Goal: Task Accomplishment & Management: Manage account settings

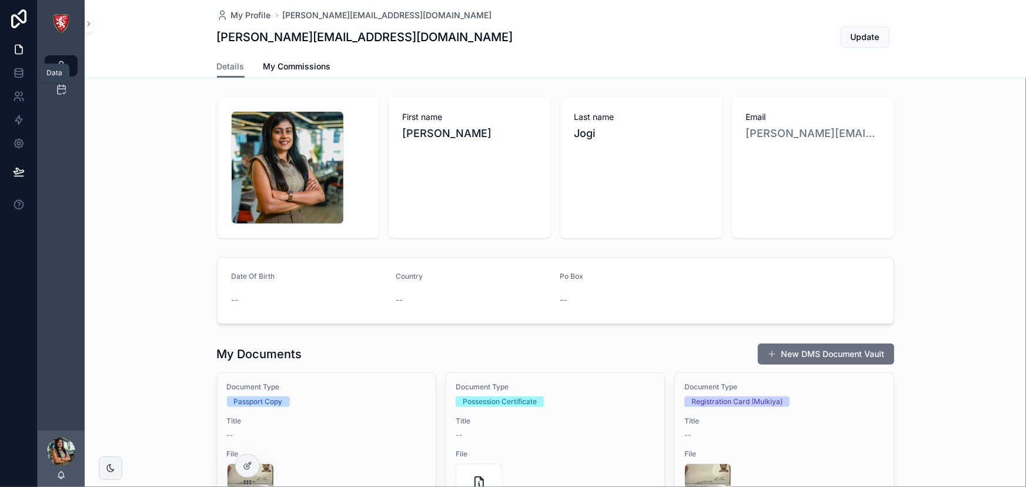
click at [11, 72] on link at bounding box center [18, 73] width 37 height 24
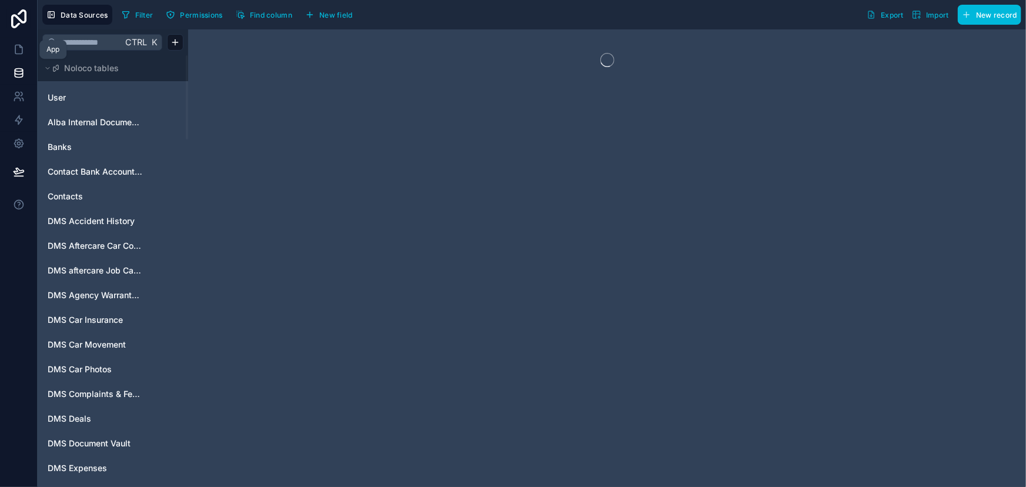
click at [13, 45] on icon at bounding box center [19, 50] width 12 height 12
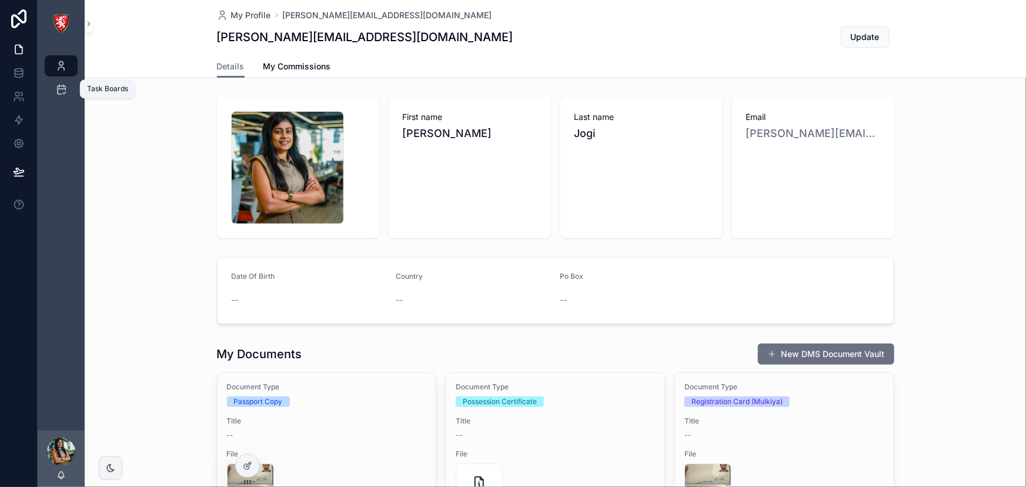
click at [64, 82] on div "Task Boards" at bounding box center [61, 89] width 19 height 19
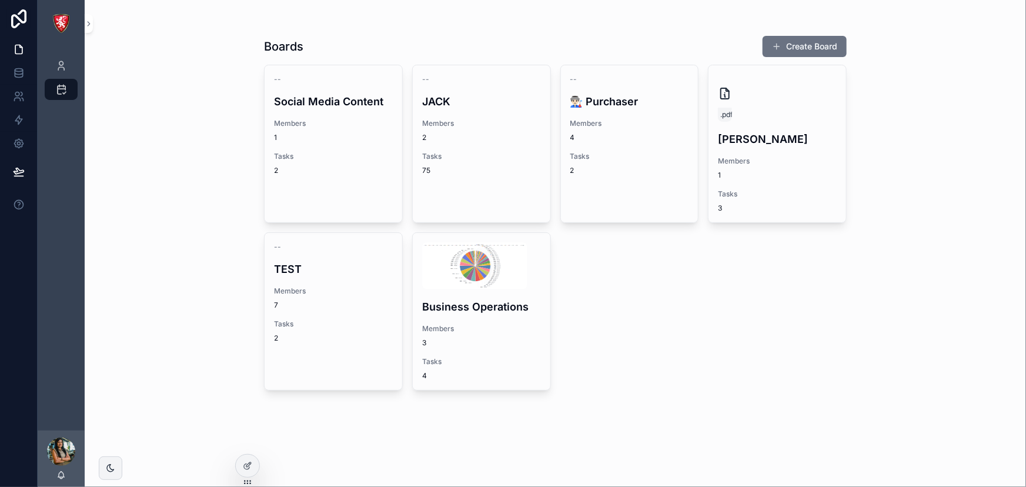
click at [494, 302] on h4 "Business Operations" at bounding box center [481, 307] width 119 height 16
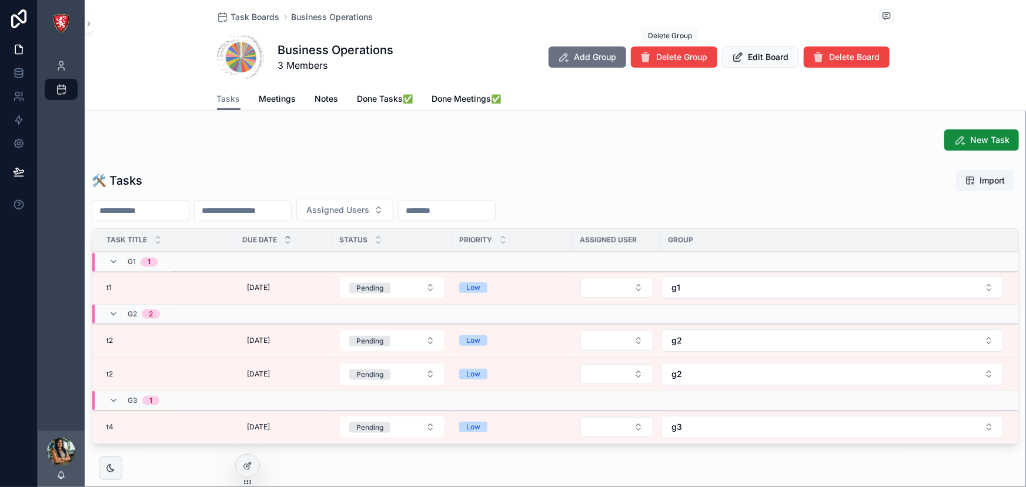
click at [660, 48] on button "Delete Group" at bounding box center [674, 56] width 86 height 21
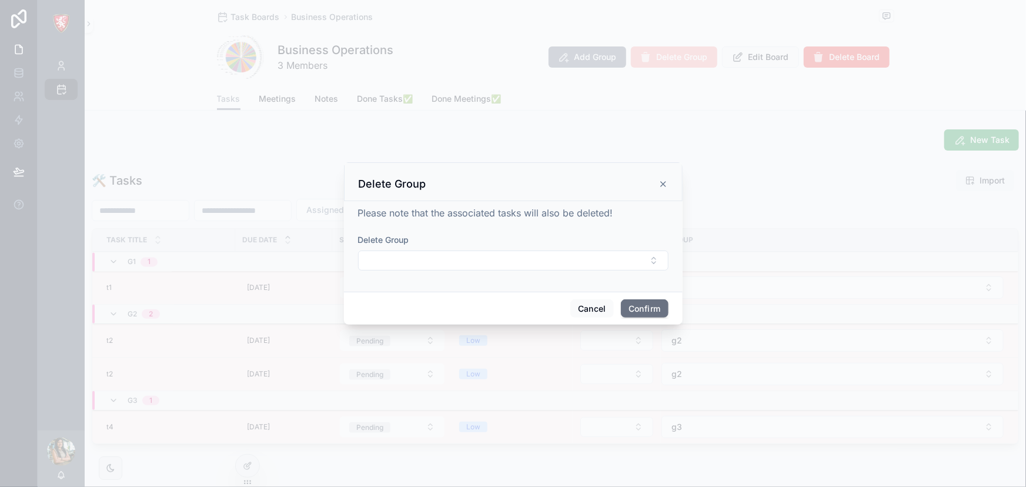
click at [590, 253] on button "Select Button" at bounding box center [513, 260] width 310 height 20
click at [350, 300] on div "Cancel Confirm" at bounding box center [513, 309] width 339 height 34
click at [664, 186] on icon at bounding box center [663, 183] width 9 height 9
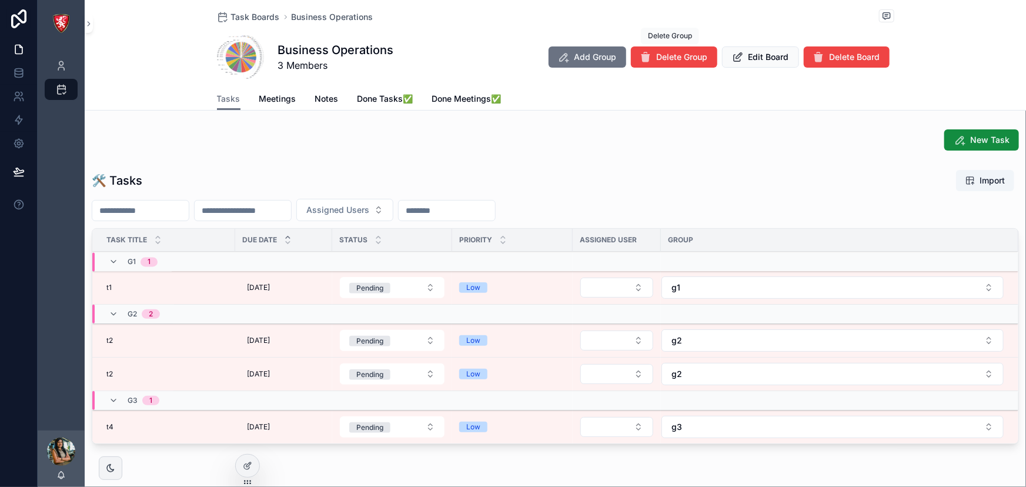
click at [660, 64] on button "Delete Group" at bounding box center [674, 56] width 86 height 21
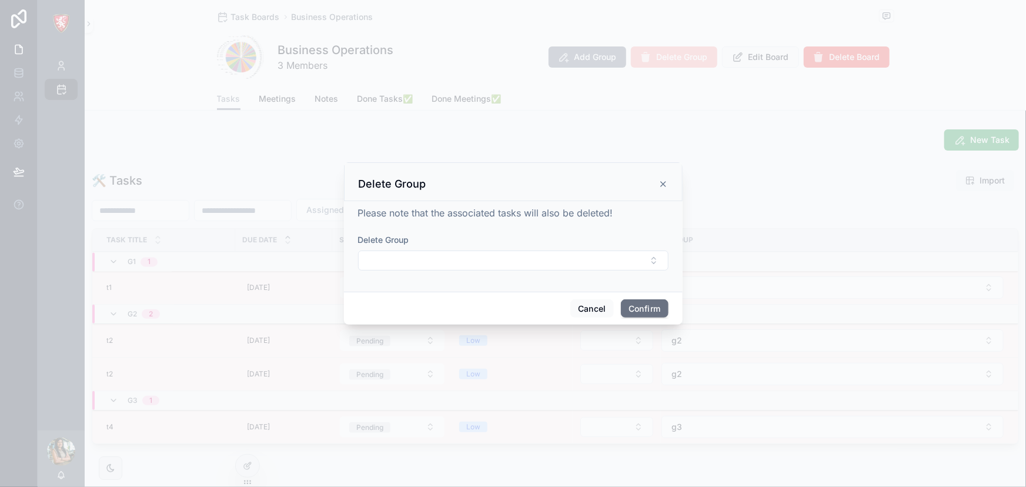
click at [541, 257] on button "Select Button" at bounding box center [513, 260] width 310 height 20
click at [666, 182] on icon at bounding box center [663, 183] width 9 height 9
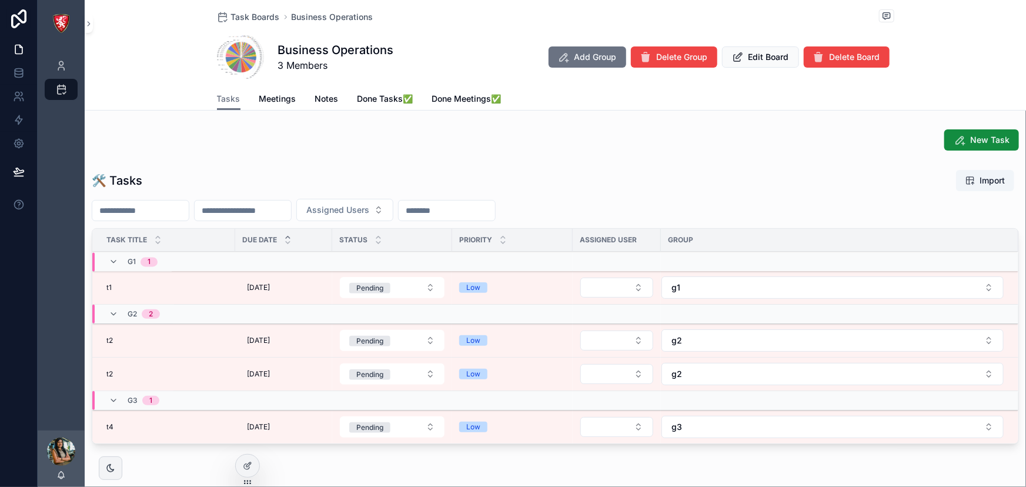
click at [666, 428] on button "g3" at bounding box center [832, 427] width 342 height 22
click at [767, 369] on div "g2" at bounding box center [828, 362] width 163 height 19
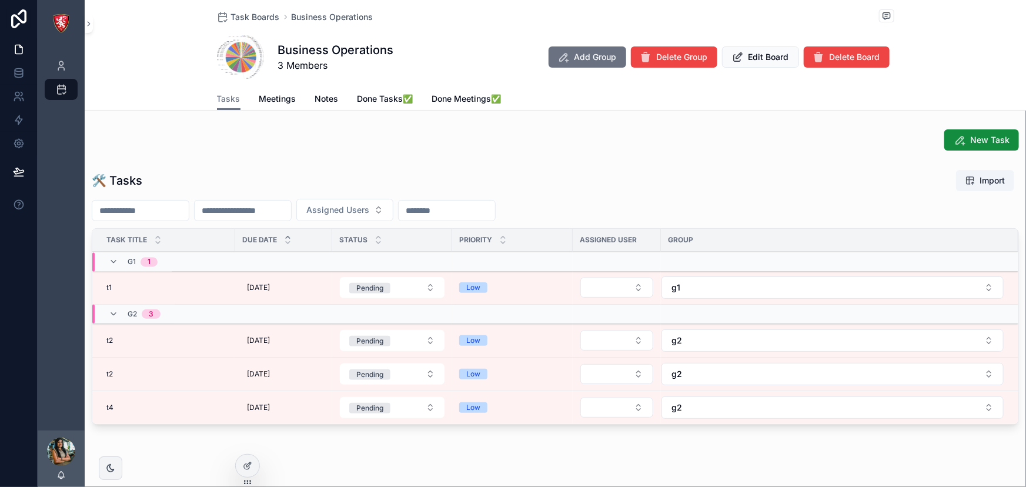
click at [725, 412] on button "g2" at bounding box center [832, 407] width 342 height 22
click at [807, 410] on button "g2" at bounding box center [832, 407] width 342 height 22
click at [123, 405] on div "t4 t4" at bounding box center [167, 407] width 122 height 9
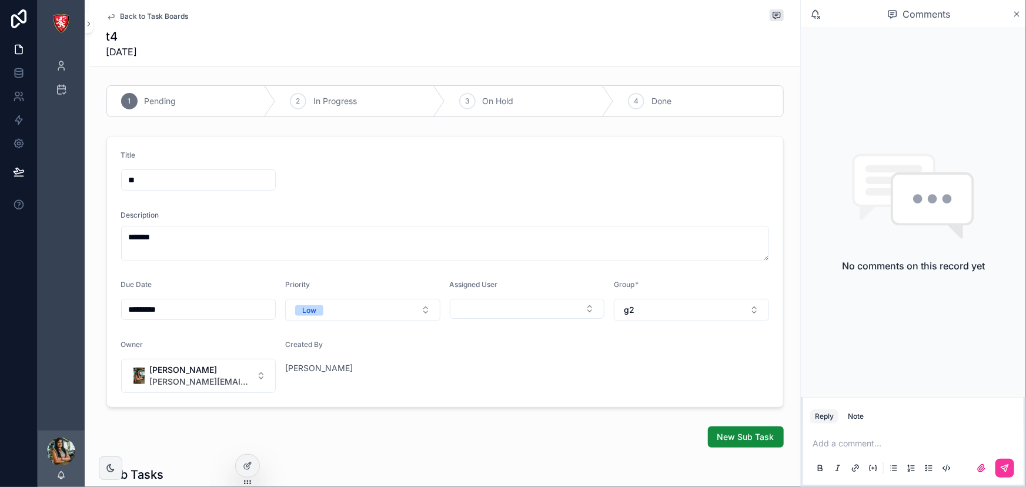
click at [693, 309] on button "g2" at bounding box center [691, 310] width 155 height 22
click at [101, 9] on div "Back to Task Boards t4 10/6/2025" at bounding box center [444, 33] width 711 height 66
click at [106, 13] on icon "scrollable content" at bounding box center [110, 16] width 9 height 9
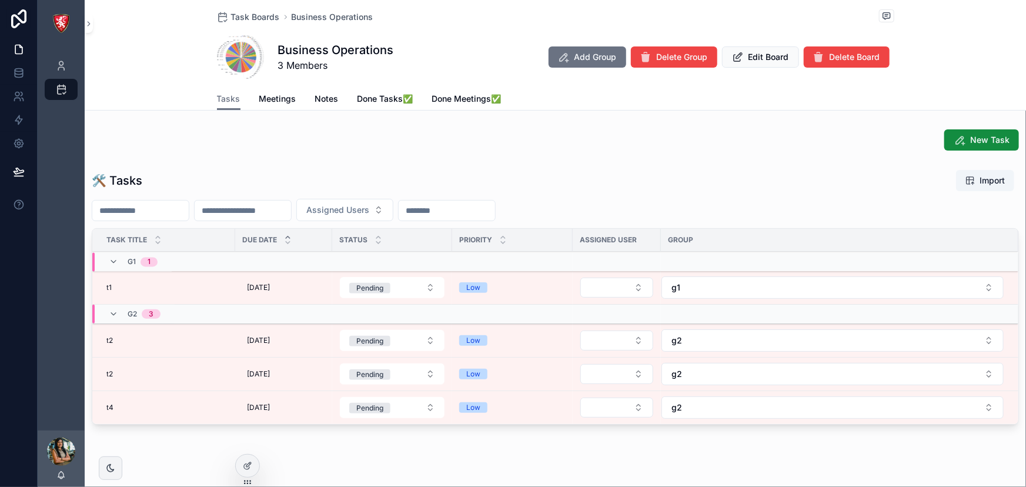
click at [989, 141] on span "New Task" at bounding box center [989, 140] width 39 height 12
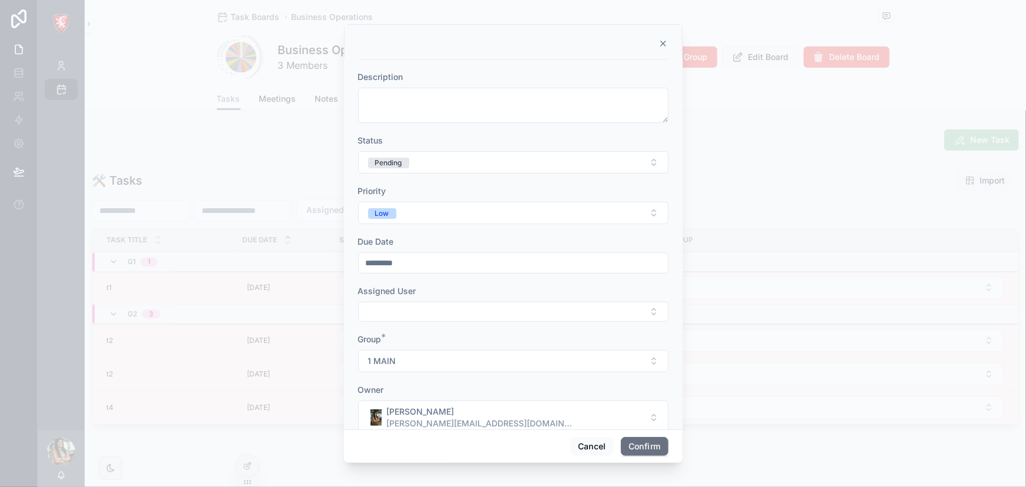
scroll to position [66, 0]
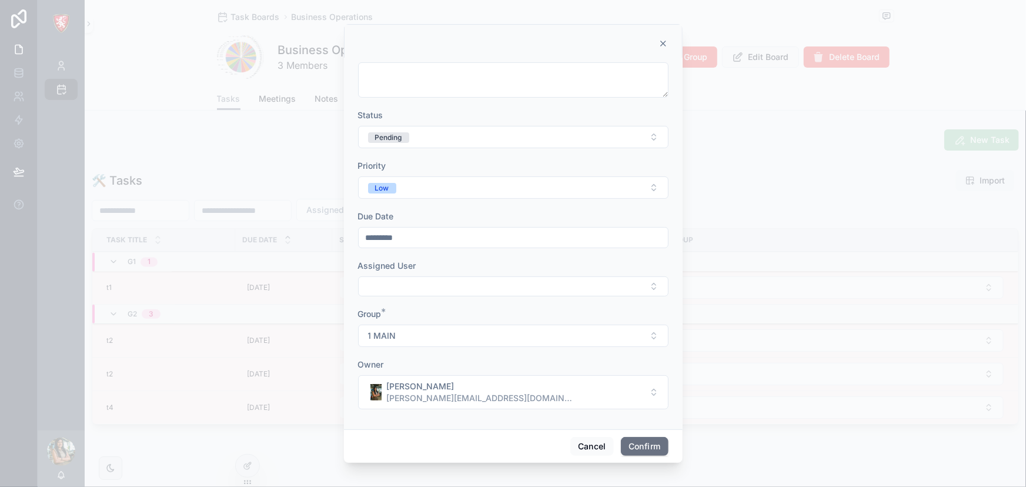
click at [416, 338] on button "1 MAIN" at bounding box center [513, 336] width 310 height 22
click at [597, 452] on button "Cancel" at bounding box center [592, 446] width 44 height 19
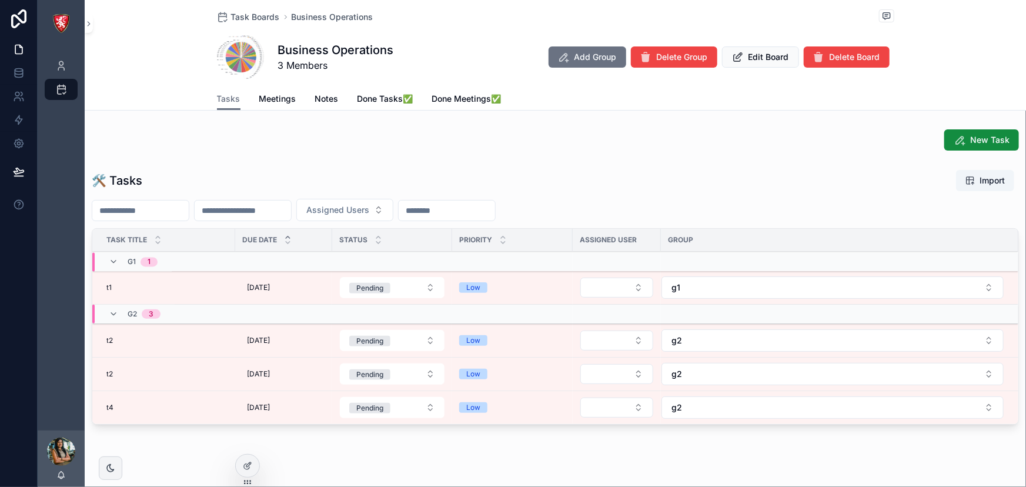
click at [252, 468] on div at bounding box center [248, 466] width 24 height 22
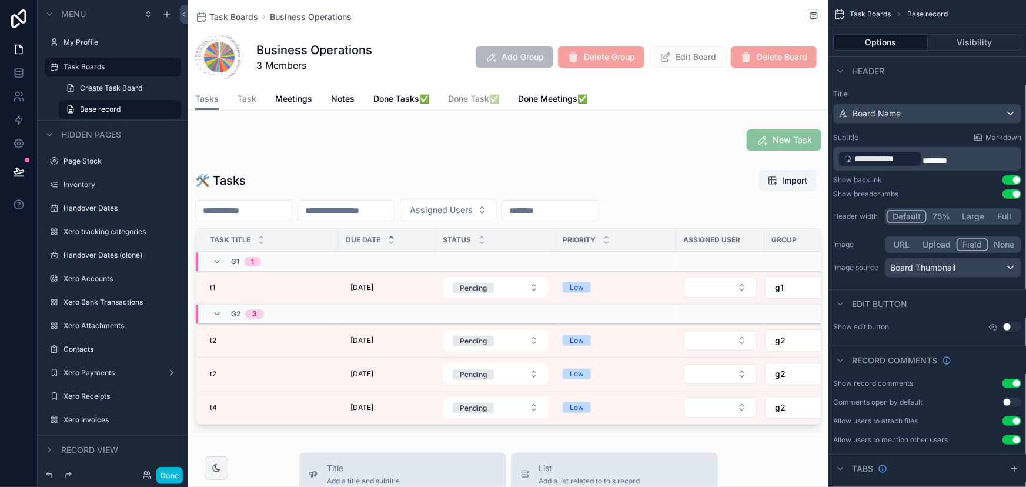
click at [771, 138] on div "scrollable content" at bounding box center [508, 140] width 640 height 31
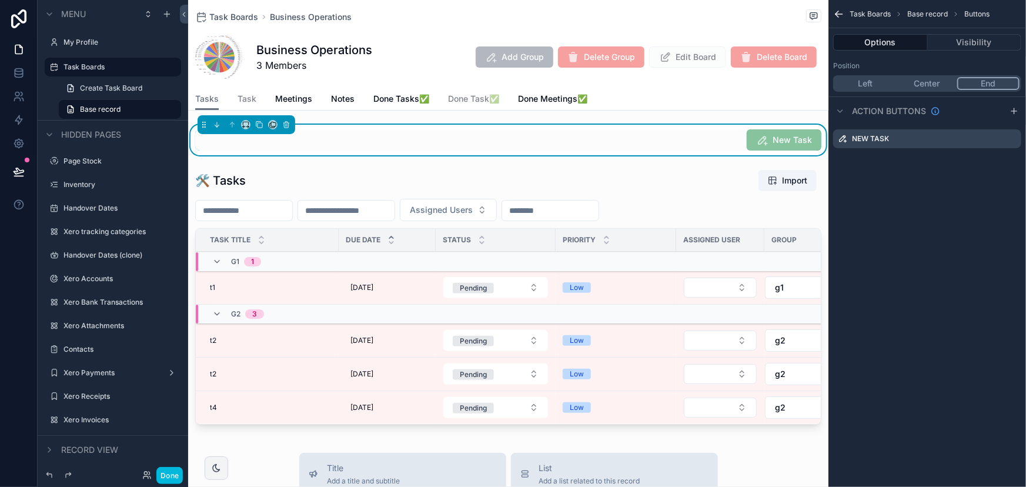
click at [0, 0] on icon "scrollable content" at bounding box center [0, 0] width 0 height 0
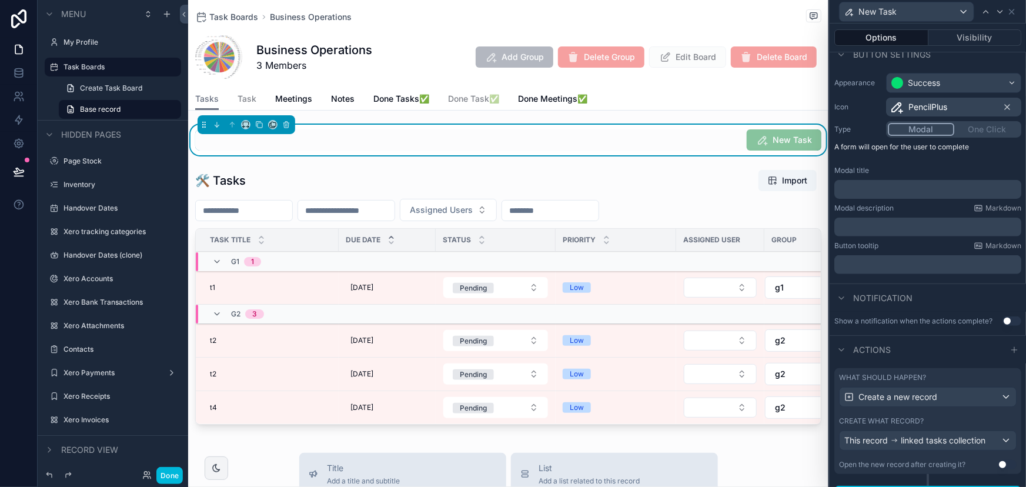
scroll to position [99, 0]
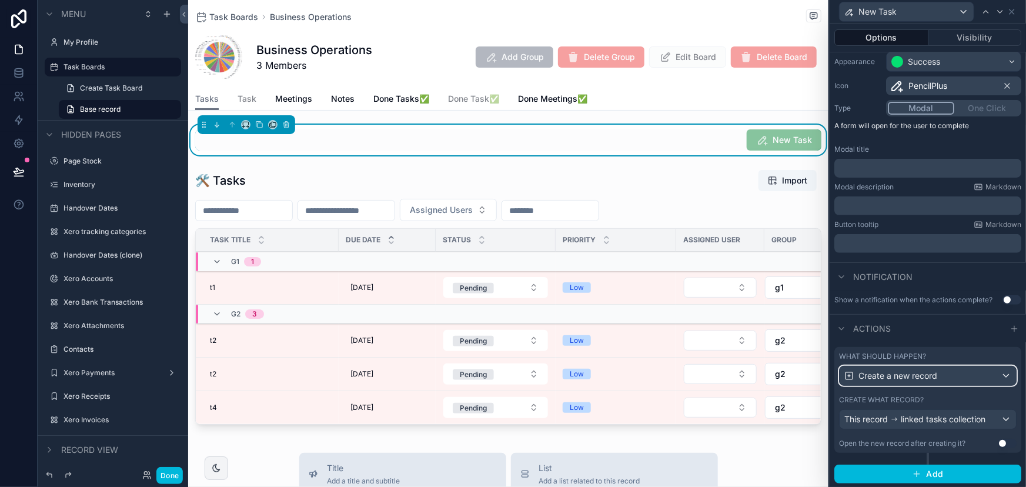
click at [914, 383] on div "Create a new record" at bounding box center [928, 375] width 176 height 19
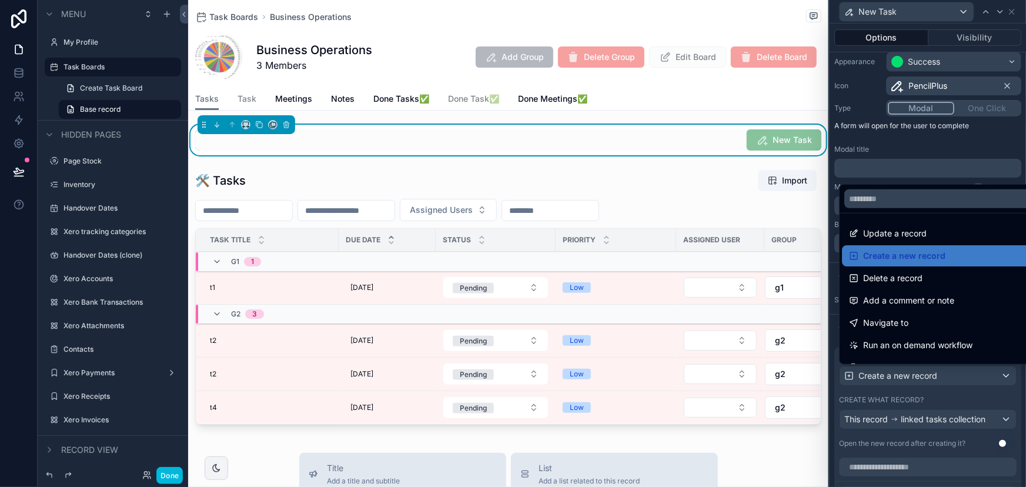
click at [957, 397] on div at bounding box center [928, 243] width 196 height 487
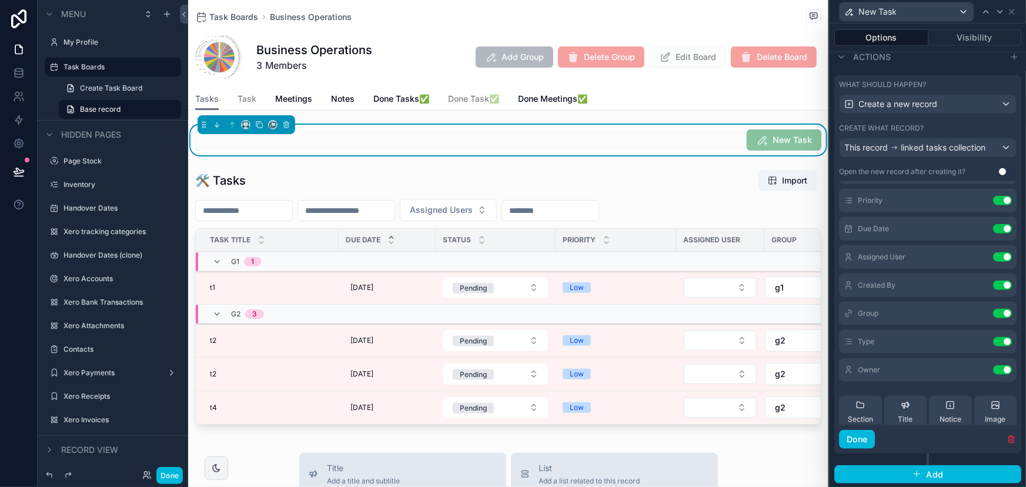
scroll to position [106, 0]
click at [0, 0] on icon at bounding box center [0, 0] width 0 height 0
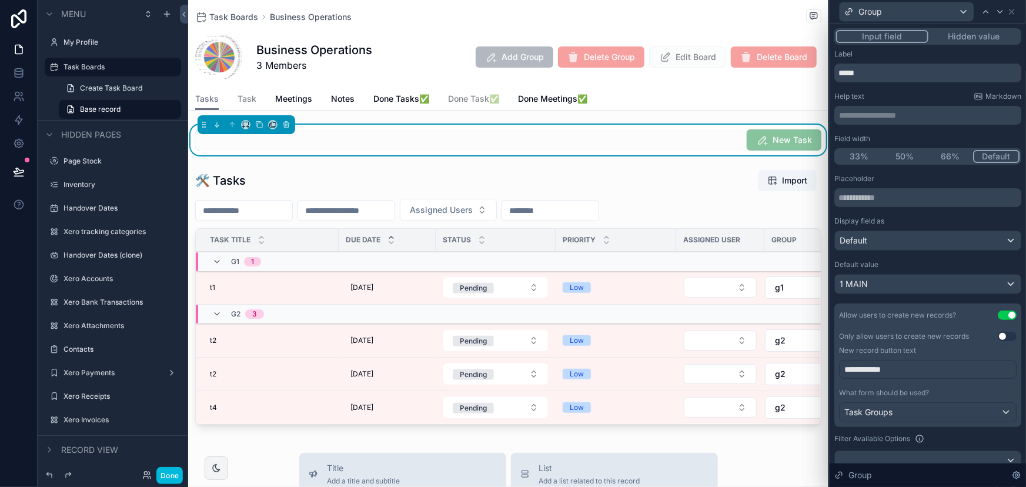
click at [998, 312] on button "Use setting" at bounding box center [1007, 314] width 19 height 9
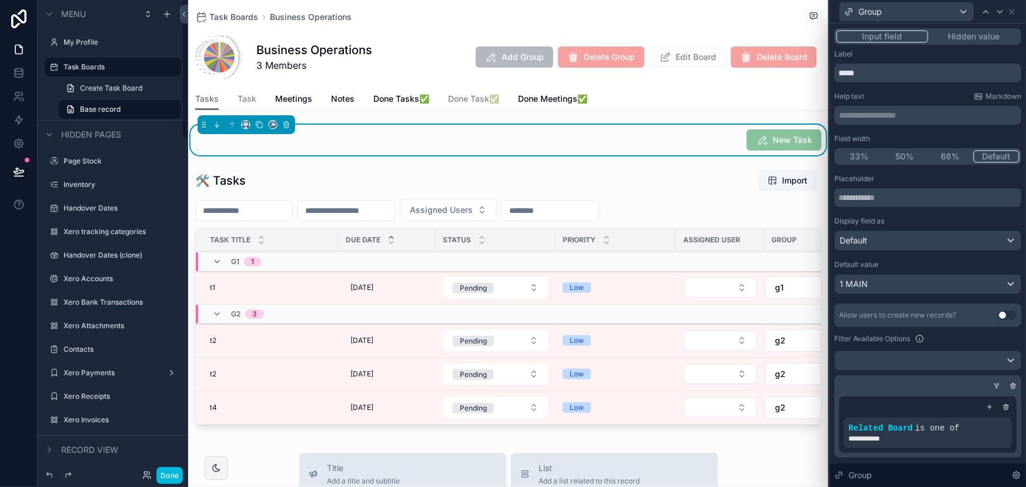
click at [171, 476] on button "Done" at bounding box center [169, 475] width 26 height 17
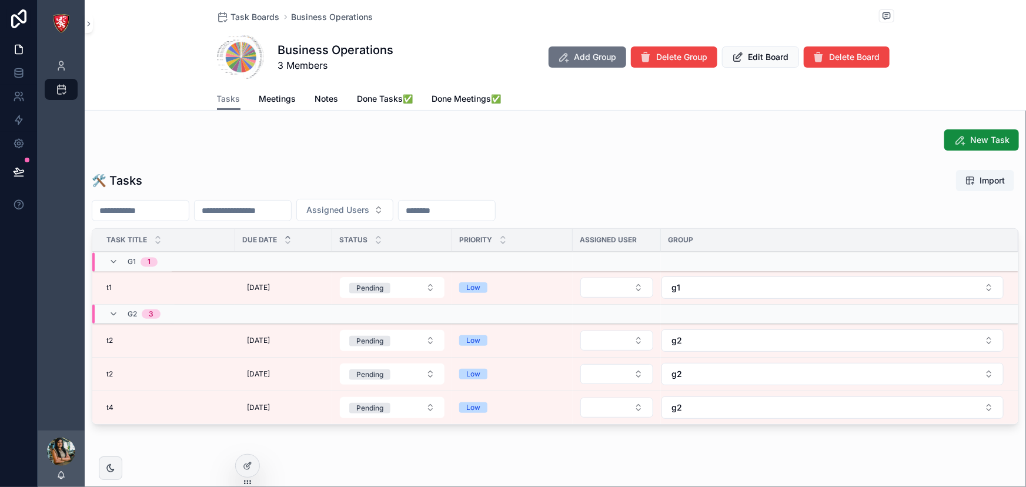
click at [111, 286] on span "t1" at bounding box center [108, 287] width 5 height 9
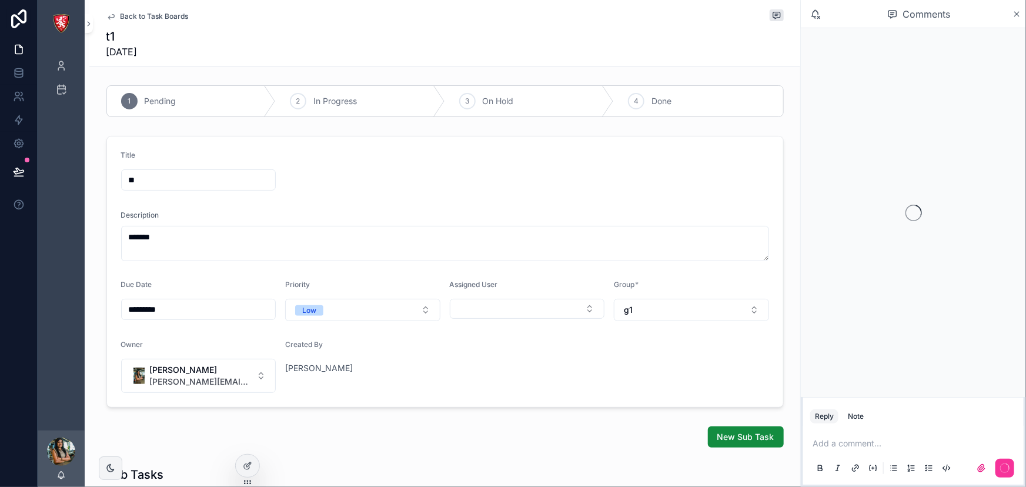
drag, startPoint x: 153, startPoint y: 176, endPoint x: 76, endPoint y: 172, distance: 76.5
click at [76, 172] on div "My Profile Task Boards Juby Jogi Back to Task Boards t1 10/6/2025 1 Pending 2 I…" at bounding box center [532, 243] width 988 height 487
click at [106, 17] on icon "scrollable content" at bounding box center [110, 16] width 9 height 9
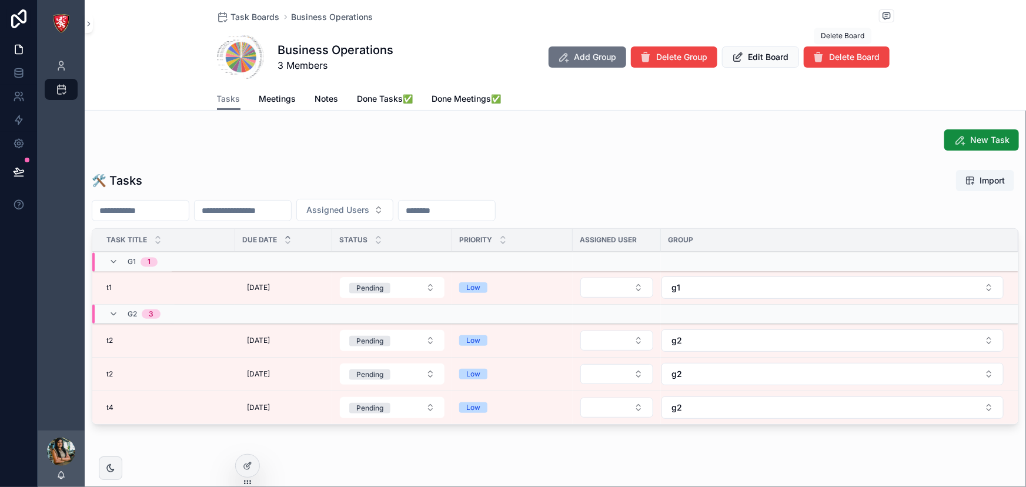
click at [859, 48] on button "Delete Board" at bounding box center [847, 56] width 86 height 21
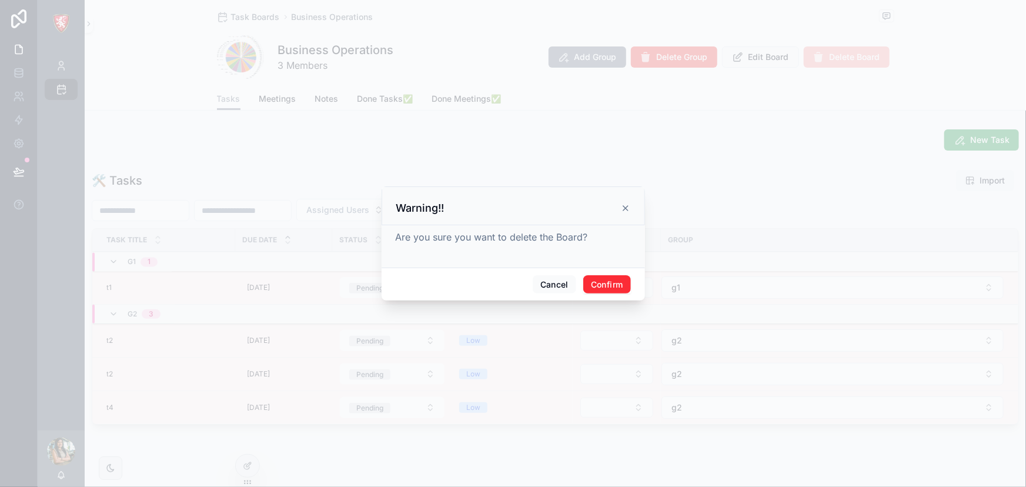
click at [599, 293] on button "Confirm" at bounding box center [606, 284] width 47 height 19
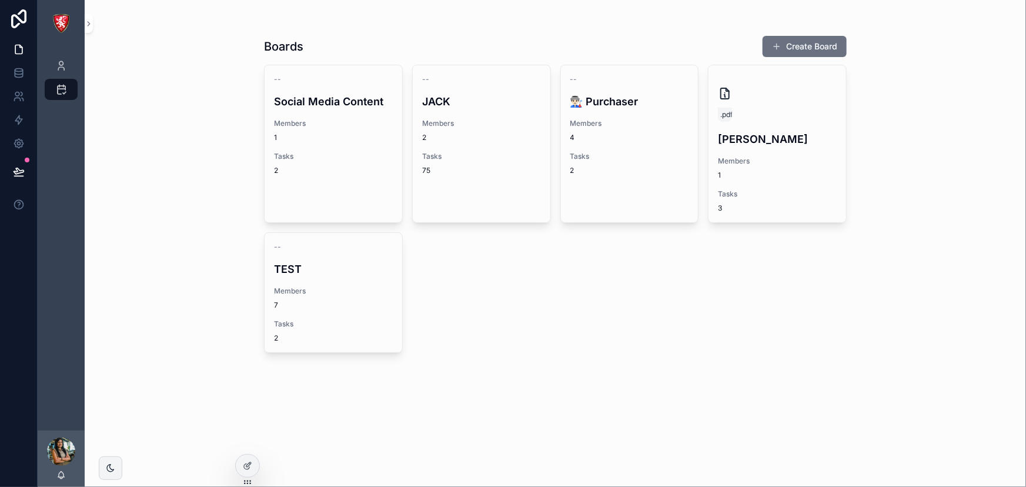
click at [756, 159] on span "Members" at bounding box center [777, 160] width 119 height 9
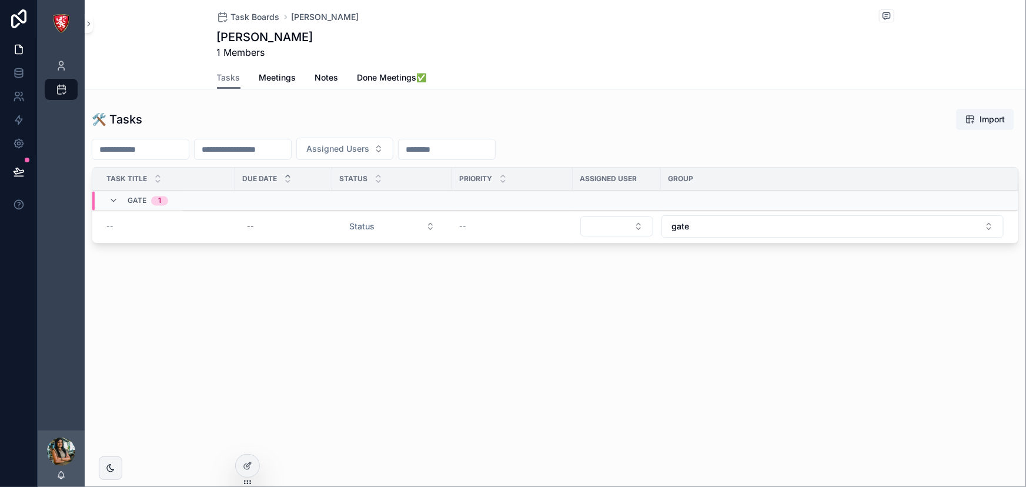
click at [241, 462] on div at bounding box center [248, 466] width 24 height 22
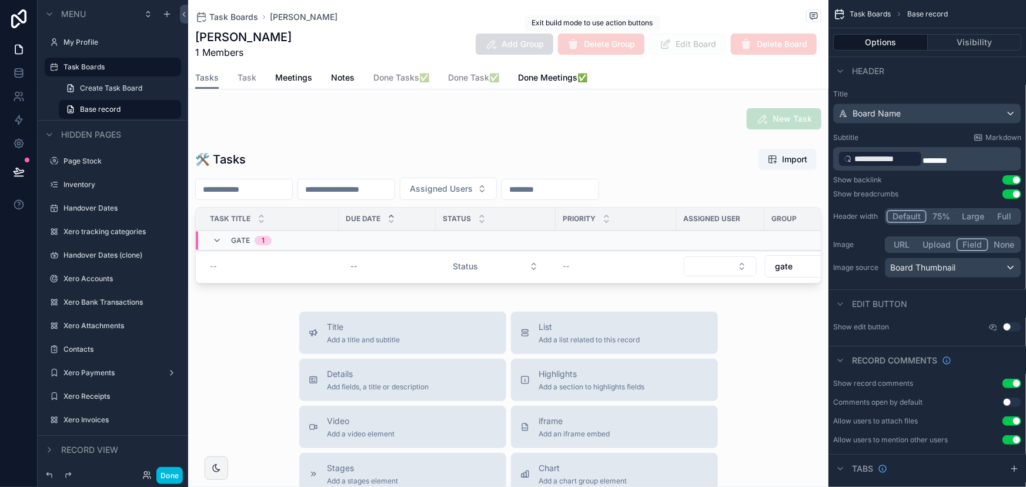
click at [616, 45] on span "Delete Group" at bounding box center [601, 44] width 86 height 21
click at [764, 44] on span "Delete Board" at bounding box center [774, 44] width 86 height 21
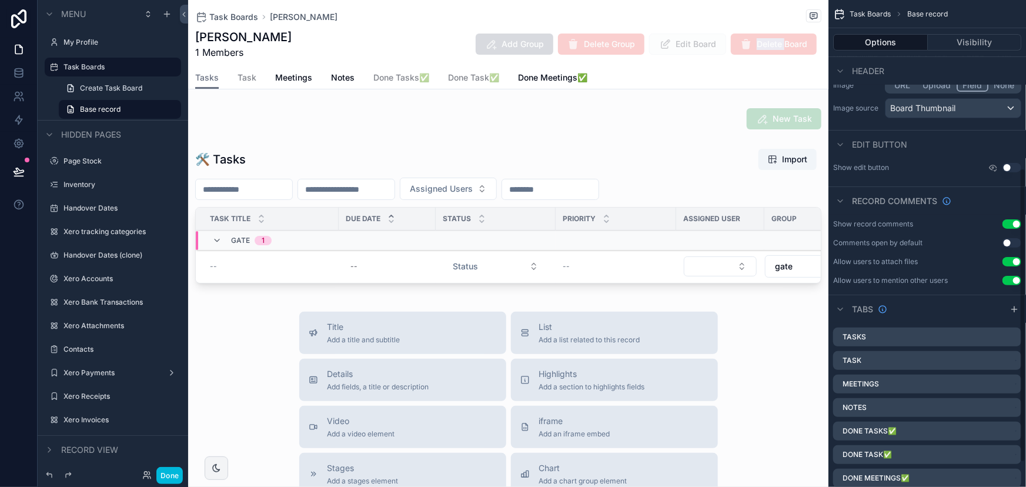
scroll to position [319, 0]
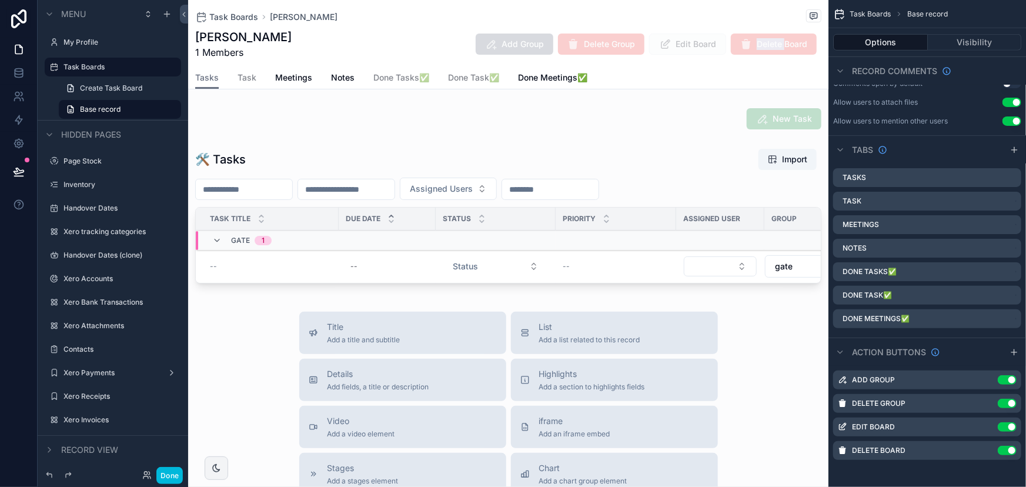
click at [0, 0] on icon "scrollable content" at bounding box center [0, 0] width 0 height 0
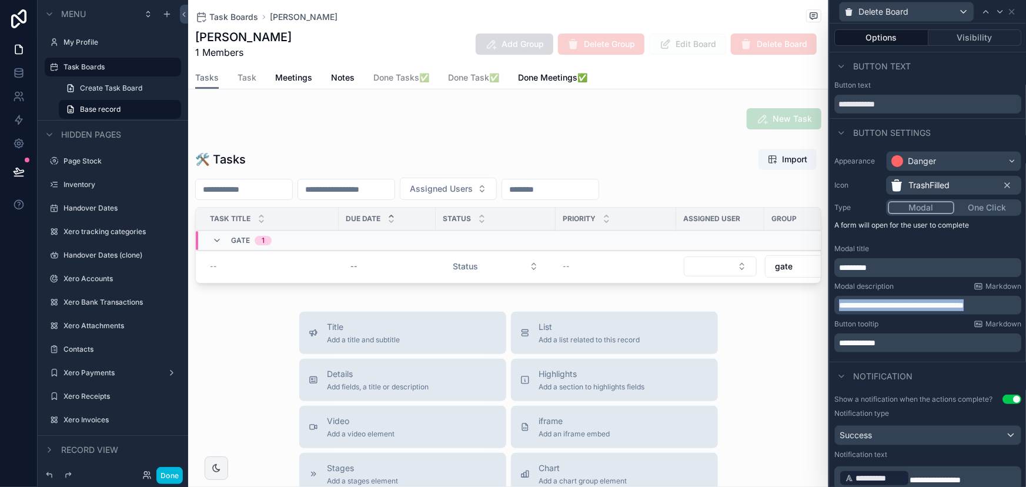
drag, startPoint x: 840, startPoint y: 302, endPoint x: 1011, endPoint y: 302, distance: 171.1
click at [1011, 302] on p "**********" at bounding box center [929, 305] width 180 height 12
click at [907, 326] on div "Button tooltip Markdown" at bounding box center [927, 323] width 187 height 9
drag, startPoint x: 890, startPoint y: 272, endPoint x: 817, endPoint y: 272, distance: 72.3
click at [817, 272] on div "**********" at bounding box center [513, 243] width 1026 height 487
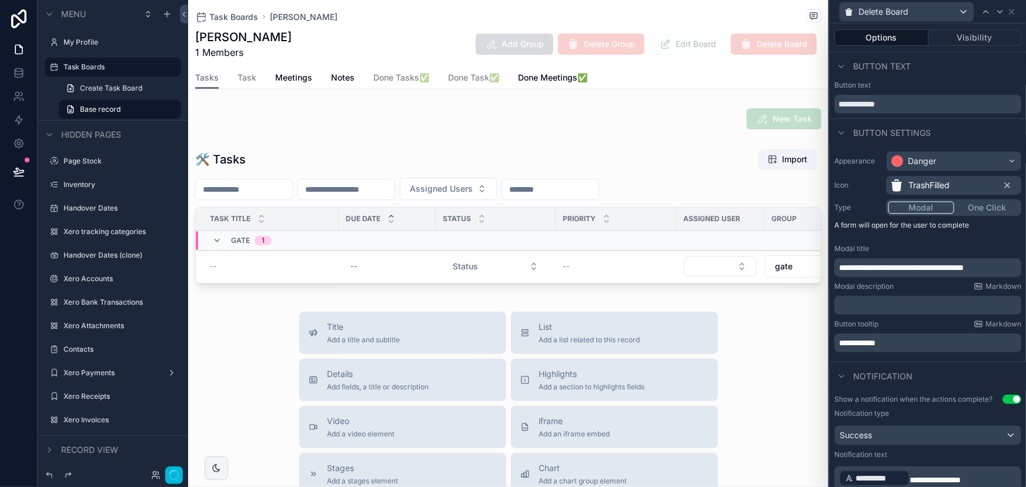
click at [863, 310] on p "﻿" at bounding box center [929, 305] width 180 height 12
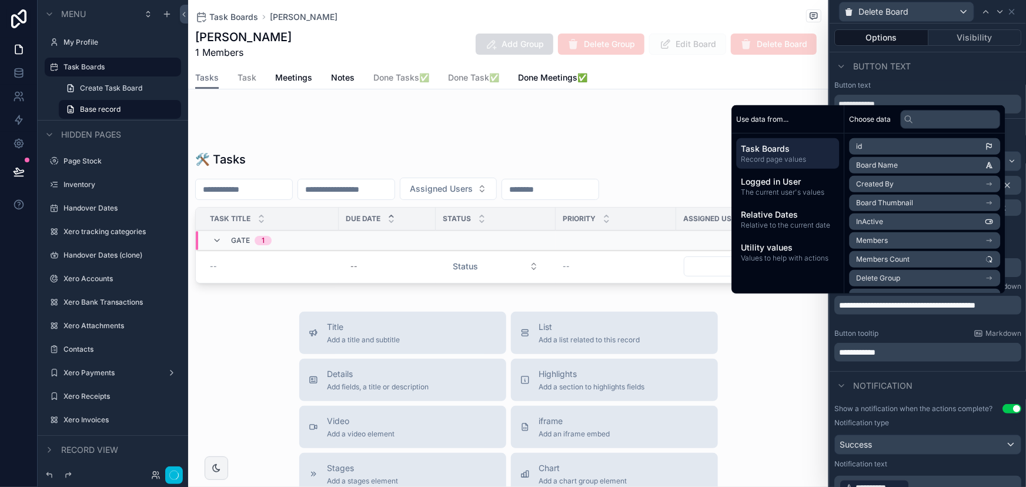
scroll to position [0, 0]
click at [884, 306] on span "**********" at bounding box center [920, 305] width 163 height 8
click at [908, 340] on div "**********" at bounding box center [927, 345] width 187 height 33
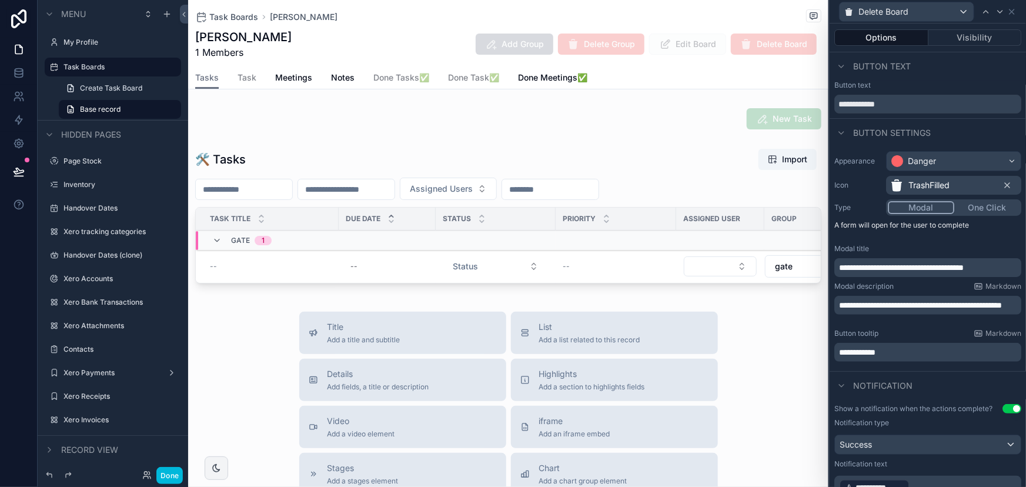
click at [168, 473] on button "Done" at bounding box center [169, 475] width 26 height 17
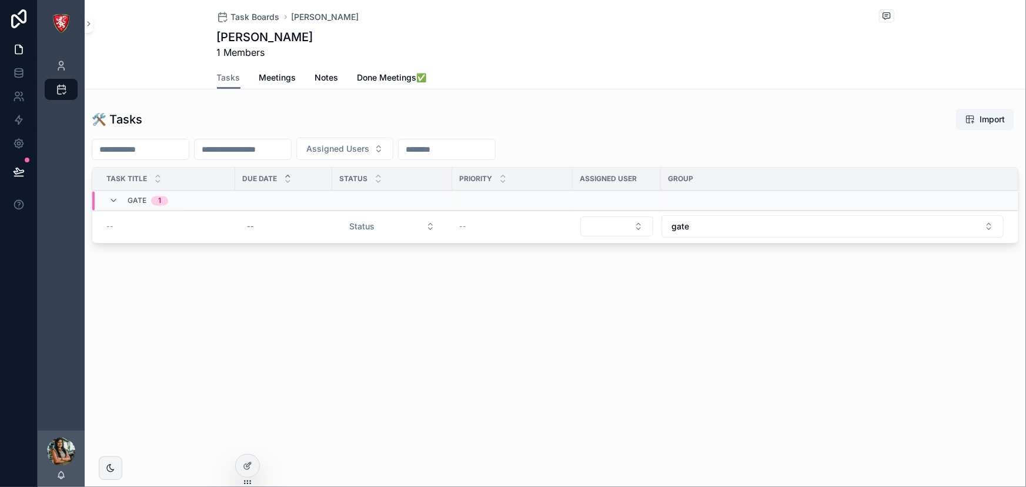
click at [13, 20] on icon at bounding box center [19, 18] width 24 height 19
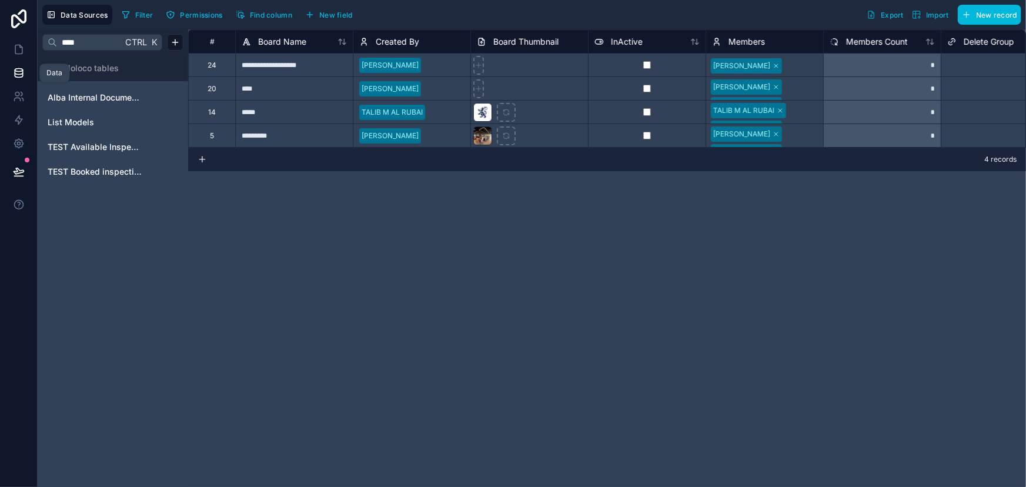
click at [16, 70] on icon at bounding box center [19, 73] width 12 height 12
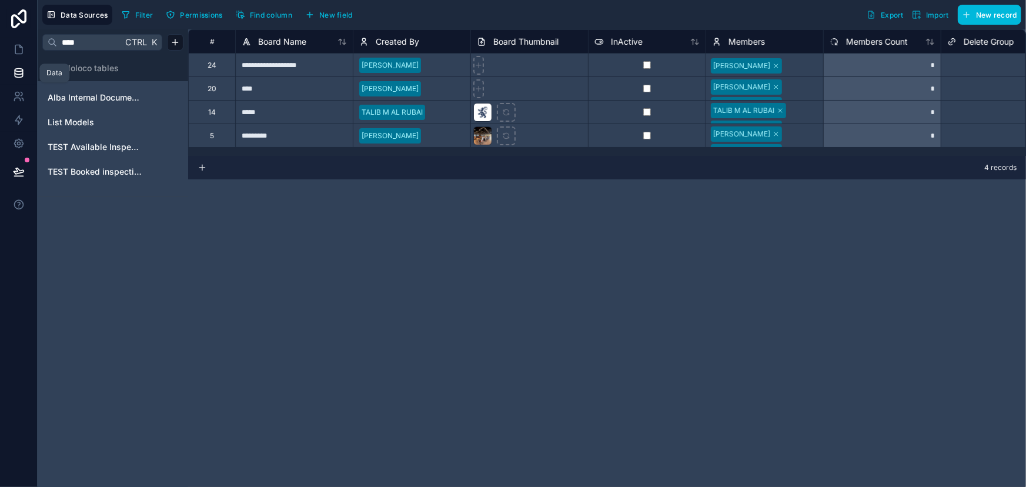
click at [16, 70] on icon at bounding box center [19, 73] width 12 height 12
click at [87, 41] on input "****" at bounding box center [89, 42] width 65 height 21
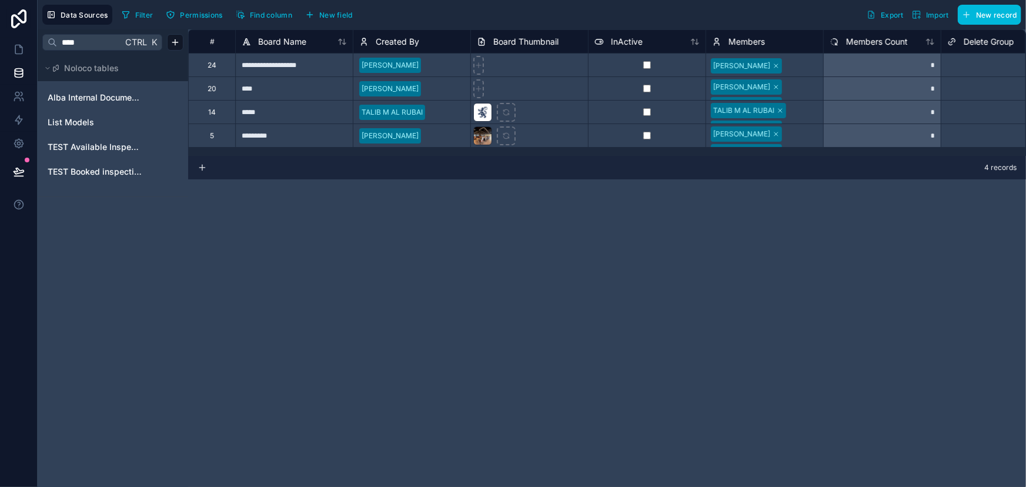
click at [87, 41] on input "****" at bounding box center [89, 42] width 65 height 21
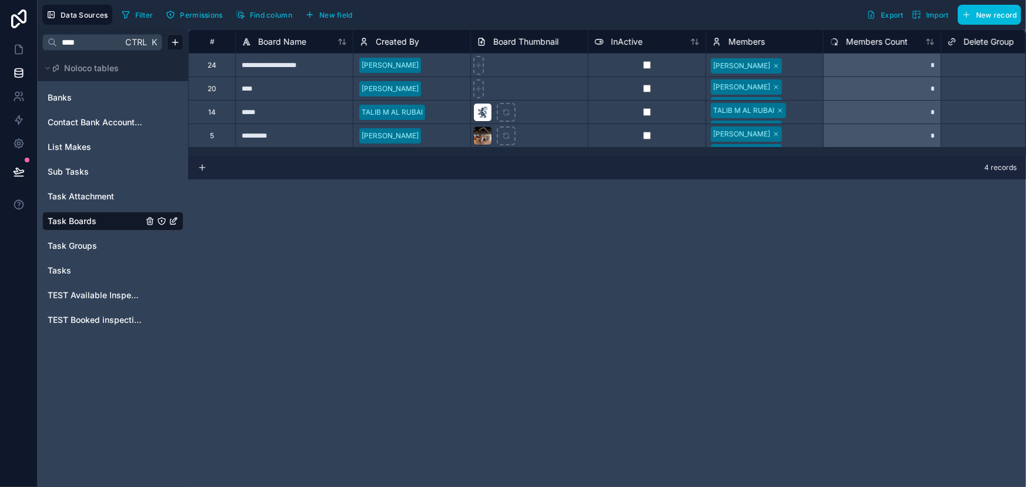
type input "****"
click at [52, 270] on span "Tasks" at bounding box center [60, 271] width 24 height 12
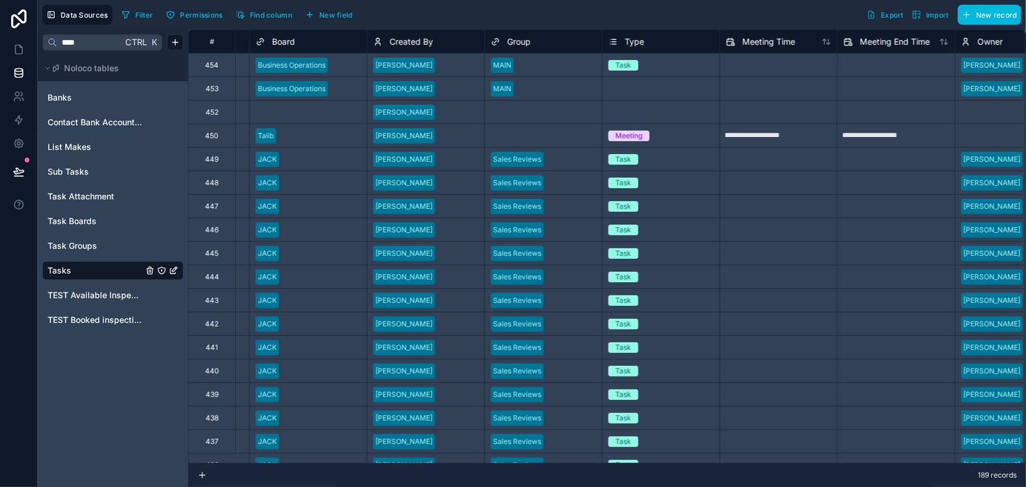
scroll to position [0, 841]
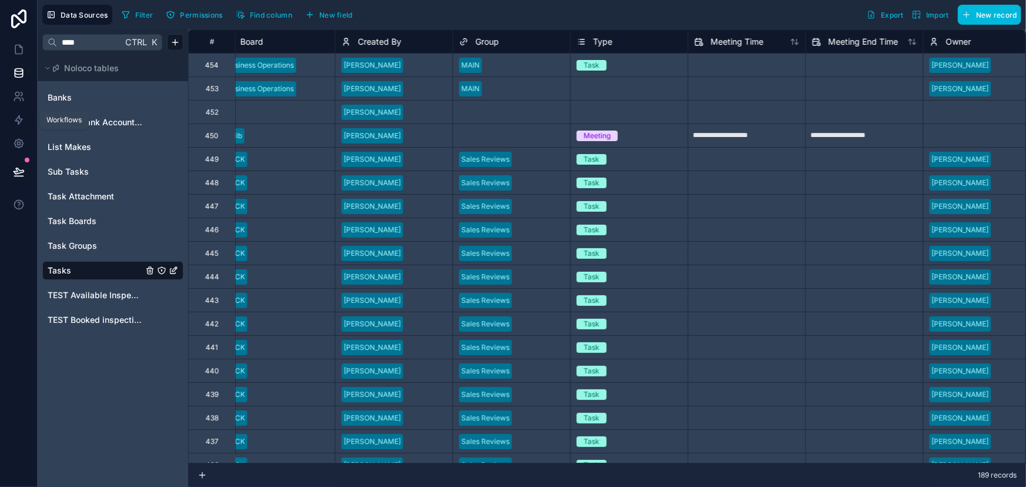
click at [9, 118] on link at bounding box center [18, 120] width 37 height 24
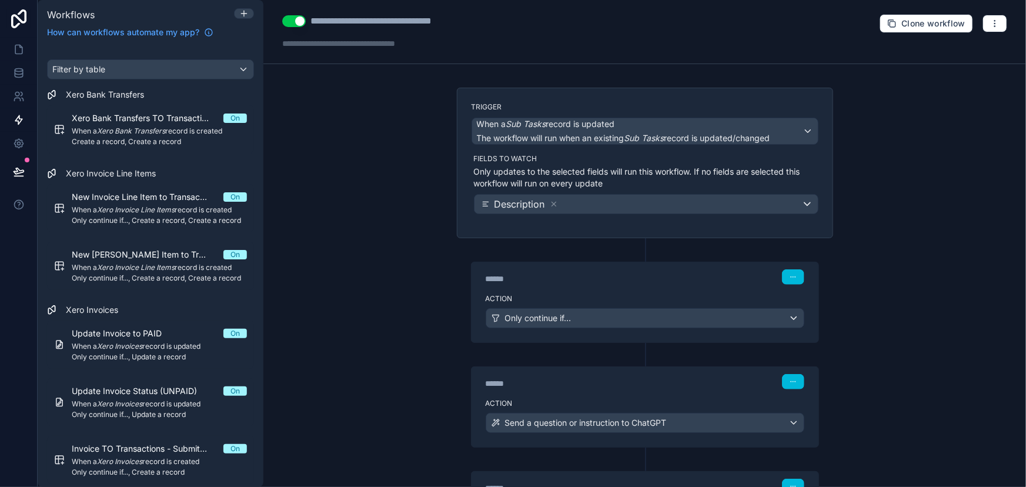
scroll to position [141, 0]
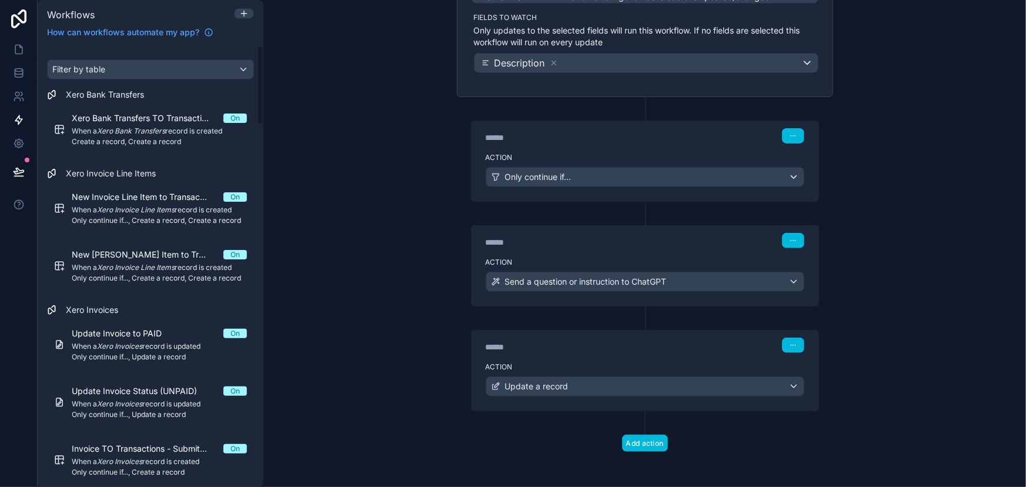
click at [161, 76] on div "Filter by table" at bounding box center [151, 69] width 206 height 19
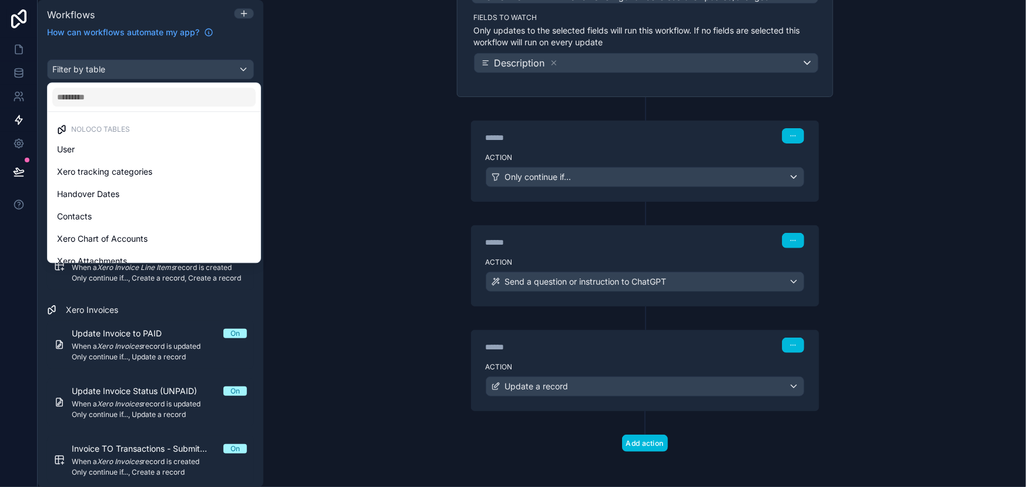
click at [153, 99] on input "text" at bounding box center [153, 97] width 203 height 19
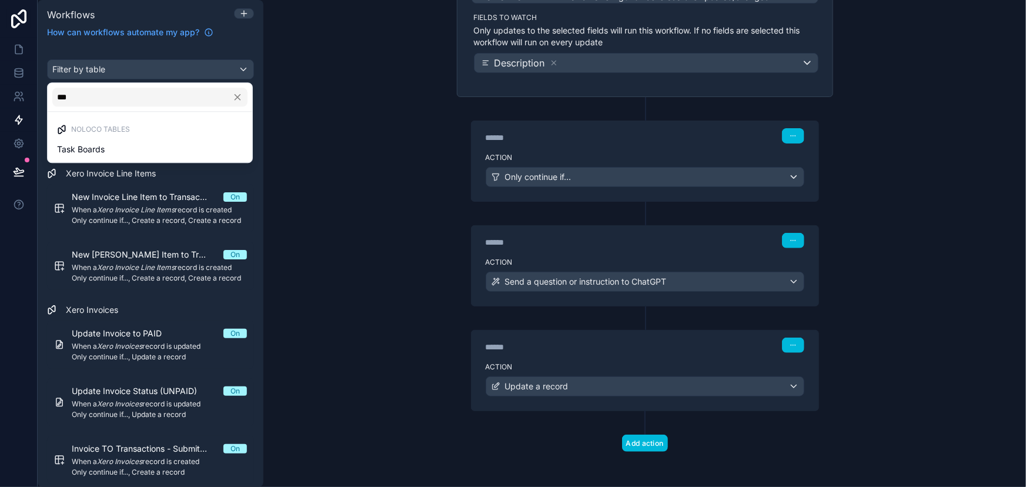
type input "***"
click at [157, 140] on div "Task Boards" at bounding box center [150, 149] width 200 height 21
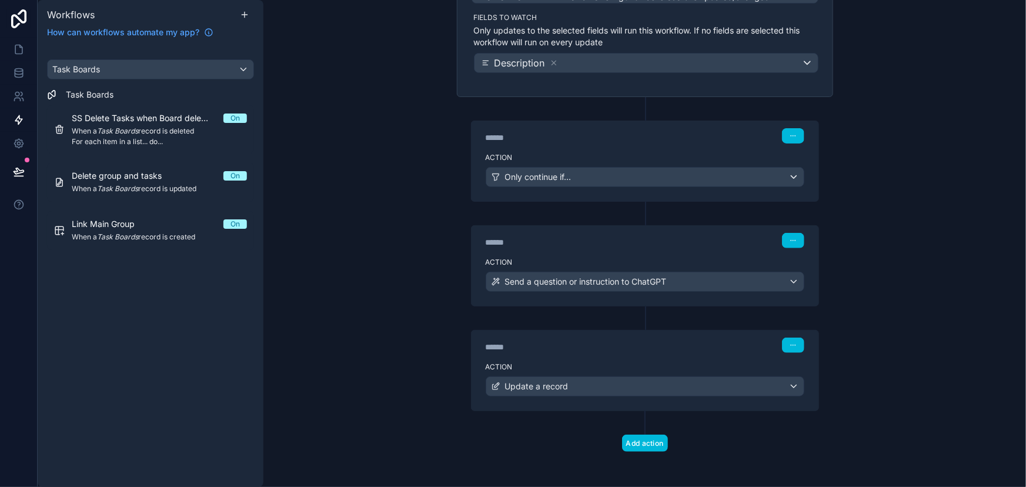
click at [130, 231] on div "Link Main Group On When a Task Boards record is created" at bounding box center [159, 230] width 175 height 25
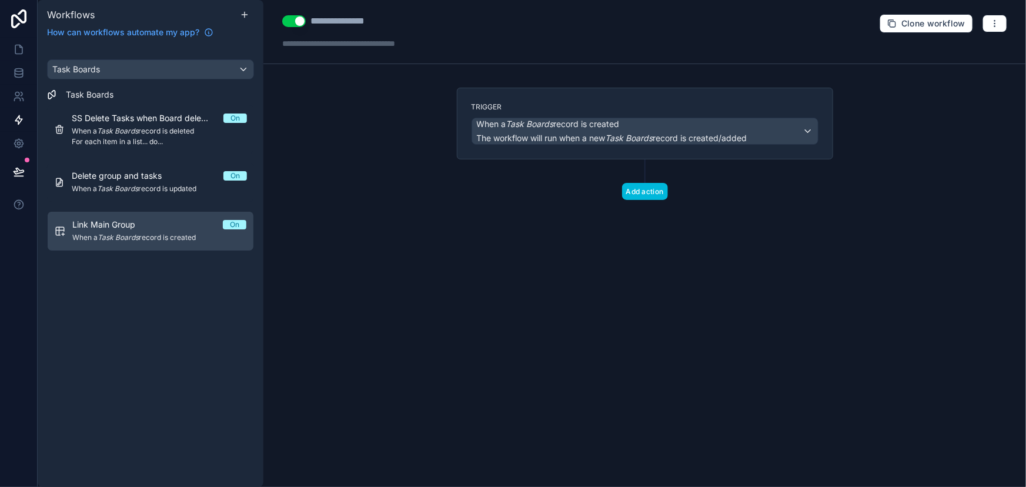
click at [665, 152] on div "Trigger When a Task Boards record is created The workflow will run when a new T…" at bounding box center [645, 124] width 376 height 72
click at [687, 104] on label "Trigger" at bounding box center [645, 106] width 347 height 9
click at [690, 100] on div "Trigger When a Task Boards record is created The workflow will run when a new T…" at bounding box center [645, 124] width 376 height 72
click at [166, 239] on span "When a Task Boards record is created" at bounding box center [159, 237] width 174 height 9
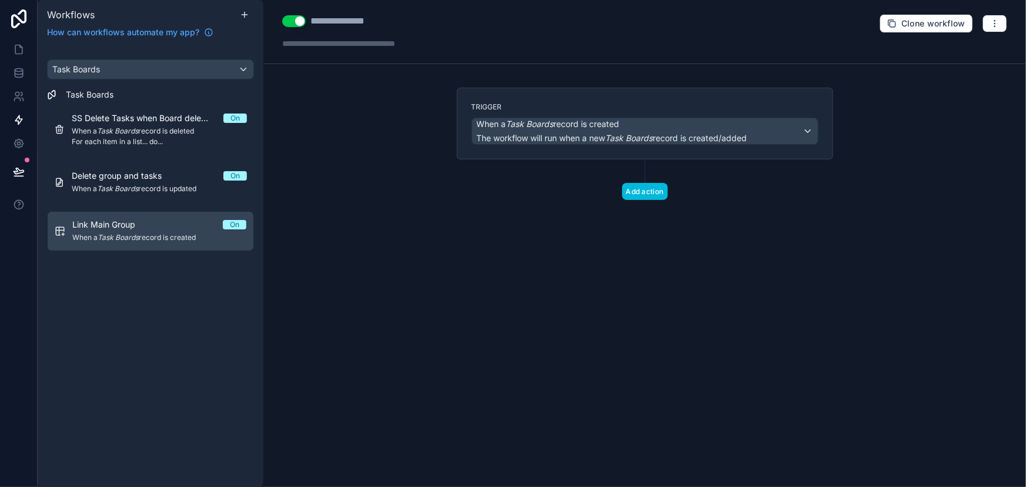
click at [675, 153] on div "Trigger When a Task Boards record is created The workflow will run when a new T…" at bounding box center [645, 124] width 376 height 72
click at [677, 161] on div "Add action" at bounding box center [645, 179] width 376 height 41
click at [800, 96] on div "Trigger When a Task Boards record is created The workflow will run when a new T…" at bounding box center [645, 124] width 376 height 72
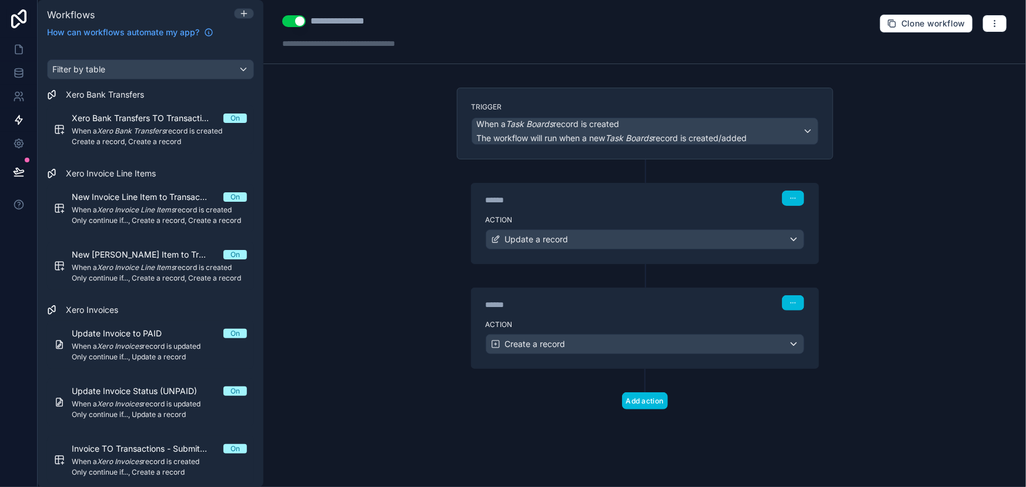
click at [571, 323] on label "Action" at bounding box center [645, 324] width 319 height 9
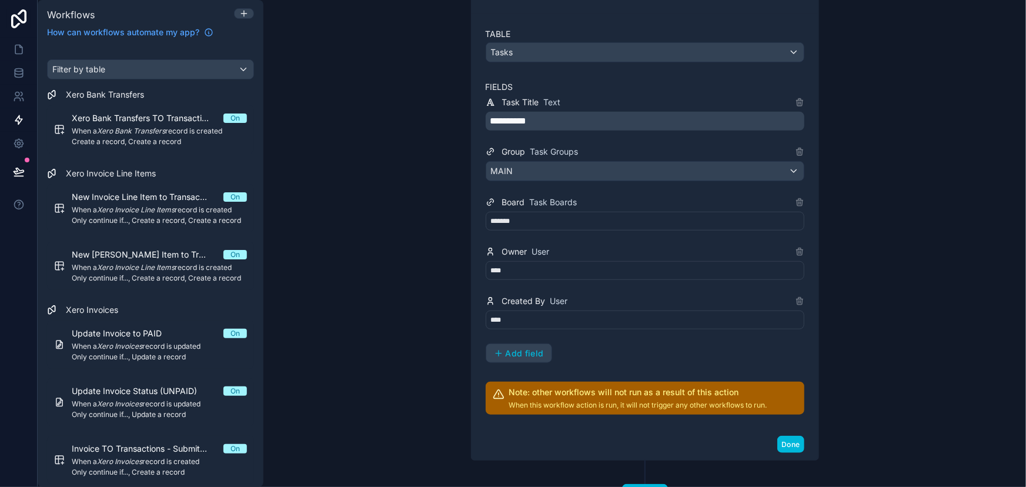
scroll to position [405, 0]
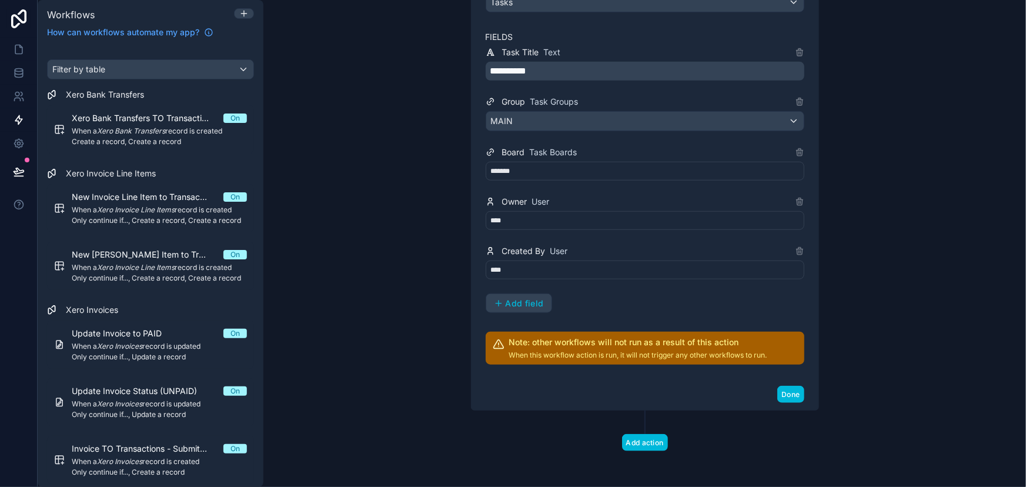
click at [516, 300] on span "Add field" at bounding box center [525, 303] width 38 height 11
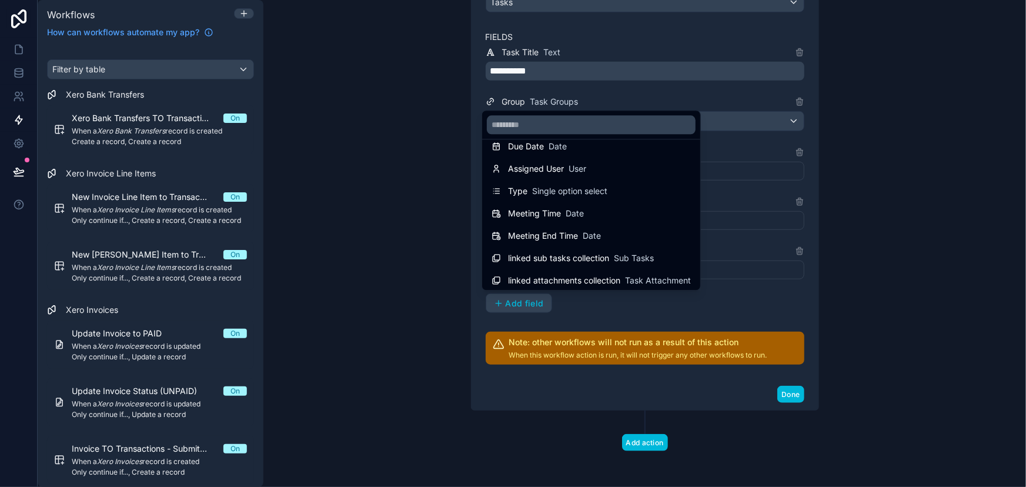
scroll to position [106, 0]
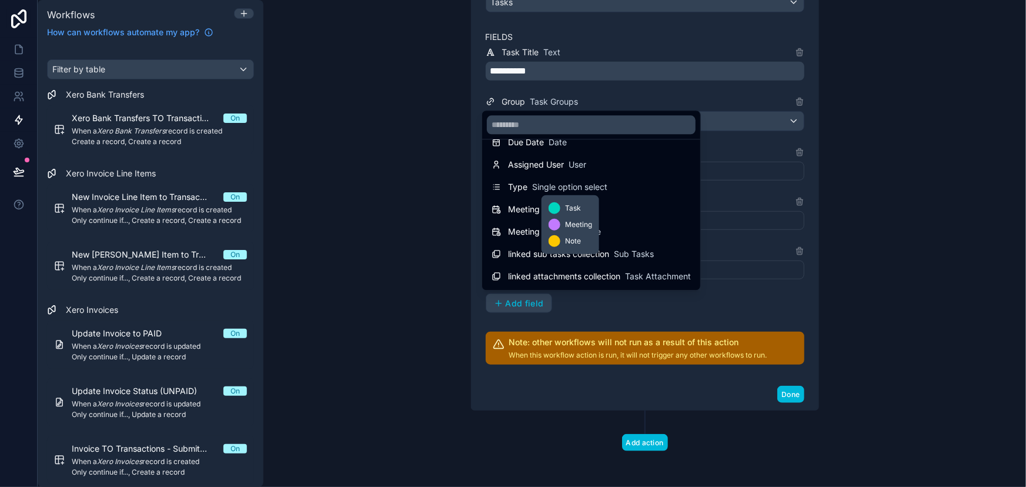
click at [543, 183] on span "Single option select" at bounding box center [569, 187] width 75 height 12
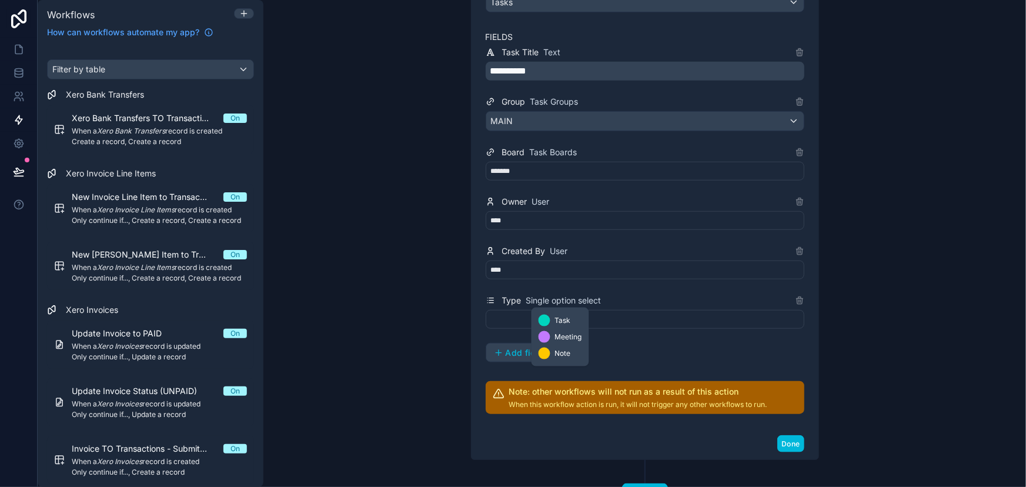
click at [541, 325] on div at bounding box center [545, 321] width 12 height 12
click at [568, 322] on span "Task" at bounding box center [563, 320] width 16 height 9
click at [557, 319] on span "Task" at bounding box center [563, 320] width 16 height 9
click at [512, 319] on div at bounding box center [645, 319] width 319 height 19
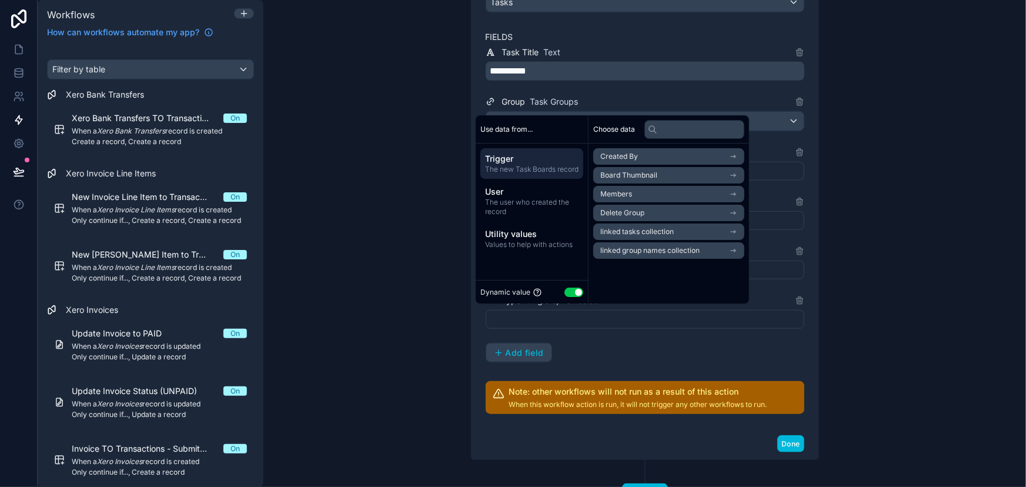
click at [562, 293] on div "Dynamic value Use setting" at bounding box center [531, 292] width 103 height 14
click at [569, 293] on button "Use setting" at bounding box center [573, 292] width 19 height 9
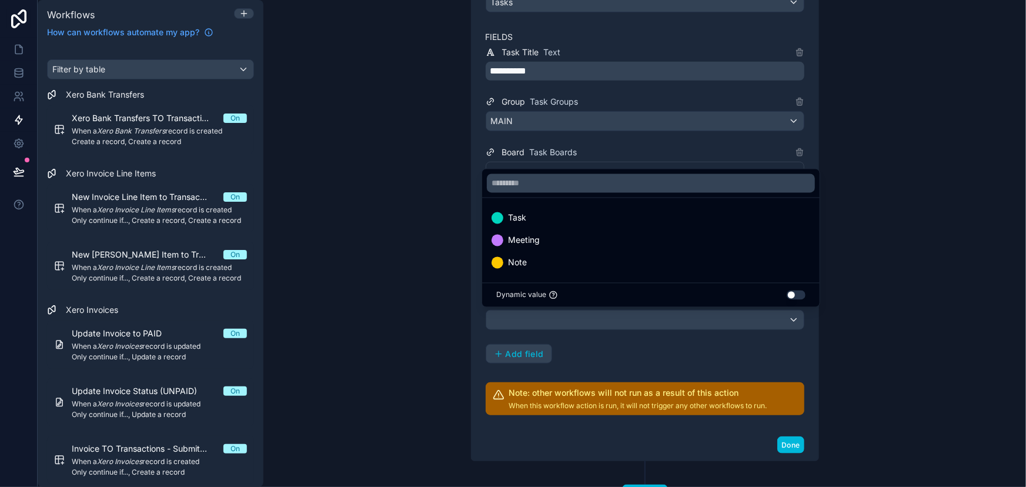
click at [524, 218] on span "Task" at bounding box center [517, 218] width 18 height 14
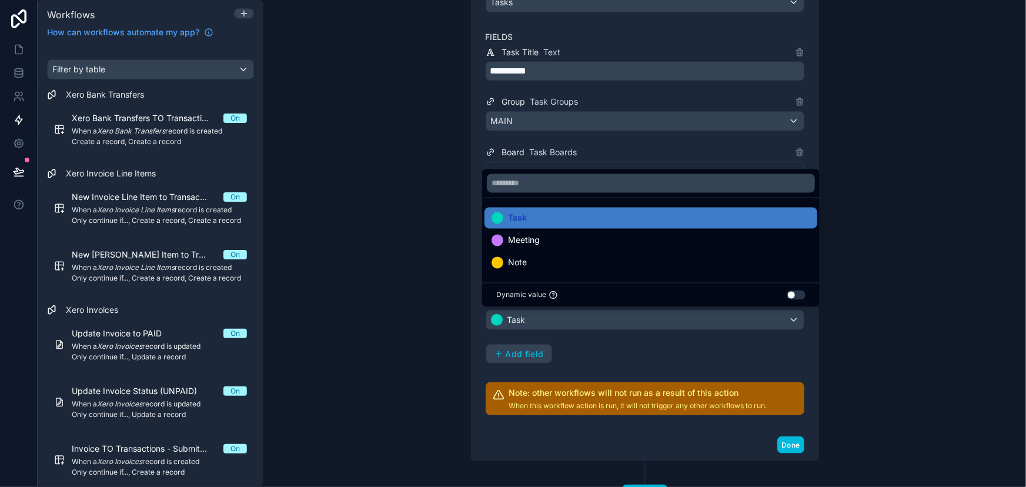
click at [644, 361] on div "**********" at bounding box center [645, 204] width 319 height 319
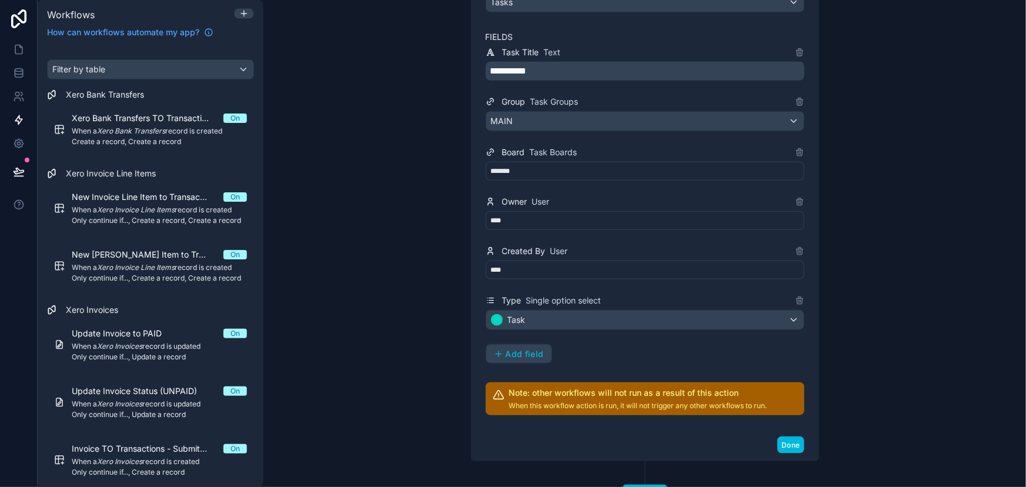
click at [792, 439] on button "Done" at bounding box center [790, 444] width 26 height 17
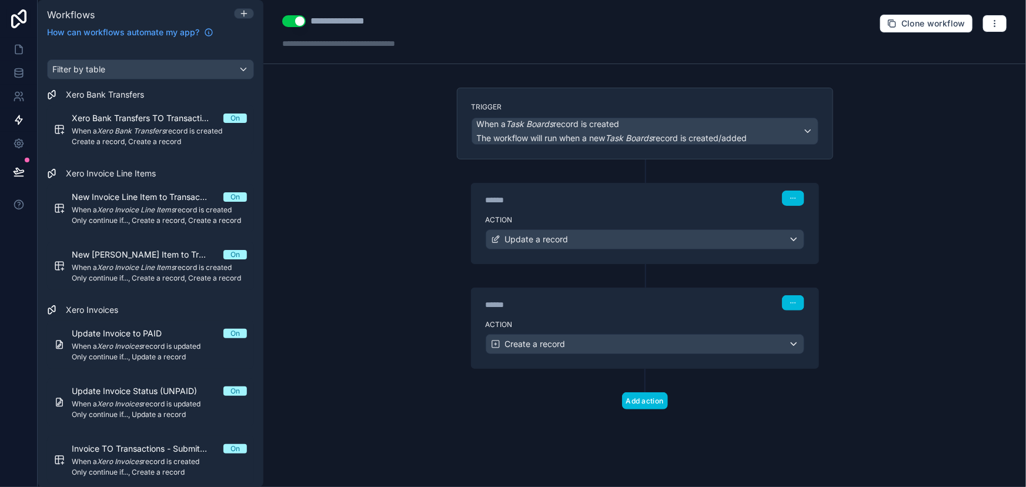
scroll to position [0, 0]
click at [288, 20] on button "Use setting" at bounding box center [294, 21] width 24 height 12
click at [15, 45] on icon at bounding box center [18, 49] width 7 height 9
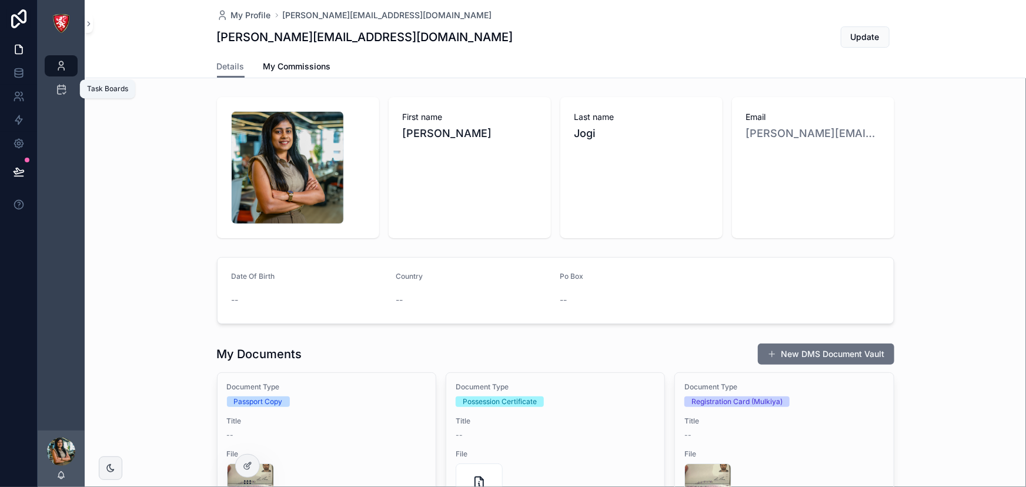
click at [68, 88] on div "Task Boards" at bounding box center [61, 89] width 19 height 19
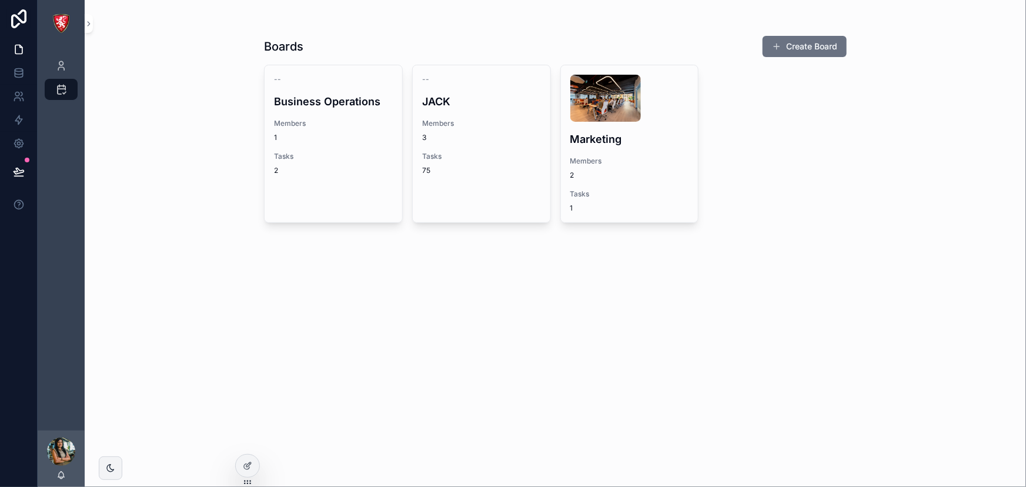
click at [365, 152] on span "Tasks" at bounding box center [333, 156] width 119 height 9
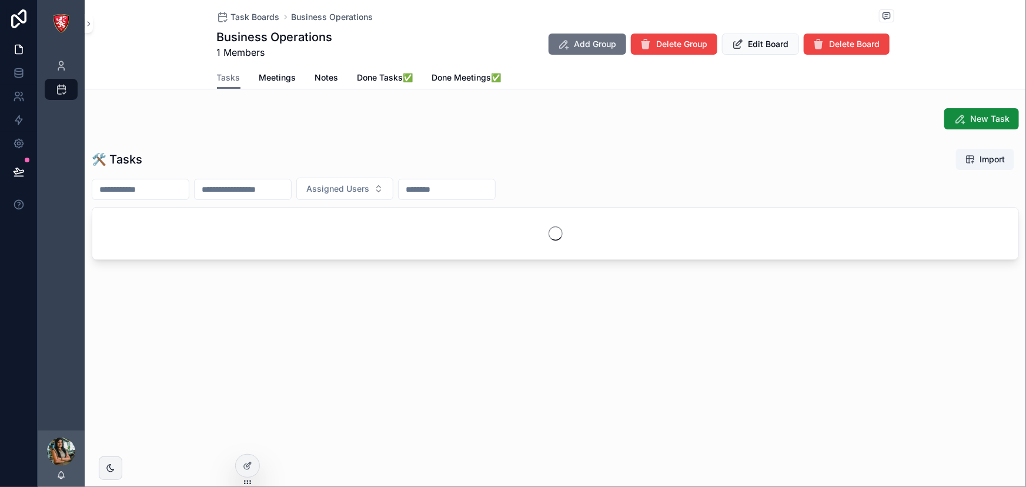
click at [863, 44] on span "Delete Board" at bounding box center [855, 44] width 51 height 12
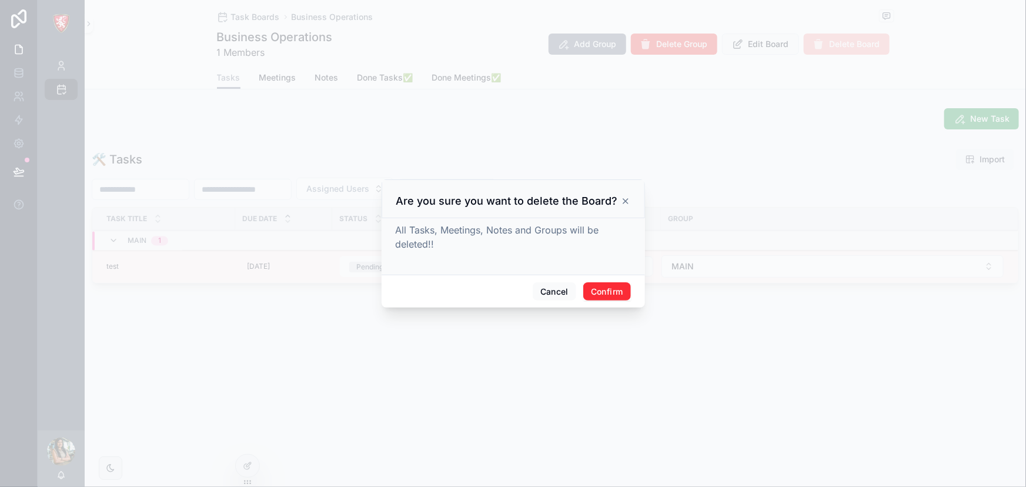
click at [617, 286] on button "Confirm" at bounding box center [606, 291] width 47 height 19
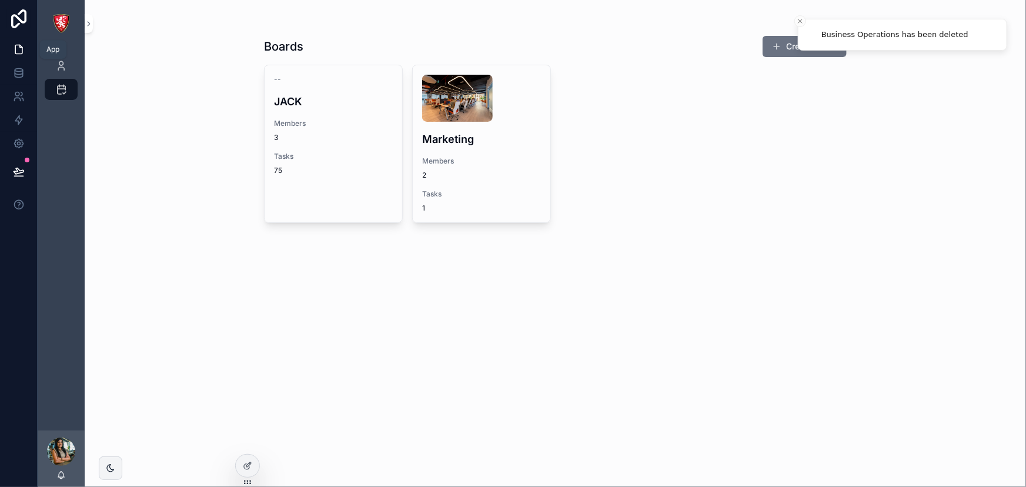
click at [18, 51] on icon at bounding box center [19, 50] width 12 height 12
click at [19, 75] on icon at bounding box center [19, 73] width 12 height 12
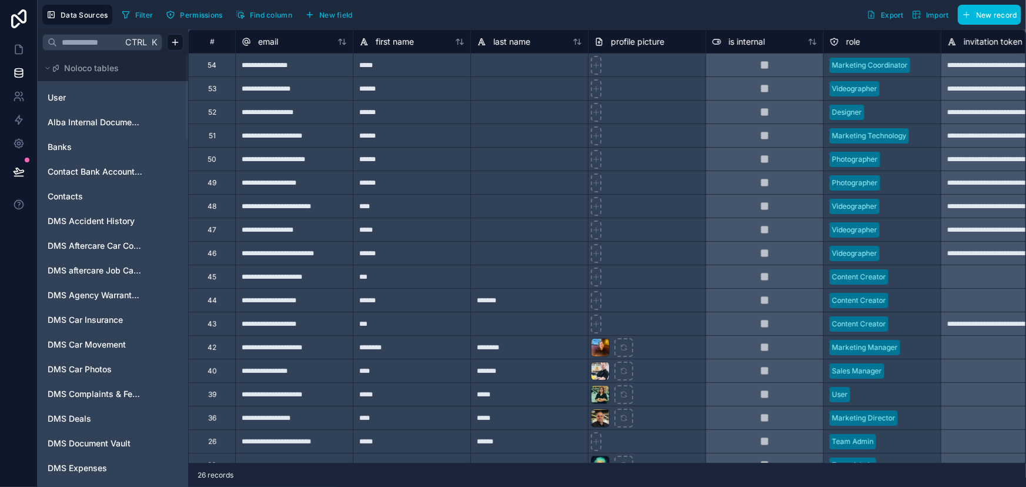
click at [93, 35] on input "text" at bounding box center [89, 42] width 65 height 21
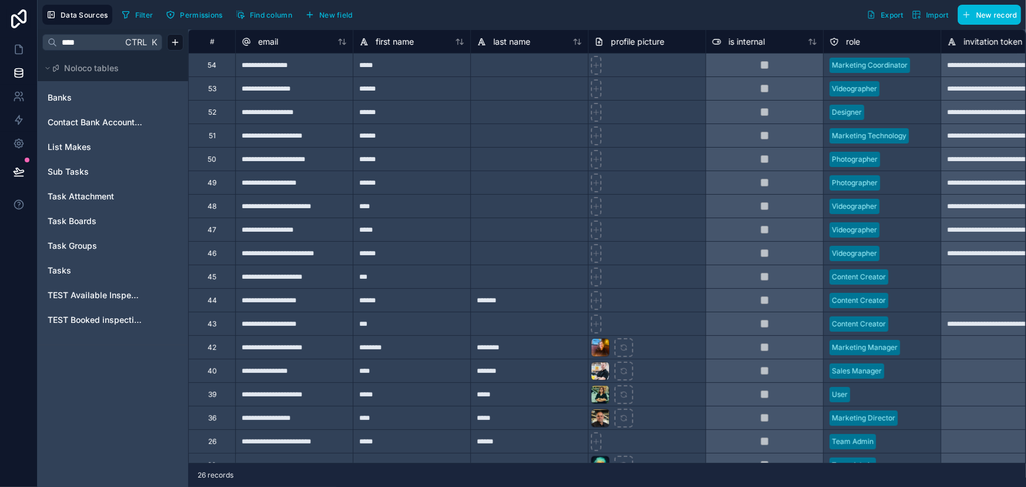
type input "****"
click at [54, 269] on span "Tasks" at bounding box center [60, 271] width 24 height 12
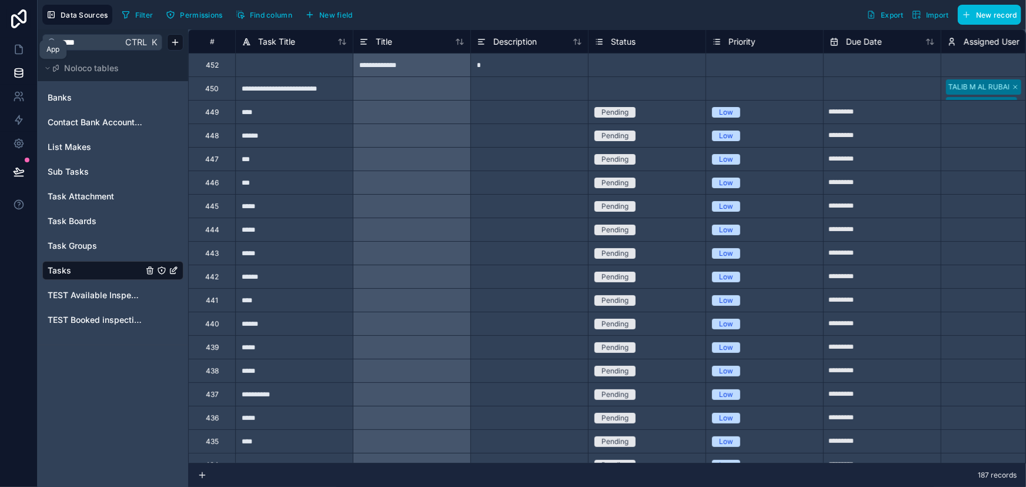
click at [9, 42] on link at bounding box center [18, 50] width 37 height 24
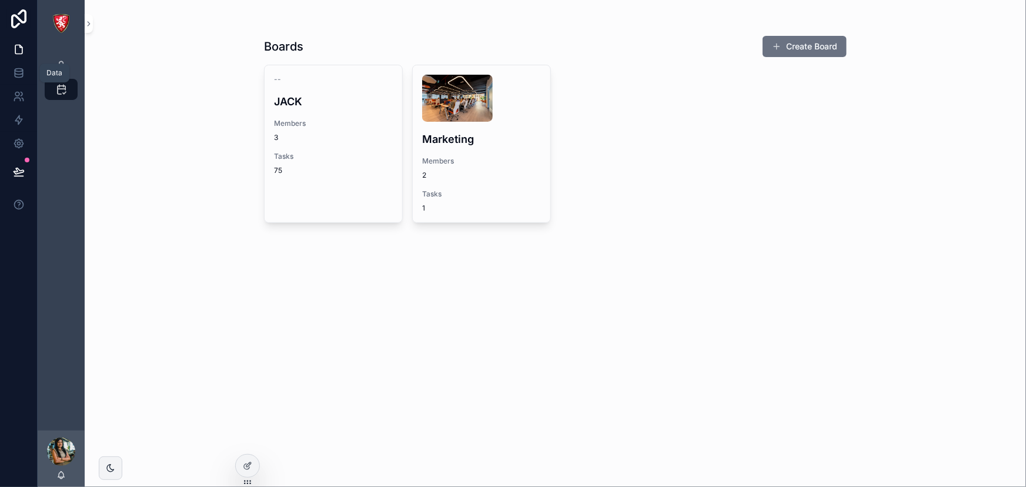
click at [8, 73] on link at bounding box center [18, 73] width 37 height 24
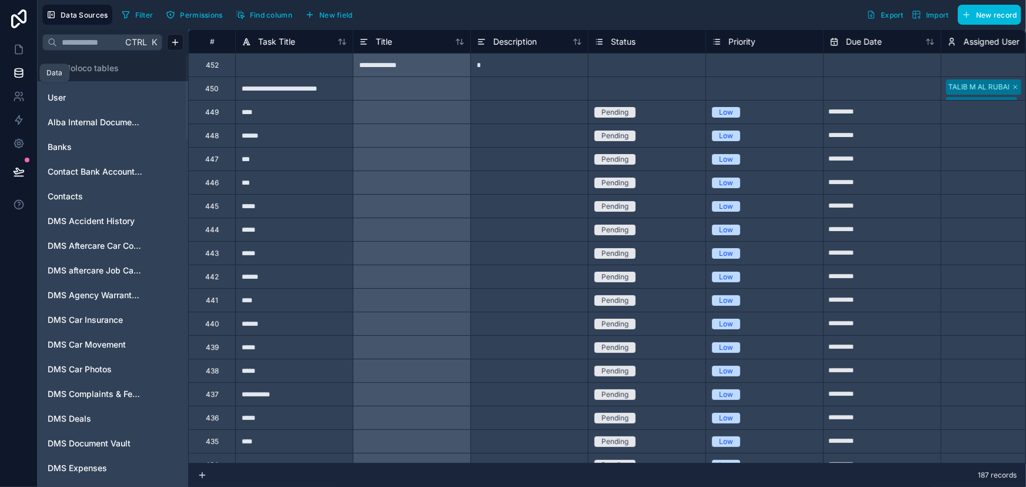
click at [14, 56] on link at bounding box center [18, 50] width 37 height 24
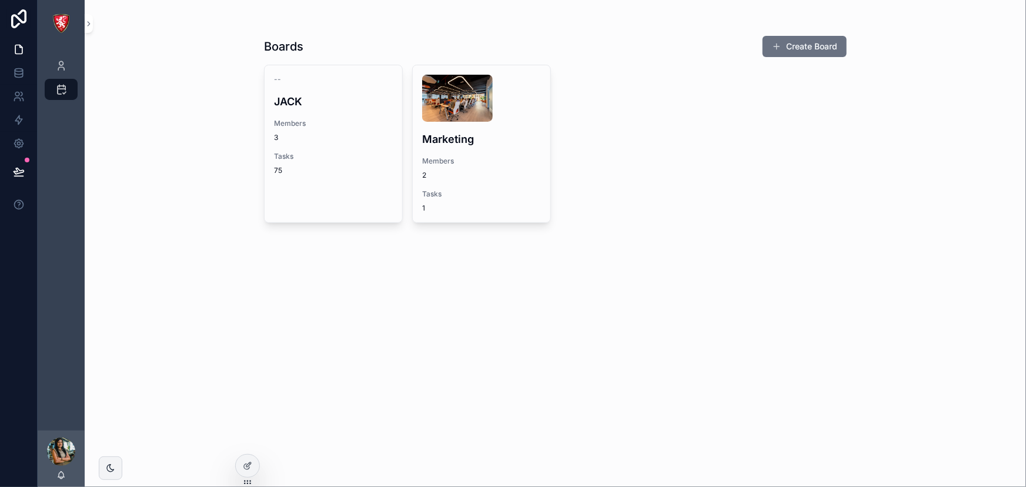
click at [323, 152] on span "Tasks" at bounding box center [333, 156] width 119 height 9
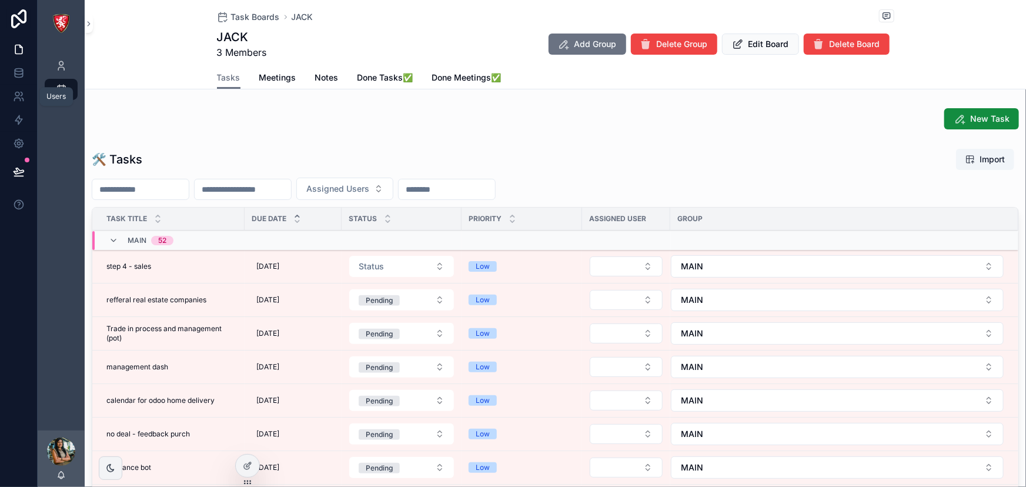
click at [21, 99] on icon at bounding box center [19, 97] width 12 height 12
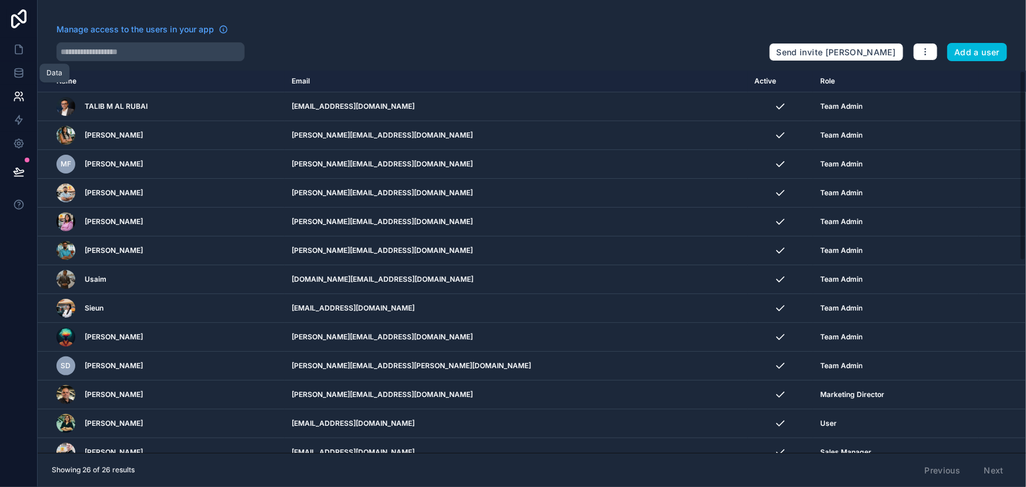
click at [20, 69] on icon at bounding box center [19, 70] width 8 height 3
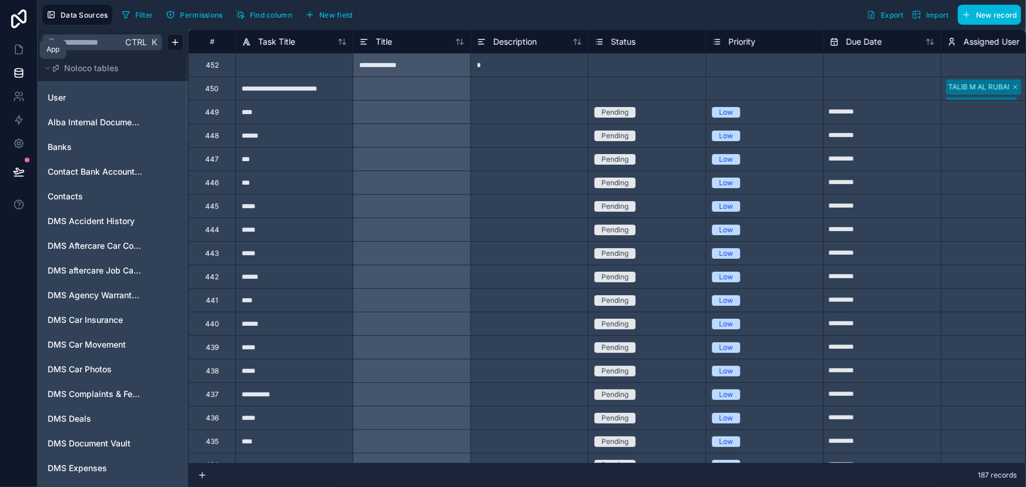
click at [16, 46] on icon at bounding box center [19, 50] width 12 height 12
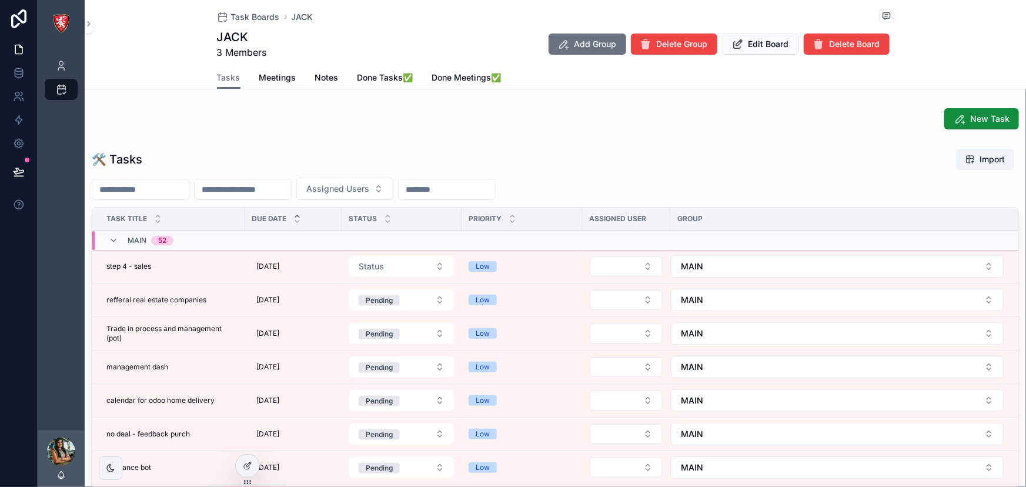
click at [672, 42] on span "Delete Group" at bounding box center [682, 44] width 51 height 12
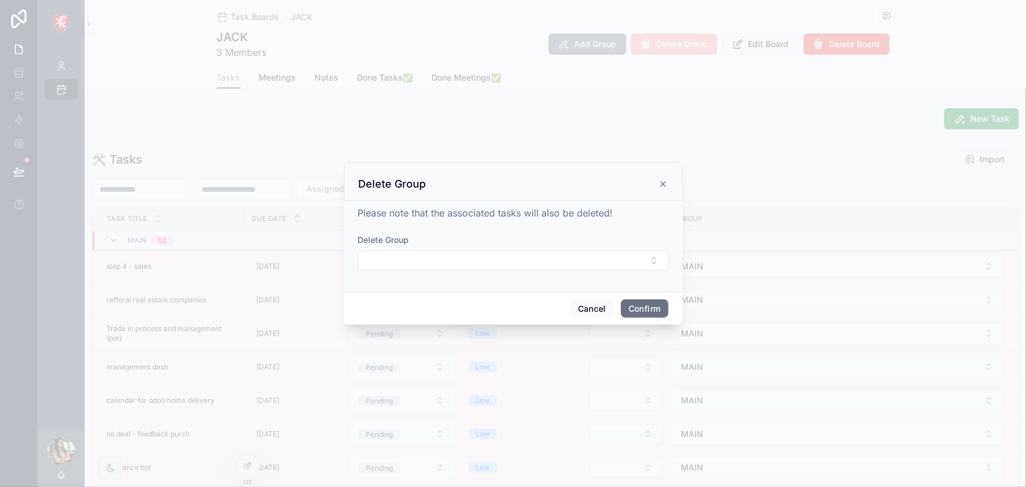
click at [446, 260] on button "Select Button" at bounding box center [513, 260] width 310 height 20
click at [656, 184] on div "Delete Group" at bounding box center [513, 184] width 309 height 14
click at [660, 183] on icon at bounding box center [663, 183] width 9 height 9
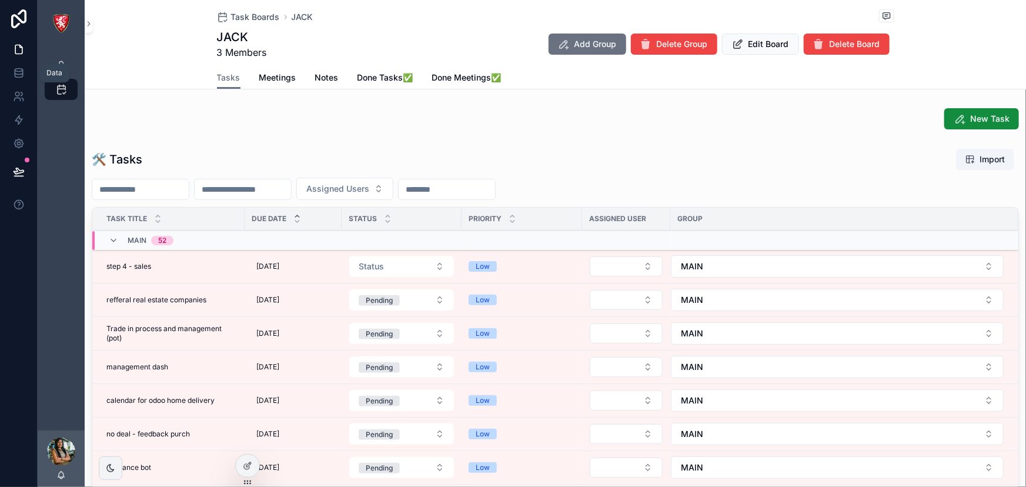
click at [15, 72] on icon at bounding box center [19, 73] width 12 height 12
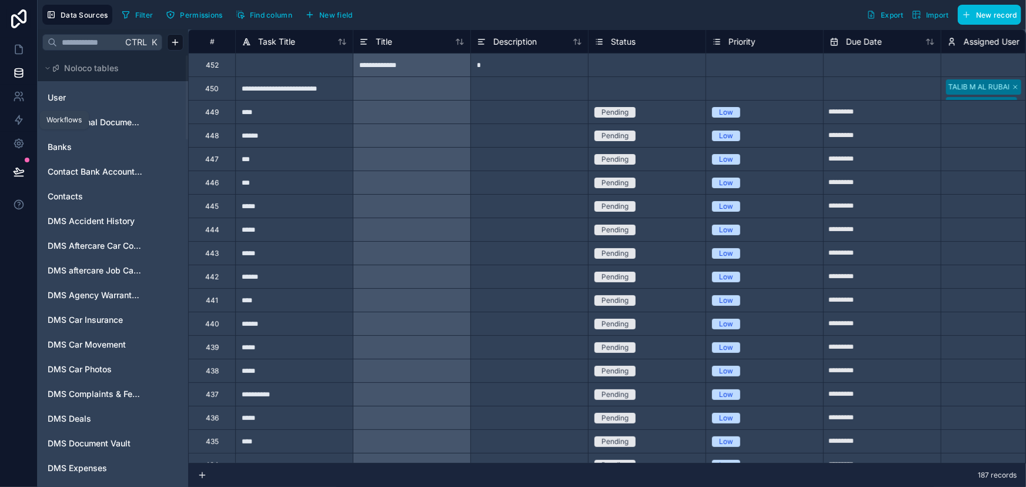
click at [21, 126] on link at bounding box center [18, 120] width 37 height 24
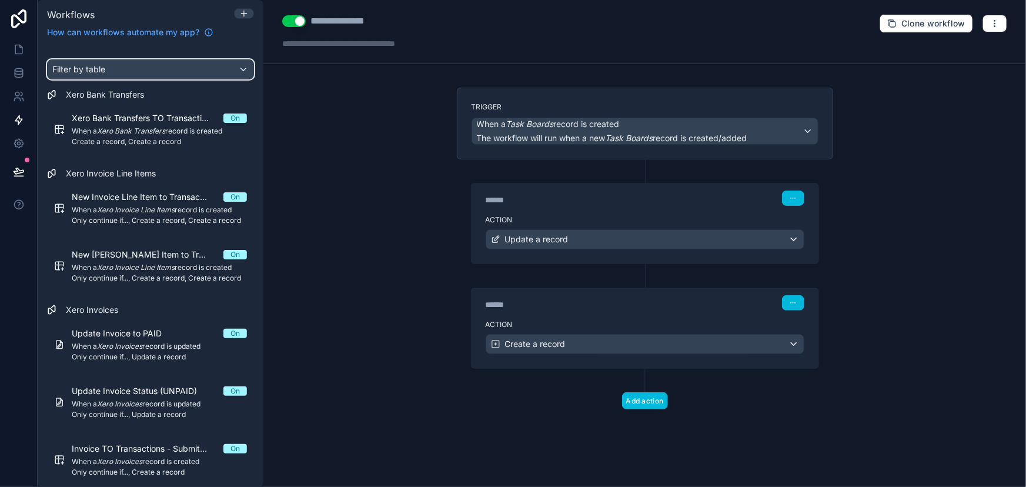
click at [113, 70] on div "Filter by table" at bounding box center [151, 69] width 206 height 19
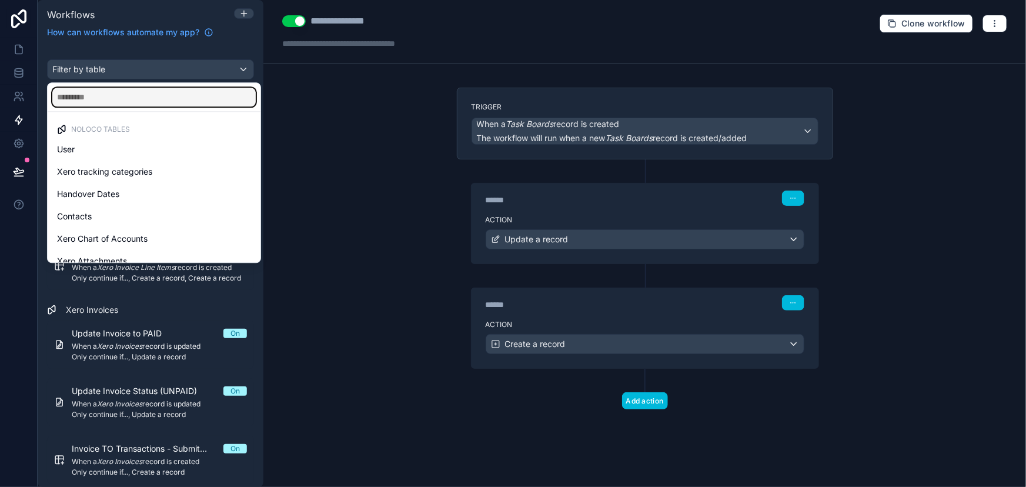
click at [113, 99] on input "text" at bounding box center [153, 97] width 203 height 19
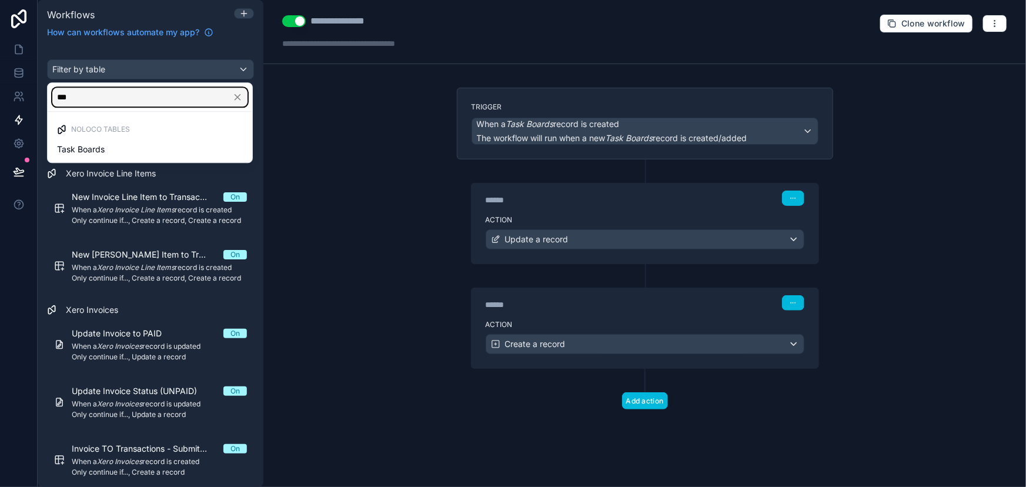
type input "***"
click at [128, 149] on div "Task Boards" at bounding box center [150, 149] width 186 height 14
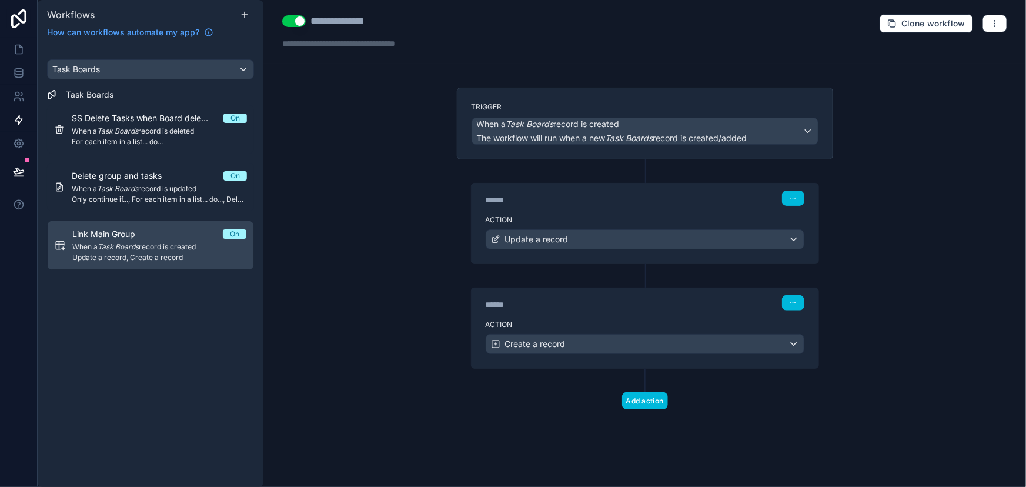
click at [136, 190] on em "Task Boards" at bounding box center [117, 188] width 41 height 9
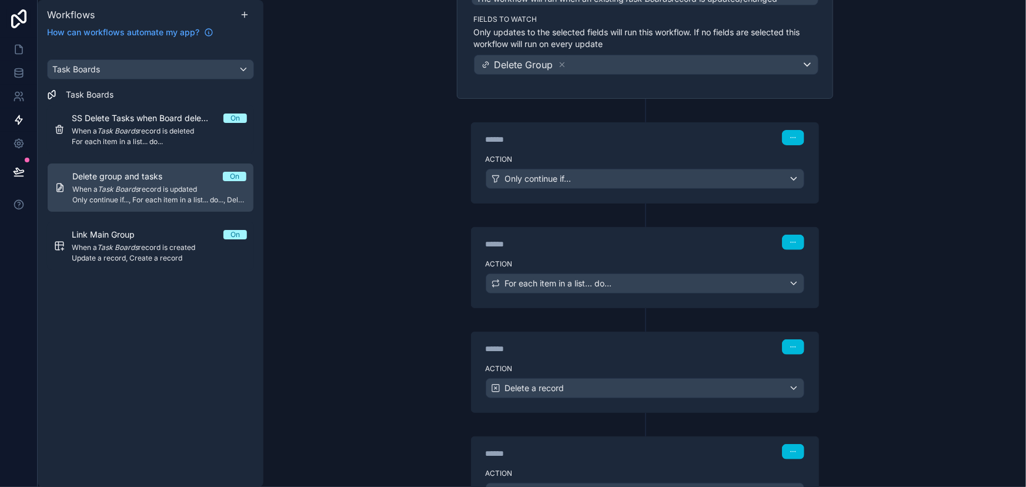
scroll to position [139, 0]
click at [629, 247] on div "******" at bounding box center [574, 245] width 176 height 12
click at [634, 258] on div "Action For each item in a list... do..." at bounding box center [645, 281] width 347 height 53
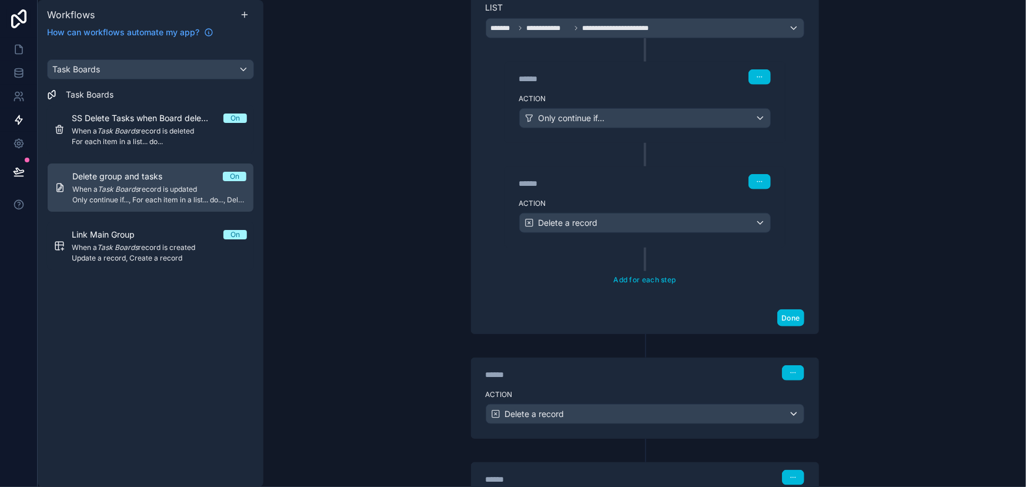
scroll to position [566, 0]
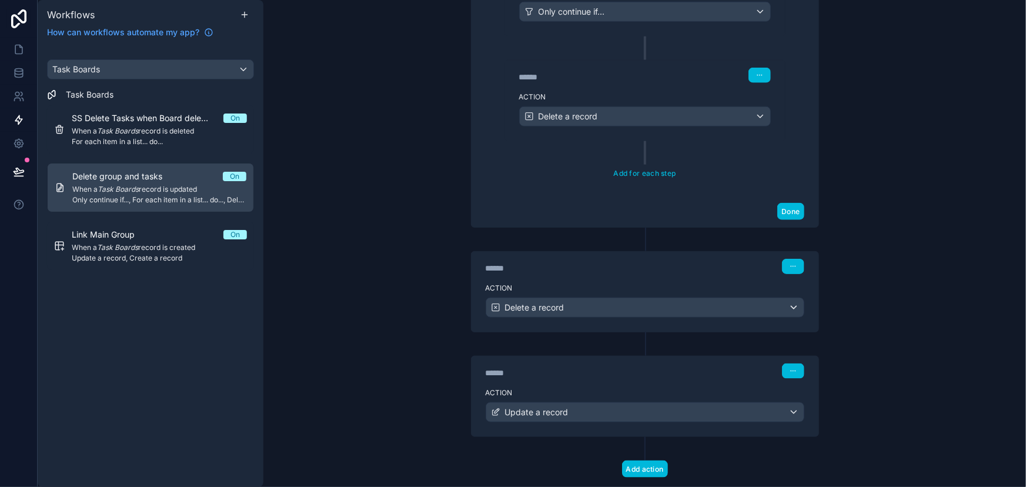
click at [606, 285] on label "Action" at bounding box center [645, 287] width 319 height 9
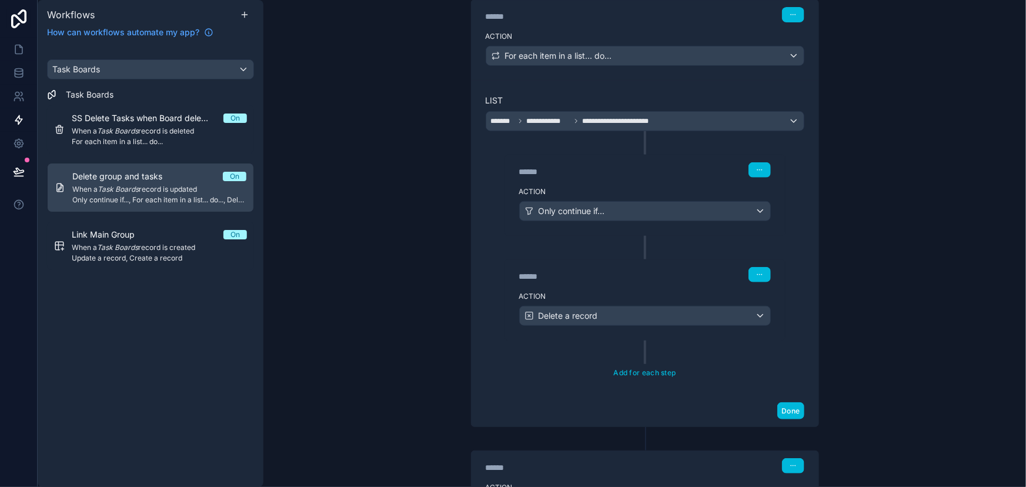
scroll to position [427, 0]
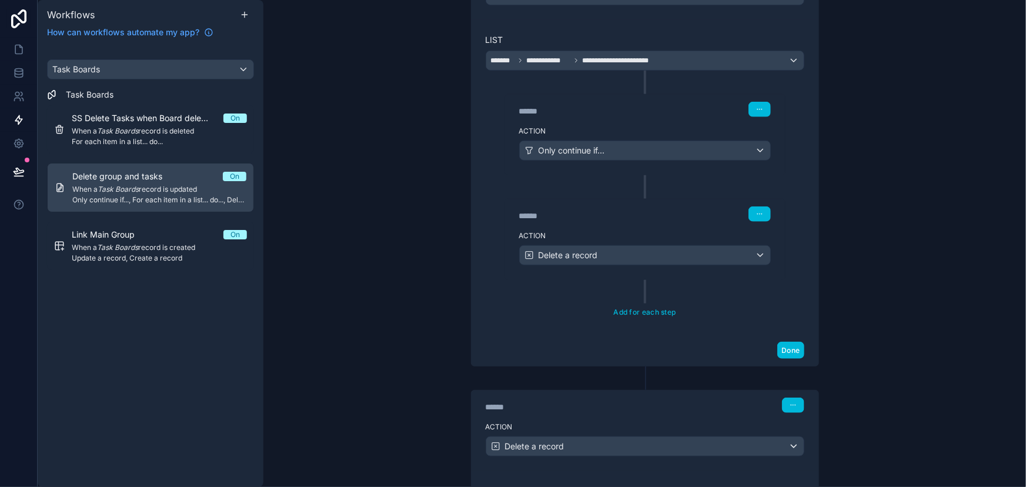
click at [670, 135] on div "Action Only continue if..." at bounding box center [645, 148] width 280 height 53
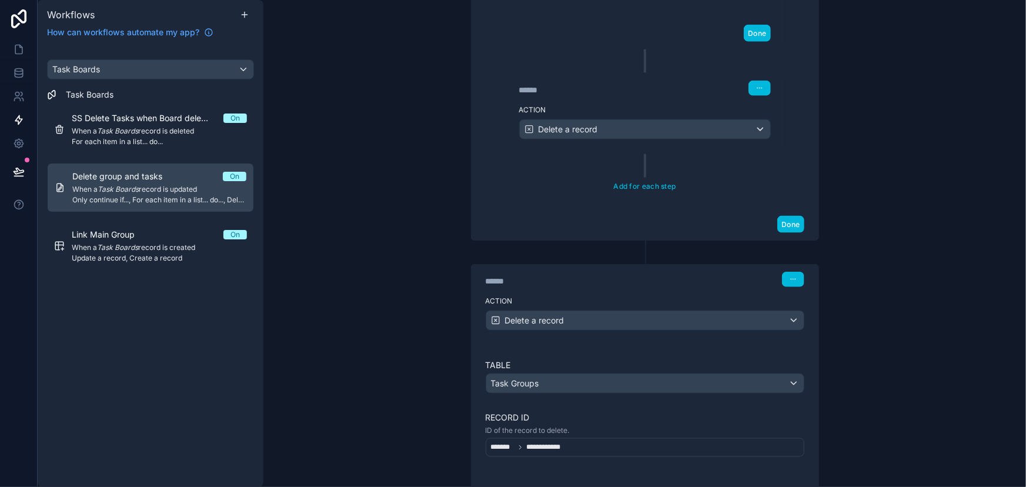
scroll to position [748, 0]
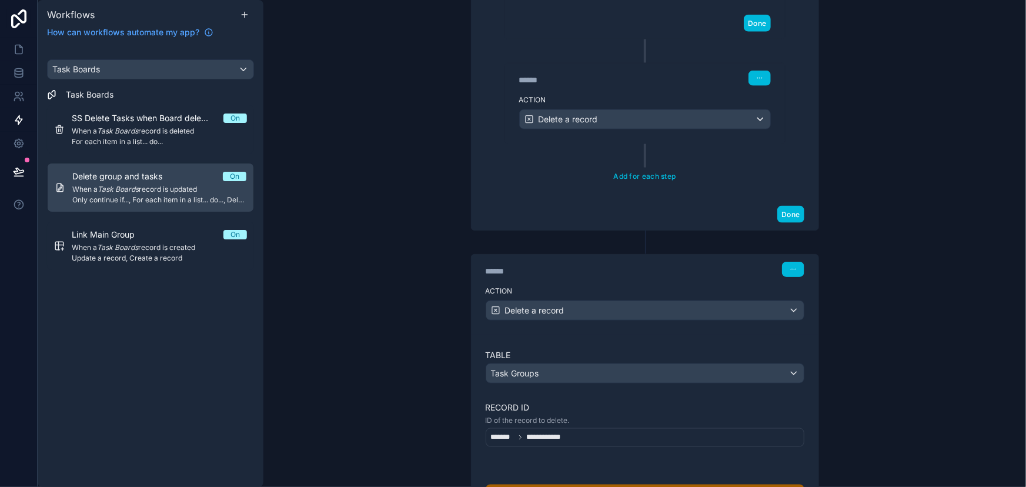
click at [156, 124] on div "SS Delete Tasks when Board deleted On When a Task Boards record is deleted For …" at bounding box center [159, 129] width 175 height 34
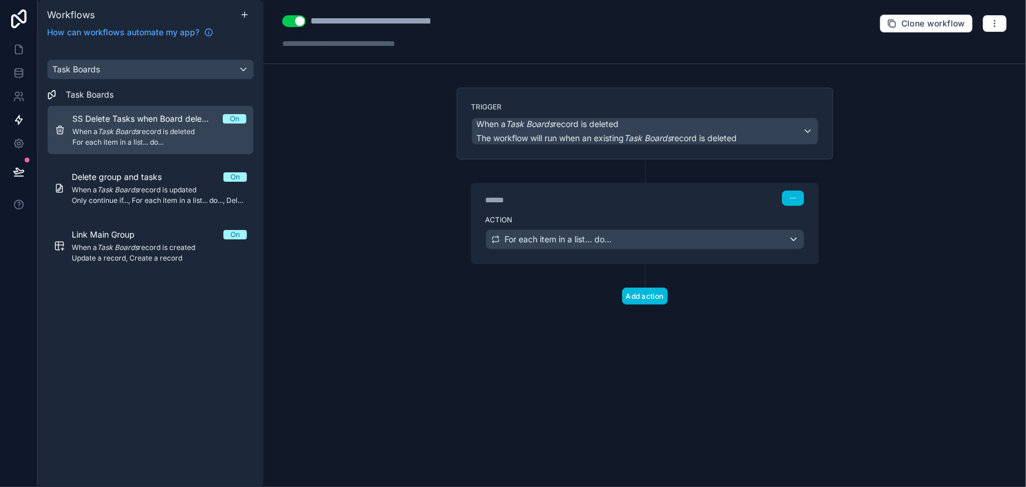
click at [584, 210] on div "Action For each item in a list... do..." at bounding box center [645, 236] width 347 height 53
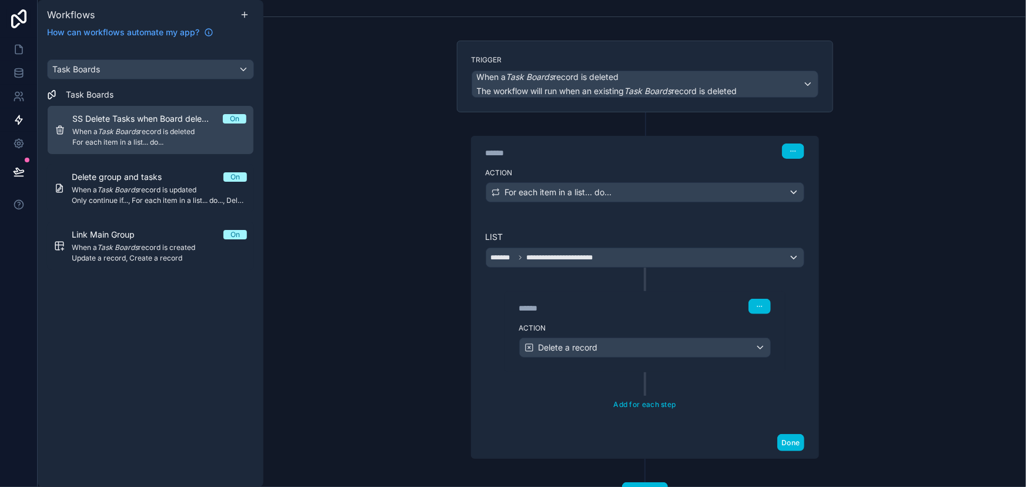
scroll to position [95, 0]
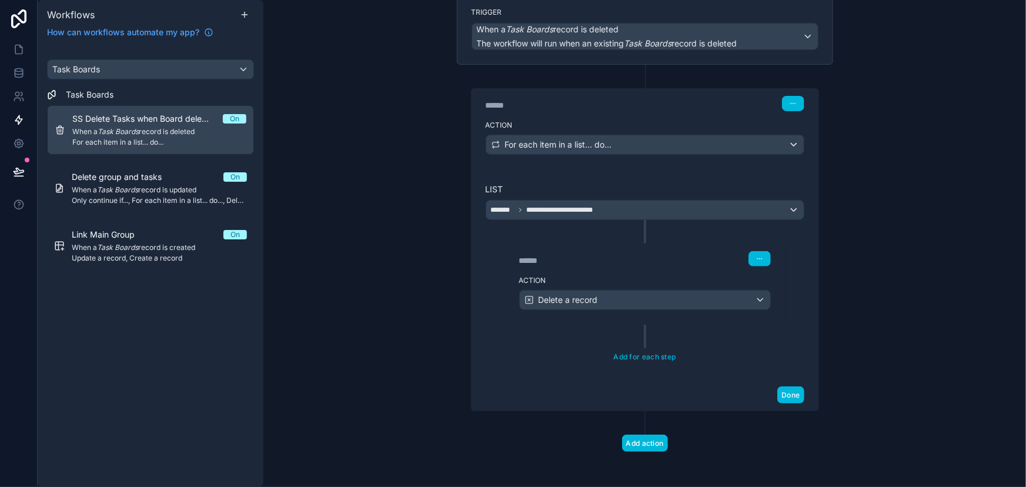
click at [597, 256] on div "******" at bounding box center [607, 261] width 176 height 12
click at [603, 265] on div "****** Step 2" at bounding box center [645, 257] width 280 height 27
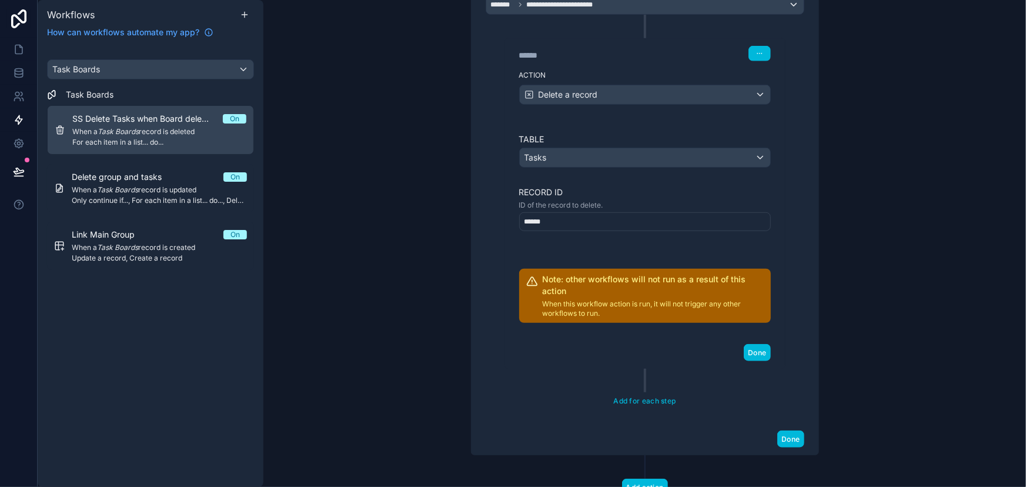
scroll to position [344, 0]
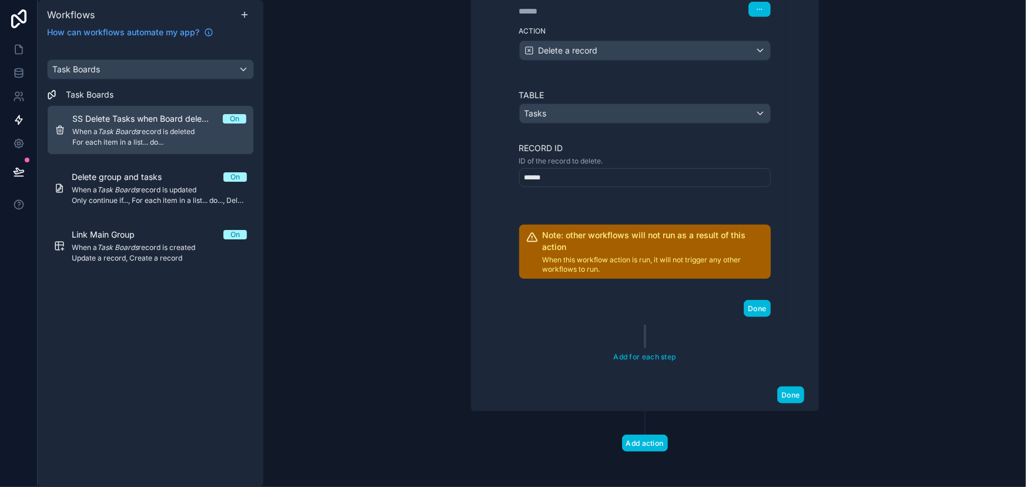
click at [644, 436] on button "Add action" at bounding box center [645, 443] width 46 height 17
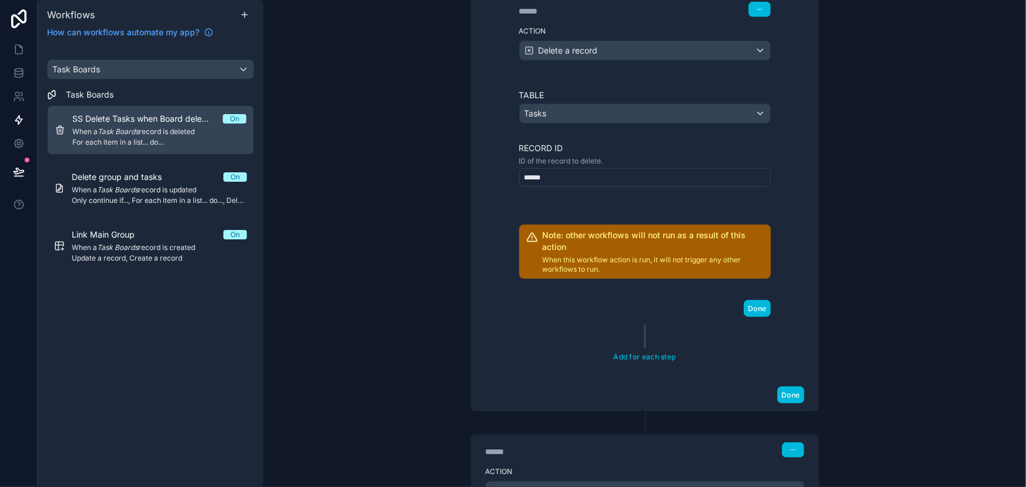
scroll to position [448, 0]
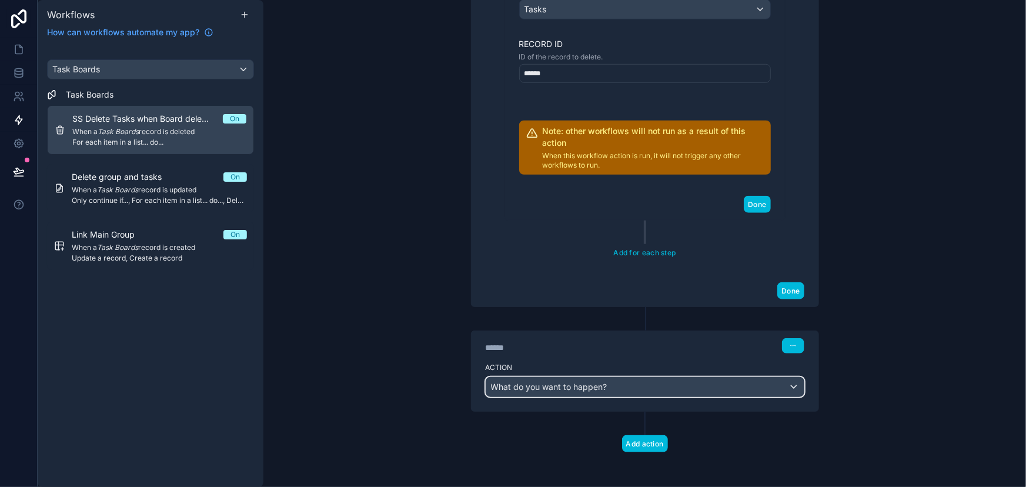
click at [549, 388] on span "What do you want to happen?" at bounding box center [549, 387] width 116 height 10
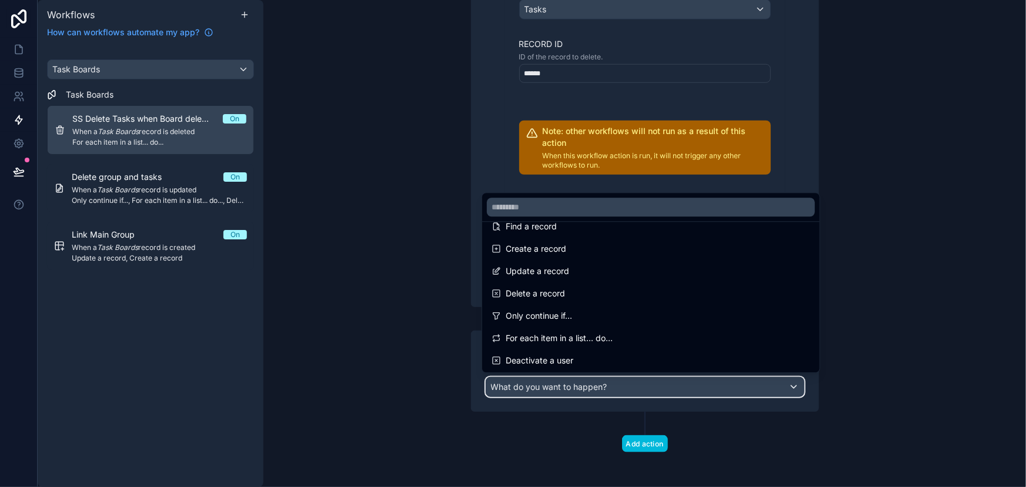
scroll to position [160, 0]
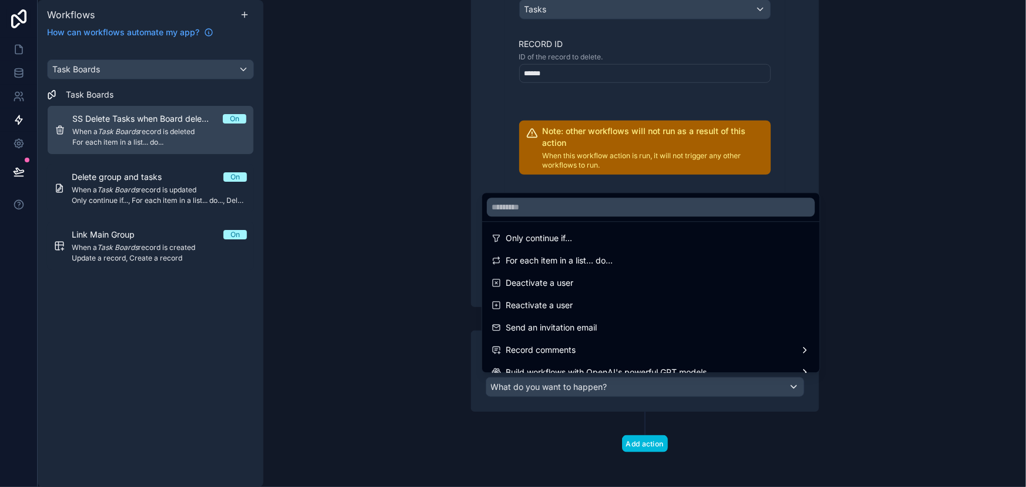
click at [581, 259] on span "For each item in a list... do..." at bounding box center [559, 260] width 107 height 14
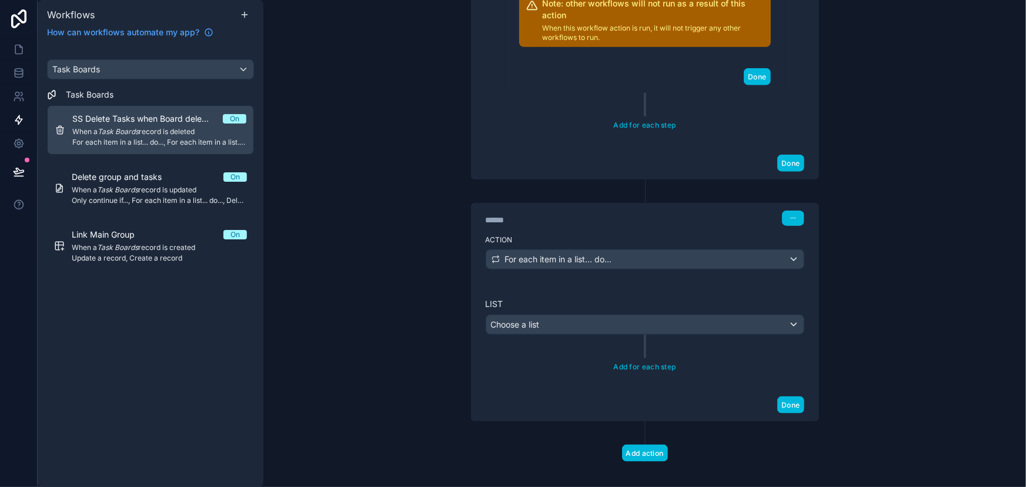
scroll to position [585, 0]
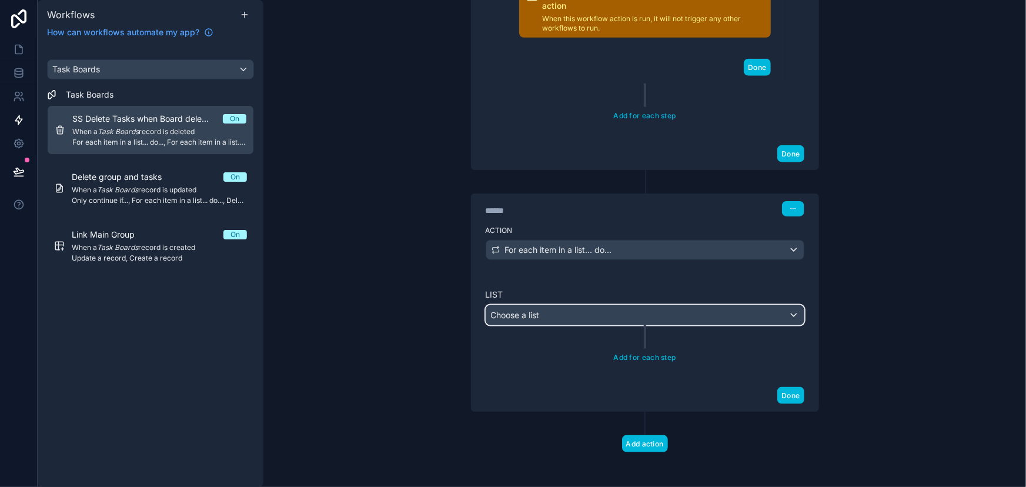
click at [572, 307] on div "Choose a list" at bounding box center [645, 315] width 318 height 19
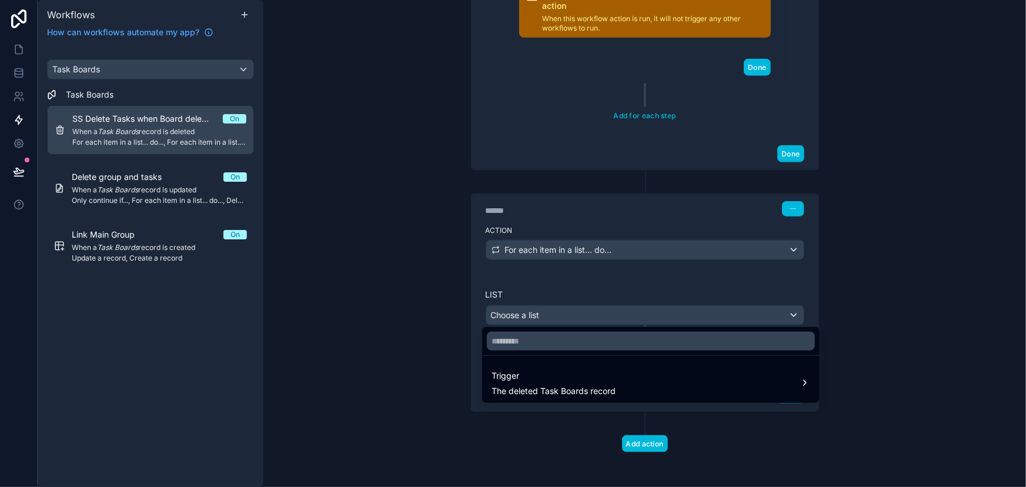
click at [571, 382] on div "Trigger The deleted Task Boards record" at bounding box center [554, 383] width 124 height 28
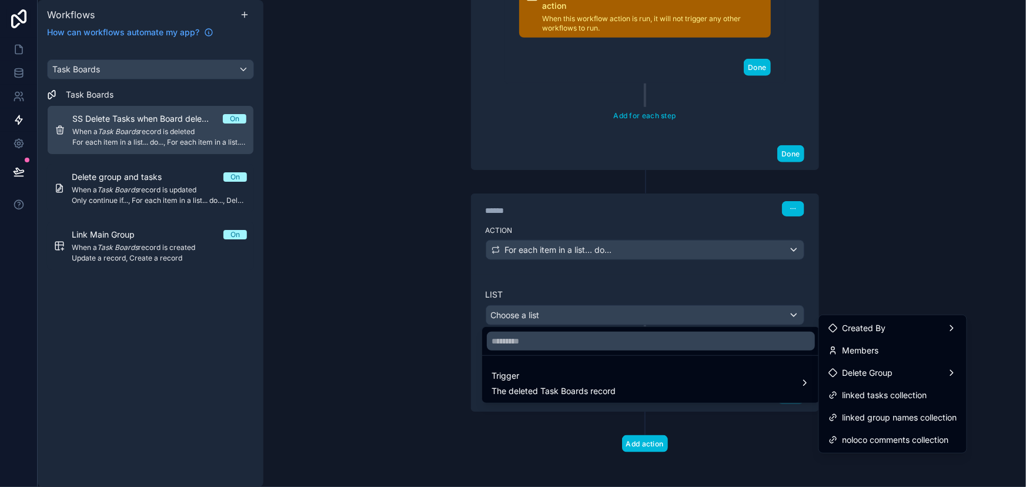
click at [911, 418] on span "linked group names collection" at bounding box center [900, 417] width 115 height 14
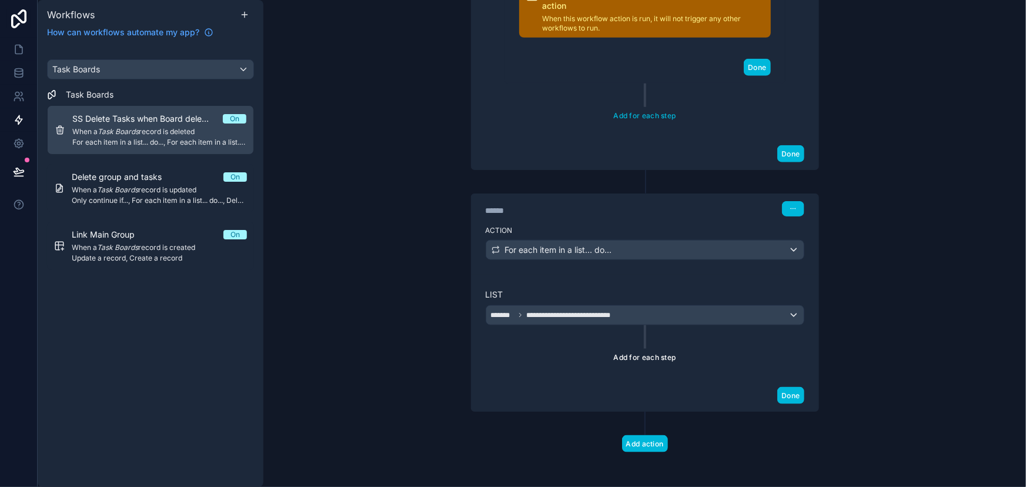
click at [661, 357] on button "Add for each step" at bounding box center [644, 357] width 71 height 17
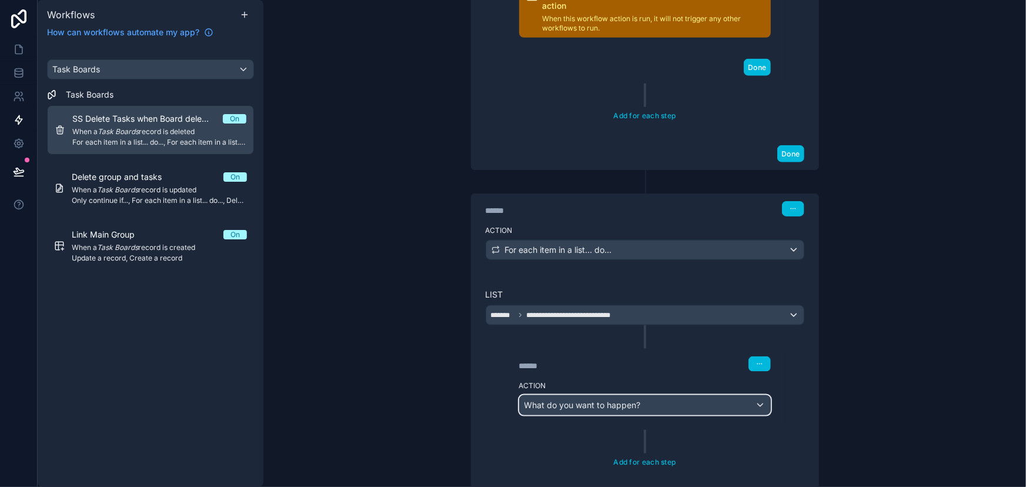
click at [593, 405] on span "What do you want to happen?" at bounding box center [582, 405] width 116 height 10
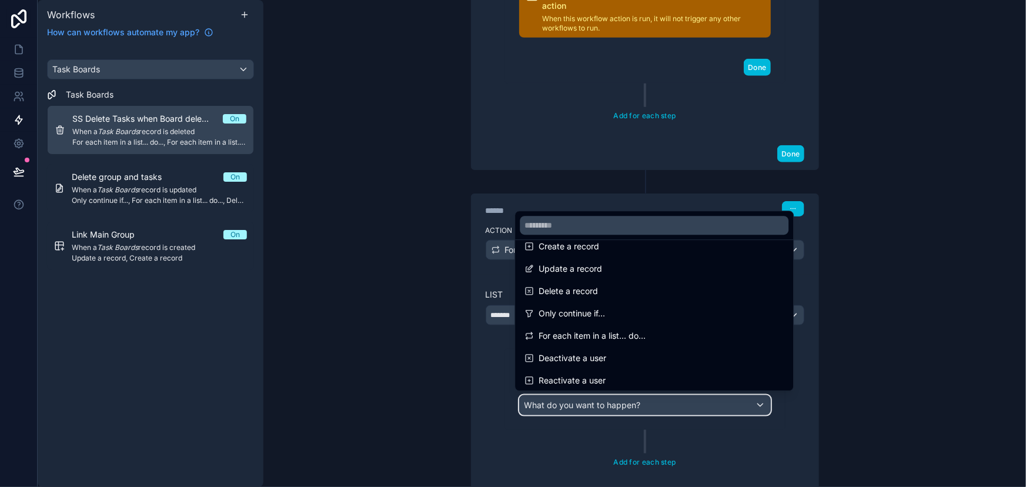
scroll to position [106, 0]
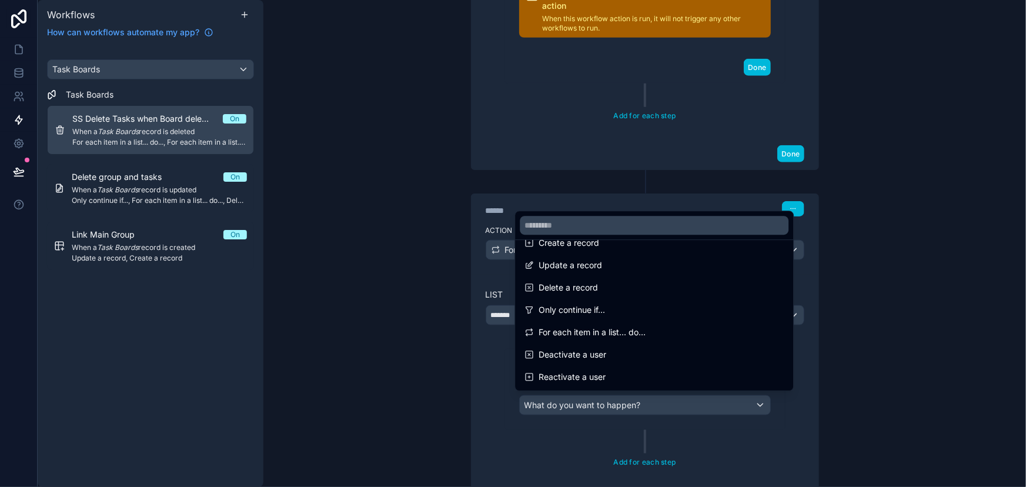
click at [612, 303] on div "Only continue if..." at bounding box center [653, 310] width 259 height 14
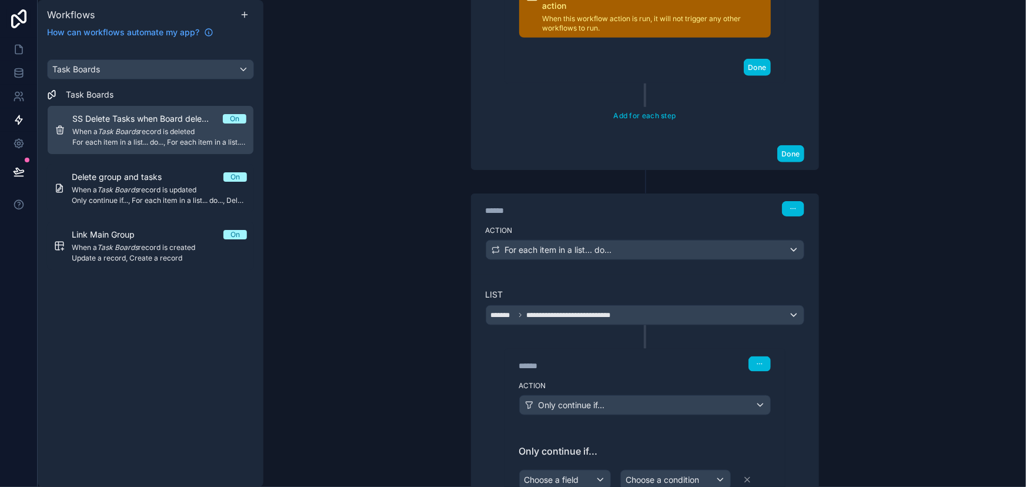
scroll to position [799, 0]
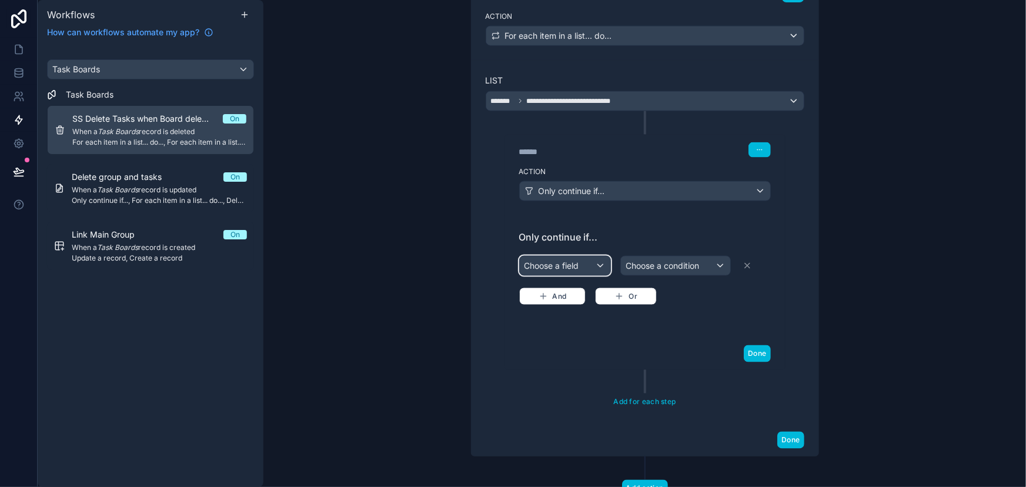
click at [567, 266] on div "Choose a field" at bounding box center [565, 265] width 91 height 19
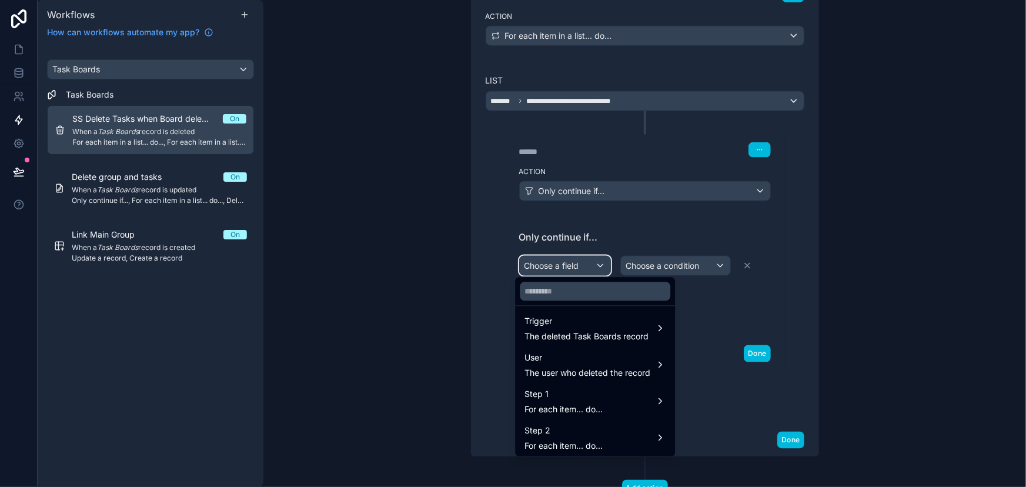
scroll to position [5, 0]
click at [551, 438] on div "Step 2 For each item... do..." at bounding box center [563, 437] width 78 height 28
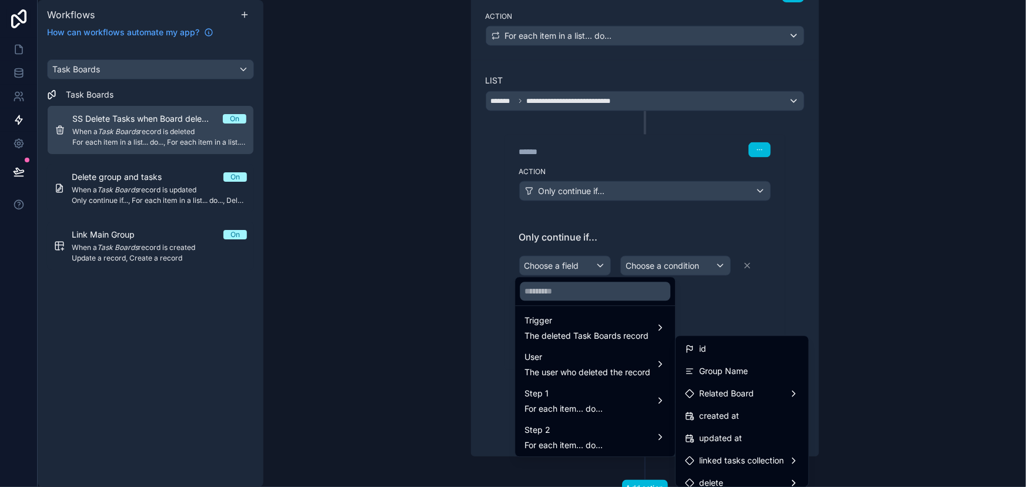
click at [746, 375] on span "Group Name" at bounding box center [723, 371] width 49 height 14
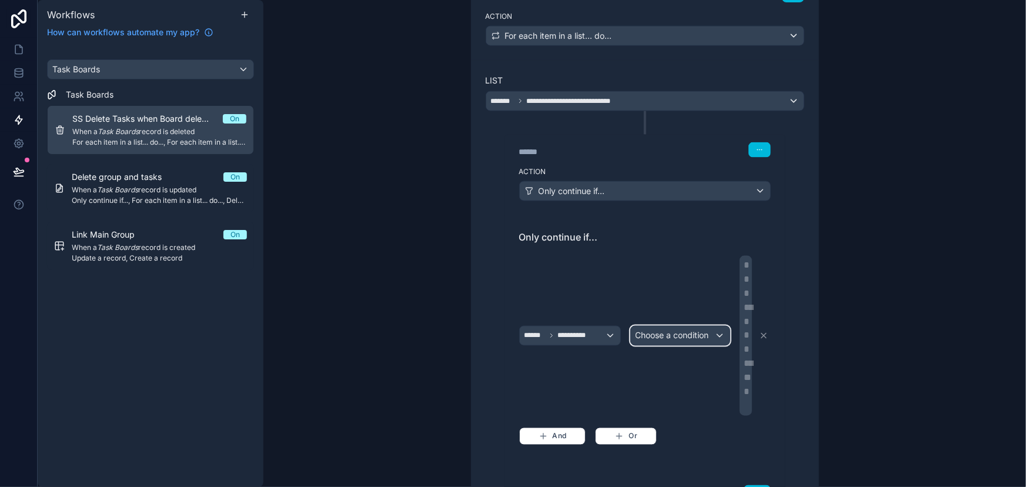
click at [689, 332] on span "Choose a condition" at bounding box center [672, 335] width 73 height 10
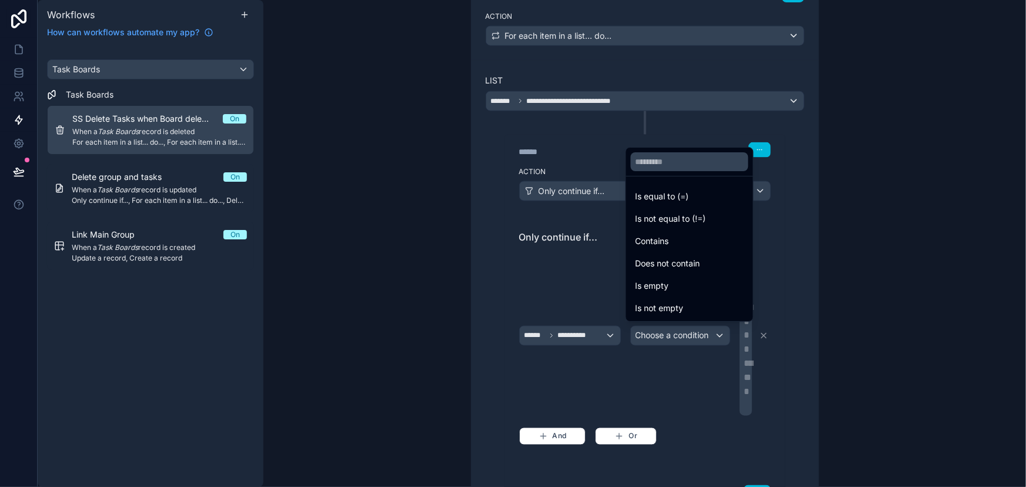
click at [693, 258] on span "Does not contain" at bounding box center [668, 263] width 65 height 14
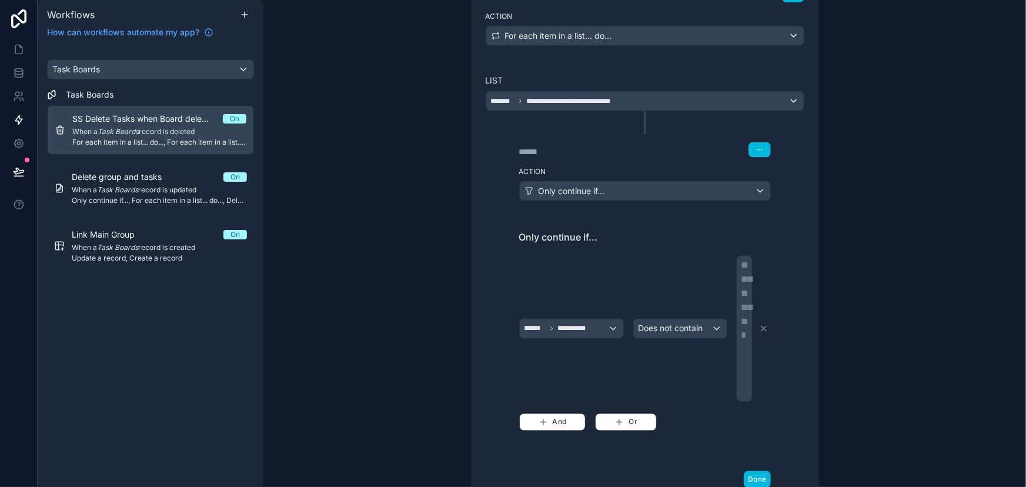
click at [741, 321] on div "**********" at bounding box center [745, 328] width 8 height 141
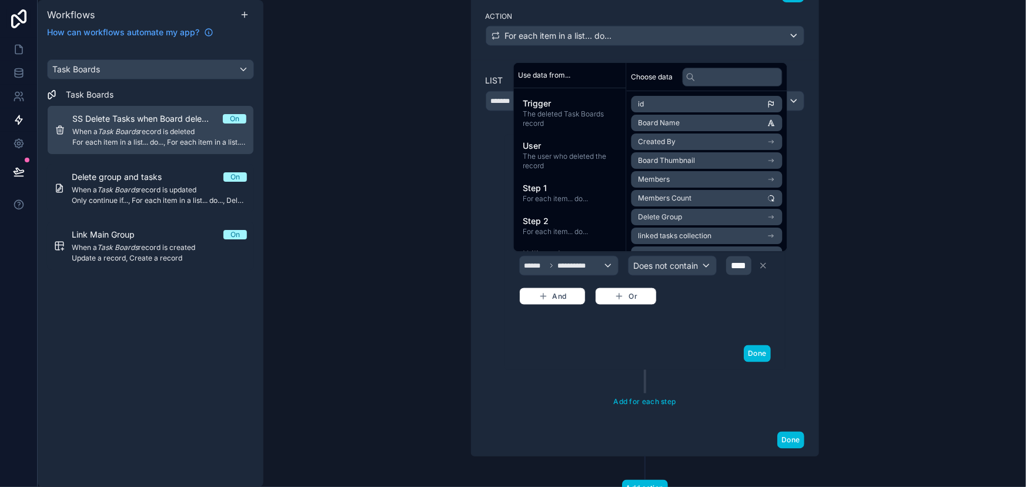
scroll to position [823, 0]
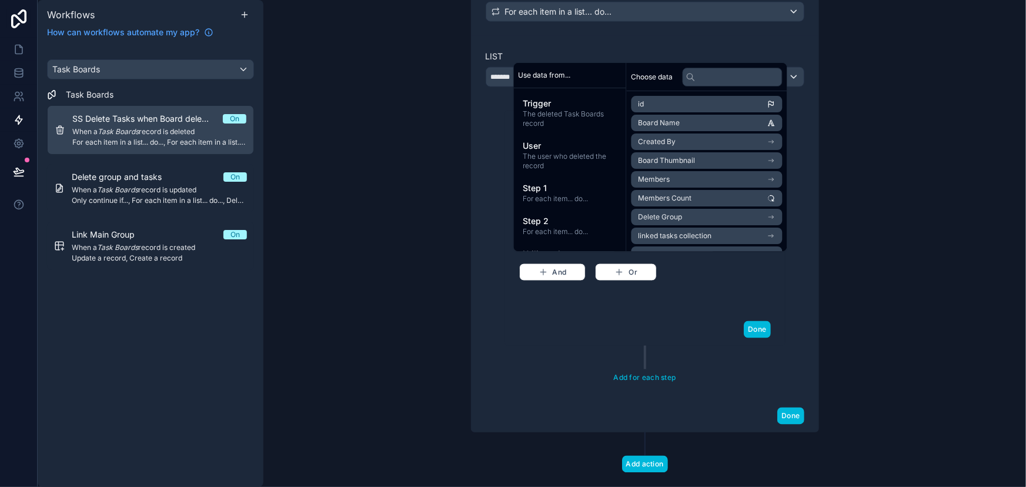
click at [754, 300] on div "**********" at bounding box center [645, 253] width 252 height 94
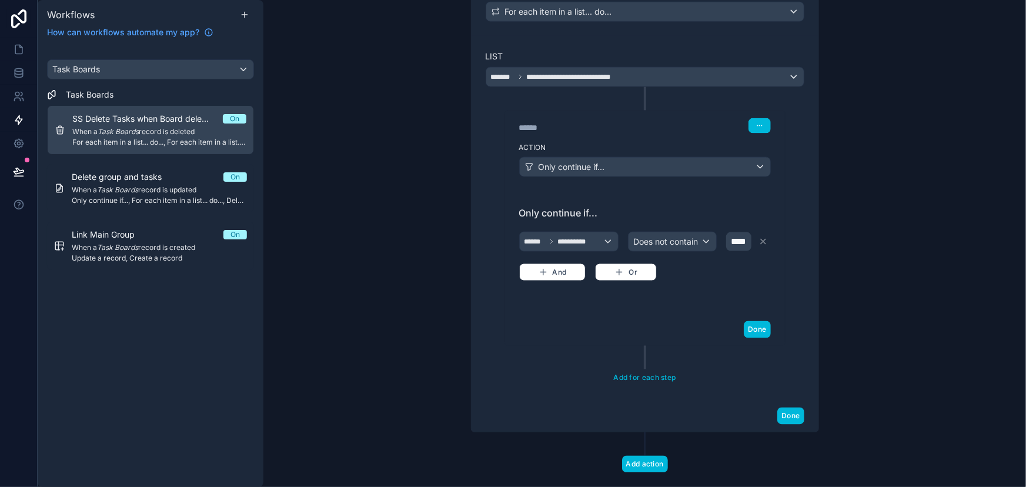
click at [753, 338] on button "Done" at bounding box center [757, 329] width 26 height 17
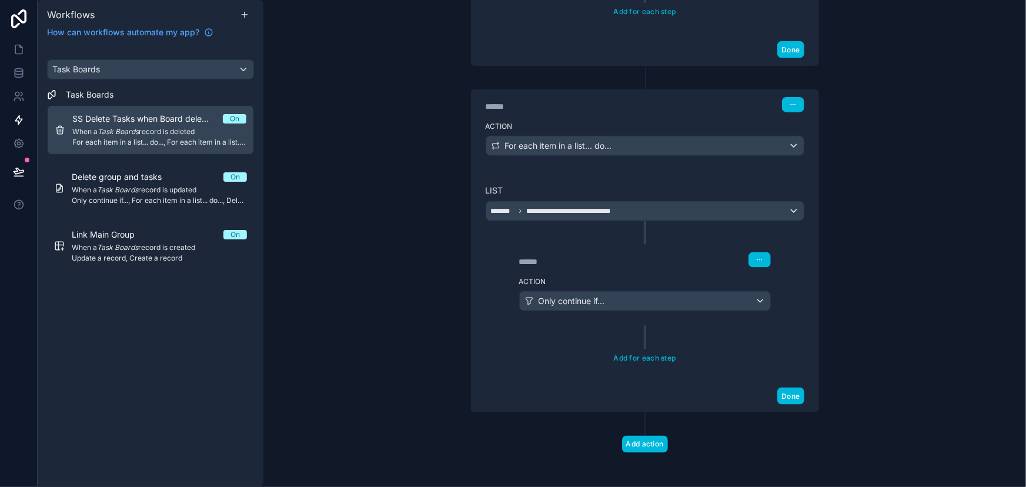
click at [786, 387] on button "Done" at bounding box center [790, 395] width 26 height 17
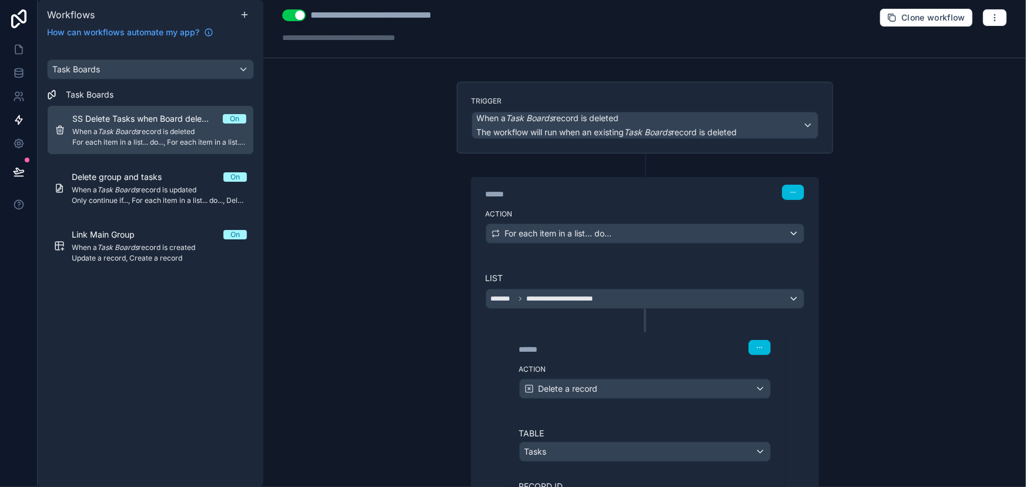
scroll to position [0, 0]
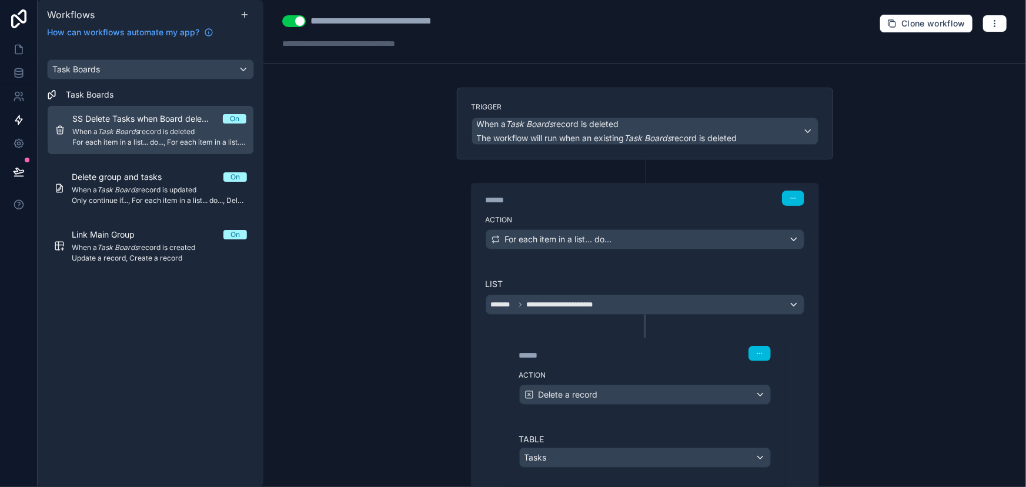
click at [697, 207] on div "****** Step 1" at bounding box center [645, 196] width 347 height 27
click at [295, 24] on button "Use setting" at bounding box center [294, 21] width 24 height 12
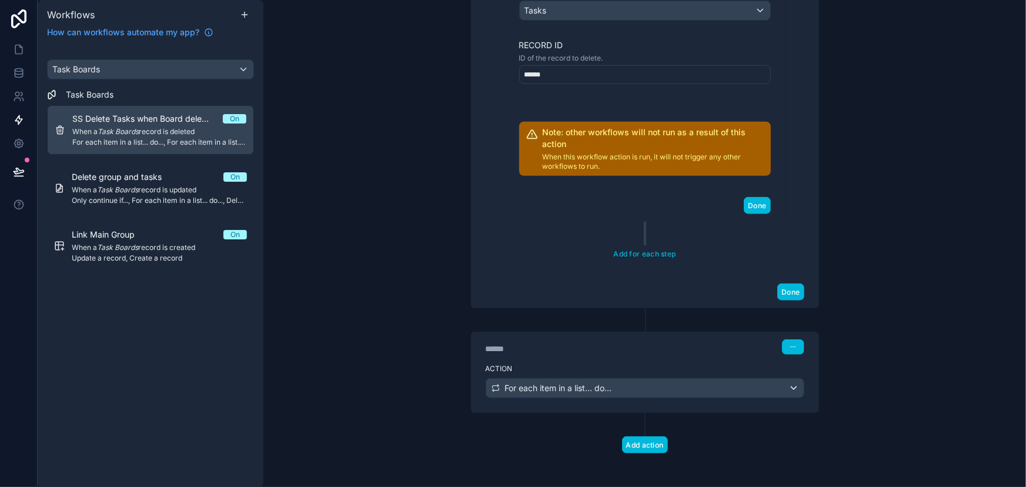
scroll to position [448, 0]
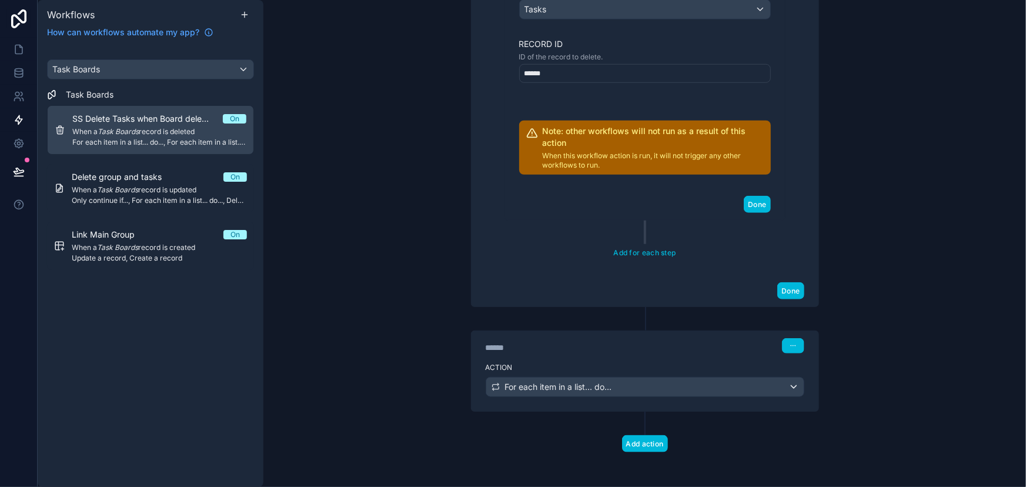
click at [16, 48] on icon at bounding box center [19, 50] width 12 height 12
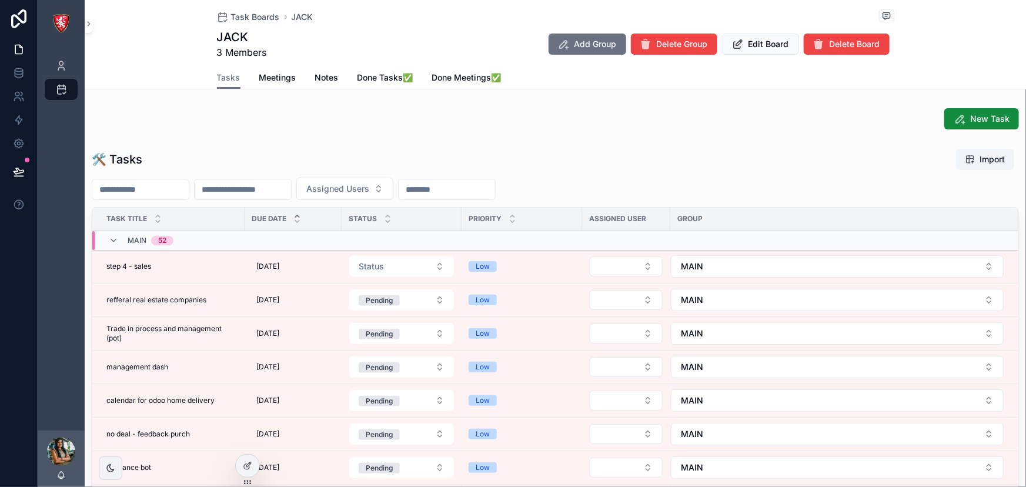
click at [41, 64] on div "My Profile" at bounding box center [61, 66] width 47 height 24
click at [59, 59] on div "My Profile" at bounding box center [61, 65] width 19 height 19
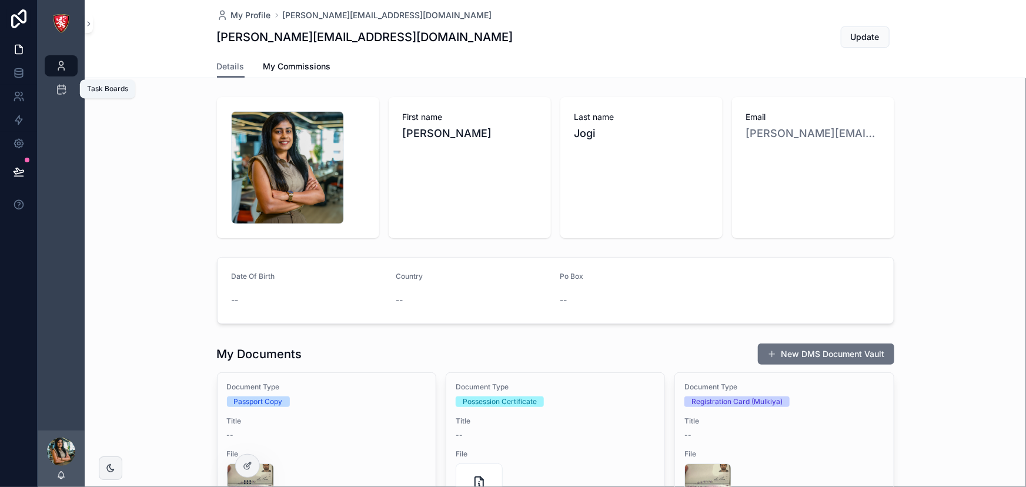
click at [64, 95] on icon "scrollable content" at bounding box center [61, 89] width 12 height 12
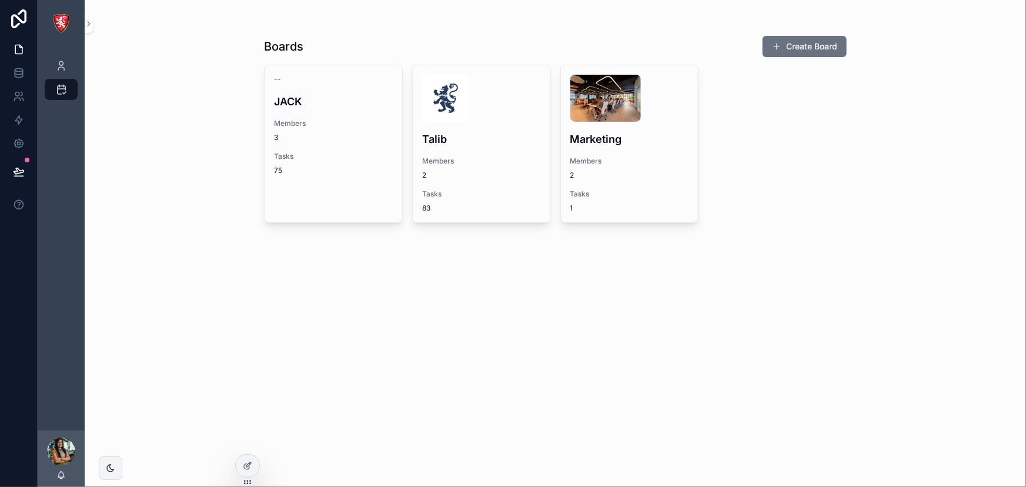
click at [435, 165] on span "Members" at bounding box center [481, 160] width 119 height 9
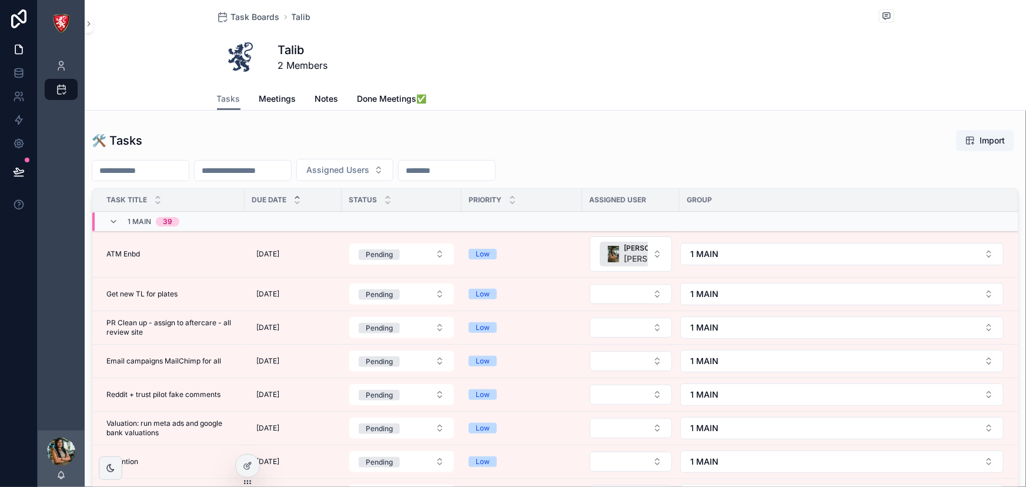
drag, startPoint x: 850, startPoint y: 146, endPoint x: 694, endPoint y: 141, distance: 155.9
click at [706, 138] on div "🛠 Tasks Import" at bounding box center [555, 140] width 927 height 22
click at [250, 462] on icon at bounding box center [247, 465] width 9 height 9
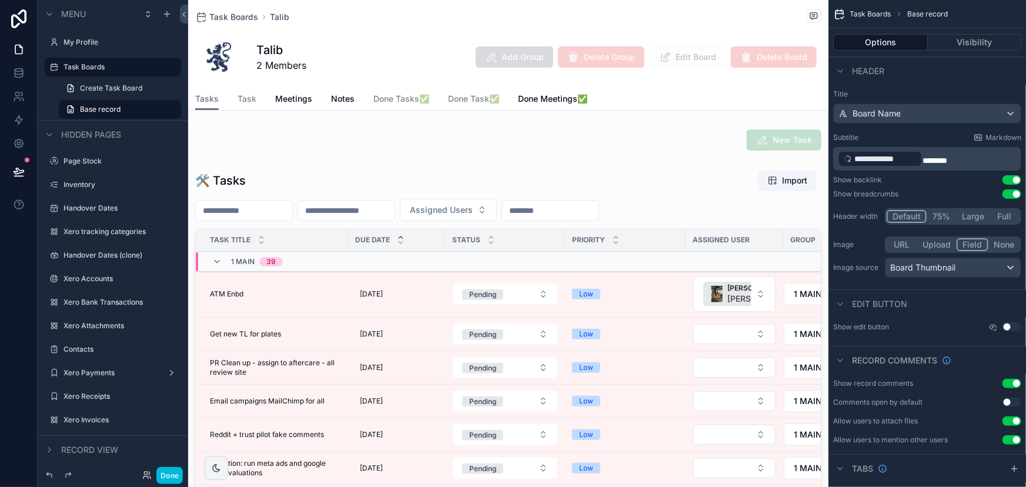
click at [392, 301] on div "scrollable content" at bounding box center [508, 384] width 640 height 439
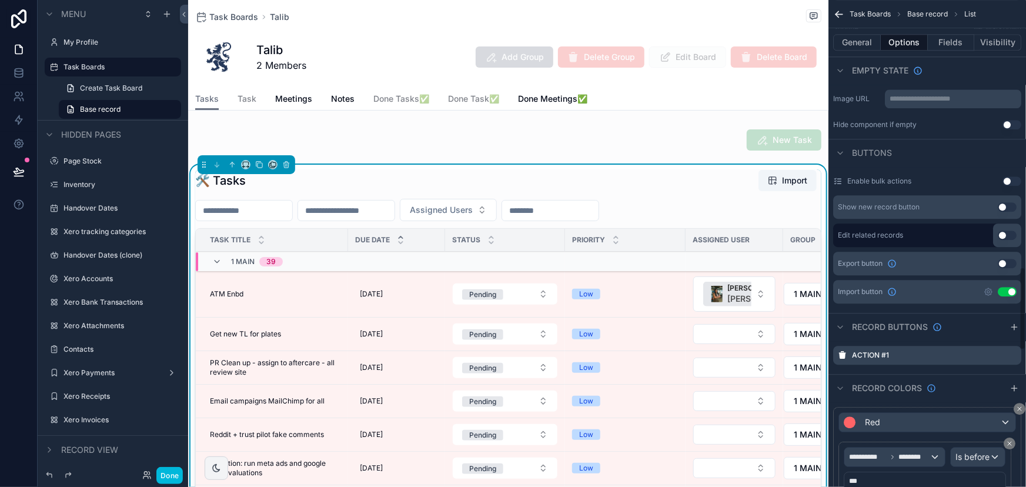
scroll to position [1550, 0]
click at [0, 0] on icon "scrollable content" at bounding box center [0, 0] width 0 height 0
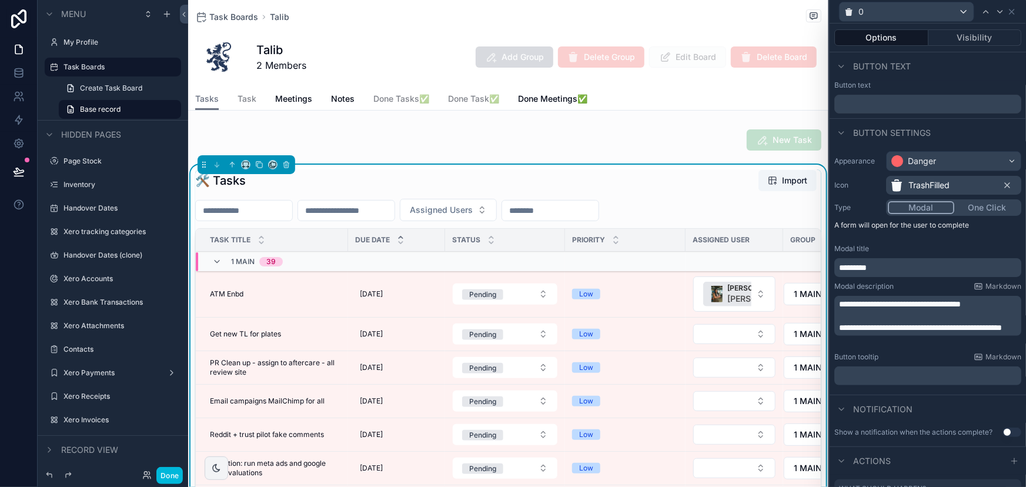
click at [980, 32] on button "Visibility" at bounding box center [974, 37] width 93 height 16
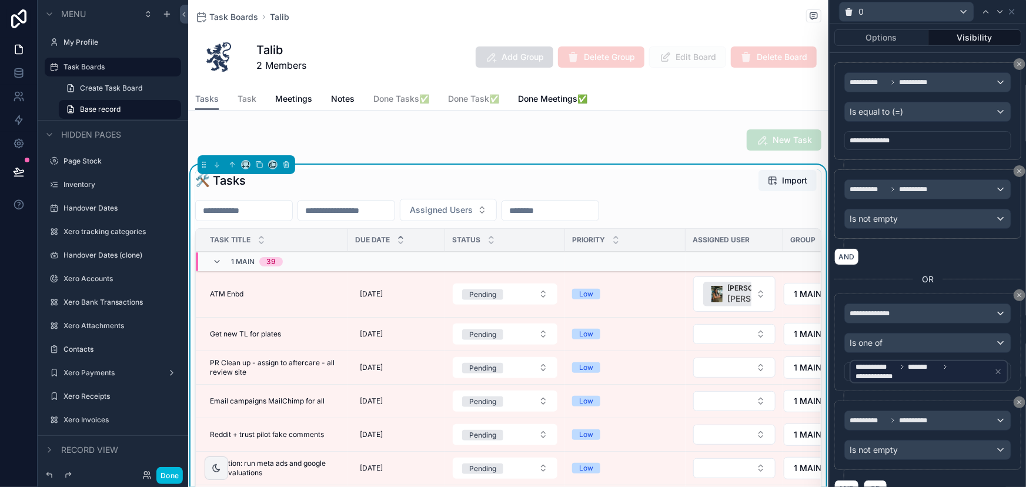
scroll to position [223, 0]
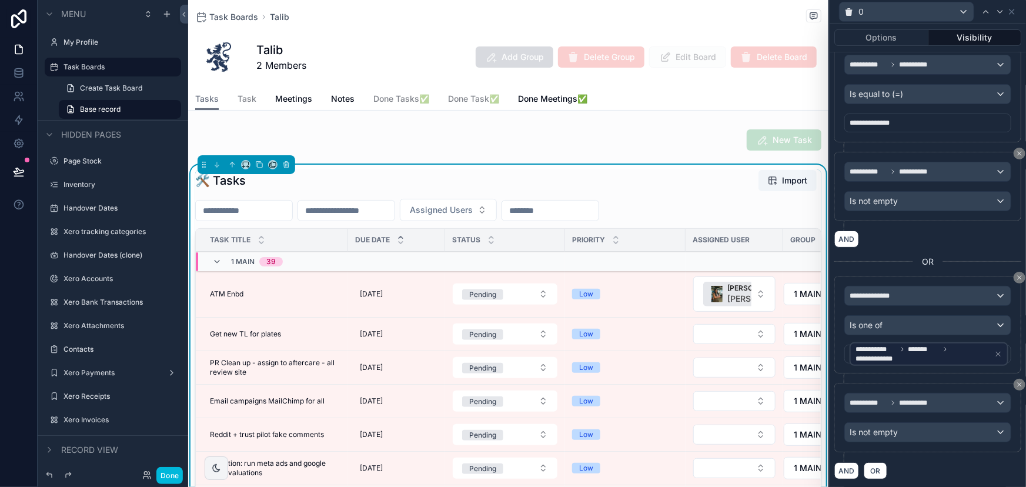
click at [178, 470] on button "Done" at bounding box center [169, 475] width 26 height 17
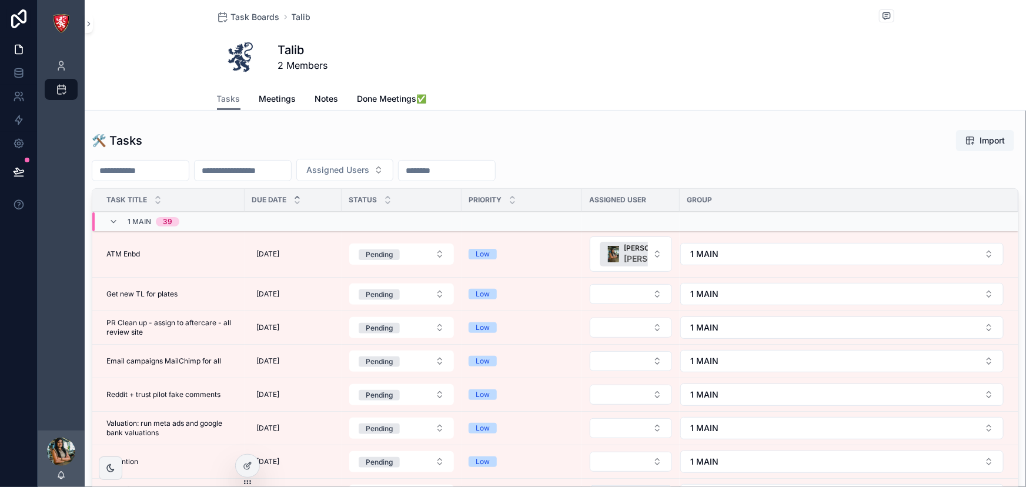
click at [907, 47] on div "Task Boards Talib Talib 2 Members Tasks Tasks Meetings Notes Done Meetings✅" at bounding box center [555, 55] width 941 height 111
click at [249, 96] on div "Tasks Meetings Notes Done Meetings✅" at bounding box center [555, 99] width 677 height 22
click at [259, 97] on span "Meetings" at bounding box center [277, 99] width 37 height 12
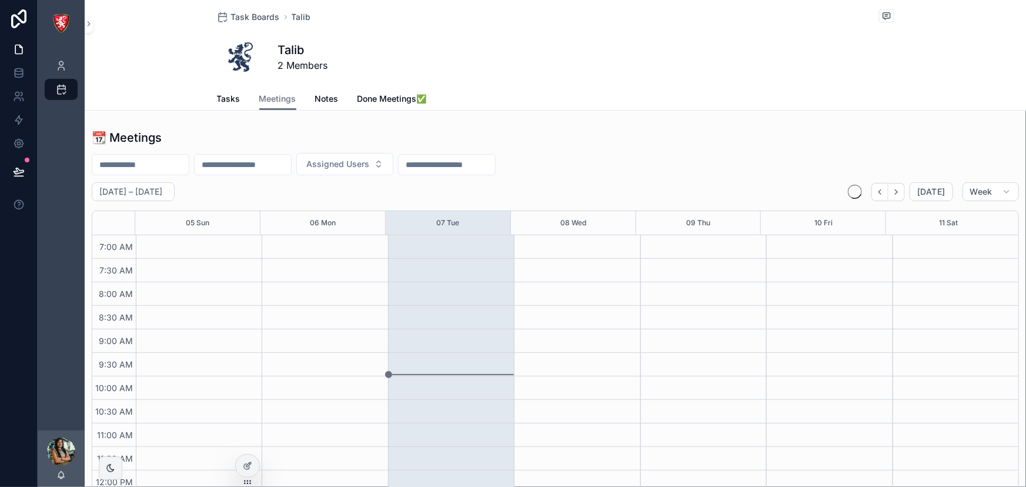
scroll to position [329, 0]
click at [224, 100] on span "Tasks" at bounding box center [229, 99] width 24 height 12
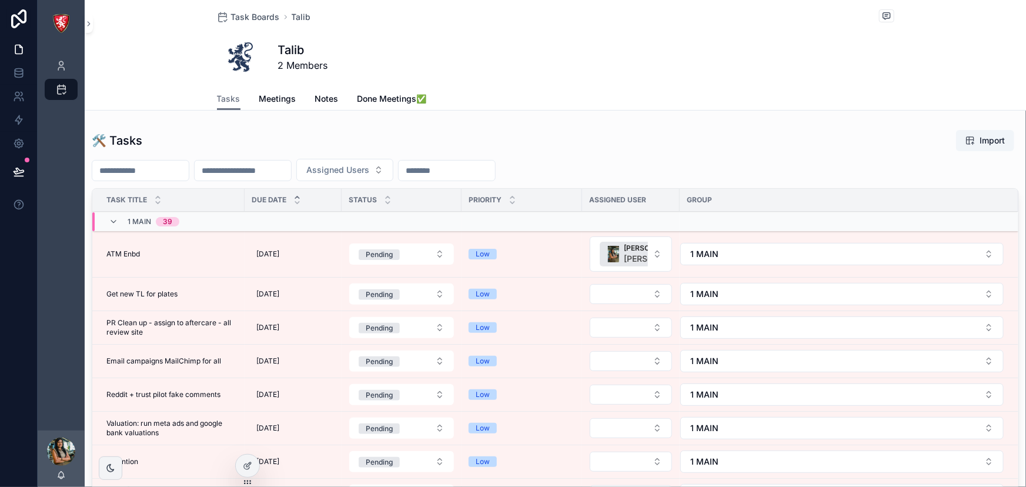
click at [264, 99] on span "Meetings" at bounding box center [277, 99] width 37 height 12
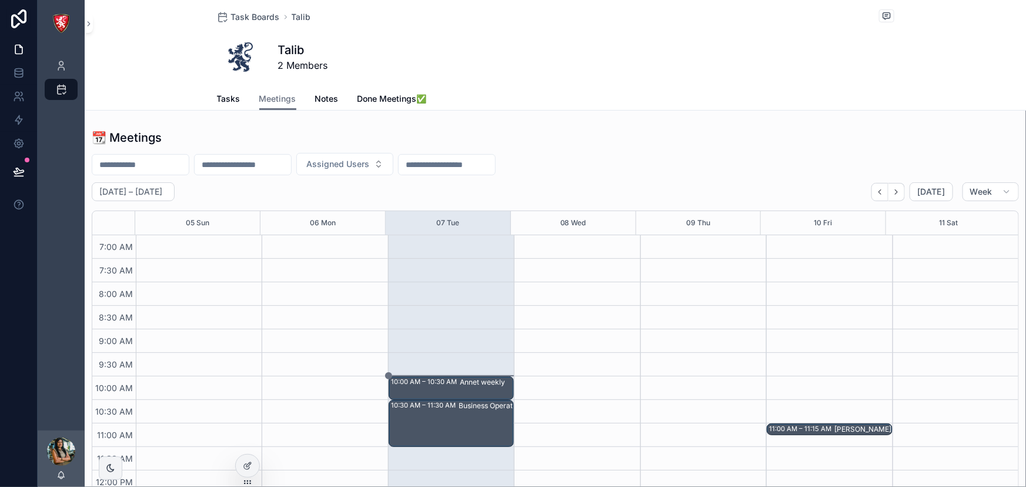
scroll to position [329, 0]
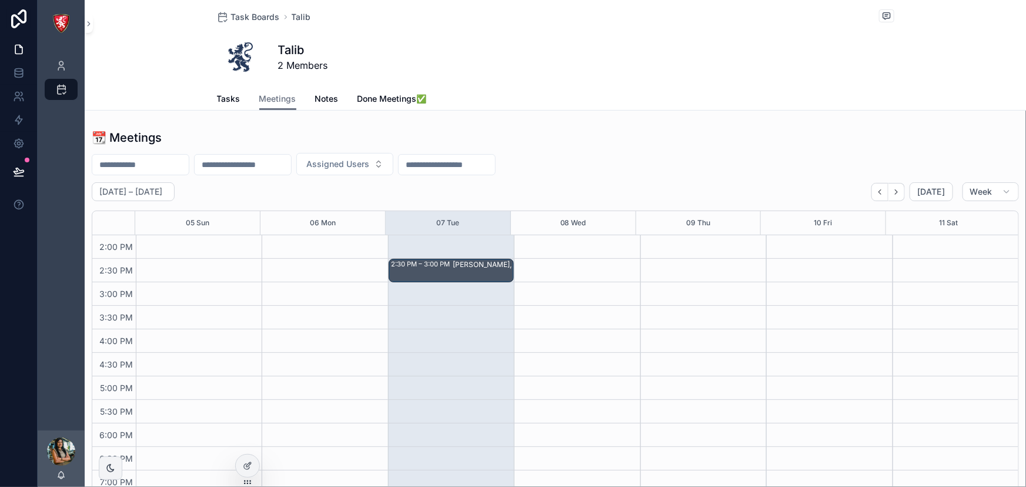
click at [249, 463] on icon at bounding box center [249, 463] width 1 height 1
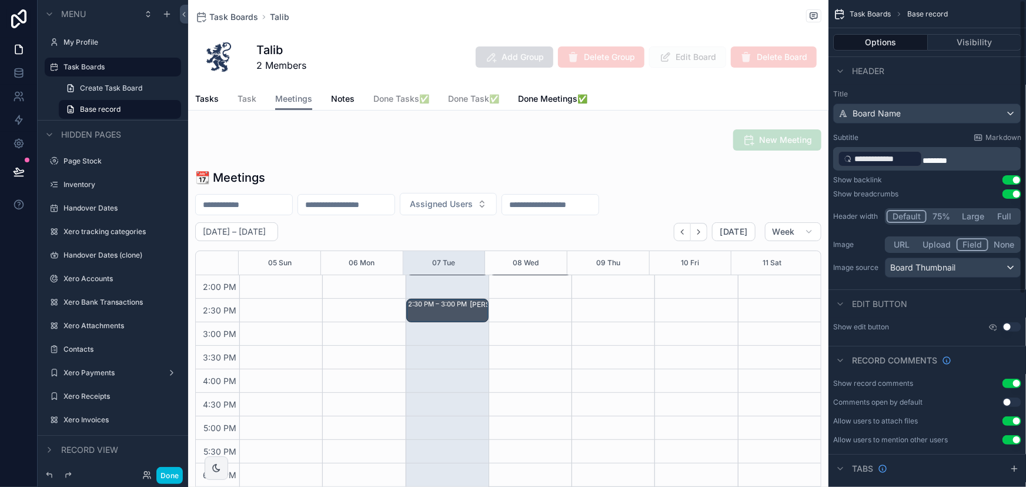
drag, startPoint x: 1025, startPoint y: 202, endPoint x: 993, endPoint y: 188, distance: 35.5
drag, startPoint x: 993, startPoint y: 188, endPoint x: 921, endPoint y: 62, distance: 144.6
click at [921, 62] on div "Header" at bounding box center [927, 70] width 198 height 28
click at [978, 22] on div "Task Boards Base record" at bounding box center [927, 14] width 198 height 28
click at [980, 36] on button "Visibility" at bounding box center [975, 42] width 94 height 16
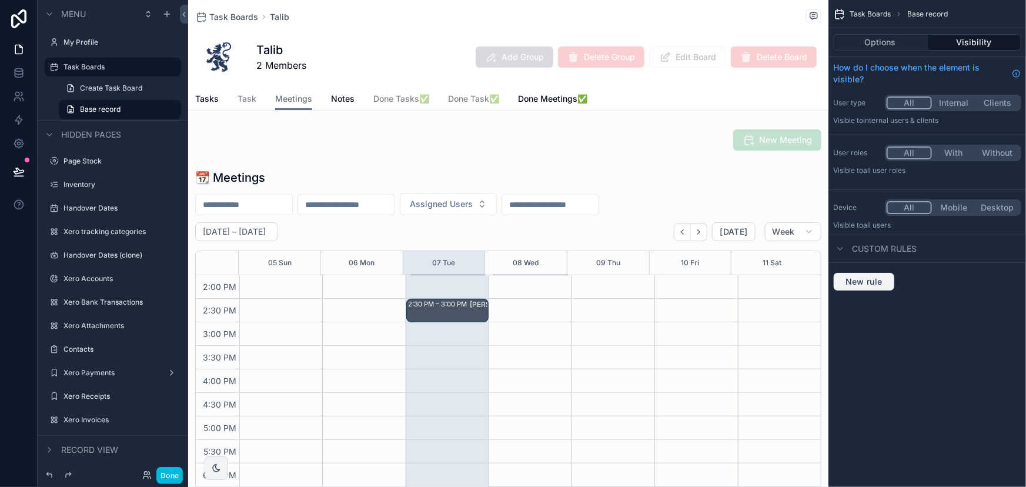
click at [859, 280] on span "New rule" at bounding box center [864, 281] width 46 height 11
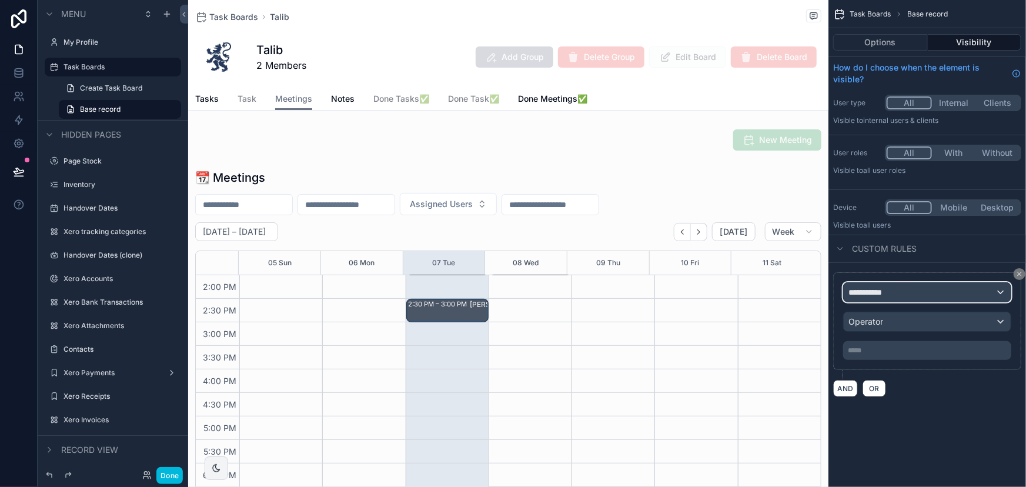
click at [881, 297] on span "**********" at bounding box center [870, 292] width 44 height 12
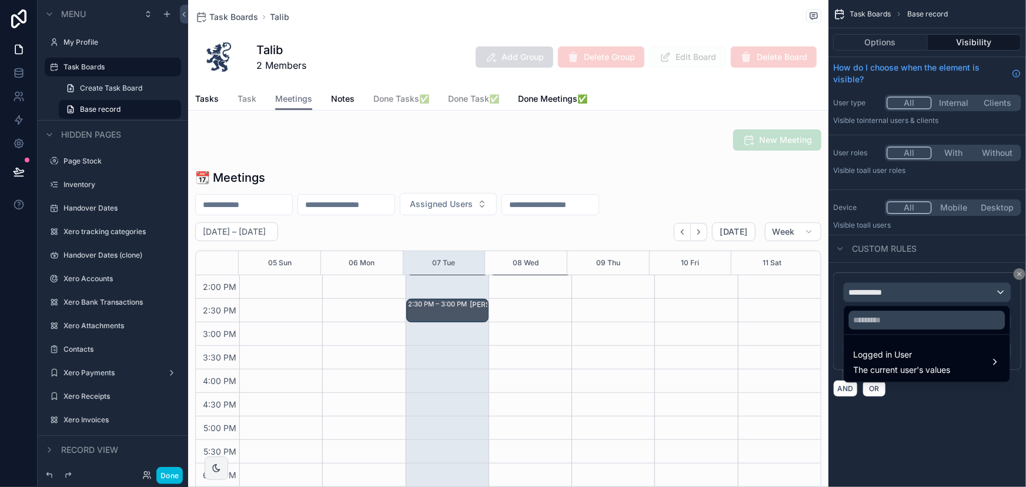
click at [911, 368] on span "The current user's values" at bounding box center [902, 370] width 97 height 12
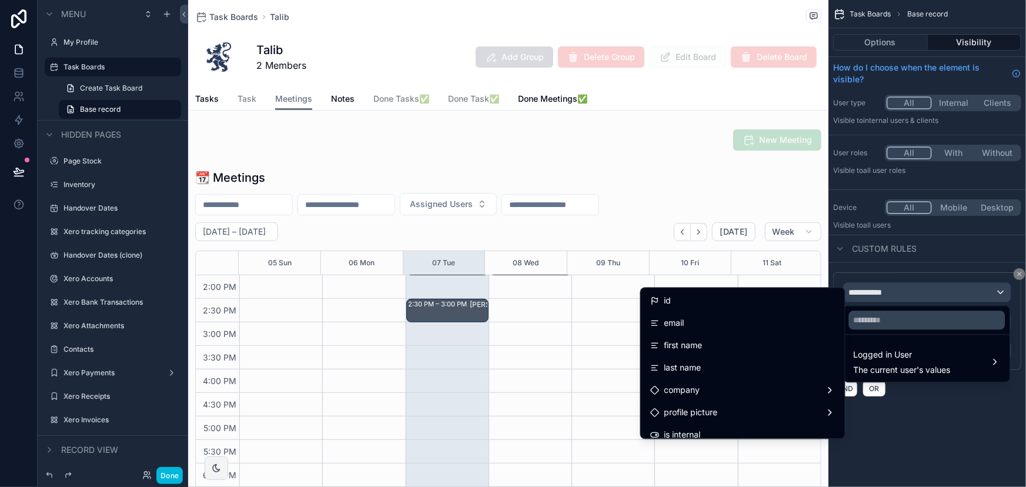
click at [753, 296] on div "id" at bounding box center [742, 301] width 185 height 14
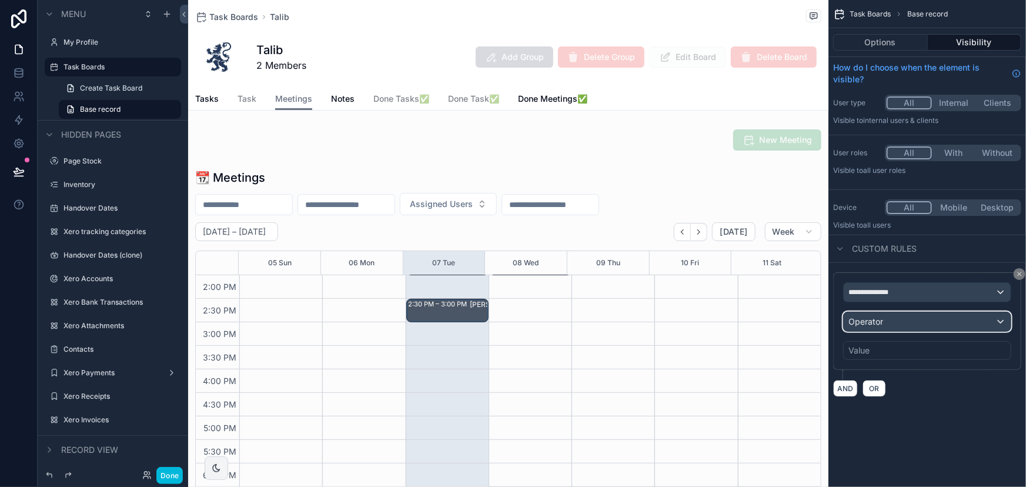
click at [908, 318] on div "Operator" at bounding box center [927, 321] width 167 height 19
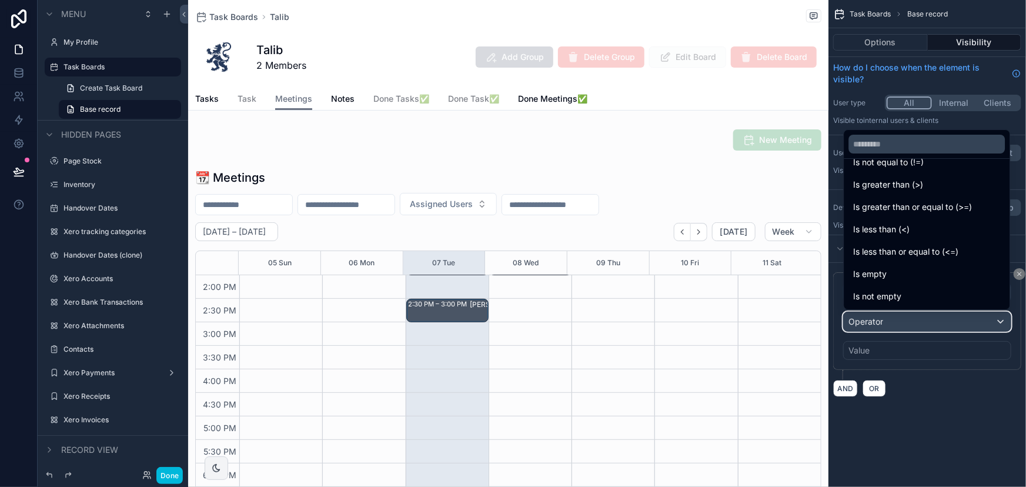
scroll to position [83, 0]
click at [935, 269] on div "Is one of" at bounding box center [927, 275] width 147 height 14
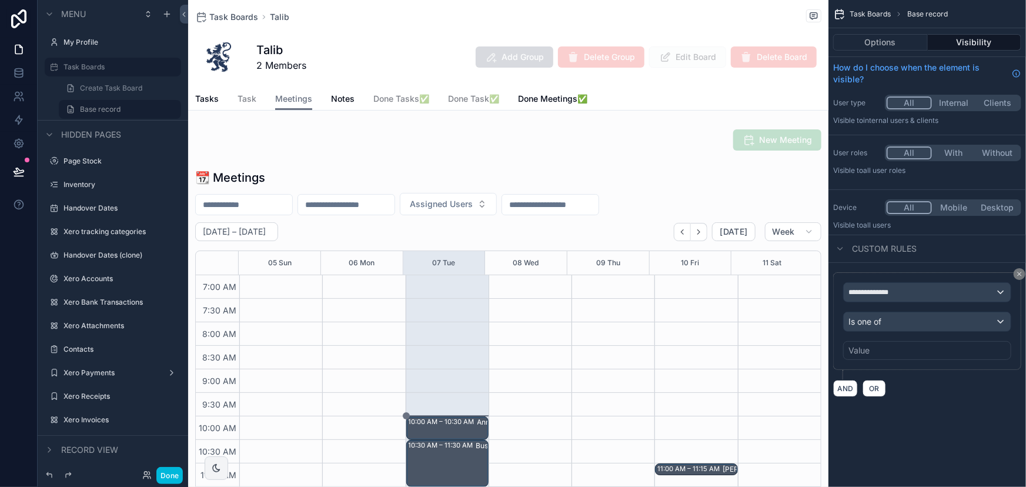
scroll to position [329, 0]
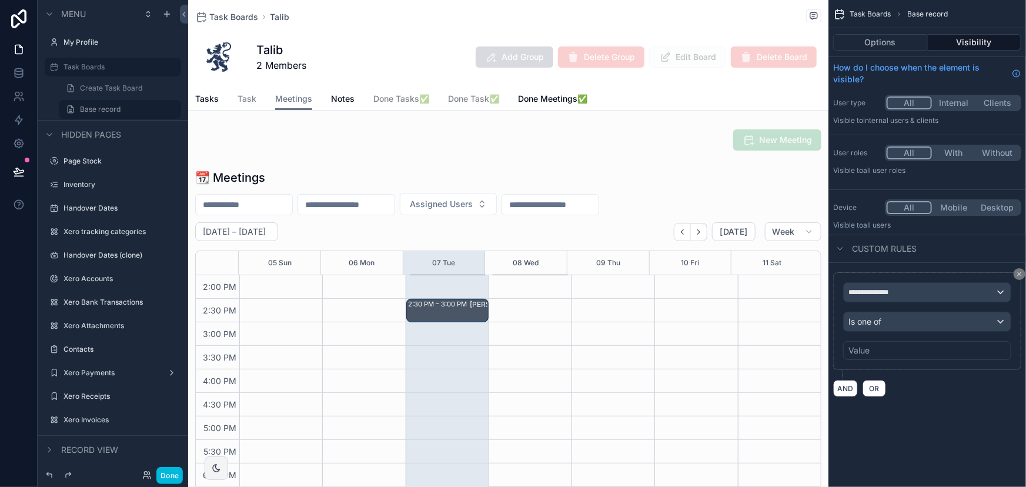
click at [943, 352] on div "Value" at bounding box center [927, 350] width 168 height 19
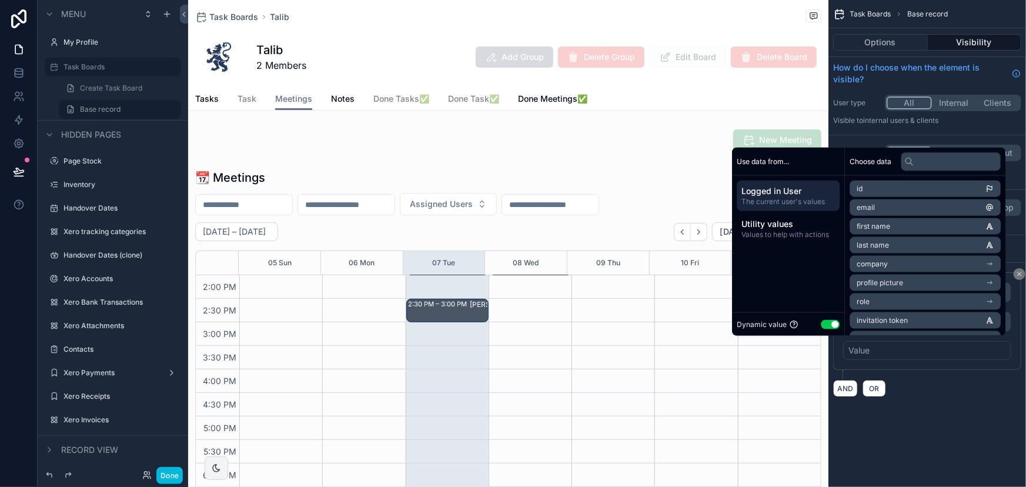
click at [930, 394] on div "AND OR" at bounding box center [927, 388] width 188 height 18
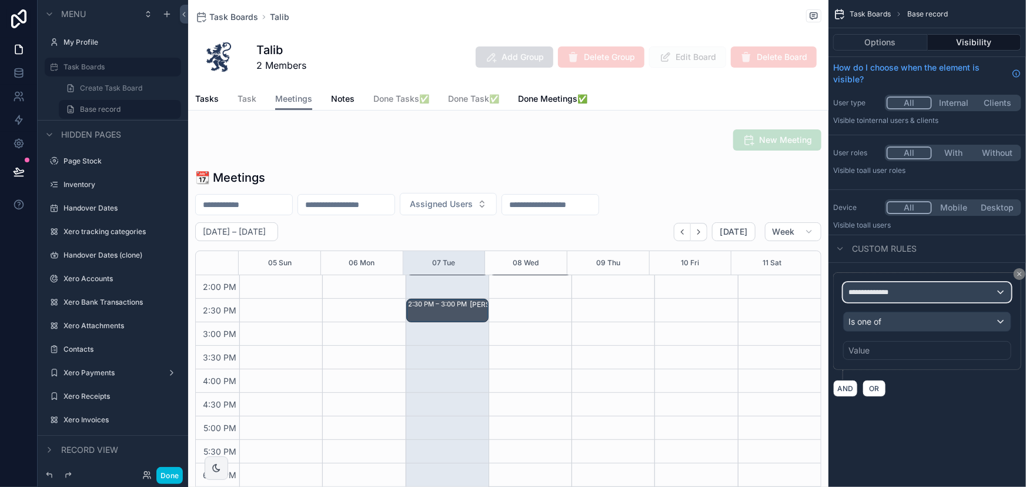
click at [986, 293] on div "**********" at bounding box center [927, 292] width 167 height 19
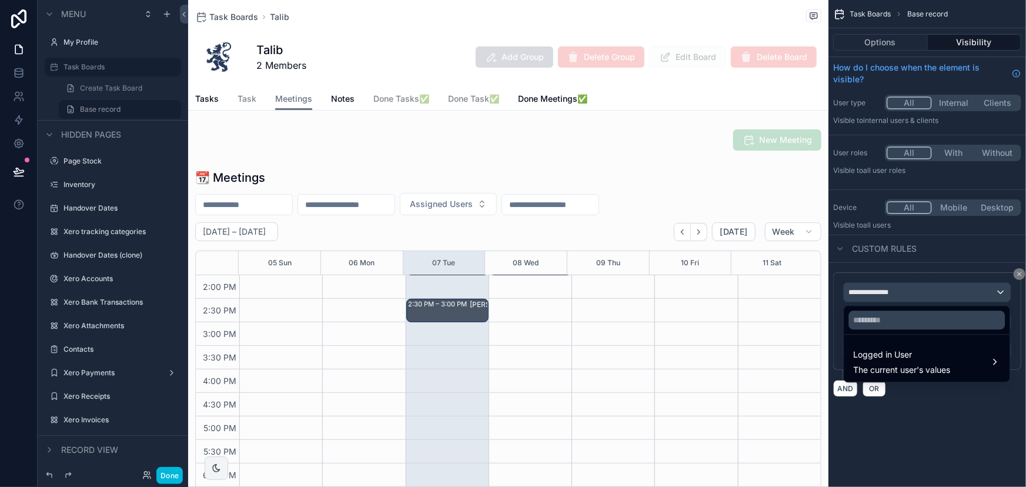
click at [960, 256] on div "scrollable content" at bounding box center [513, 243] width 1026 height 487
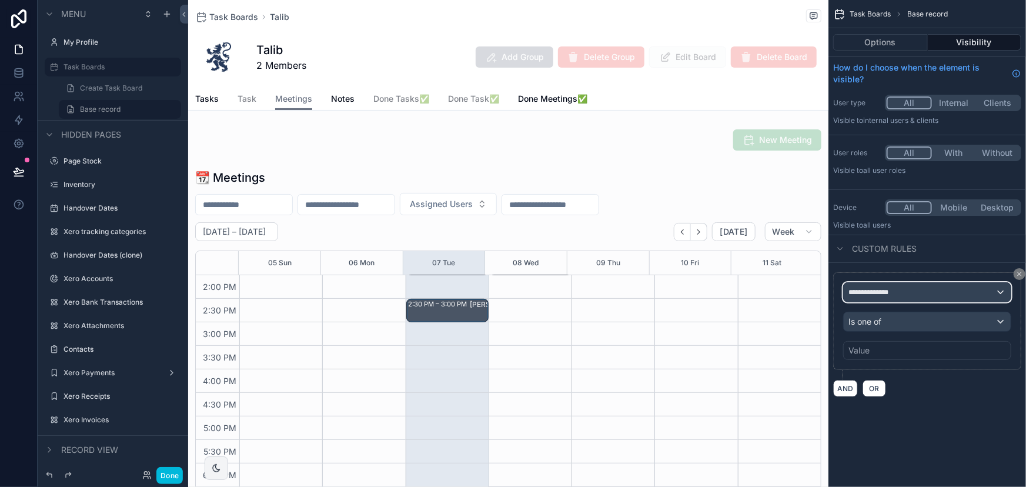
click at [940, 288] on div "**********" at bounding box center [927, 292] width 167 height 19
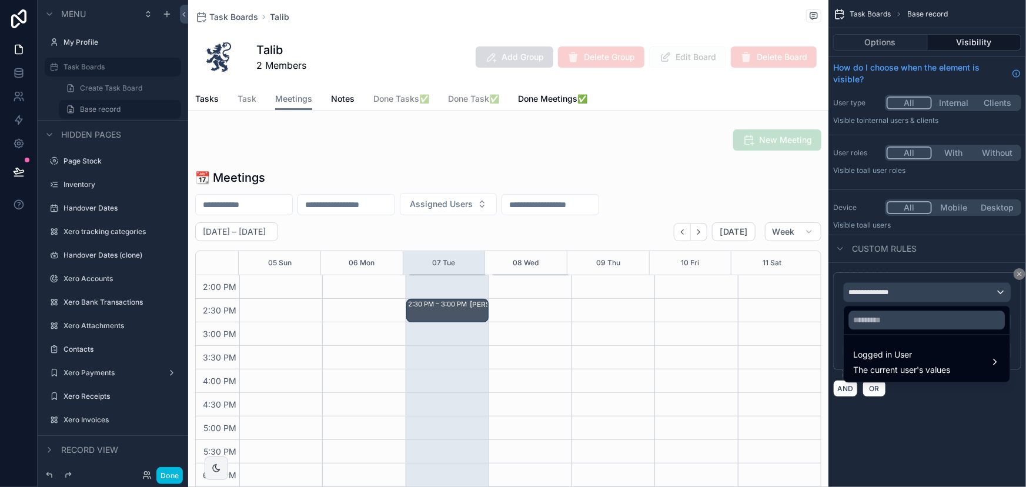
click at [949, 355] on span "Logged in User" at bounding box center [902, 354] width 97 height 14
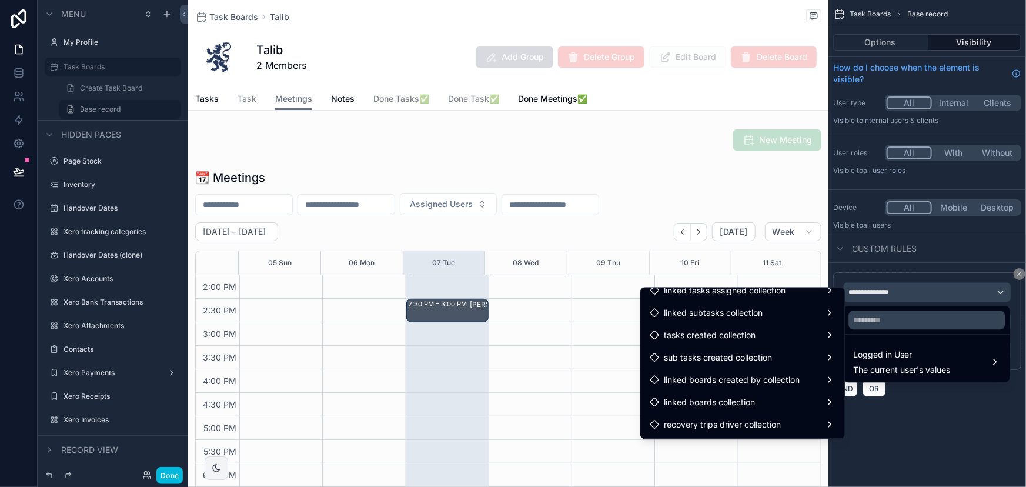
scroll to position [813, 0]
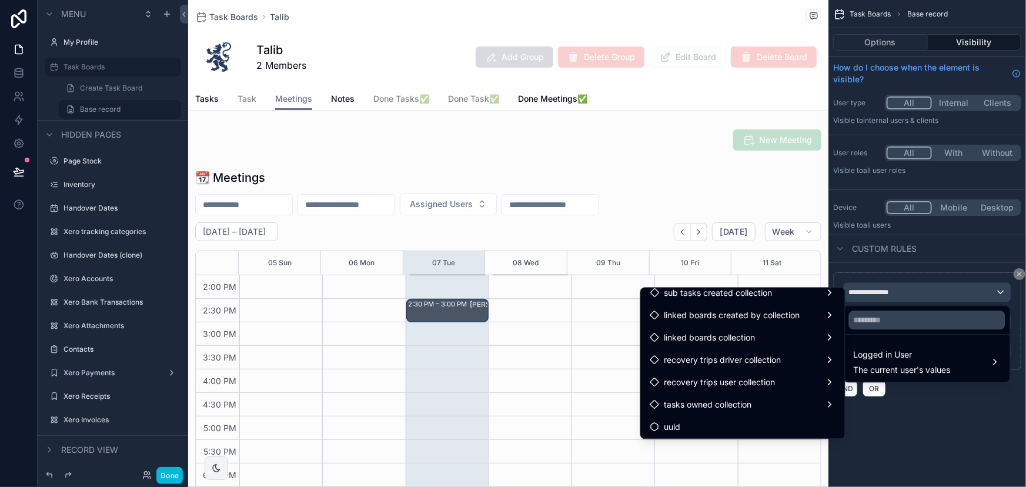
click at [796, 339] on div "linked boards collection" at bounding box center [742, 337] width 185 height 14
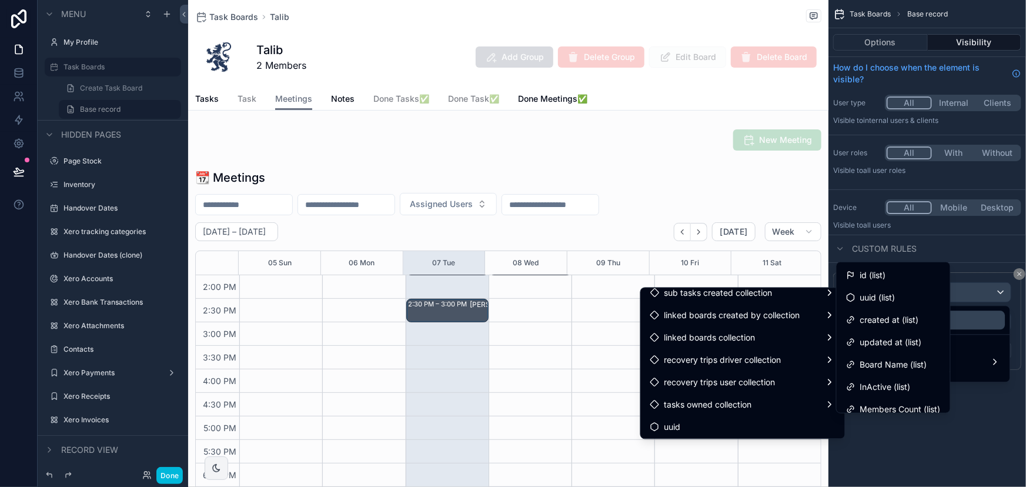
click at [924, 272] on div "id (list)" at bounding box center [893, 275] width 95 height 14
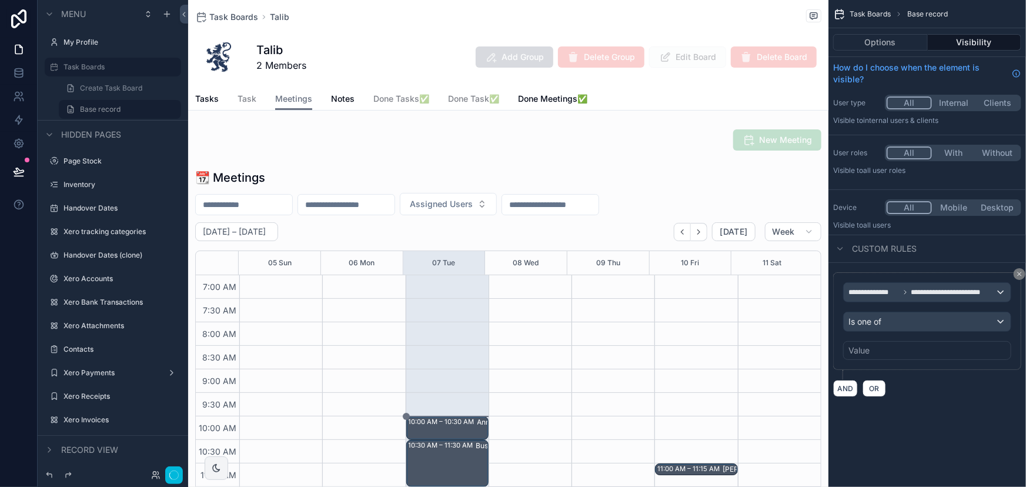
scroll to position [329, 0]
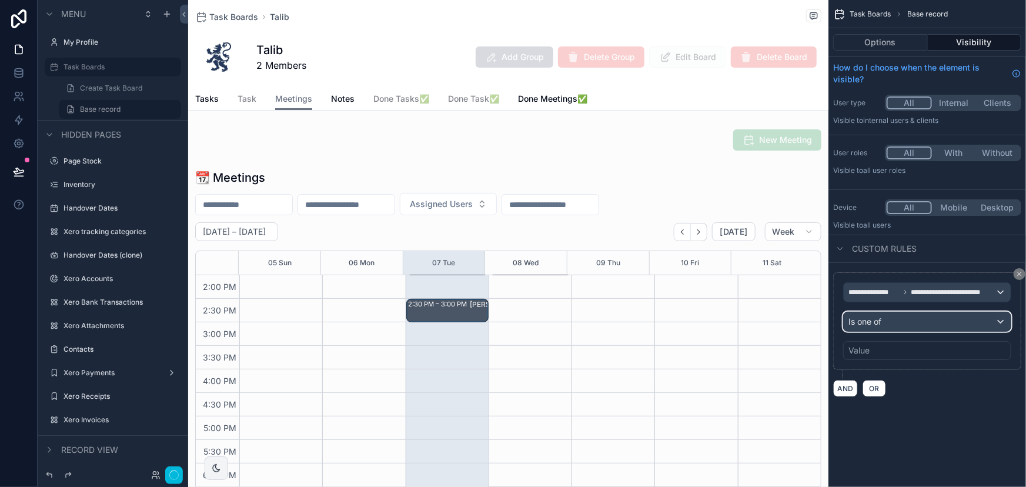
click at [963, 326] on div "Is one of" at bounding box center [927, 321] width 167 height 19
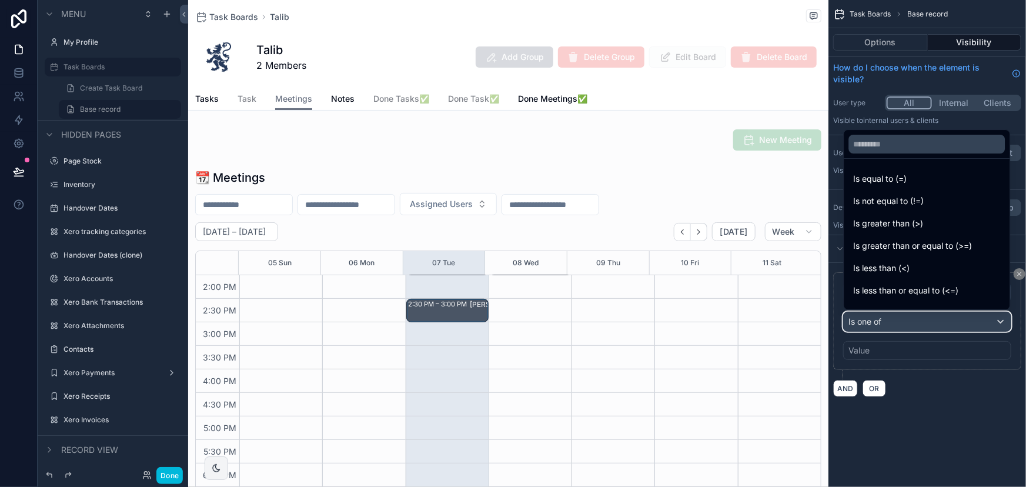
scroll to position [83, 0]
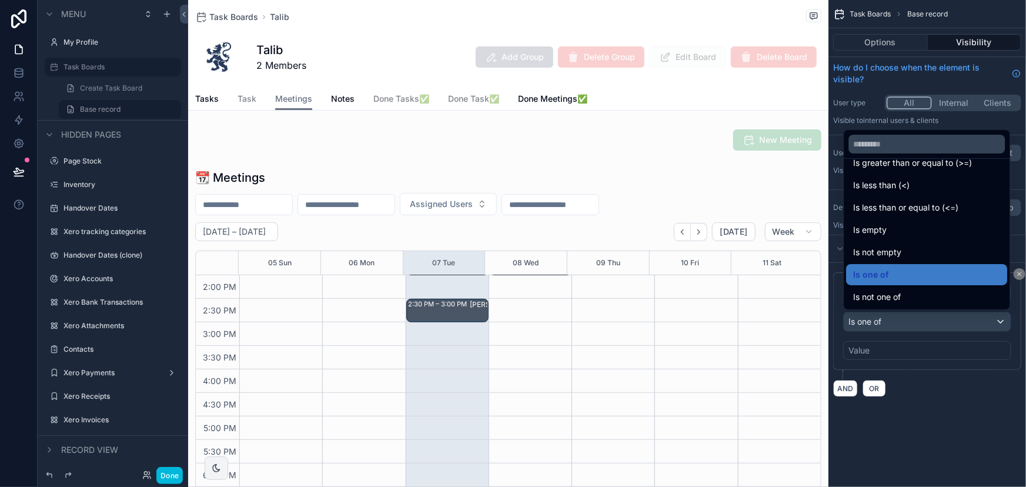
click at [922, 273] on div "Is one of" at bounding box center [927, 275] width 147 height 14
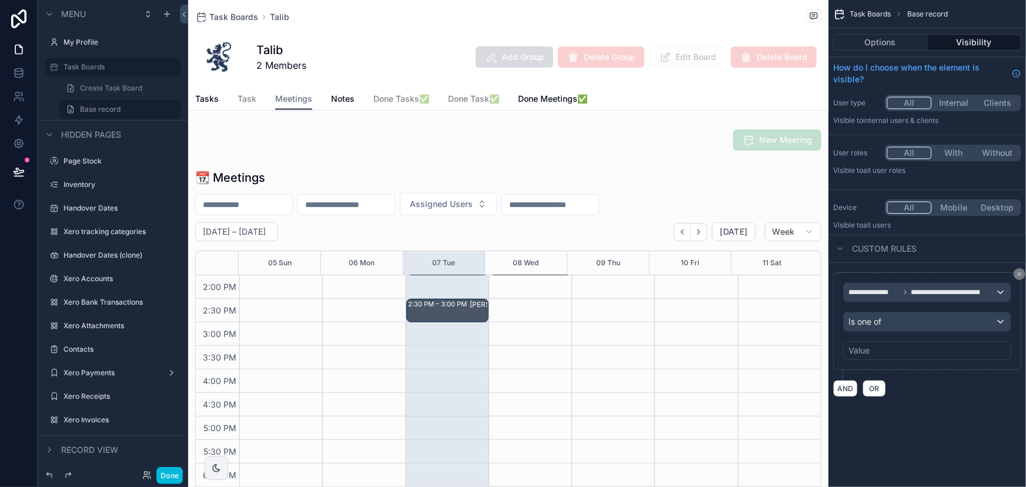
click at [923, 341] on div "Value" at bounding box center [927, 350] width 168 height 19
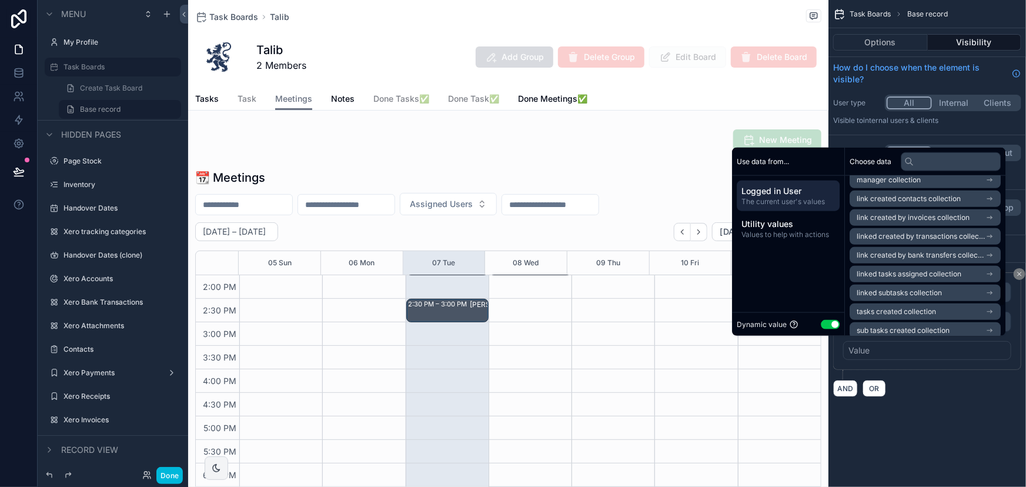
scroll to position [505, 0]
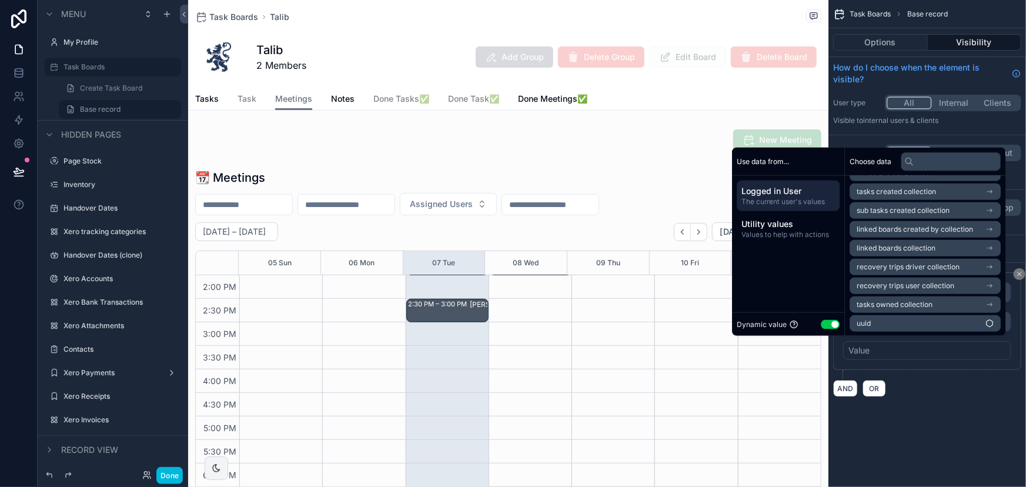
click at [800, 159] on div "Use data from..." at bounding box center [788, 162] width 112 height 28
click at [782, 155] on div "Use data from..." at bounding box center [788, 162] width 112 height 28
click at [725, 88] on div "Tasks Task Meetings Notes Done Tasks✅ Done Task✅ Done Meetings✅" at bounding box center [508, 99] width 626 height 22
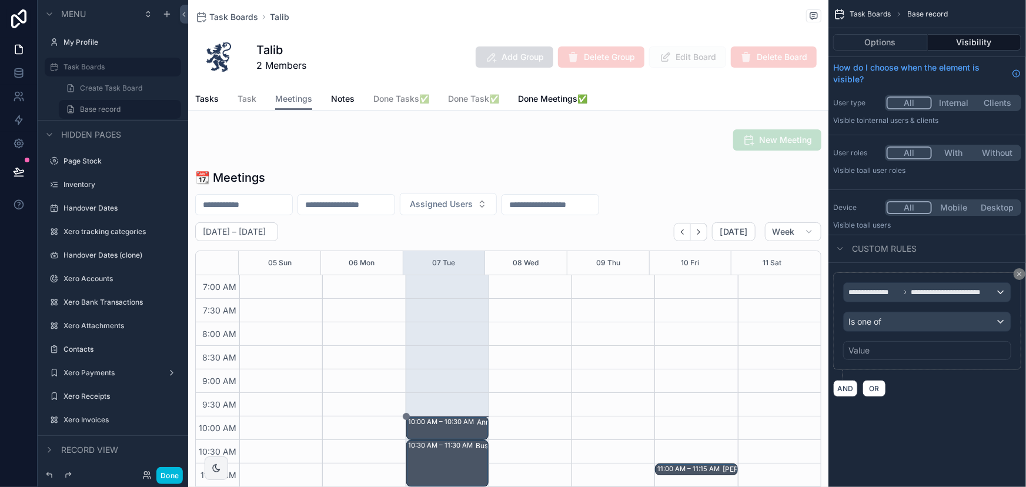
scroll to position [329, 0]
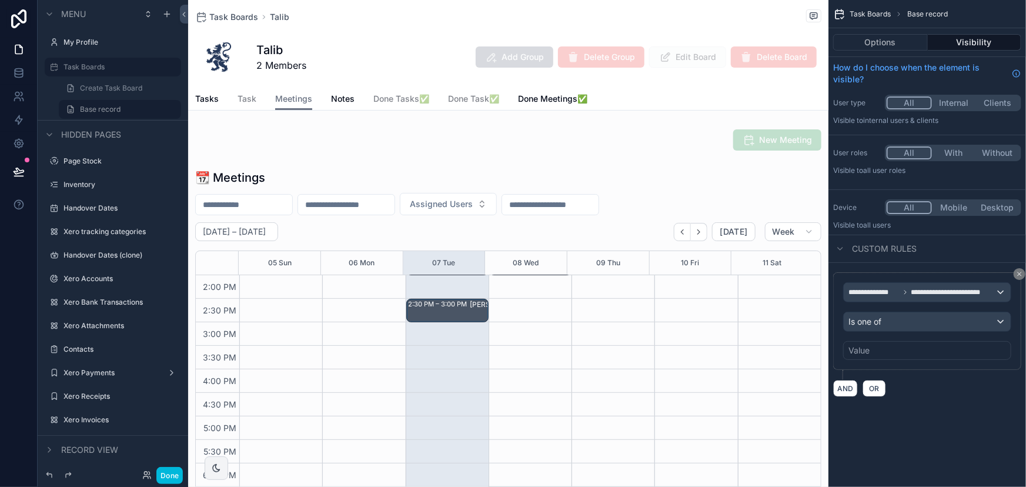
click at [945, 11] on span "Base record" at bounding box center [927, 13] width 41 height 9
click at [900, 44] on button "Options" at bounding box center [880, 42] width 95 height 16
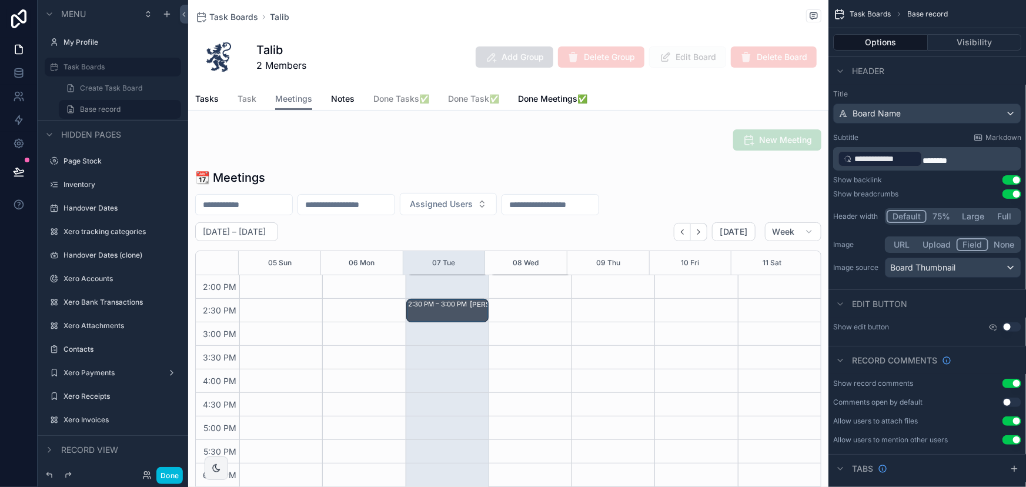
click at [961, 44] on button "Visibility" at bounding box center [975, 42] width 94 height 16
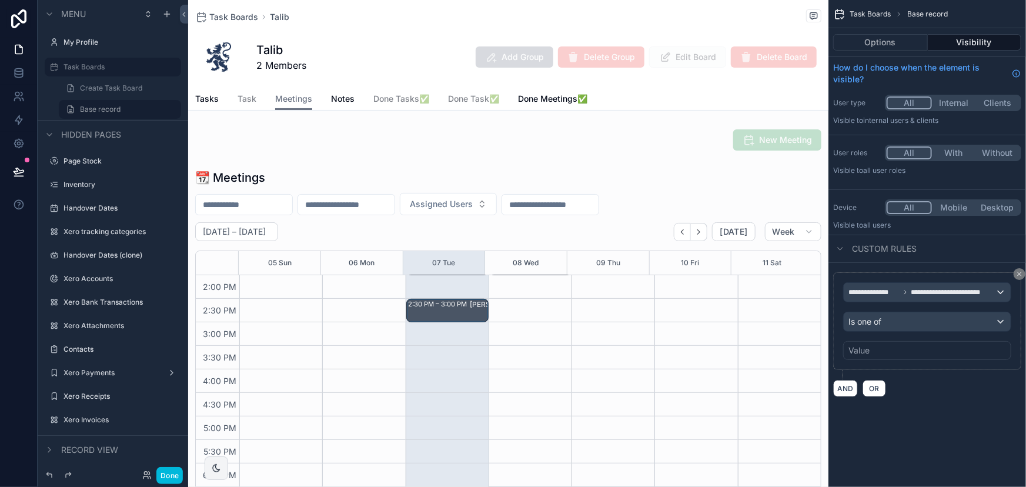
click at [915, 41] on button "Options" at bounding box center [880, 42] width 95 height 16
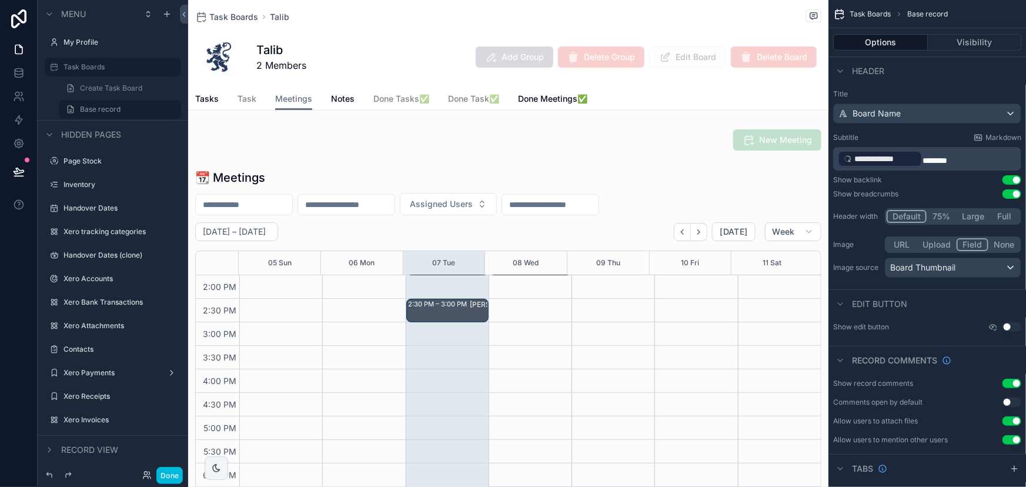
click at [885, 9] on span "Task Boards" at bounding box center [870, 13] width 41 height 9
click at [722, 31] on div "Task Boards Talib Talib 2 Members Add Group Delete Group Edit Board Delete Board" at bounding box center [508, 44] width 626 height 88
click at [654, 212] on div "scrollable content" at bounding box center [508, 352] width 640 height 375
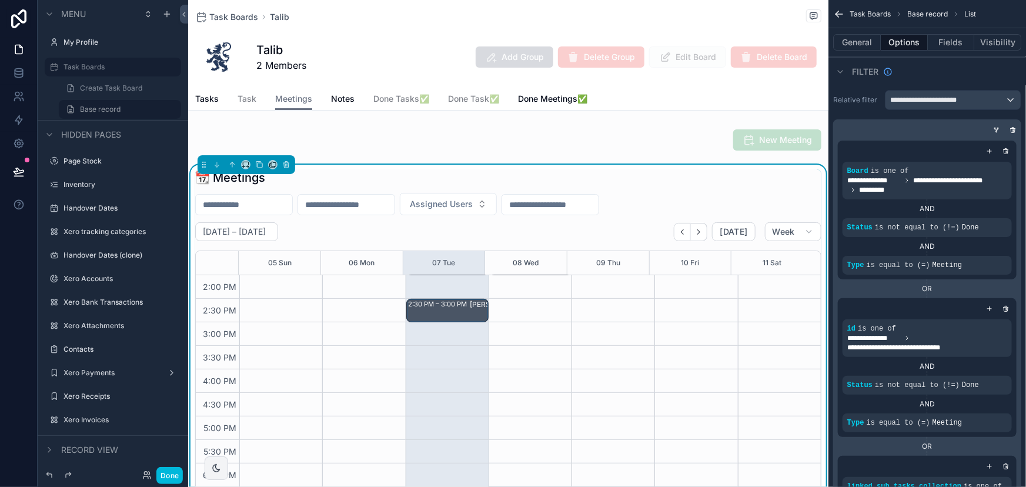
click at [280, 104] on span "Meetings" at bounding box center [293, 99] width 37 height 12
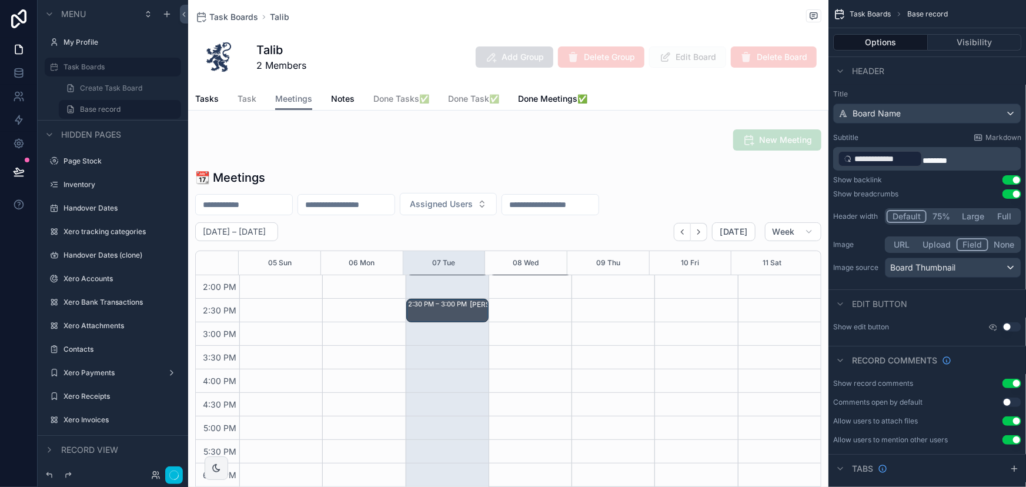
click at [280, 104] on span "Meetings" at bounding box center [293, 99] width 37 height 12
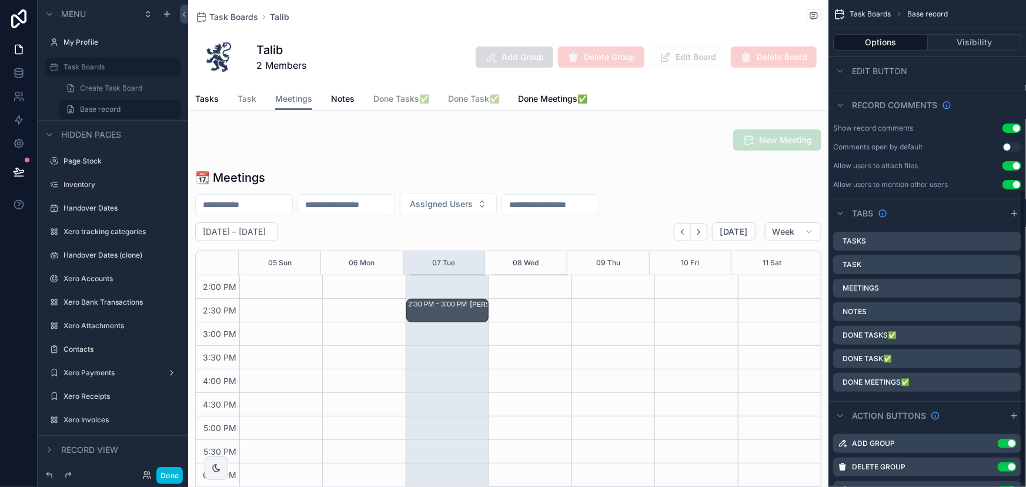
scroll to position [0, 0]
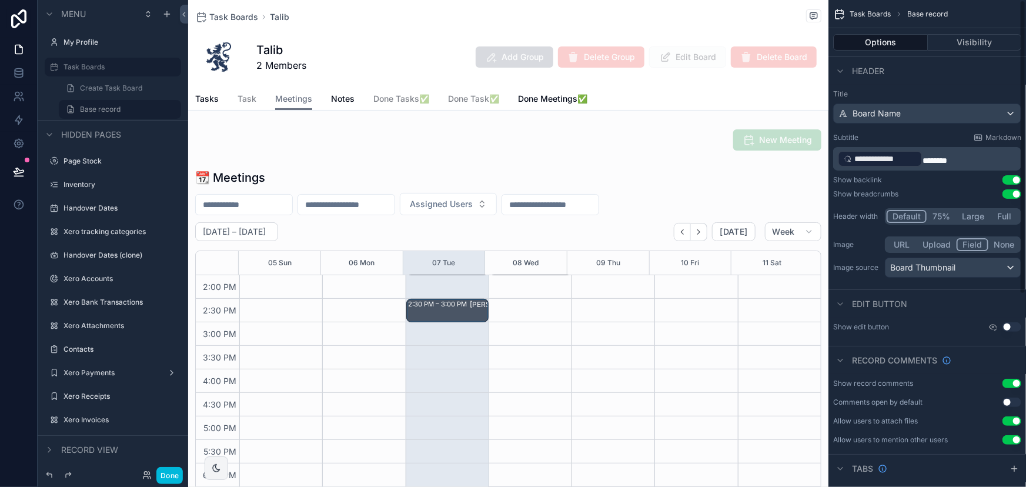
click at [963, 46] on button "Visibility" at bounding box center [975, 42] width 94 height 16
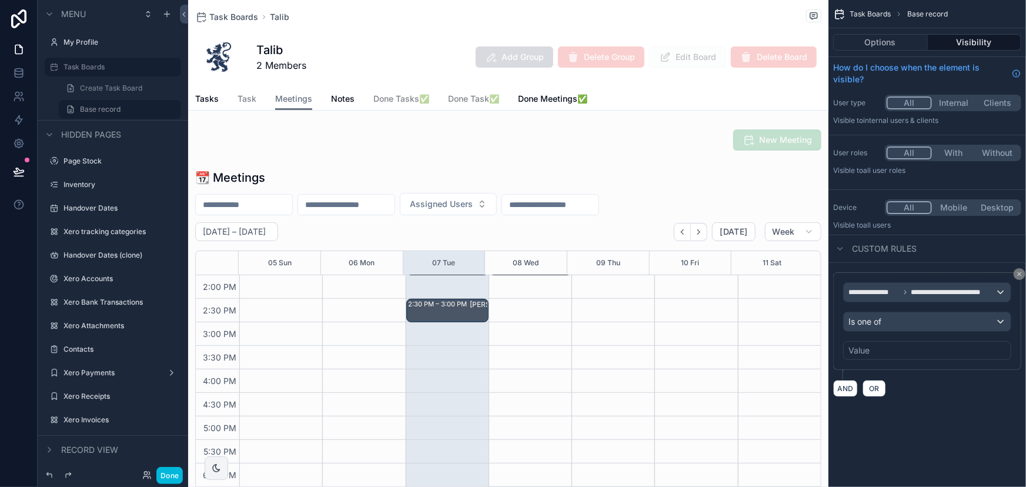
click at [1024, 272] on button "scrollable content" at bounding box center [1020, 274] width 12 height 12
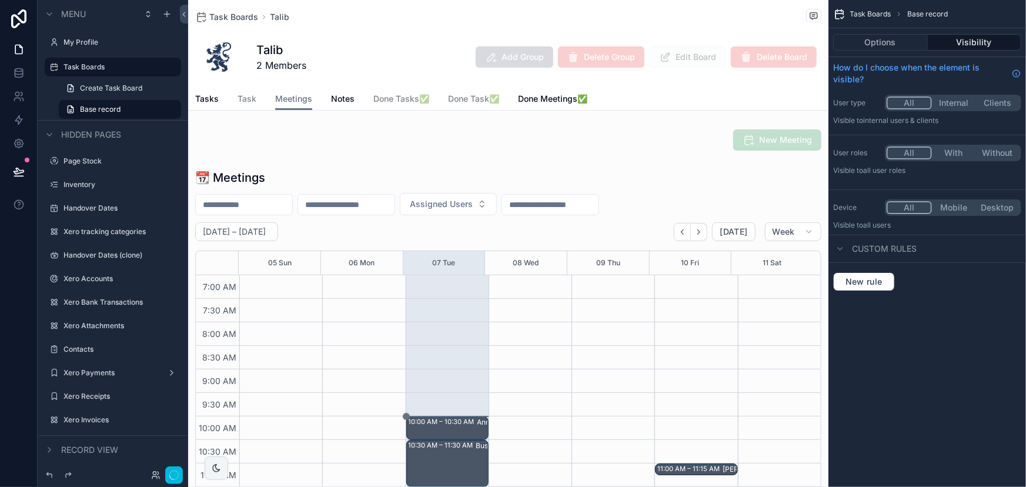
scroll to position [329, 0]
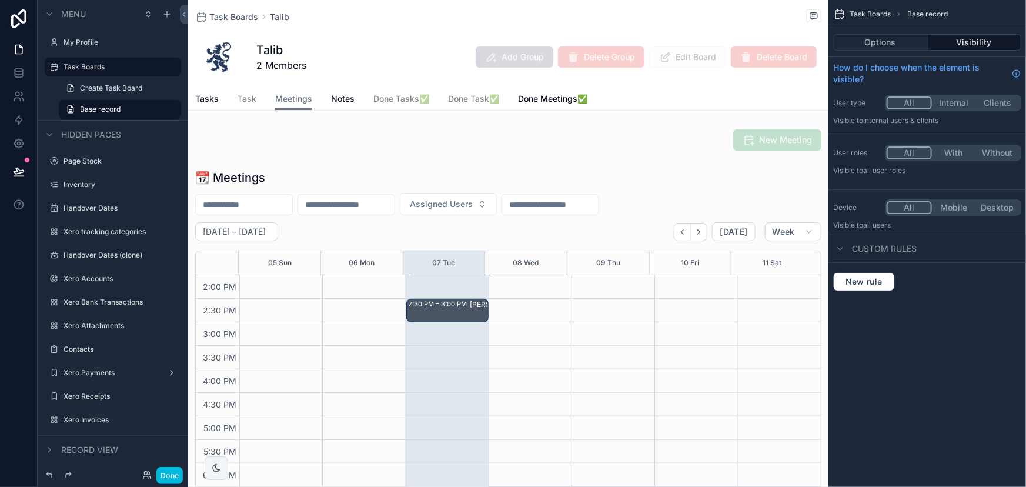
click at [885, 47] on button "Options" at bounding box center [880, 42] width 95 height 16
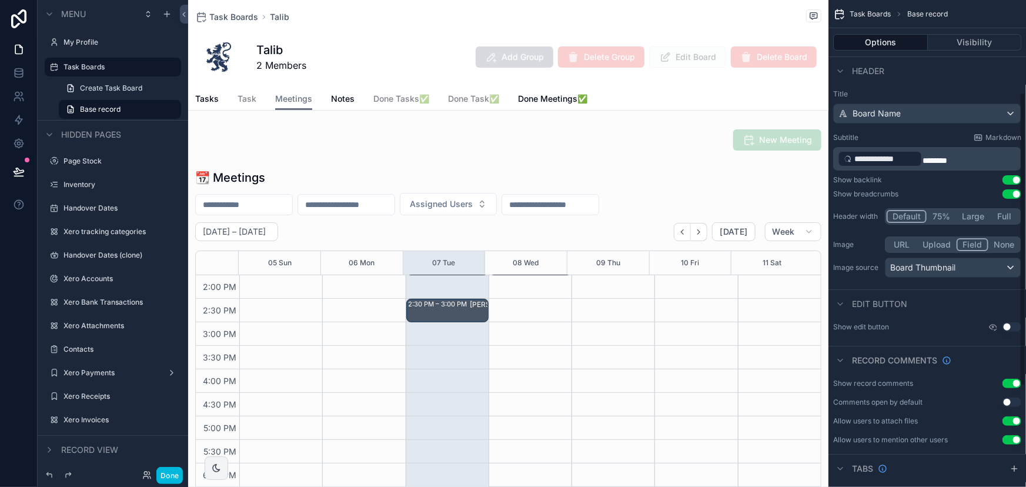
scroll to position [319, 0]
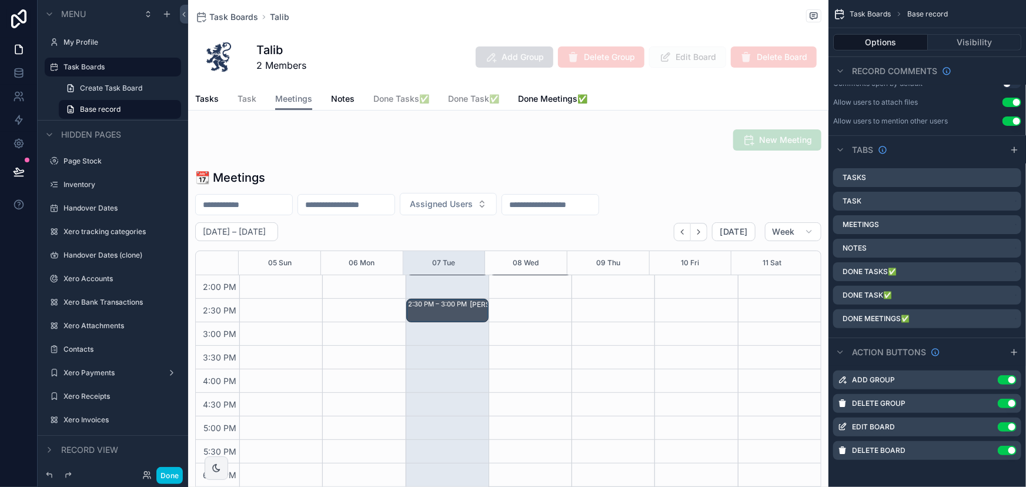
click at [0, 0] on icon "scrollable content" at bounding box center [0, 0] width 0 height 0
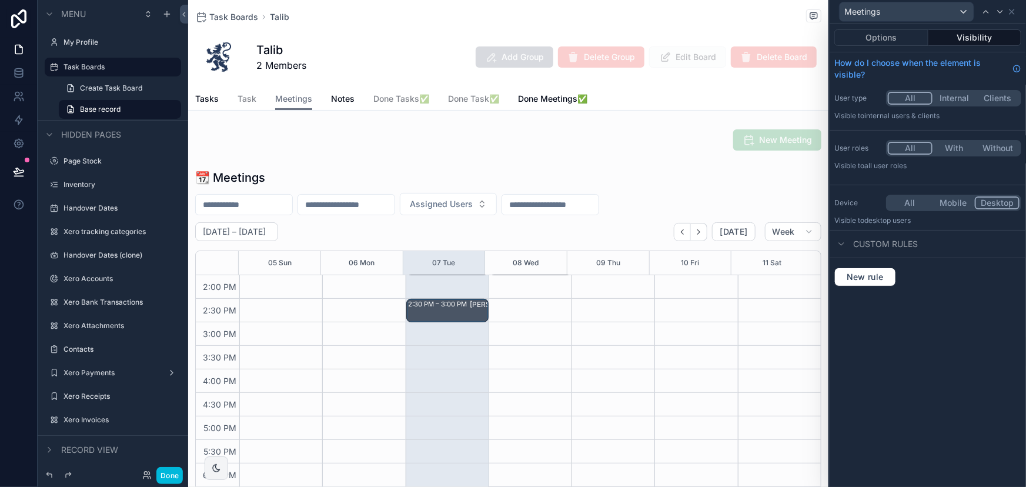
click at [992, 37] on button "Visibility" at bounding box center [974, 37] width 93 height 16
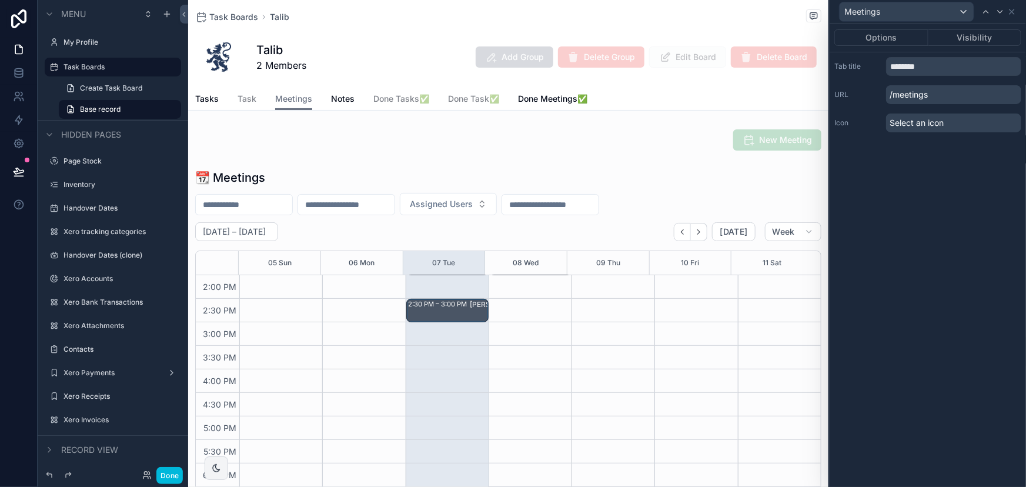
click at [977, 38] on button "Visibility" at bounding box center [974, 37] width 93 height 16
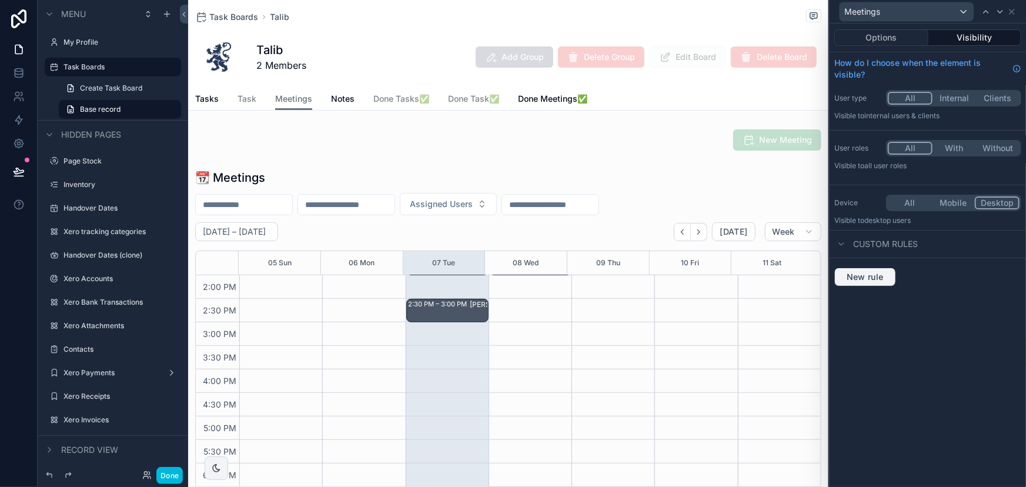
click at [879, 282] on button "New rule" at bounding box center [865, 277] width 62 height 19
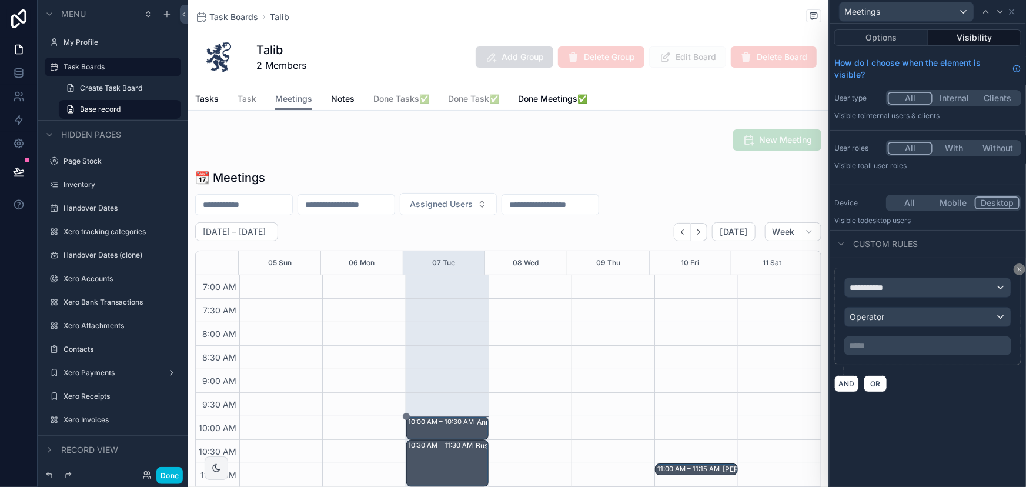
scroll to position [329, 0]
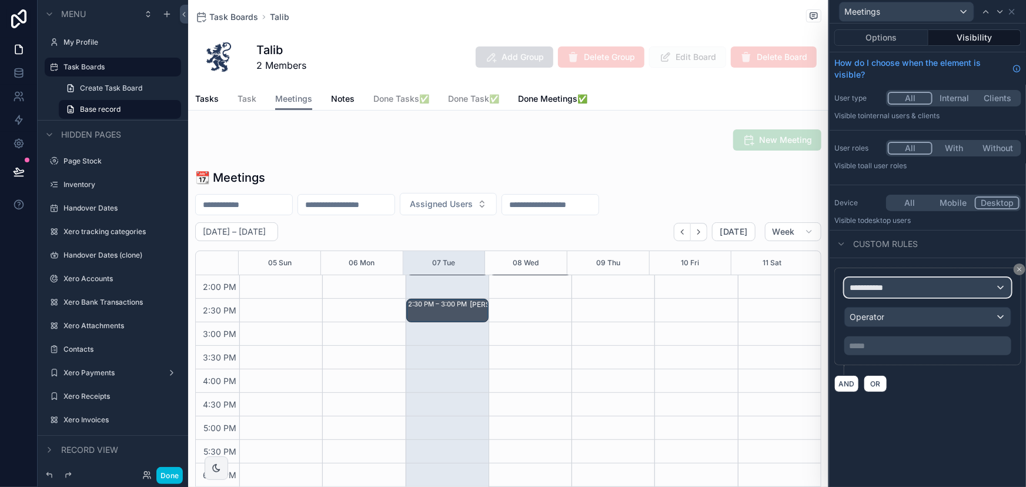
click at [894, 289] on div "**********" at bounding box center [928, 287] width 166 height 19
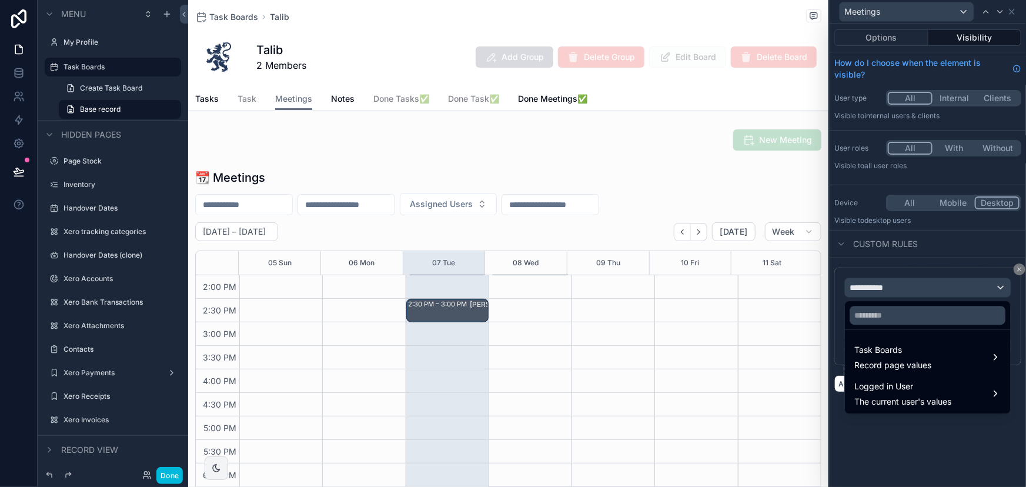
click at [921, 352] on span "Task Boards" at bounding box center [892, 350] width 77 height 14
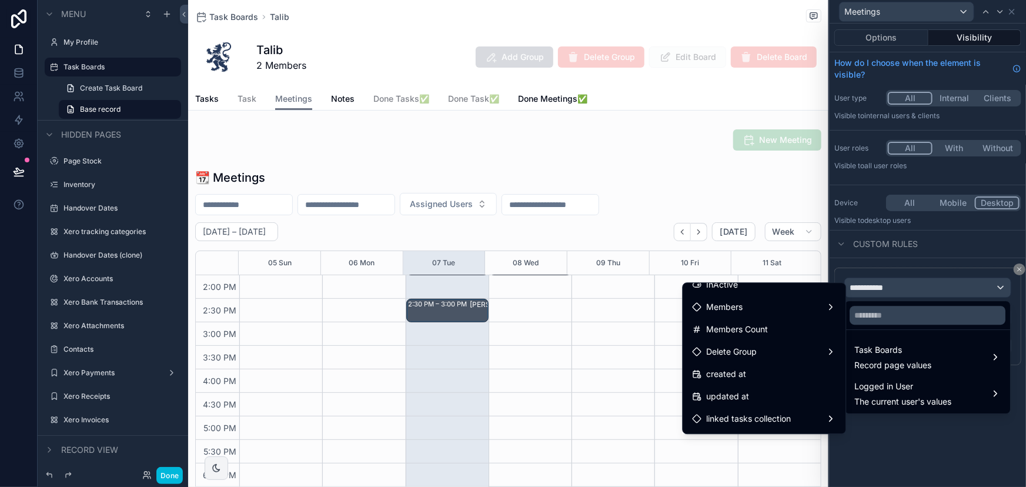
scroll to position [36, 0]
click at [811, 371] on div "Members" at bounding box center [765, 372] width 144 height 14
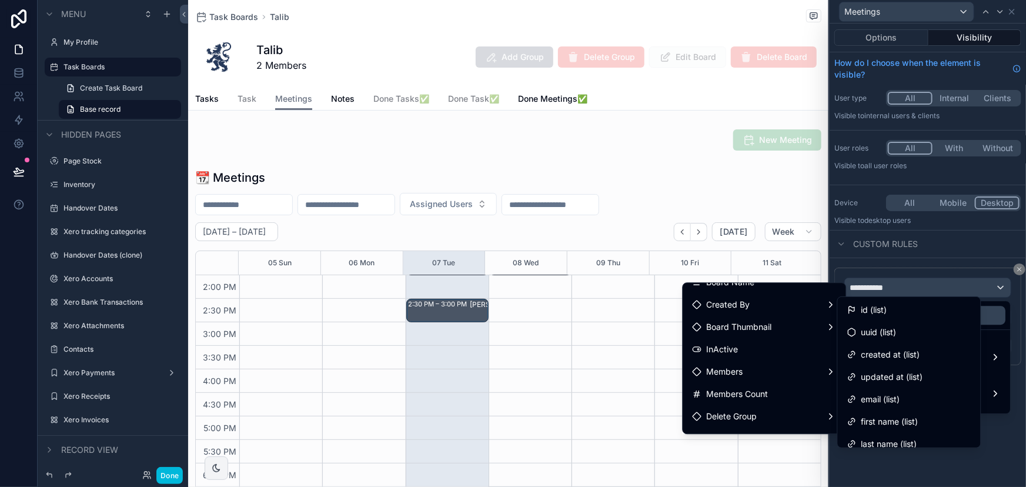
click at [903, 268] on div at bounding box center [928, 243] width 196 height 487
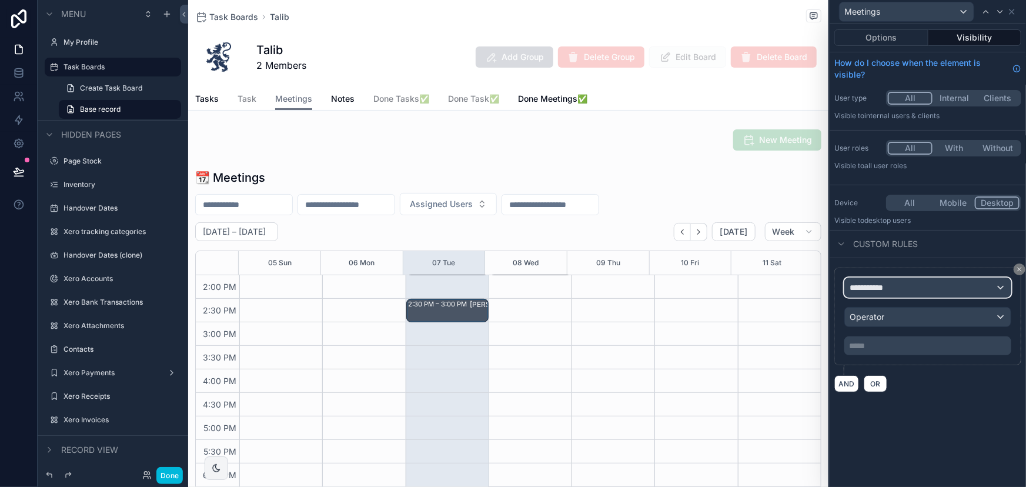
click at [917, 282] on div "**********" at bounding box center [928, 287] width 166 height 19
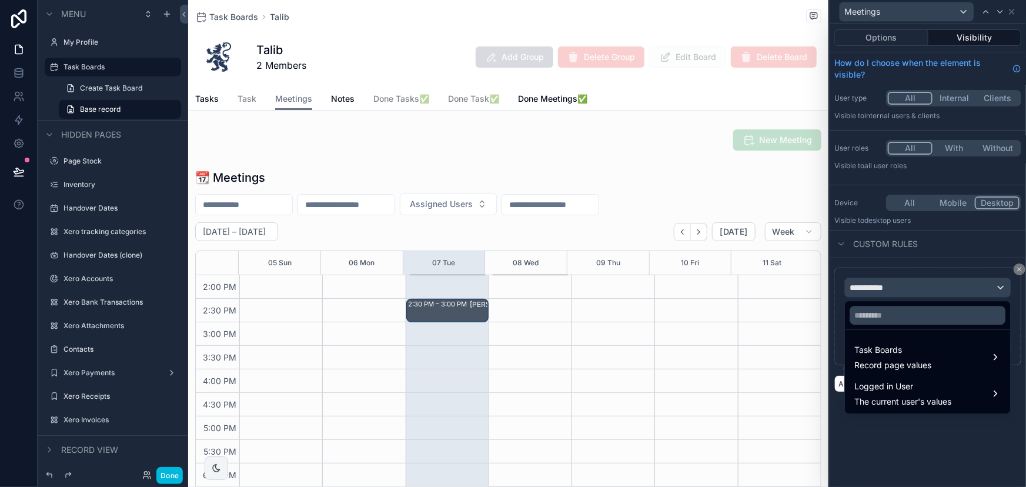
click at [938, 400] on span "The current user's values" at bounding box center [902, 402] width 97 height 12
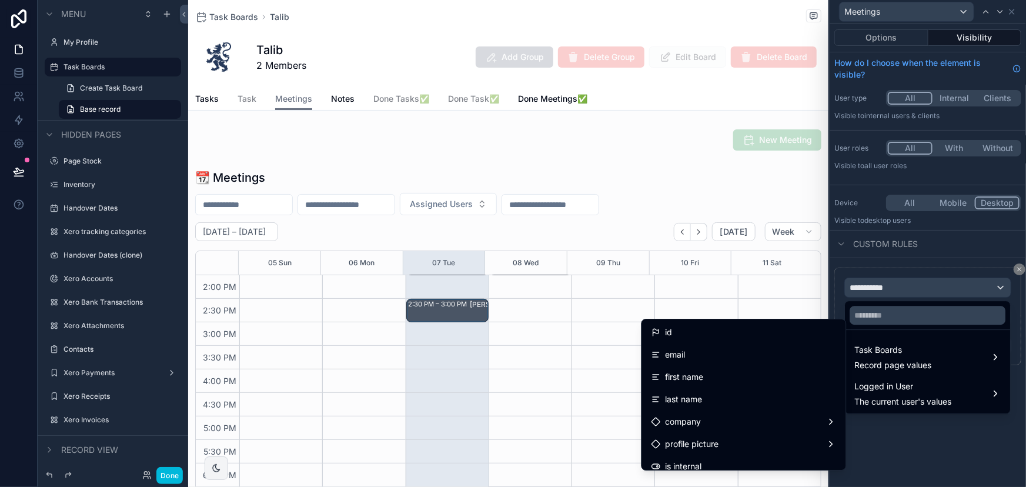
click at [693, 333] on div "id" at bounding box center [743, 332] width 185 height 14
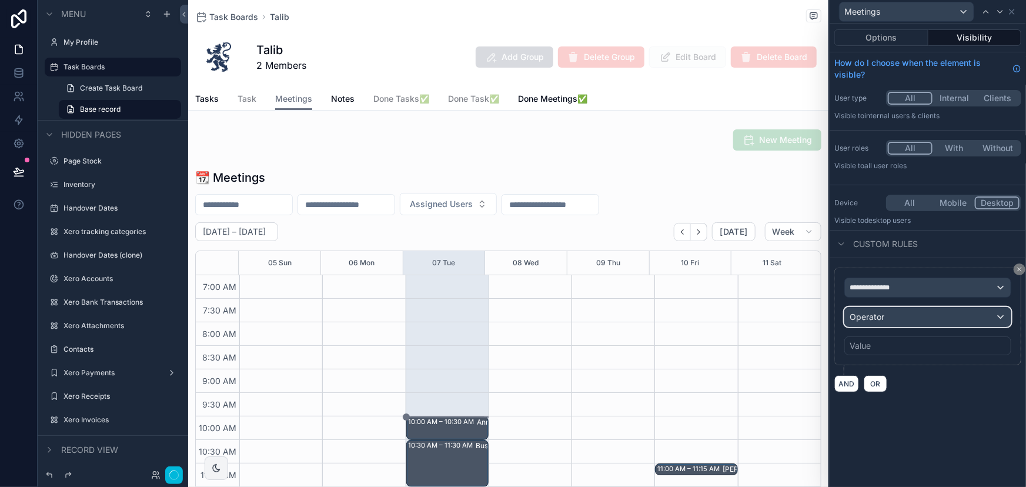
click at [906, 312] on div "Operator" at bounding box center [928, 317] width 166 height 19
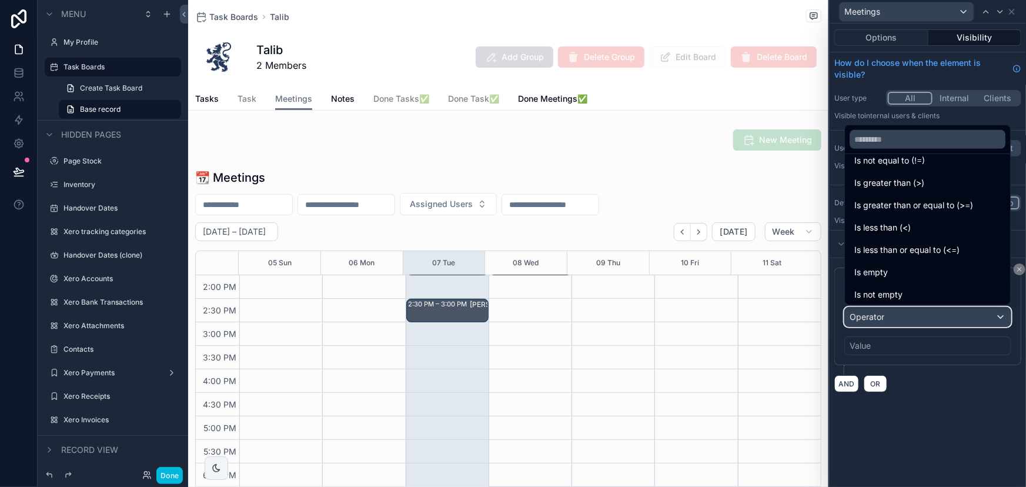
scroll to position [83, 0]
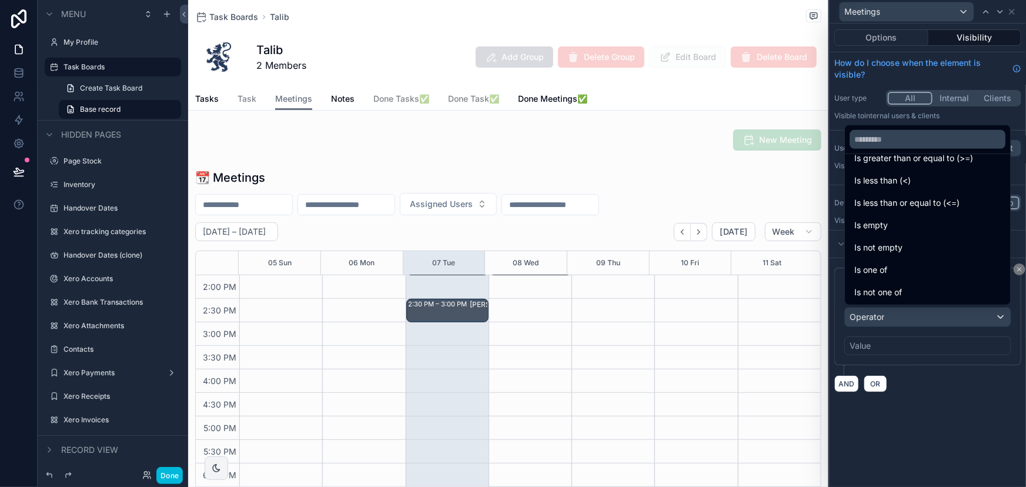
click at [912, 263] on div "Is one of" at bounding box center [927, 270] width 146 height 14
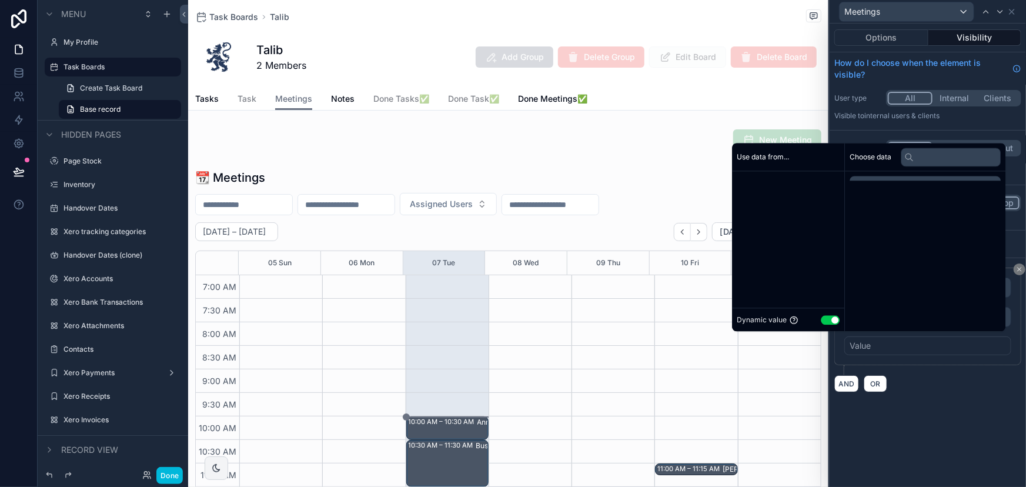
scroll to position [329, 0]
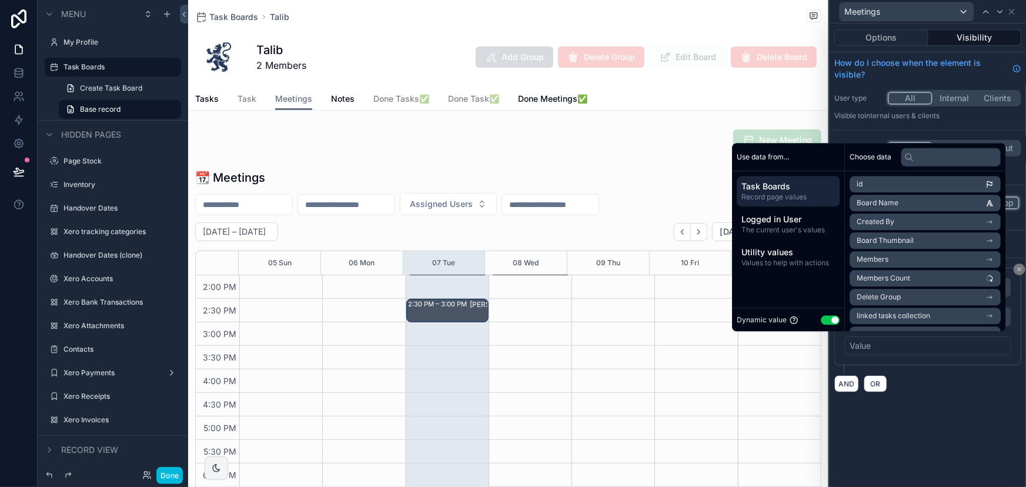
click at [800, 178] on div "Task Boards Record page values" at bounding box center [788, 191] width 103 height 31
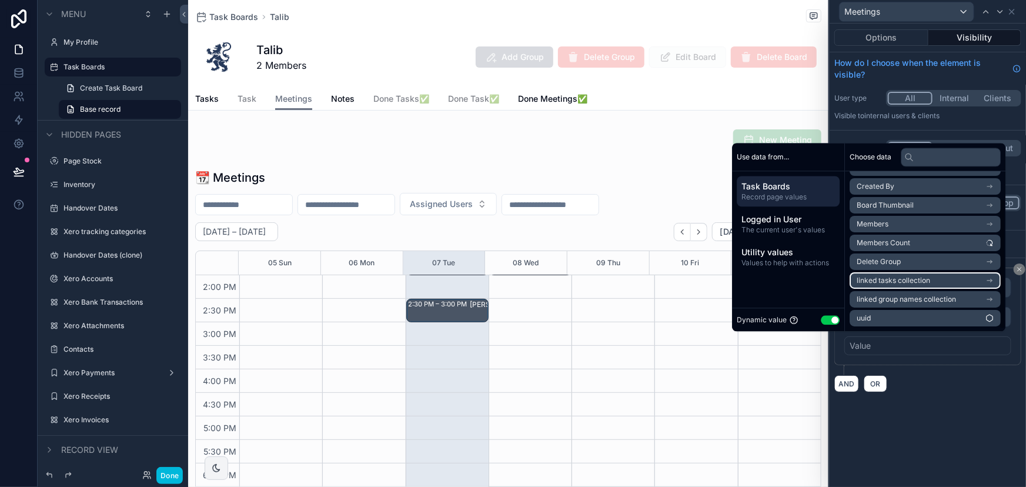
scroll to position [0, 0]
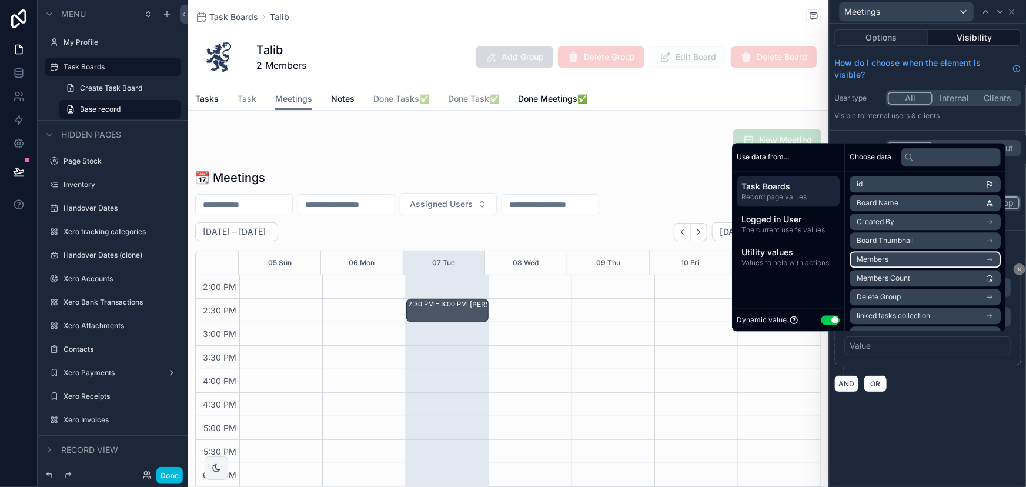
click at [911, 258] on li "Members" at bounding box center [925, 259] width 151 height 16
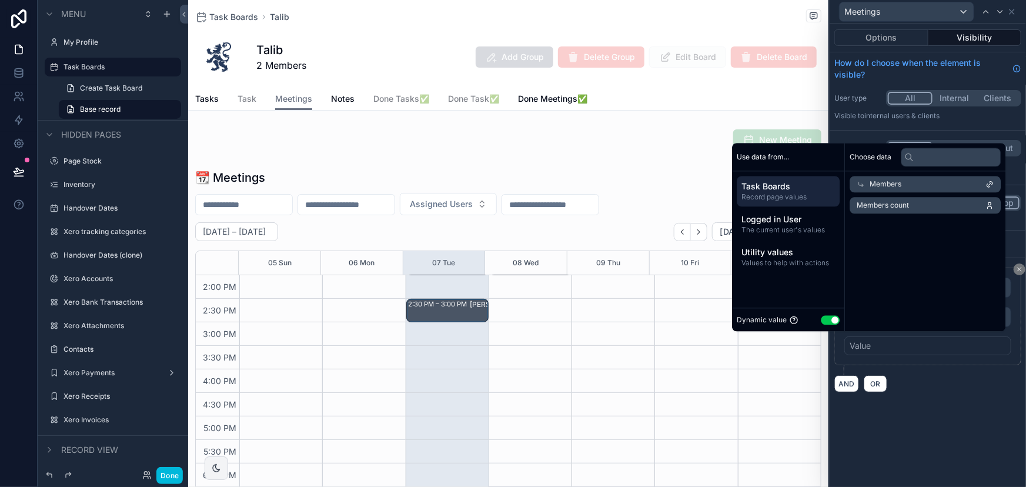
click at [926, 186] on div "Members" at bounding box center [925, 184] width 151 height 16
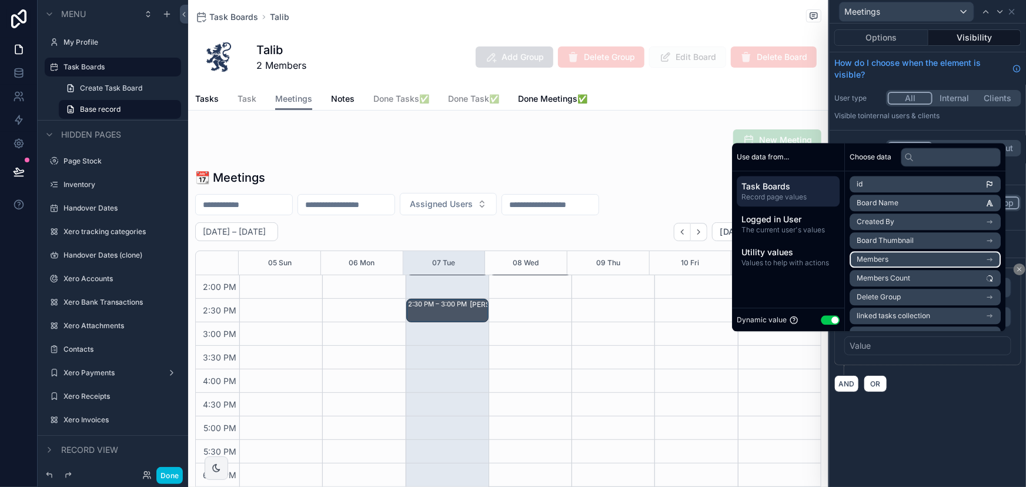
click at [924, 262] on li "Members" at bounding box center [925, 259] width 151 height 16
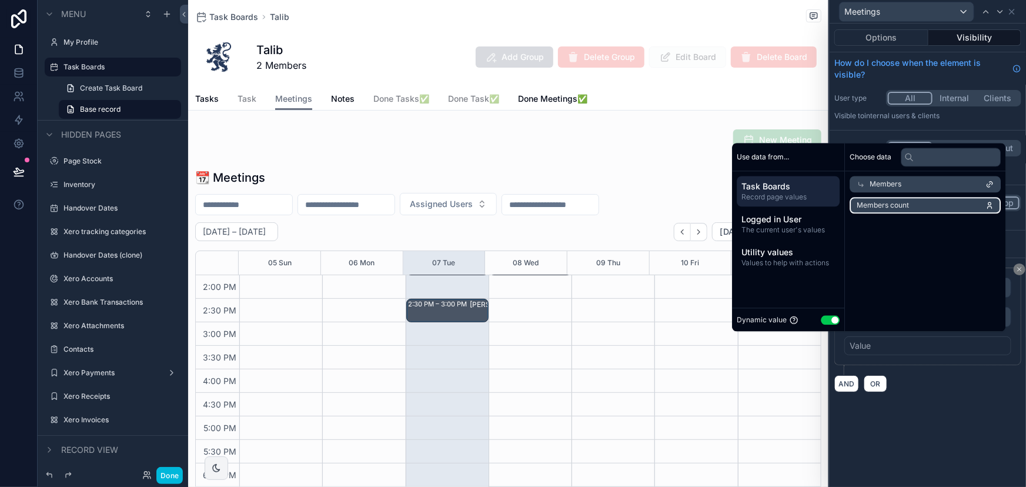
click at [923, 205] on li "Members count" at bounding box center [925, 205] width 151 height 16
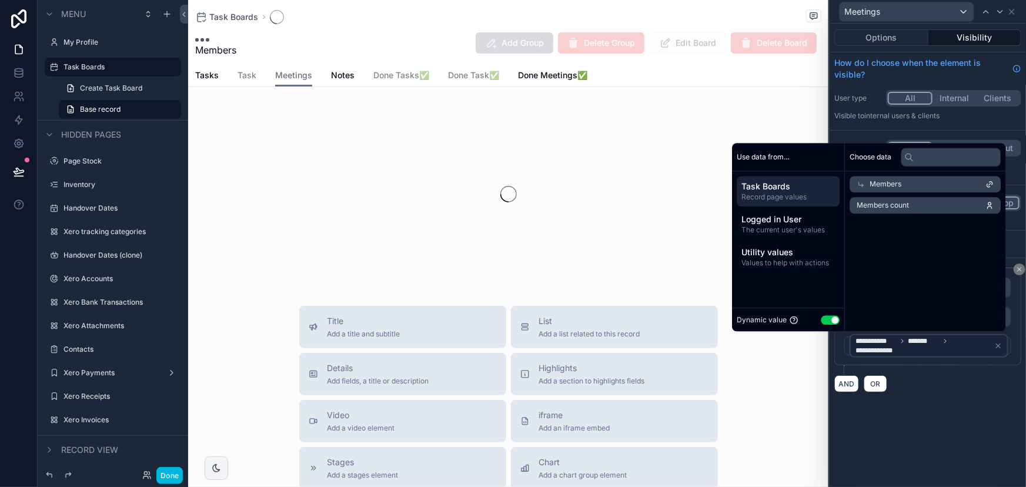
click at [947, 417] on div "**********" at bounding box center [928, 255] width 196 height 463
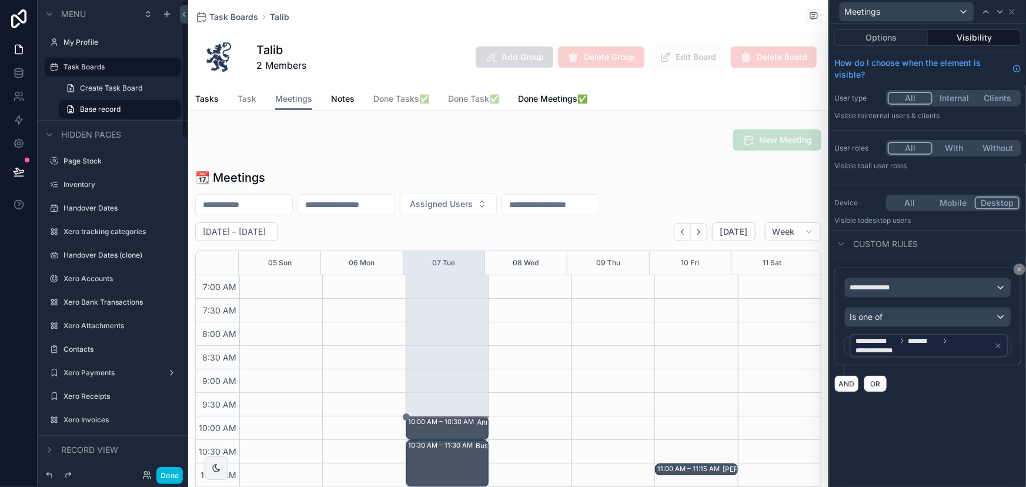
scroll to position [329, 0]
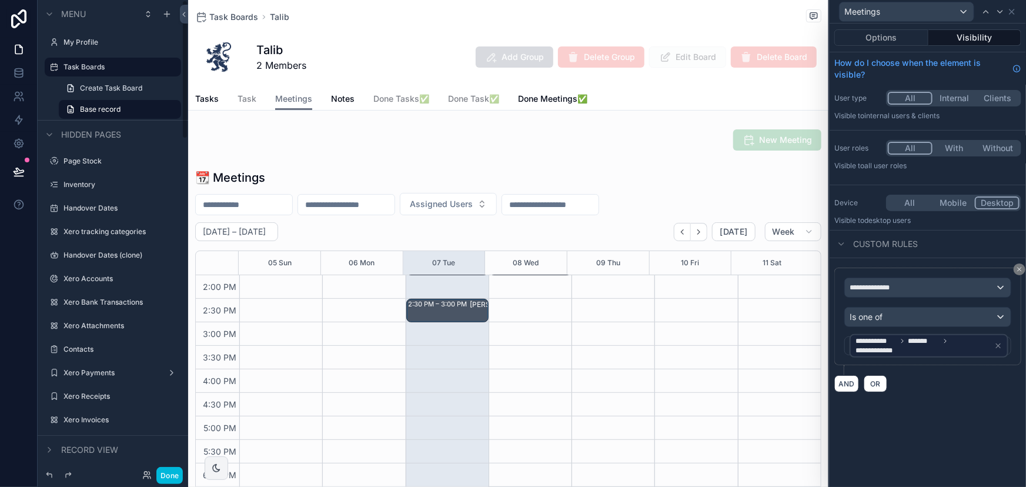
click at [163, 474] on button "Done" at bounding box center [169, 475] width 26 height 17
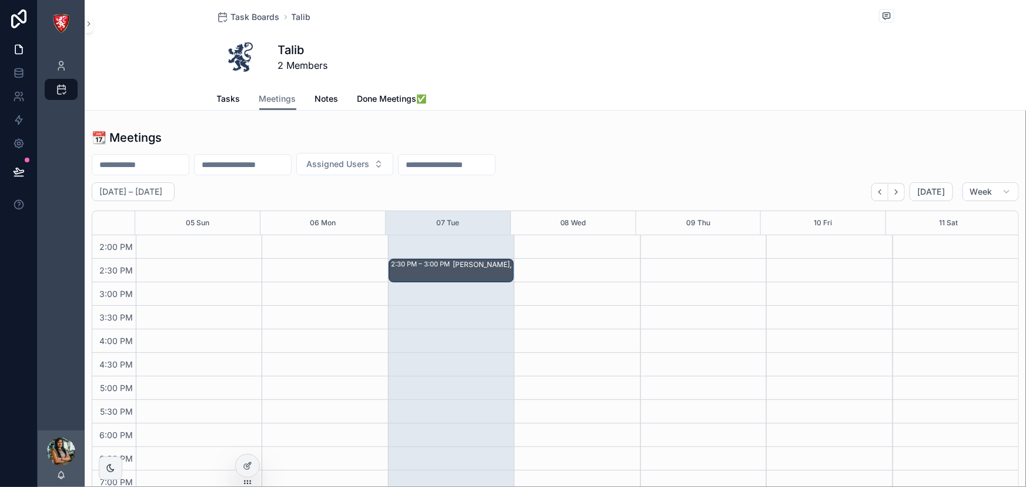
click at [223, 102] on span "Tasks" at bounding box center [229, 99] width 24 height 12
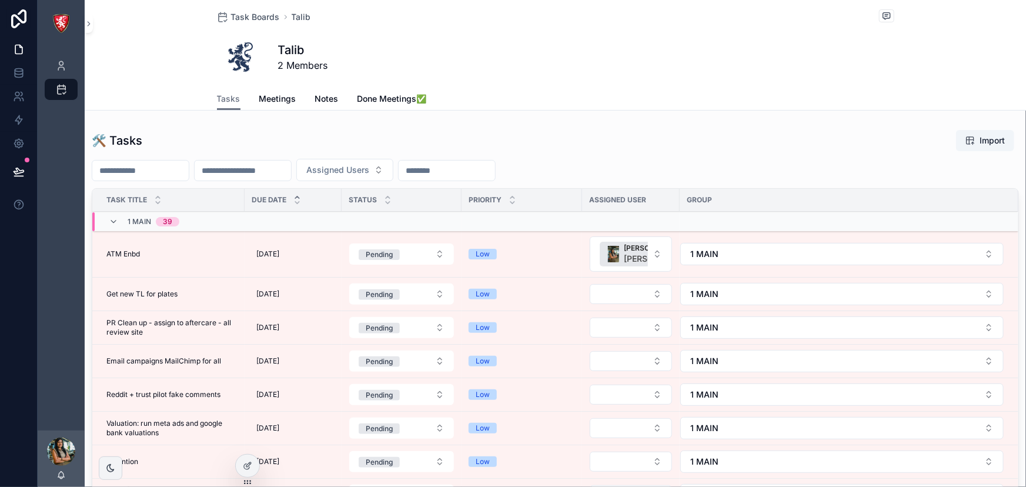
click at [279, 100] on span "Meetings" at bounding box center [277, 99] width 37 height 12
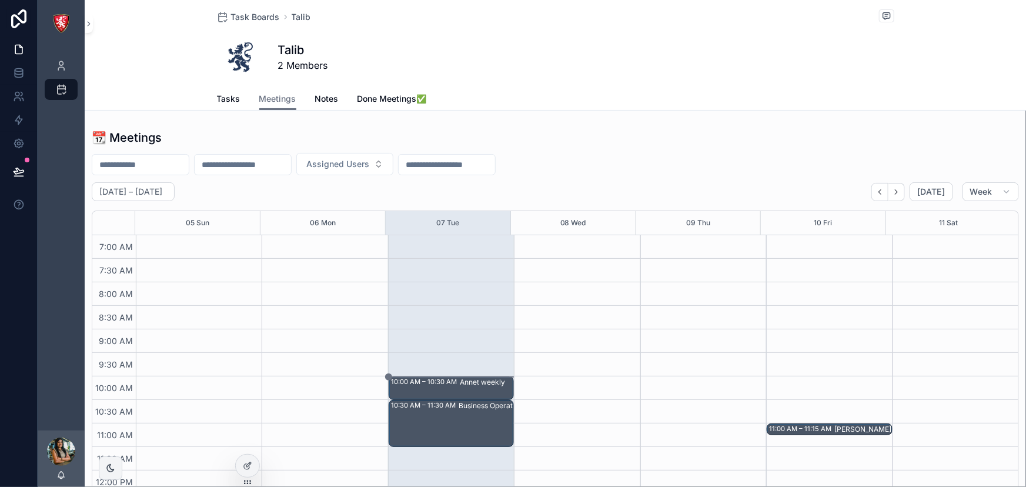
scroll to position [329, 0]
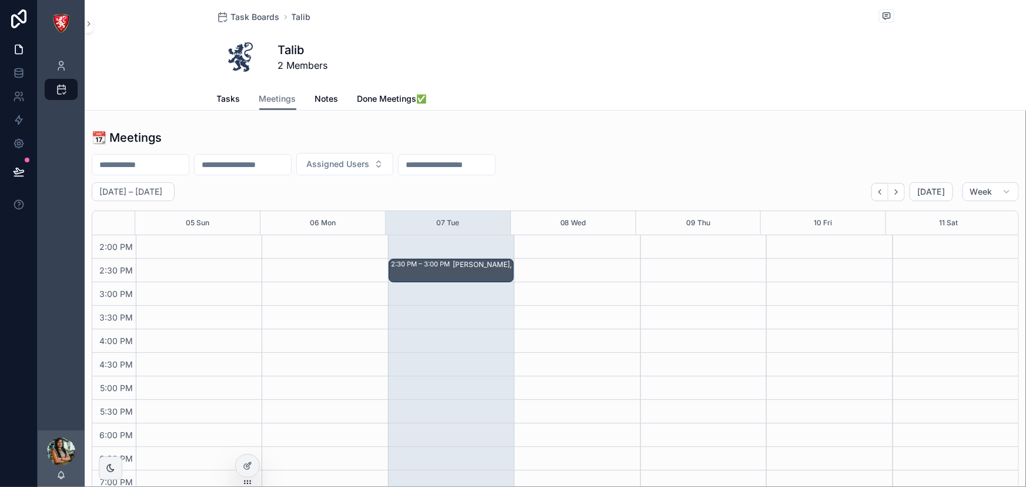
click at [223, 98] on span "Tasks" at bounding box center [229, 99] width 24 height 12
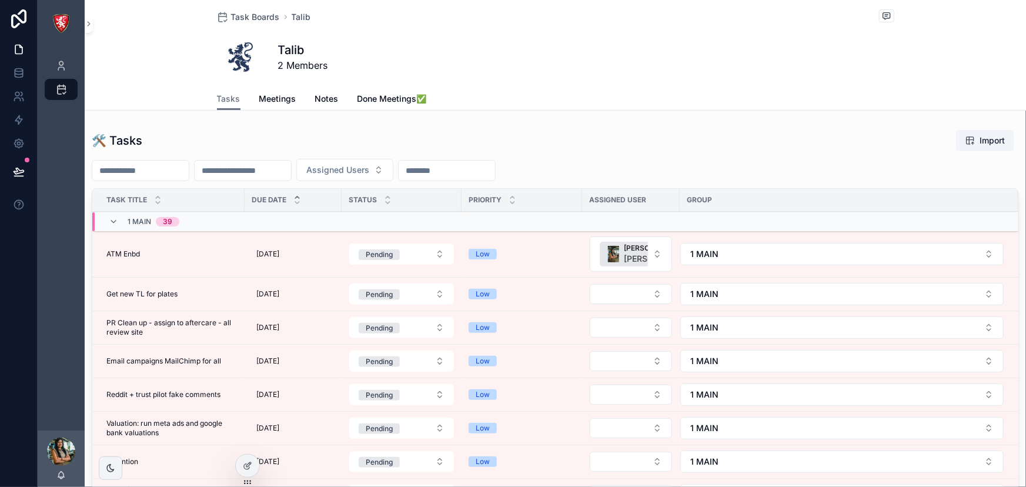
click at [263, 96] on span "Meetings" at bounding box center [277, 99] width 37 height 12
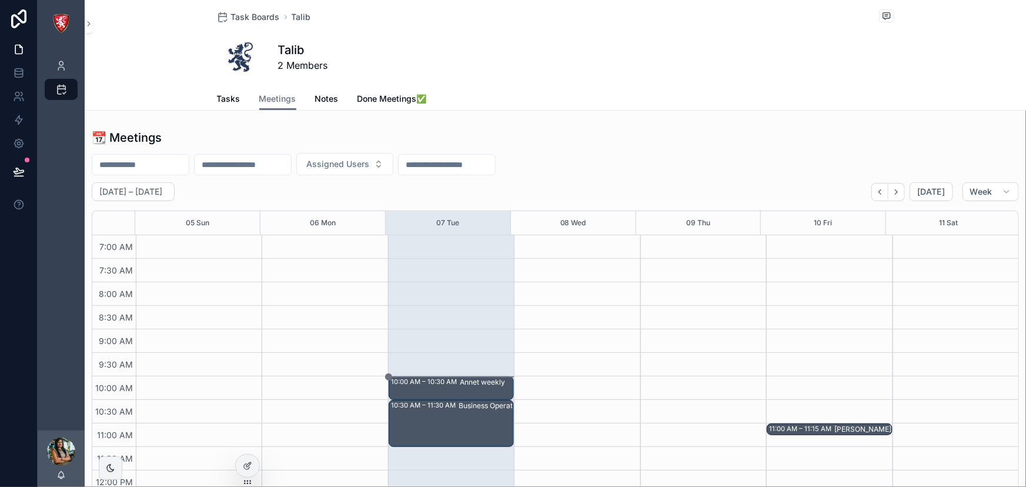
scroll to position [329, 0]
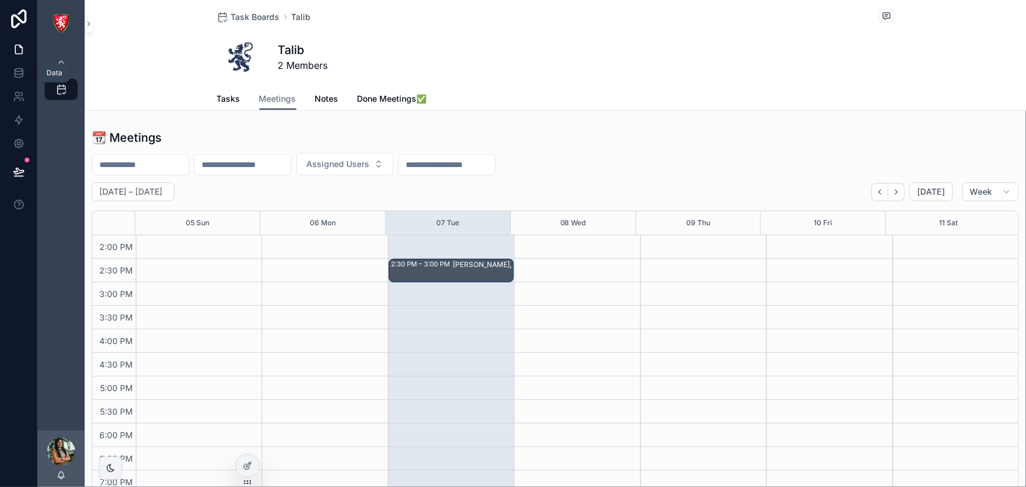
click at [15, 69] on icon at bounding box center [19, 70] width 8 height 3
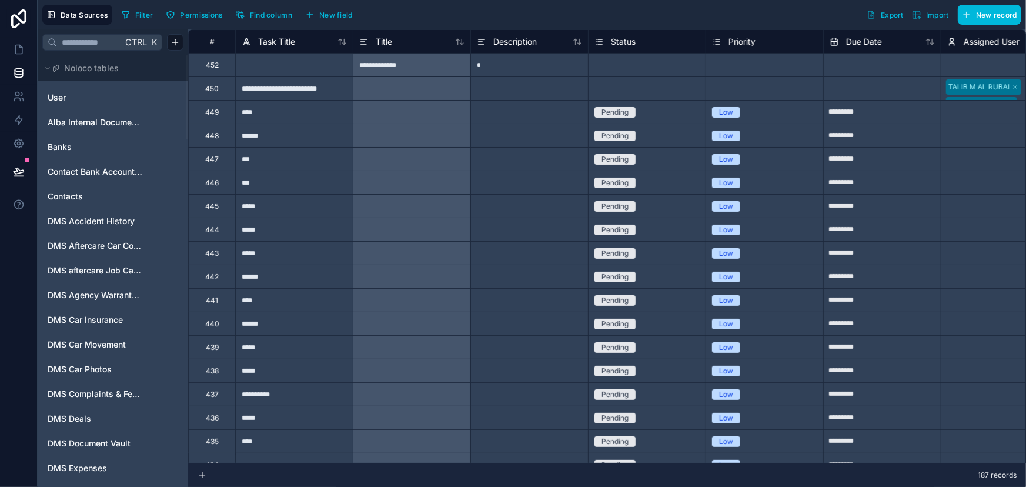
click at [81, 42] on input "text" at bounding box center [89, 42] width 65 height 21
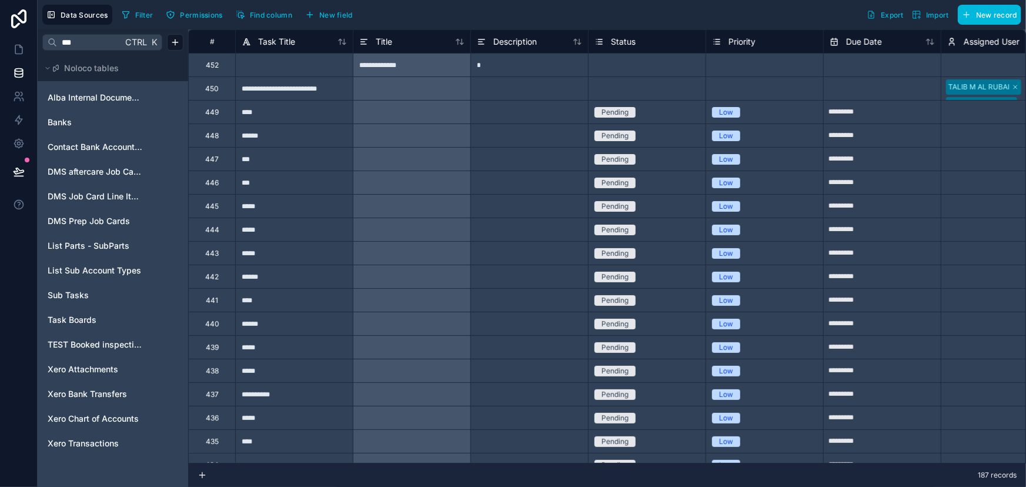
type input "***"
click at [78, 321] on span "Task Boards" at bounding box center [72, 320] width 49 height 12
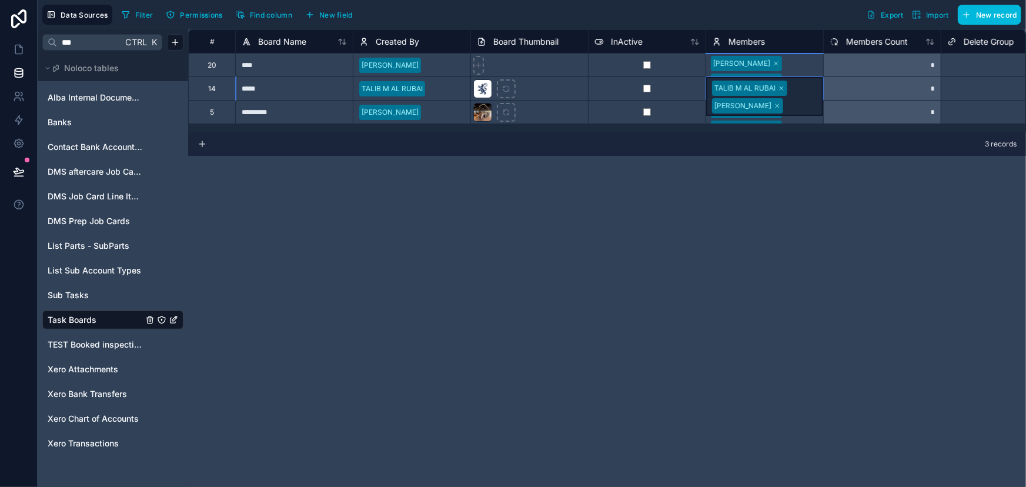
click at [789, 91] on div "TALIB M AL RUBAI Jhazz Kenan" at bounding box center [764, 96] width 117 height 39
click at [807, 96] on div "TALIB M AL RUBAI Jhazz Kenan" at bounding box center [764, 96] width 117 height 39
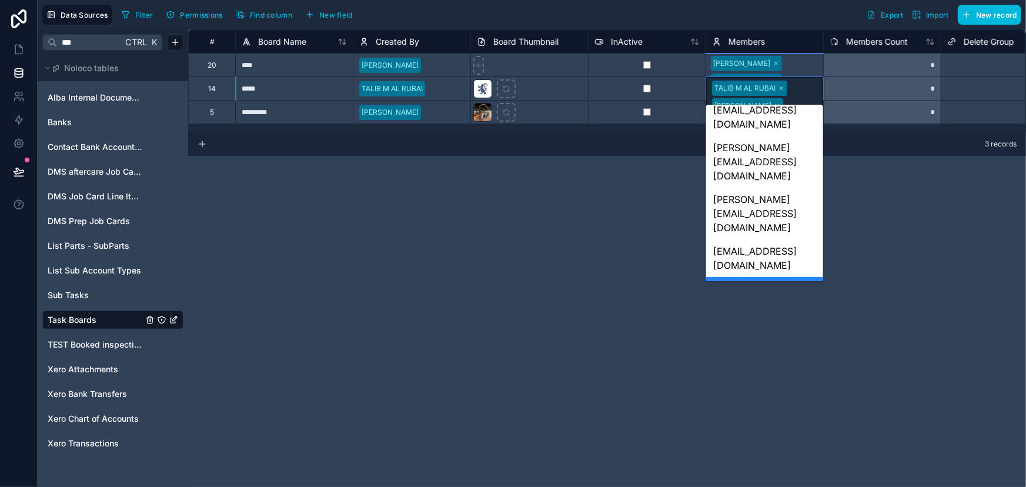
scroll to position [447, 0]
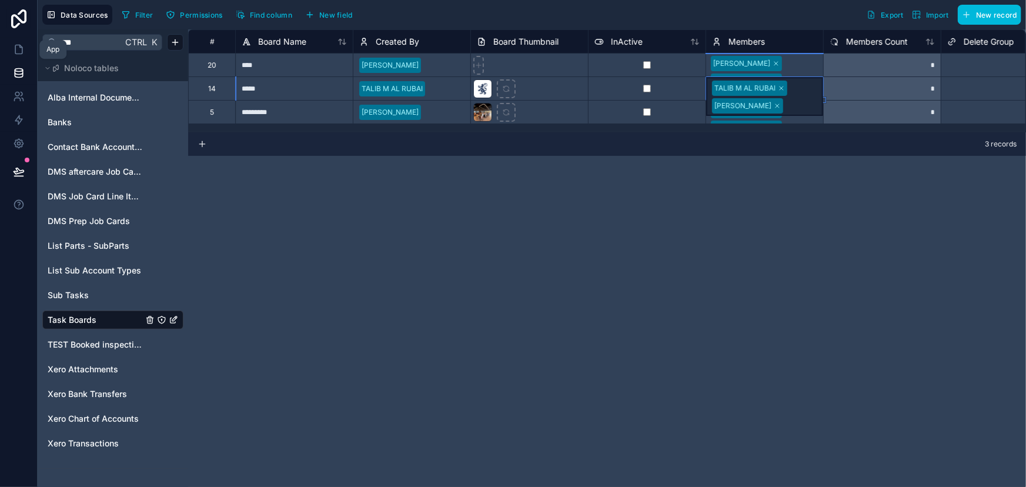
click at [13, 55] on icon at bounding box center [19, 50] width 12 height 12
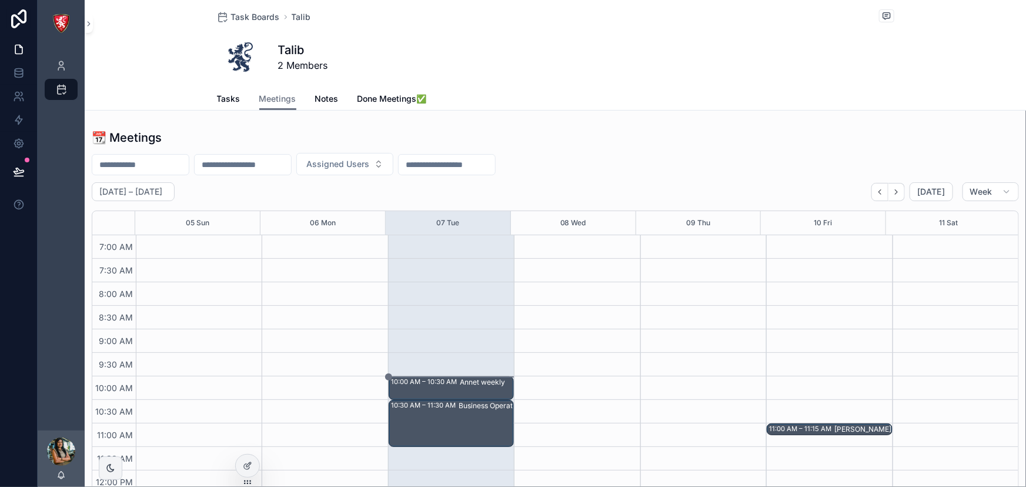
scroll to position [329, 0]
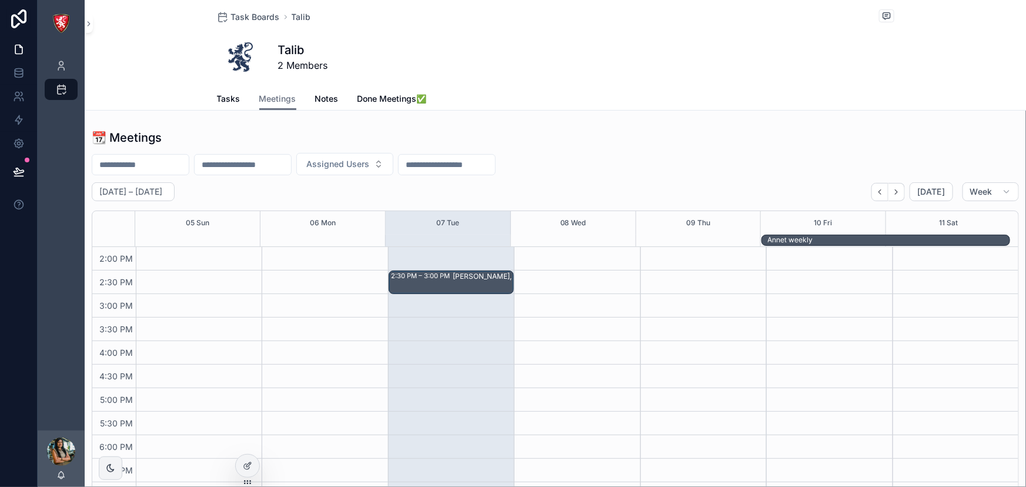
click at [249, 466] on icon at bounding box center [246, 466] width 5 height 5
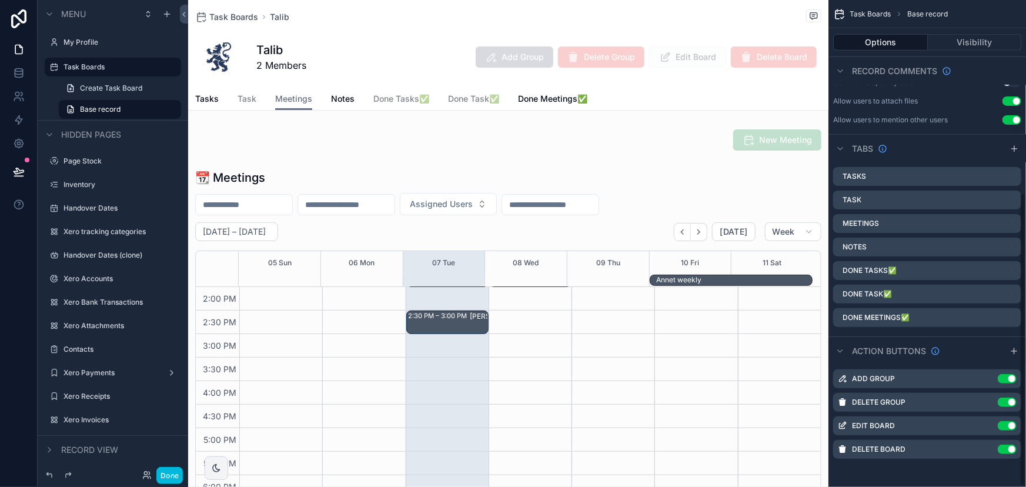
scroll to position [320, 0]
click at [0, 0] on icon "scrollable content" at bounding box center [0, 0] width 0 height 0
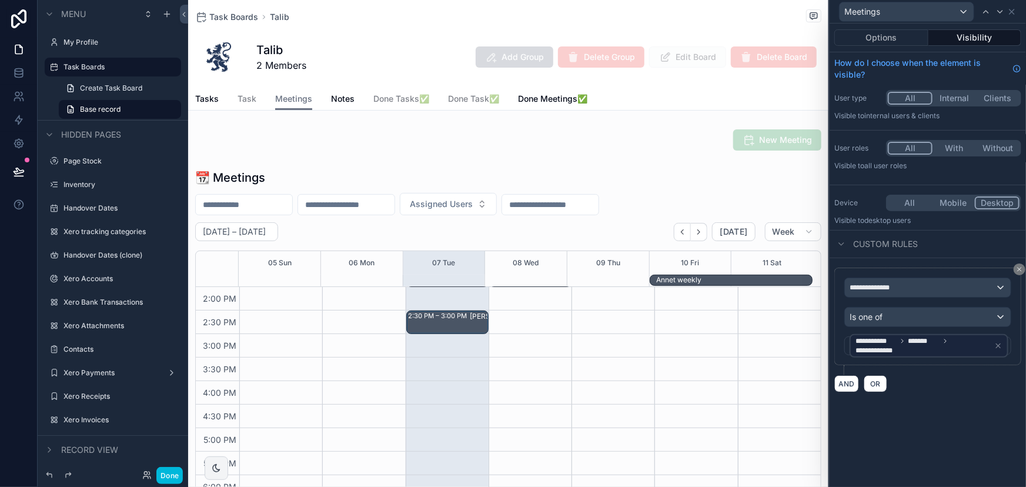
scroll to position [319, 0]
click at [992, 345] on div "**********" at bounding box center [928, 345] width 147 height 19
click at [998, 346] on icon at bounding box center [999, 346] width 4 height 4
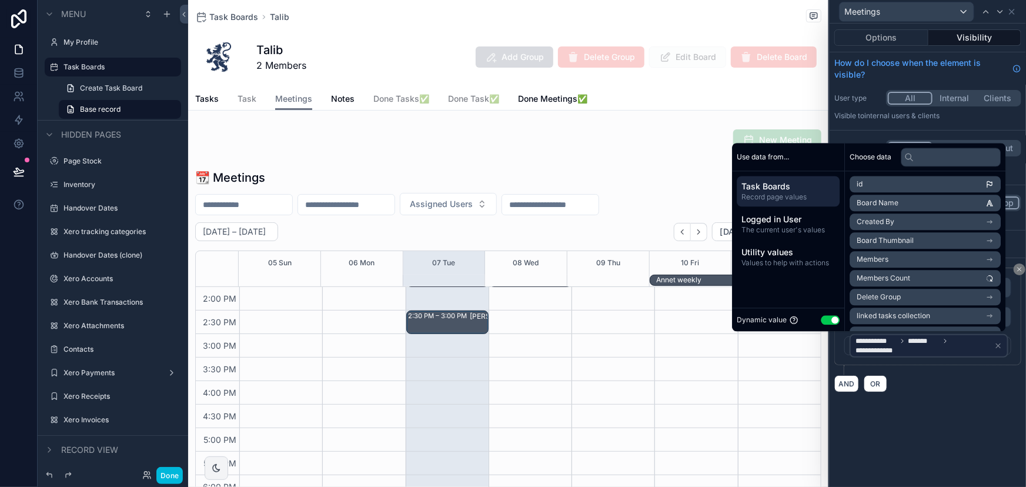
click at [999, 342] on icon at bounding box center [998, 346] width 8 height 8
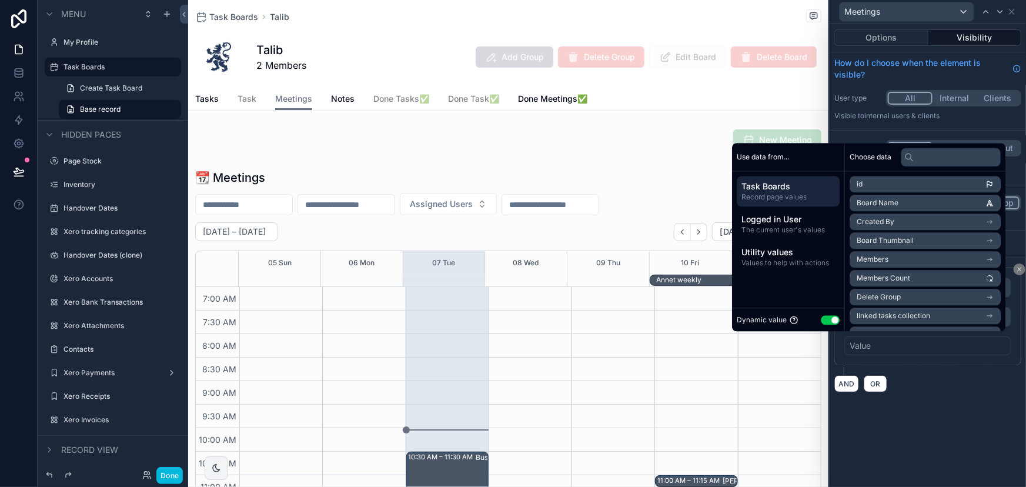
scroll to position [329, 0]
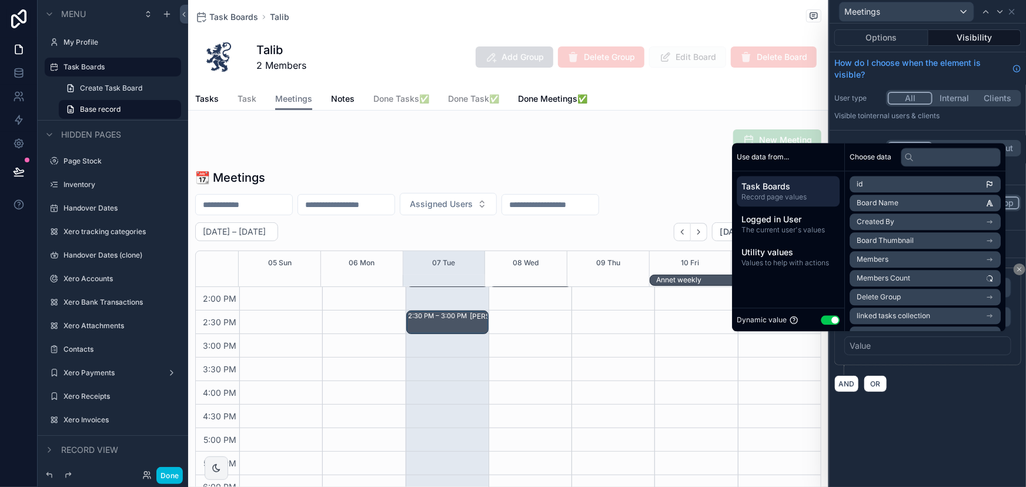
click at [981, 378] on div "AND OR" at bounding box center [927, 384] width 187 height 18
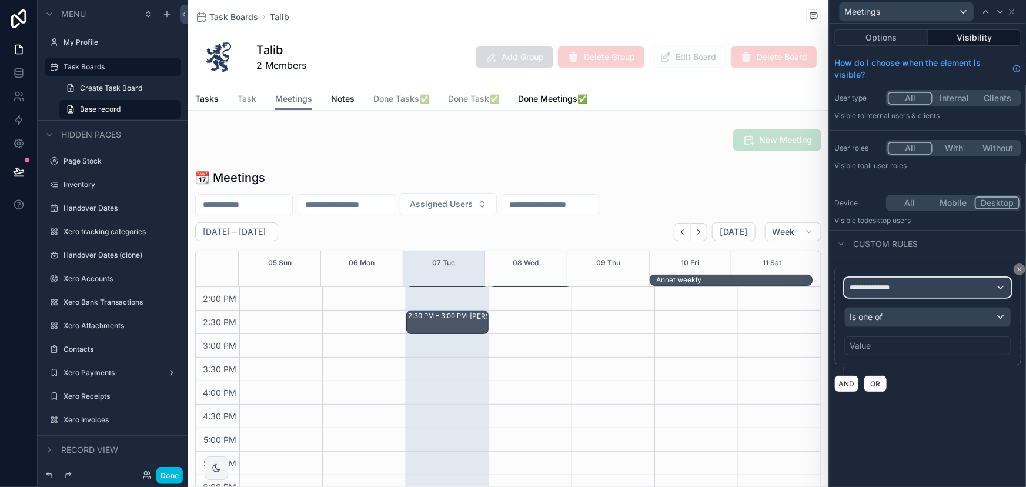
click at [970, 280] on div "**********" at bounding box center [928, 287] width 166 height 19
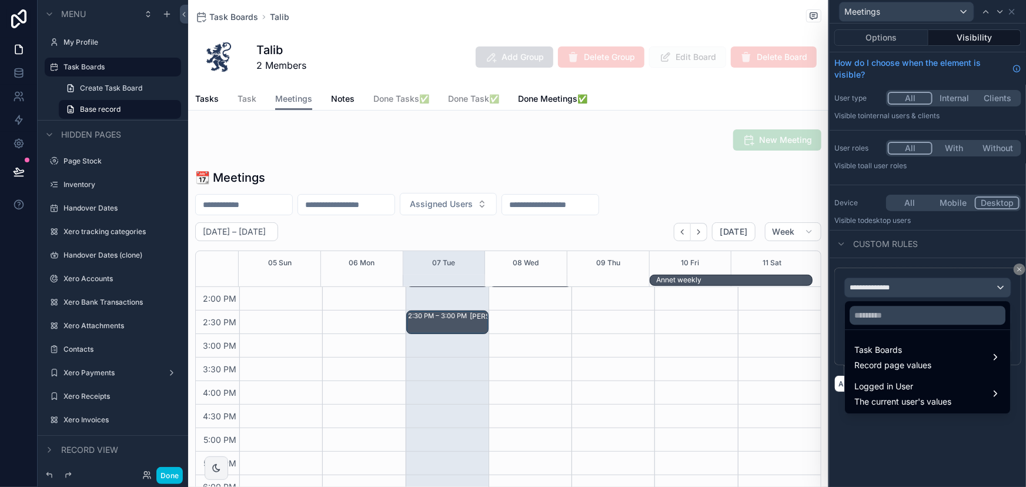
click at [942, 356] on div "Task Boards Record page values" at bounding box center [927, 357] width 146 height 28
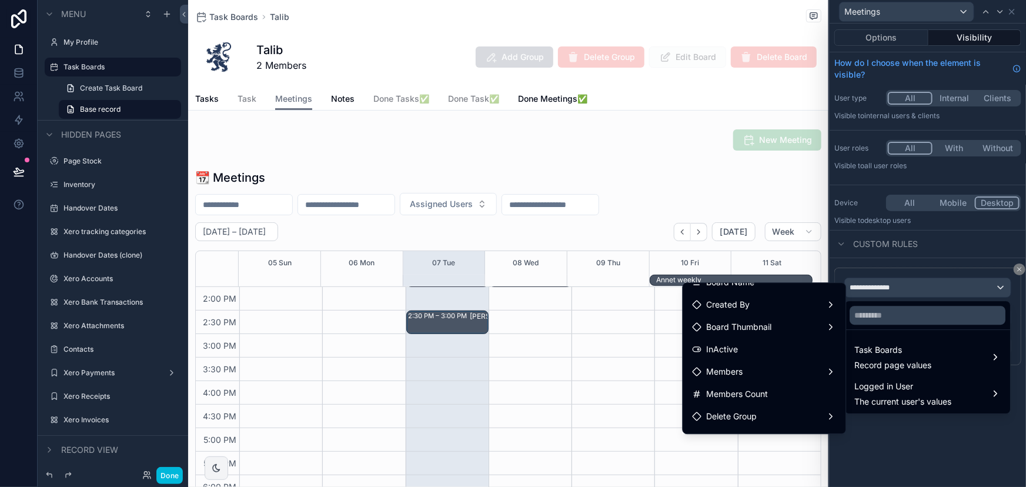
scroll to position [53, 0]
click at [781, 350] on div "Members" at bounding box center [765, 354] width 144 height 14
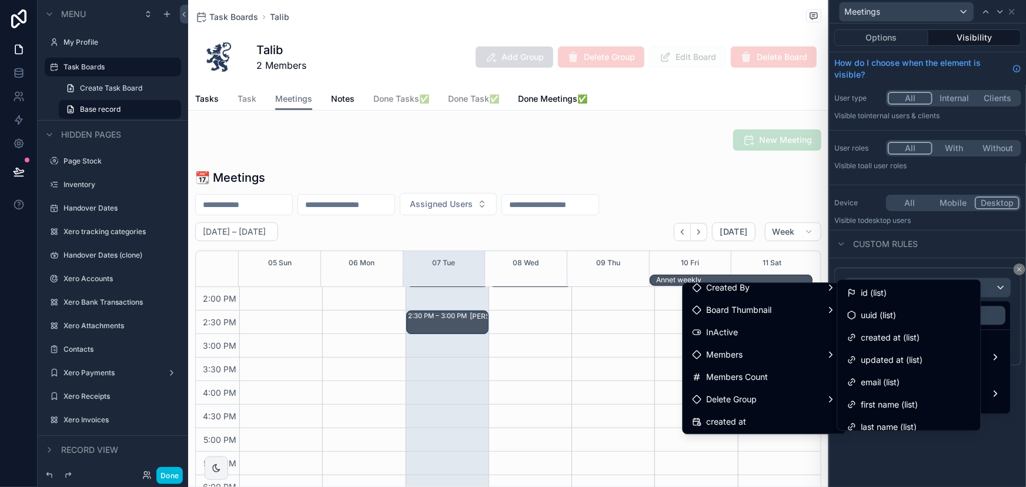
click at [901, 295] on div "id (list)" at bounding box center [909, 293] width 124 height 14
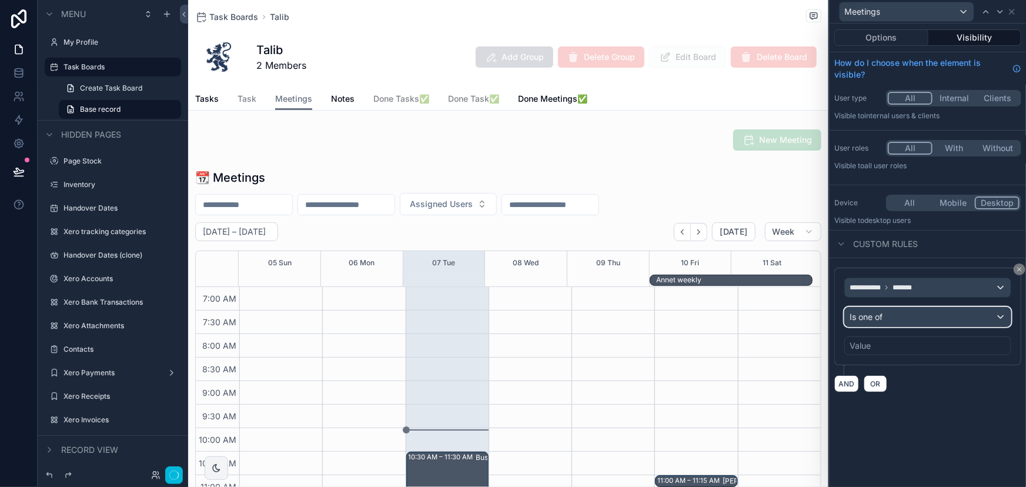
scroll to position [329, 0]
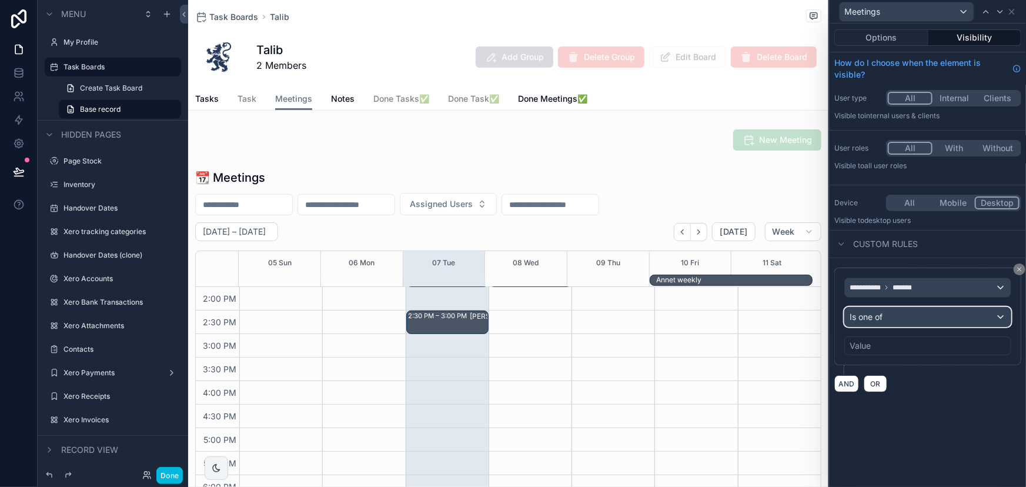
click at [907, 326] on button "Is one of" at bounding box center [927, 317] width 167 height 20
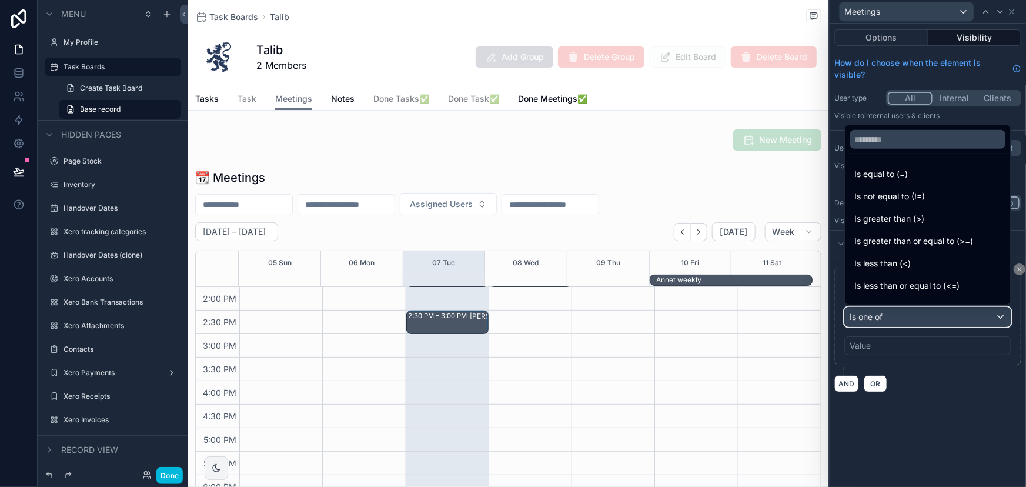
scroll to position [83, 0]
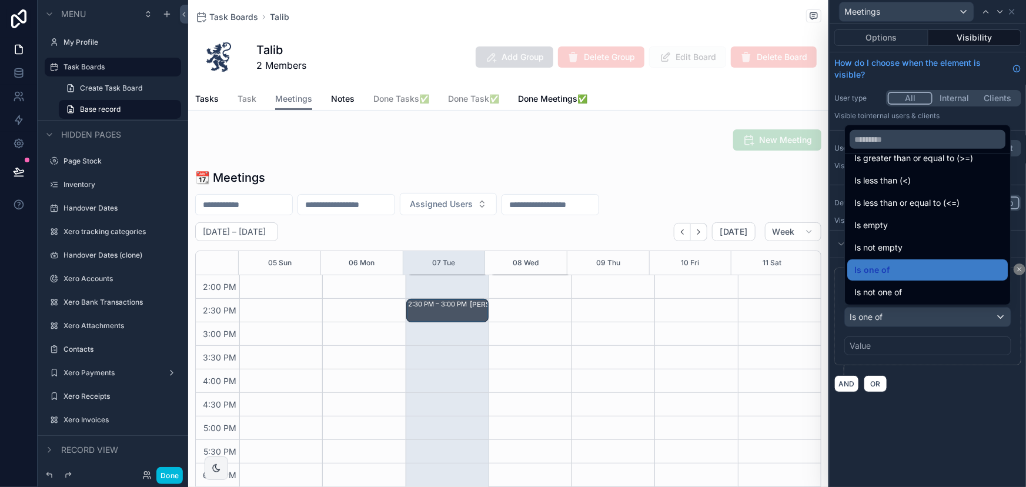
click at [948, 268] on div "Is one of" at bounding box center [927, 270] width 146 height 14
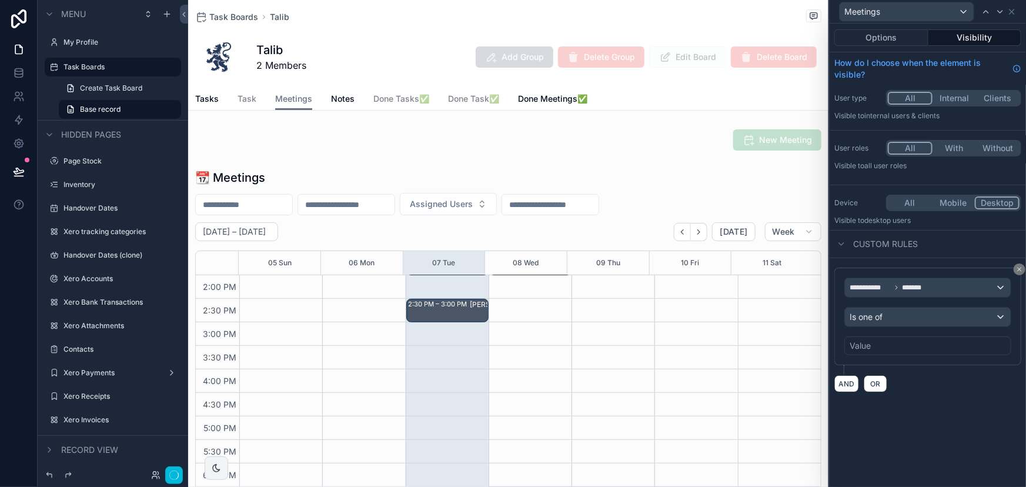
click at [937, 349] on div "Value" at bounding box center [927, 345] width 167 height 19
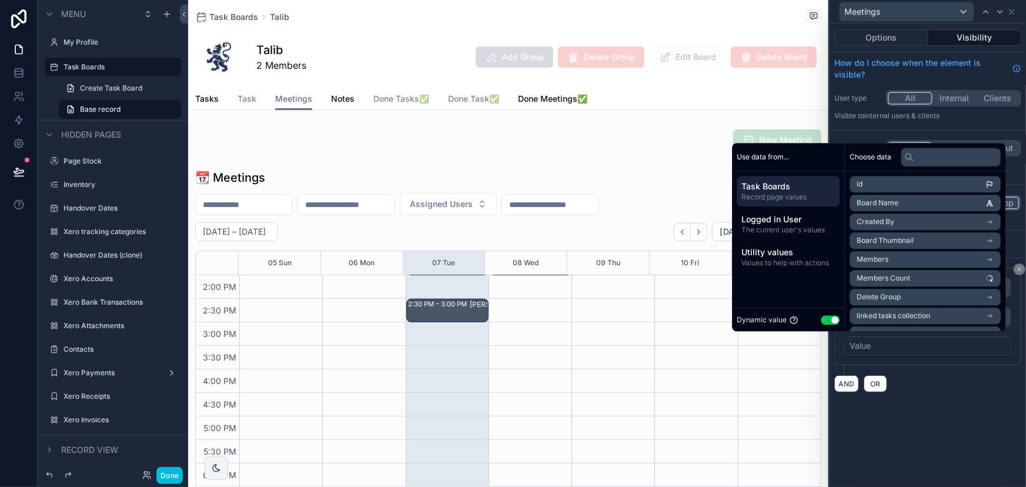
click at [797, 217] on span "Logged in User" at bounding box center [787, 219] width 93 height 12
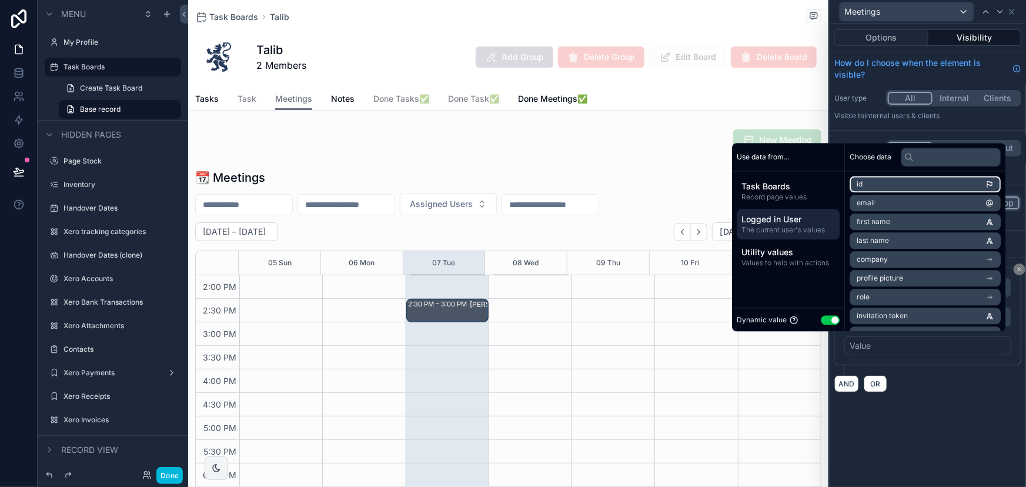
click at [876, 188] on li "id" at bounding box center [925, 184] width 151 height 16
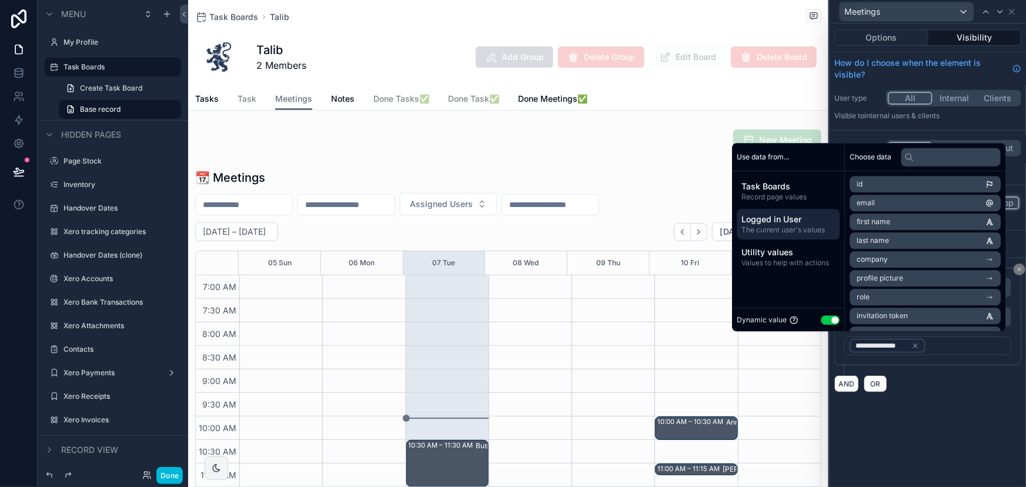
scroll to position [329, 0]
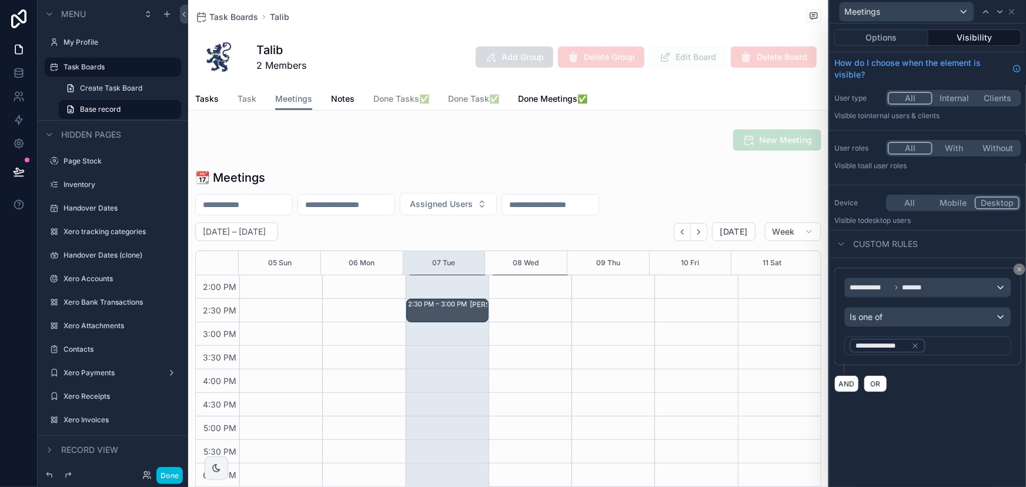
click at [945, 426] on div "**********" at bounding box center [928, 255] width 196 height 463
click at [252, 106] on link "Task" at bounding box center [247, 100] width 19 height 24
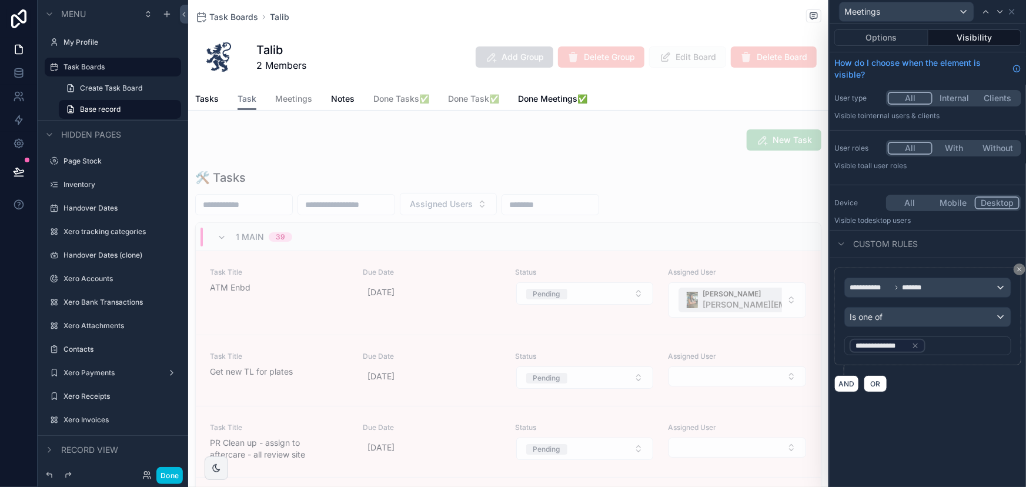
click at [300, 78] on div "Talib 2 Members Add Group Delete Group Edit Board Delete Board" at bounding box center [508, 57] width 626 height 47
click at [287, 99] on span "Meetings" at bounding box center [293, 99] width 37 height 12
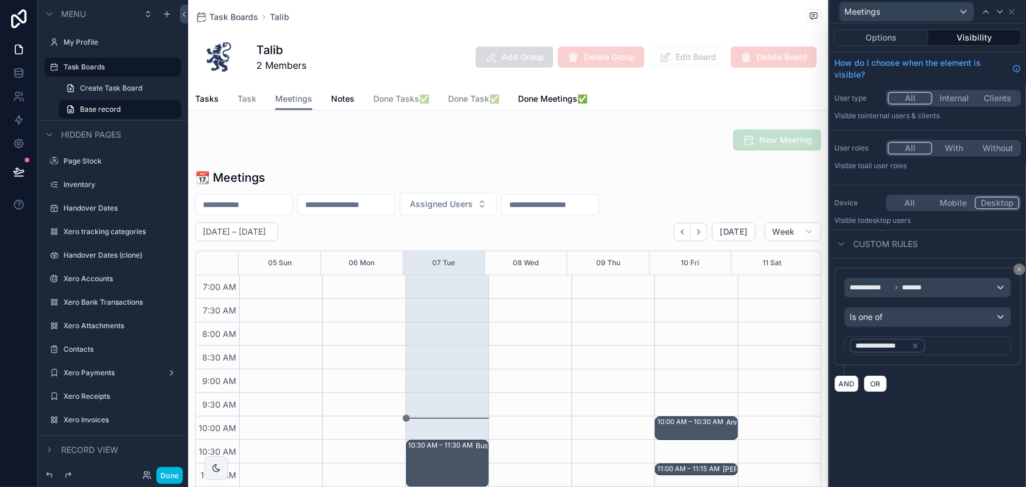
scroll to position [329, 0]
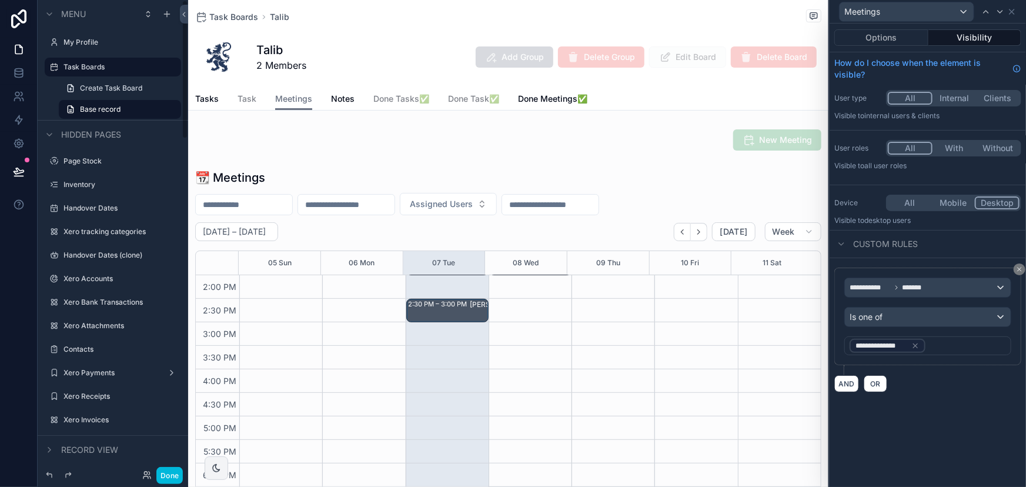
click at [174, 471] on button "Done" at bounding box center [169, 475] width 26 height 17
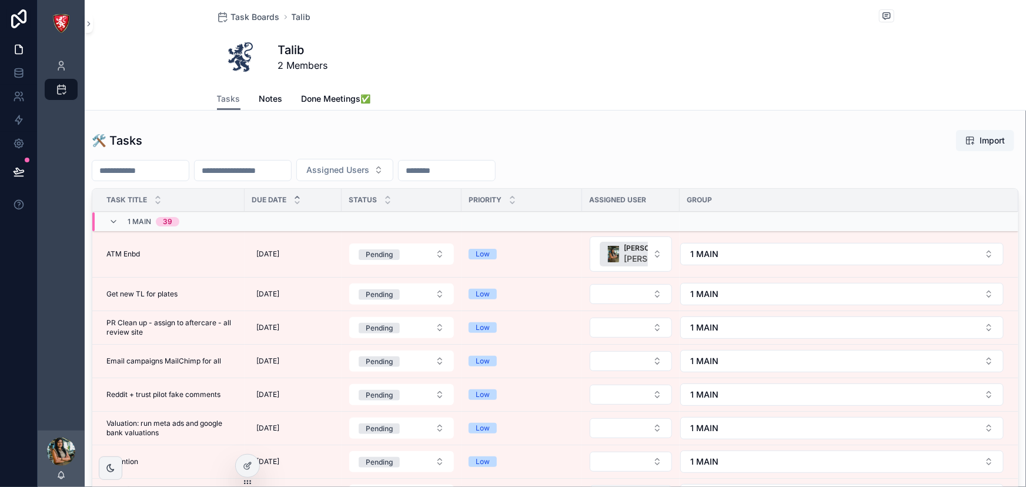
click at [239, 466] on div at bounding box center [248, 466] width 24 height 22
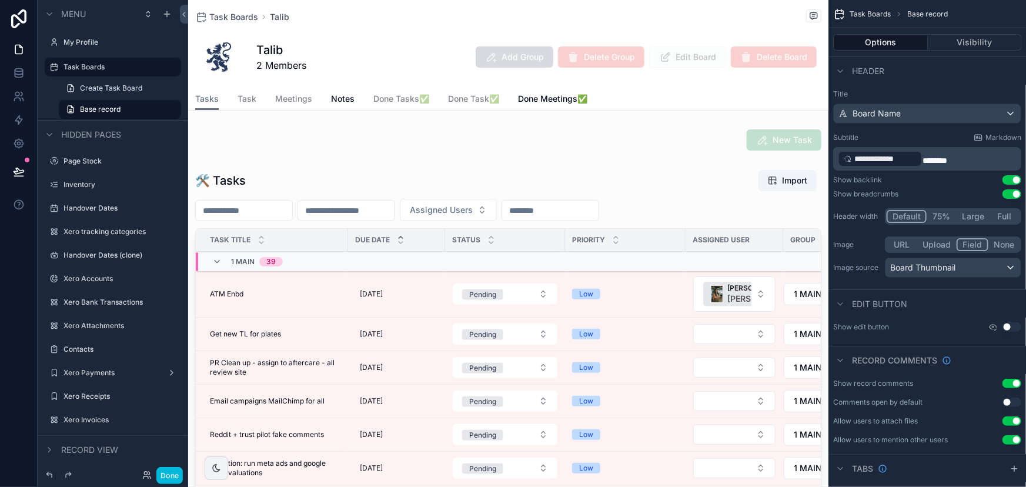
click at [545, 103] on span "Done Meetings✅" at bounding box center [552, 99] width 69 height 12
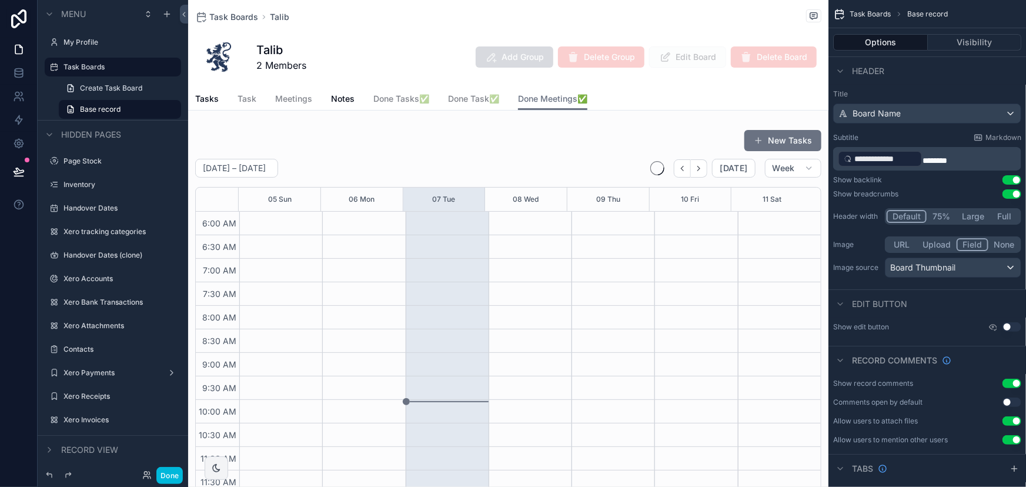
scroll to position [282, 0]
click at [553, 99] on span "Done Meetings✅" at bounding box center [552, 99] width 69 height 12
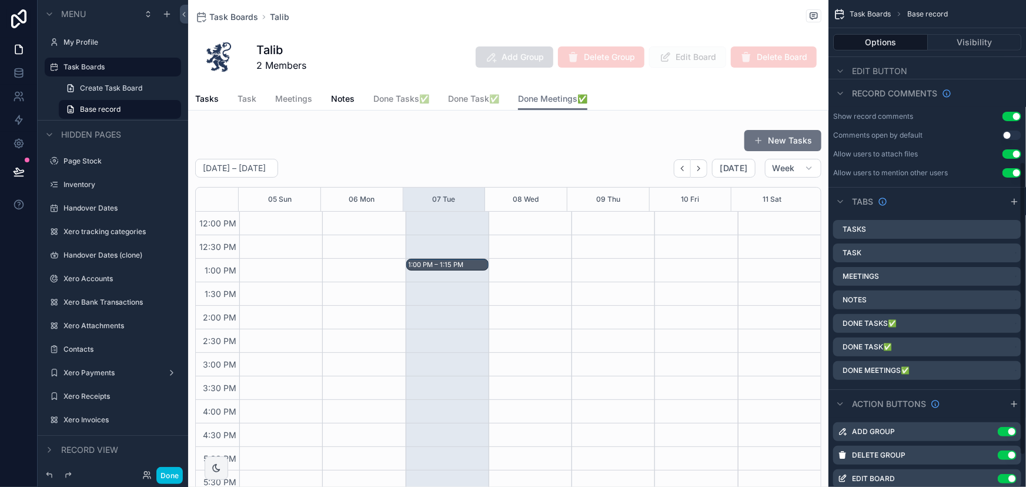
scroll to position [319, 0]
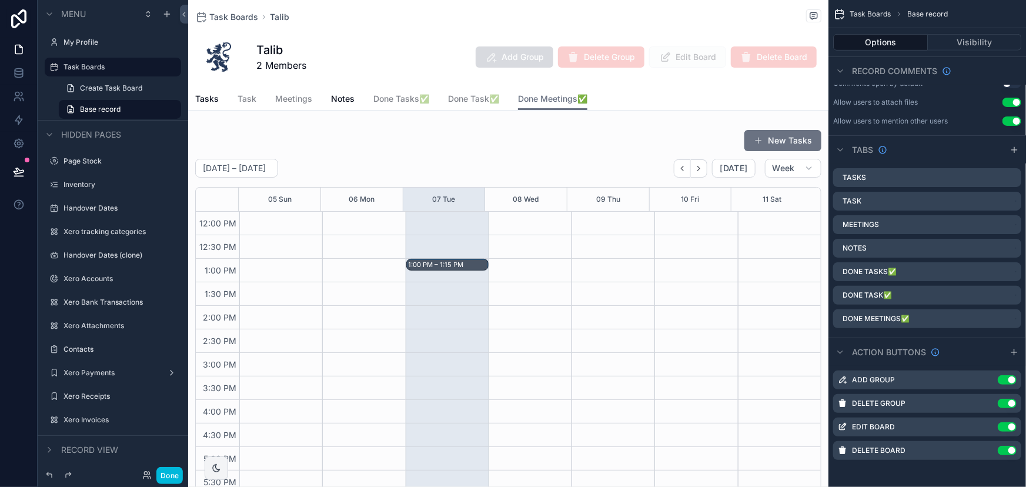
click at [0, 0] on icon "scrollable content" at bounding box center [0, 0] width 0 height 0
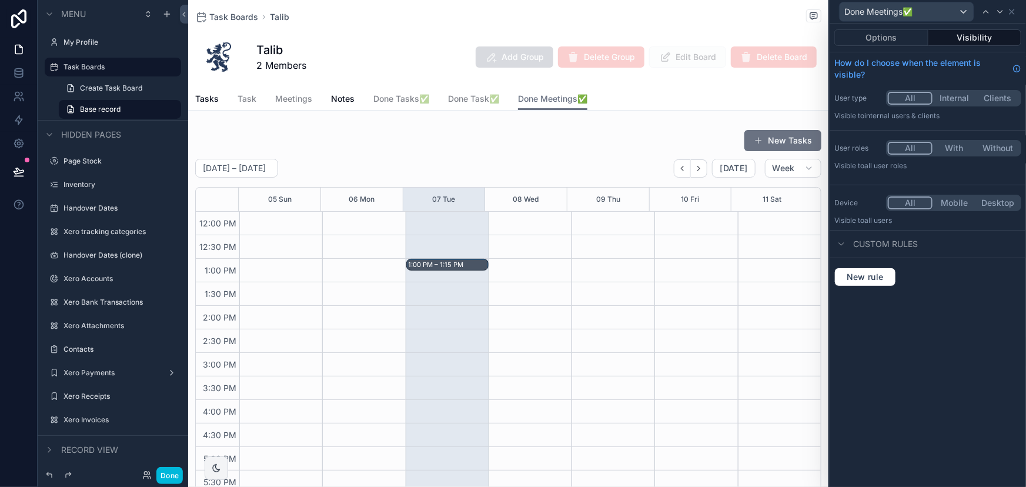
click at [982, 35] on button "Visibility" at bounding box center [974, 37] width 93 height 16
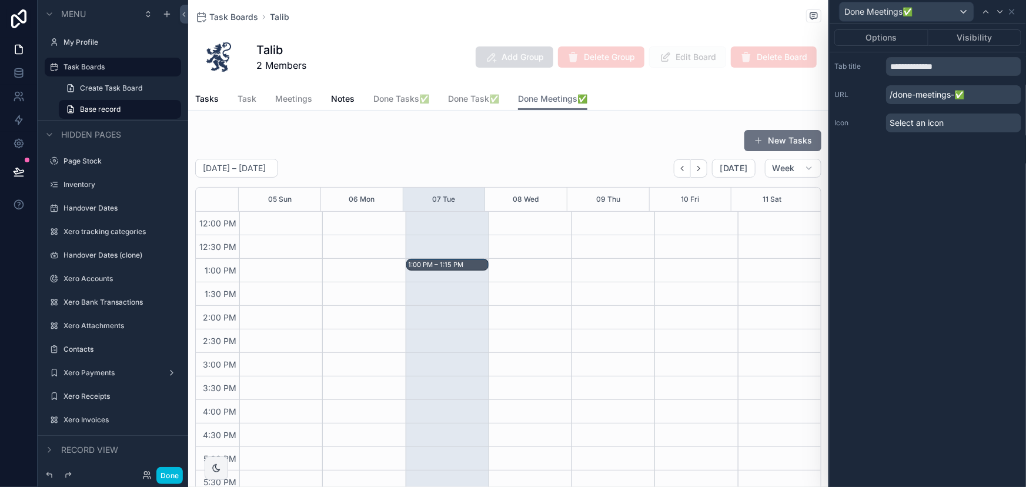
click at [982, 39] on button "Visibility" at bounding box center [974, 37] width 93 height 16
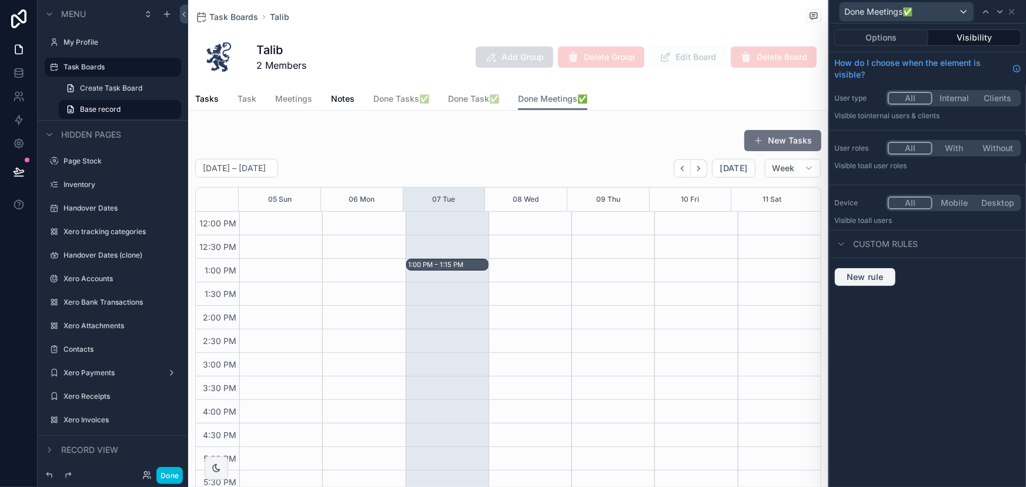
click at [883, 273] on span "New rule" at bounding box center [865, 277] width 46 height 11
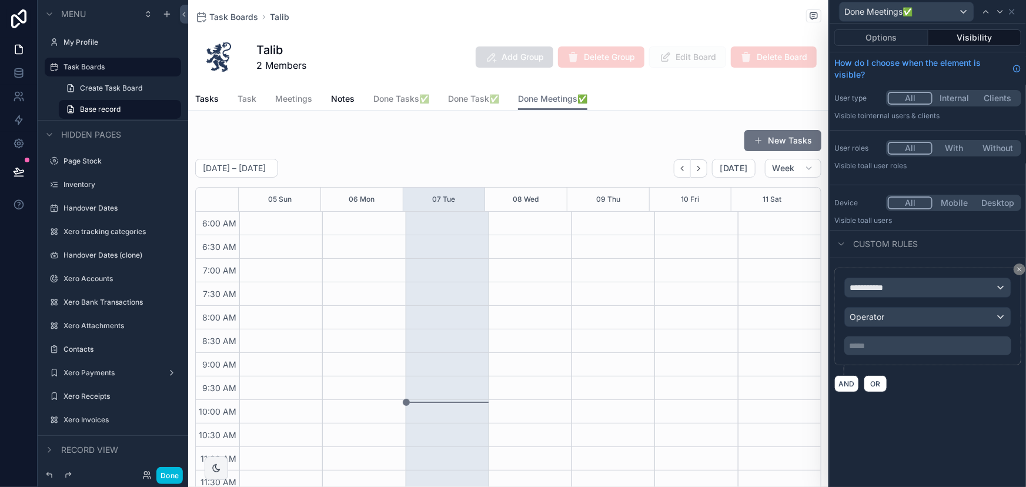
scroll to position [282, 0]
click at [870, 288] on span "**********" at bounding box center [872, 288] width 44 height 12
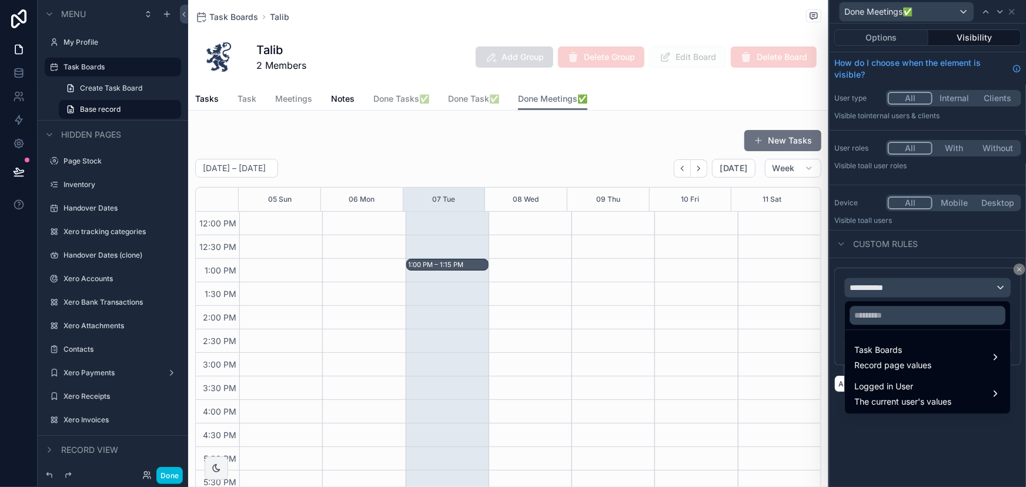
click at [880, 365] on span "Record page values" at bounding box center [892, 365] width 77 height 12
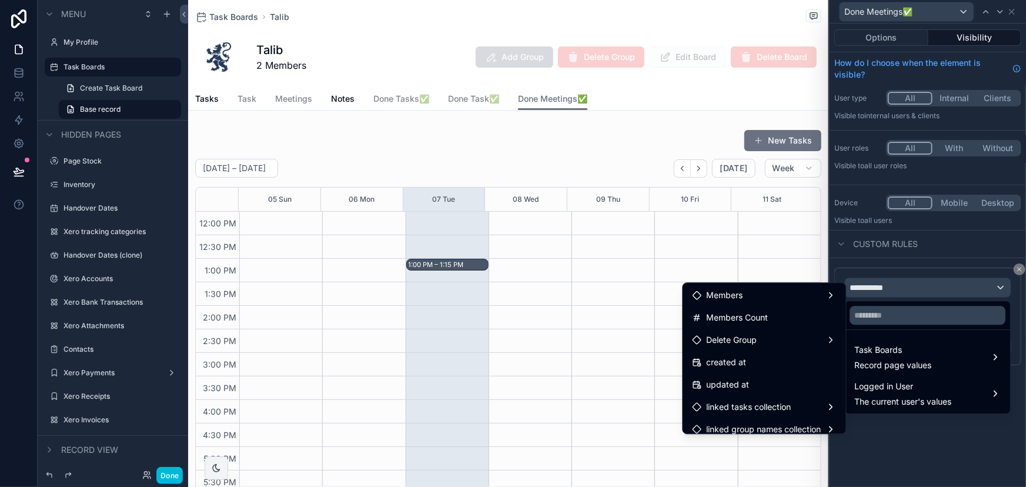
scroll to position [89, 0]
click at [768, 313] on div "Members" at bounding box center [765, 318] width 144 height 14
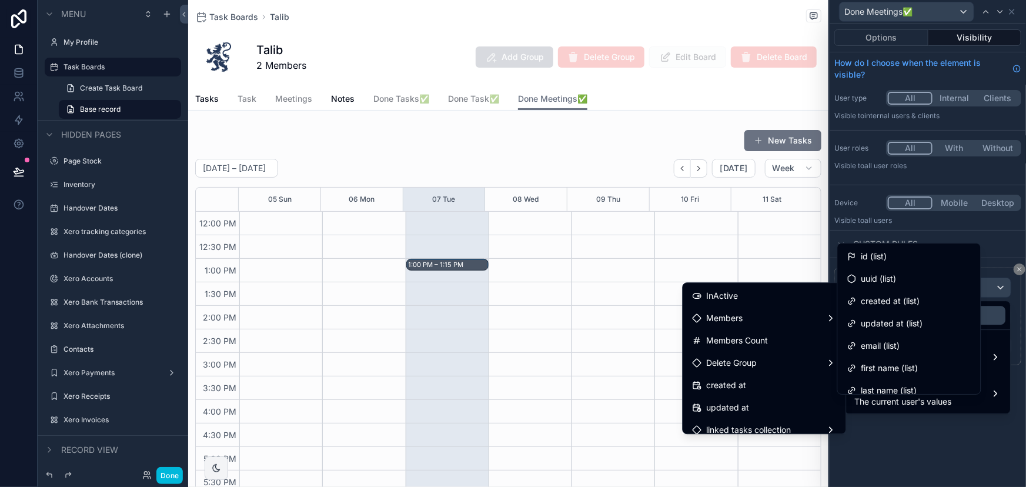
click at [901, 253] on div "id (list)" at bounding box center [909, 256] width 124 height 14
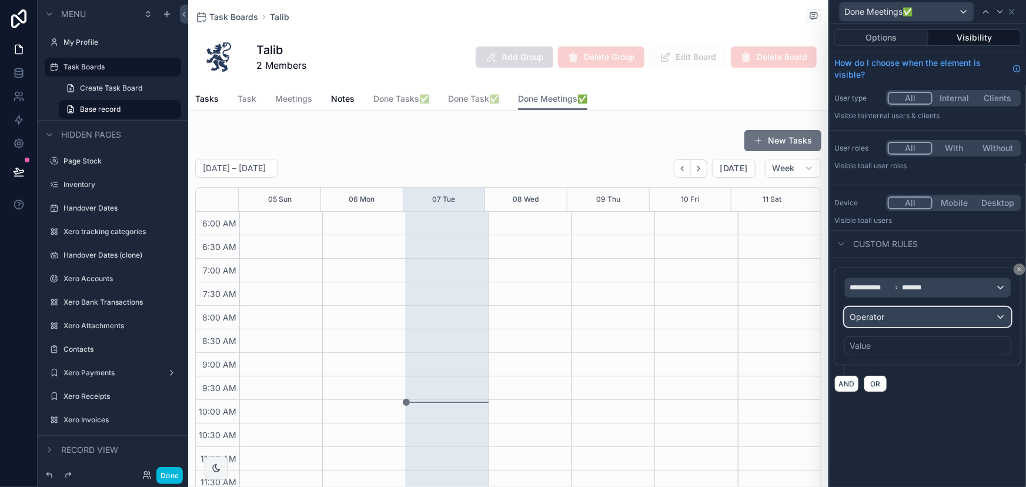
click at [925, 324] on div "Operator" at bounding box center [928, 317] width 166 height 19
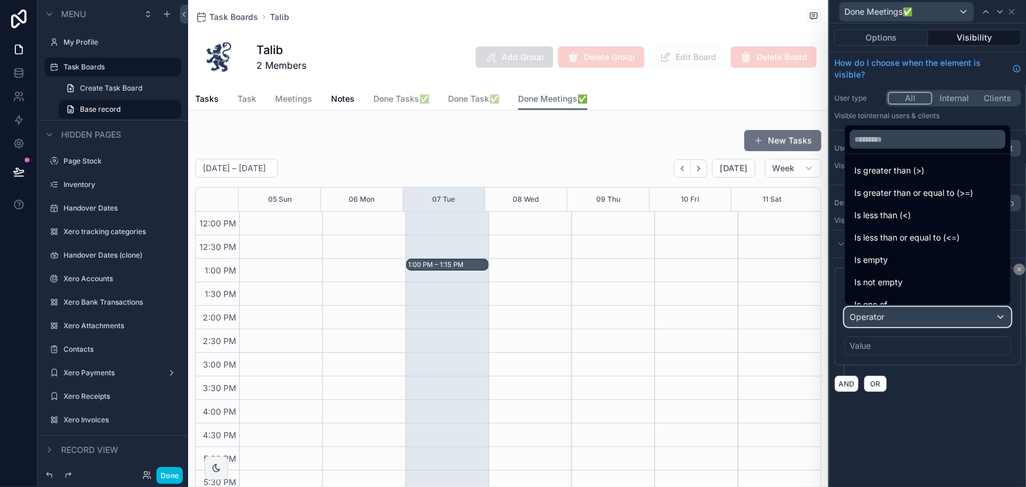
scroll to position [83, 0]
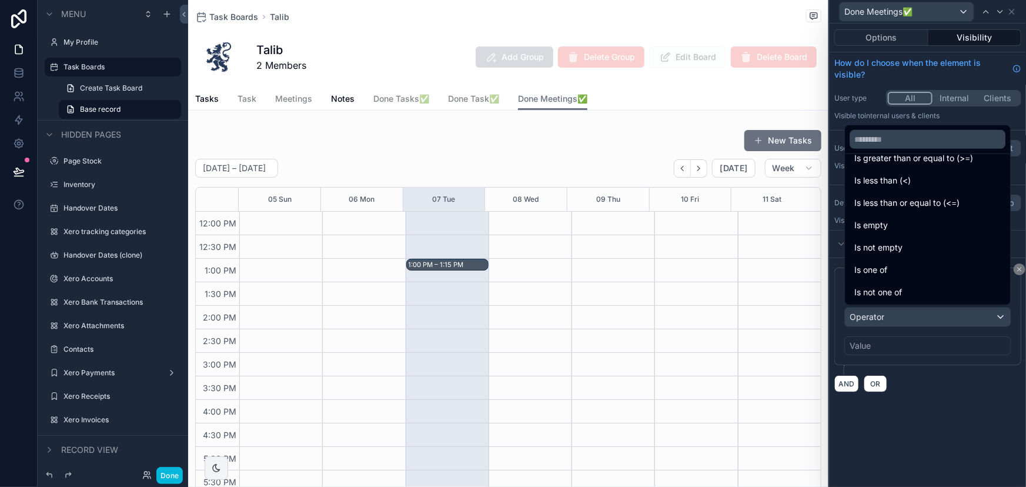
click at [912, 272] on div "Is one of" at bounding box center [927, 270] width 146 height 14
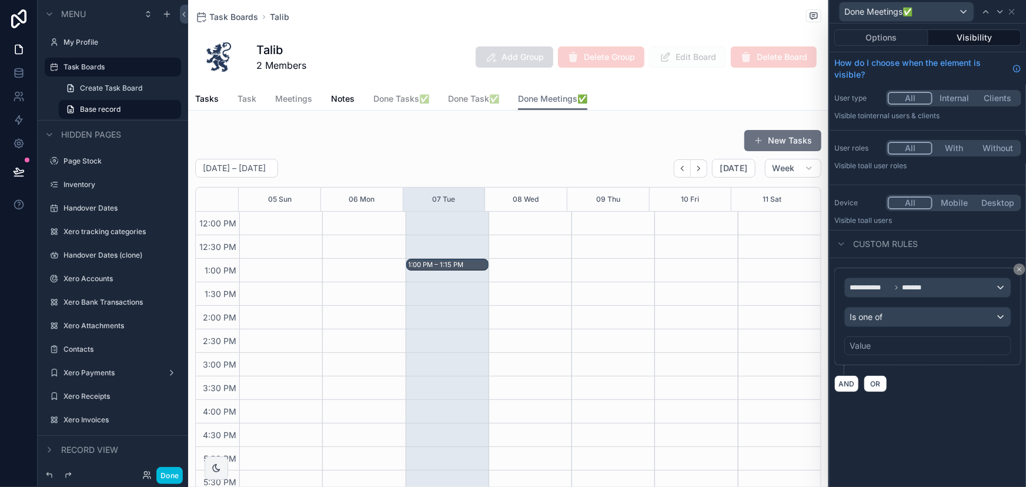
click at [904, 327] on div "**********" at bounding box center [927, 317] width 167 height 78
click at [904, 340] on div "Value" at bounding box center [927, 345] width 167 height 19
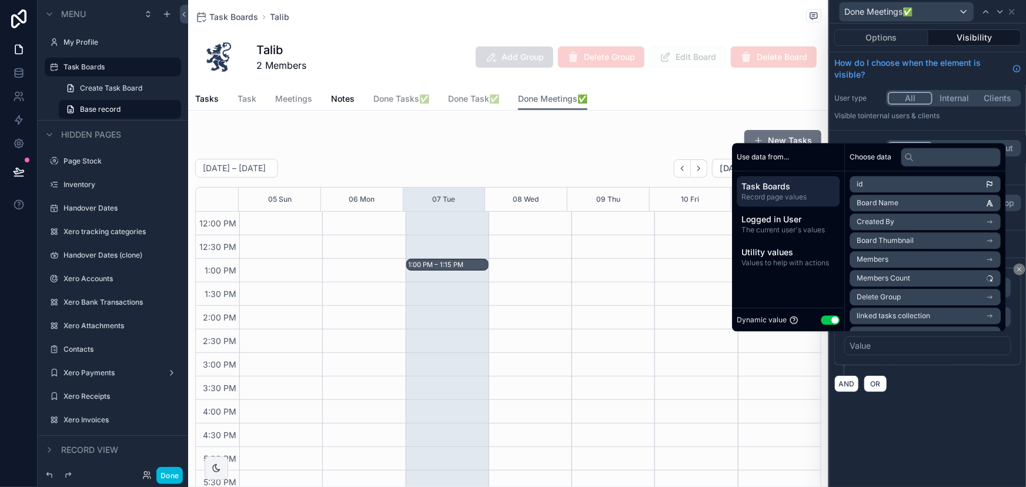
click at [796, 218] on span "Logged in User" at bounding box center [787, 219] width 93 height 12
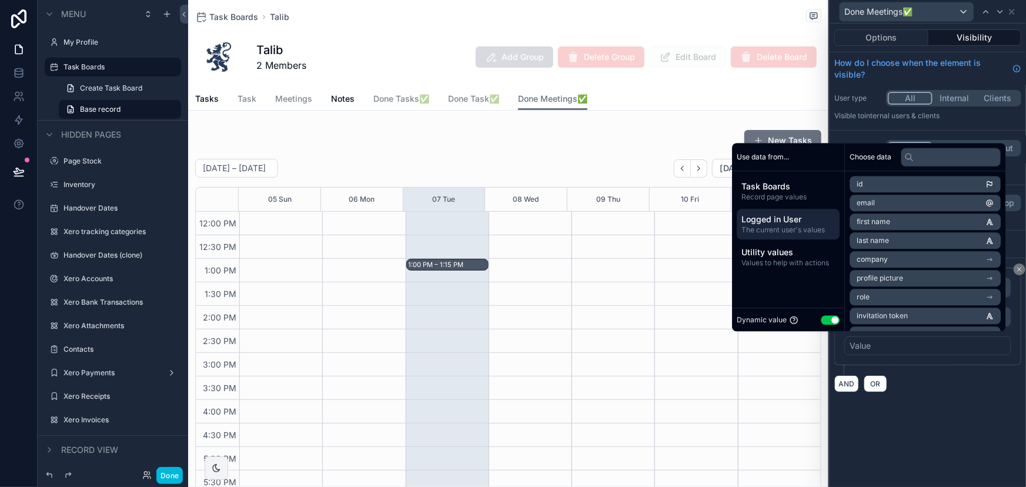
click at [864, 178] on li "id" at bounding box center [925, 184] width 151 height 16
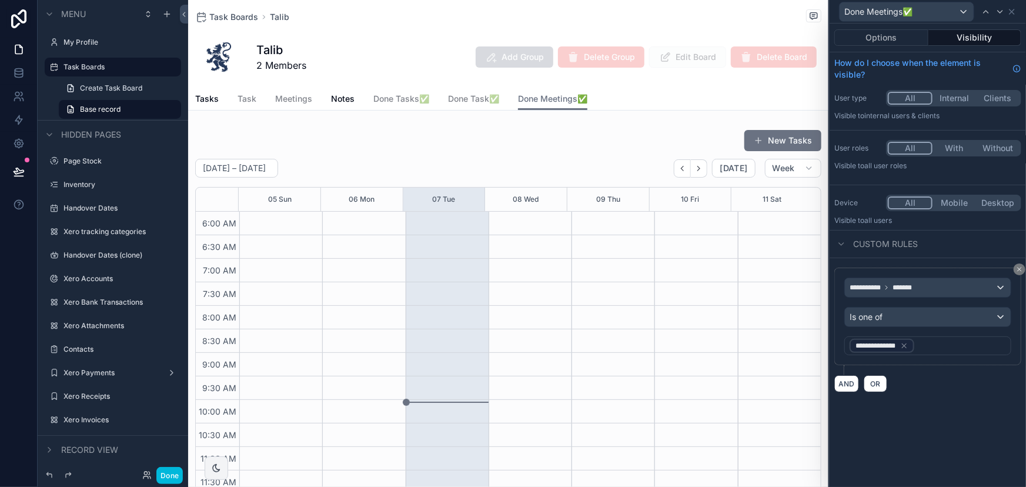
click at [927, 416] on div "**********" at bounding box center [928, 255] width 196 height 463
click at [332, 99] on span "Notes" at bounding box center [343, 99] width 24 height 12
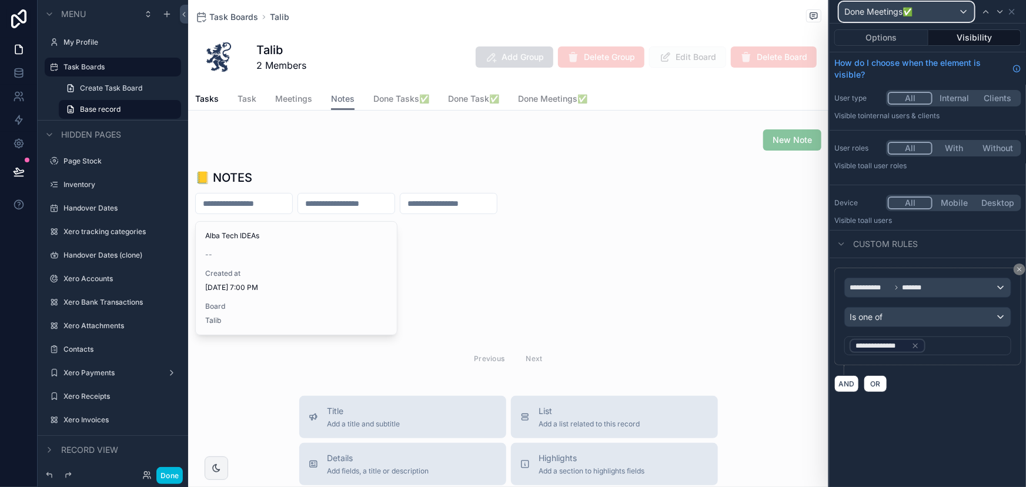
click at [944, 15] on div "Done Meetings✅" at bounding box center [907, 11] width 134 height 19
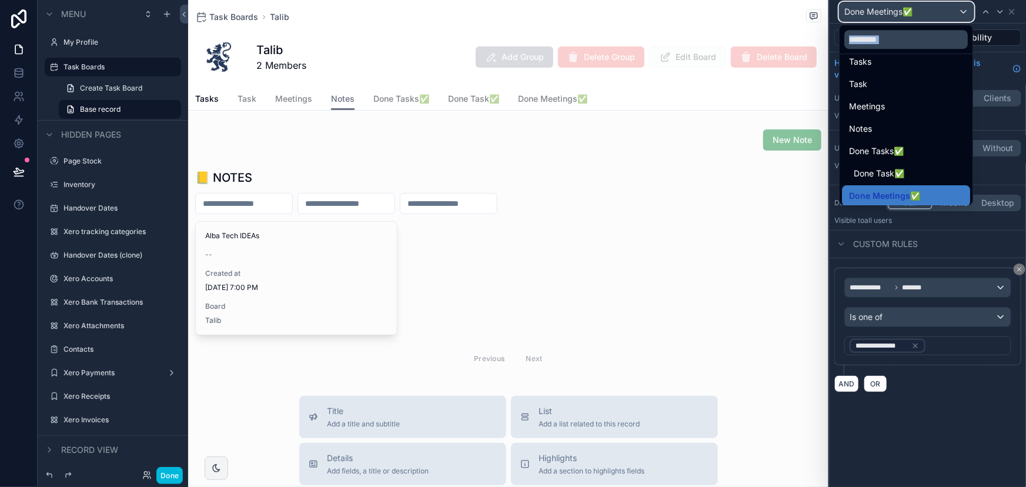
scroll to position [16, 0]
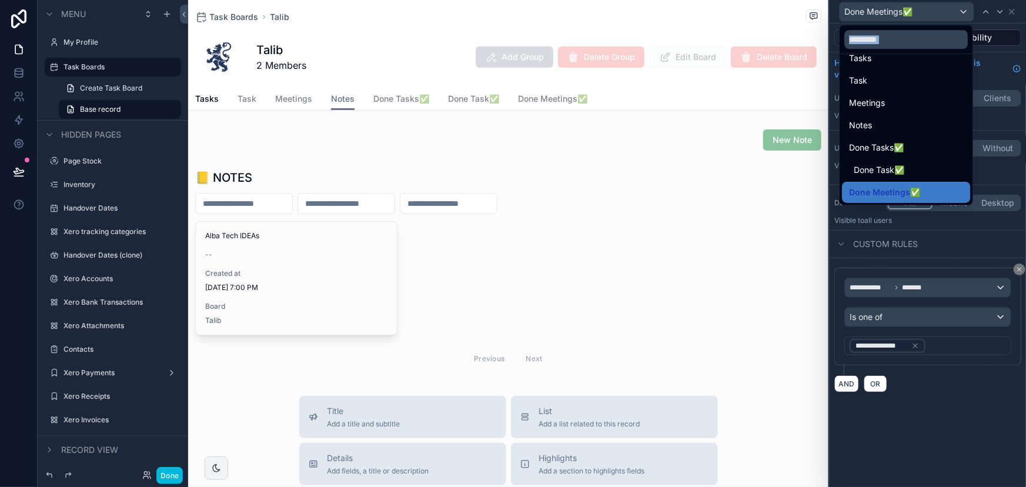
click at [913, 123] on div "Notes" at bounding box center [906, 125] width 114 height 14
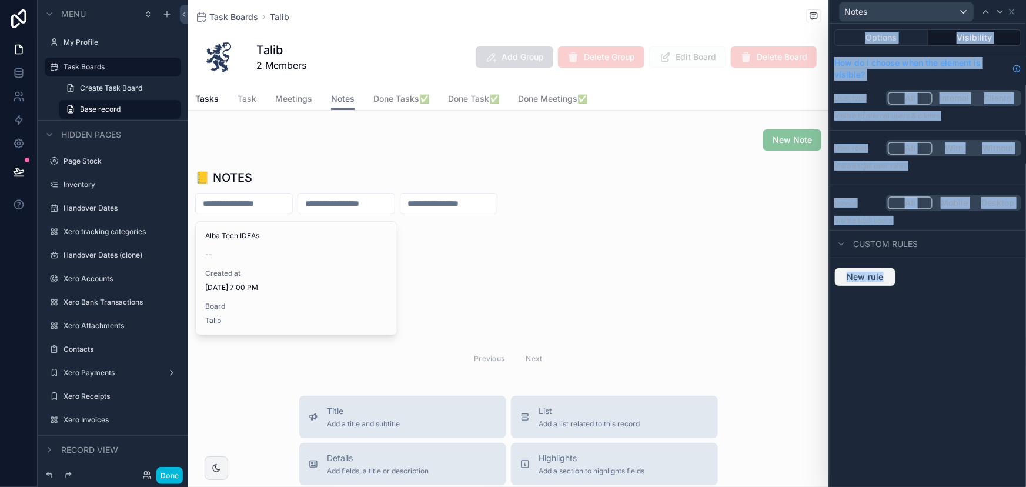
click at [874, 284] on button "New rule" at bounding box center [865, 277] width 62 height 19
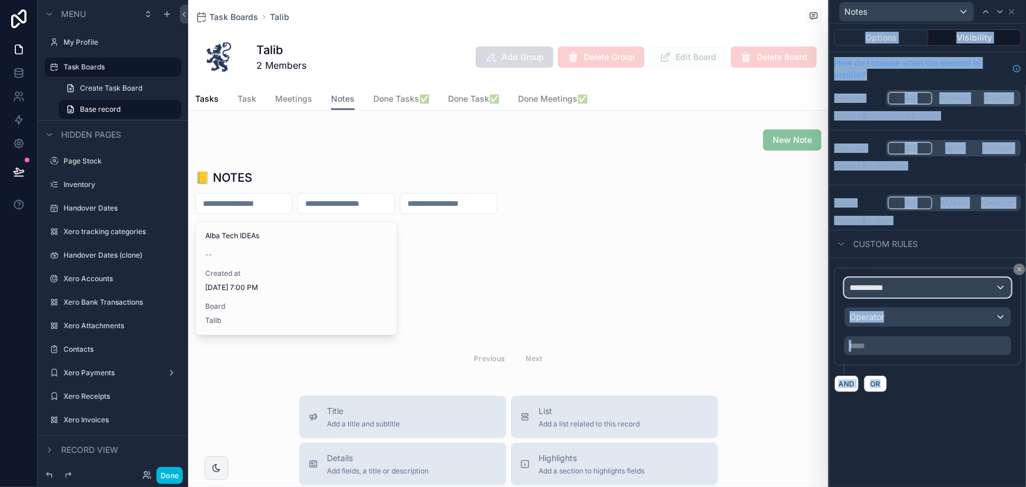
click at [899, 286] on div "**********" at bounding box center [928, 287] width 166 height 19
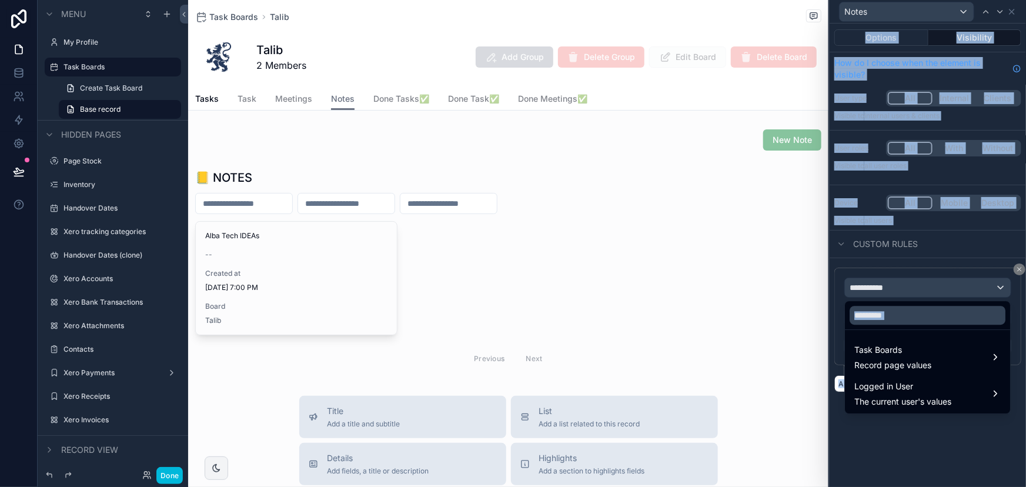
click at [888, 364] on span "Record page values" at bounding box center [892, 365] width 77 height 12
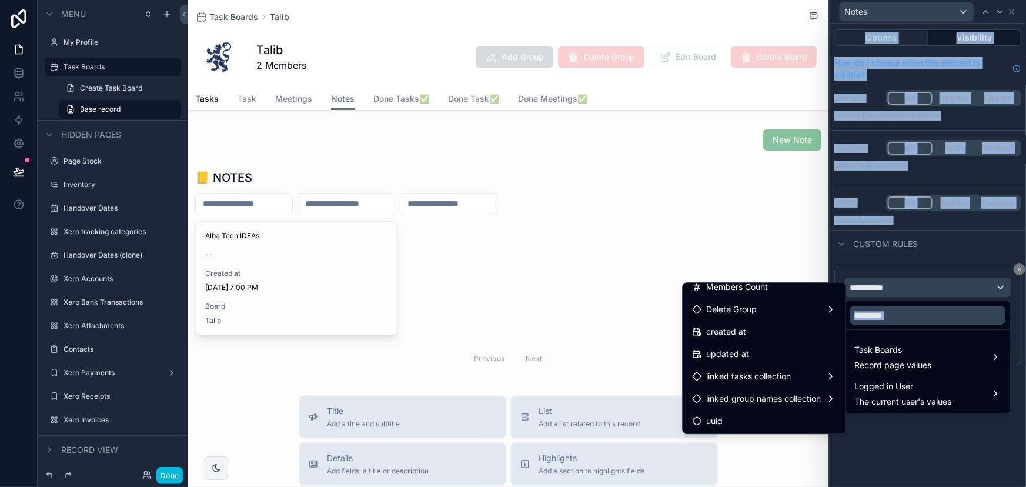
scroll to position [89, 0]
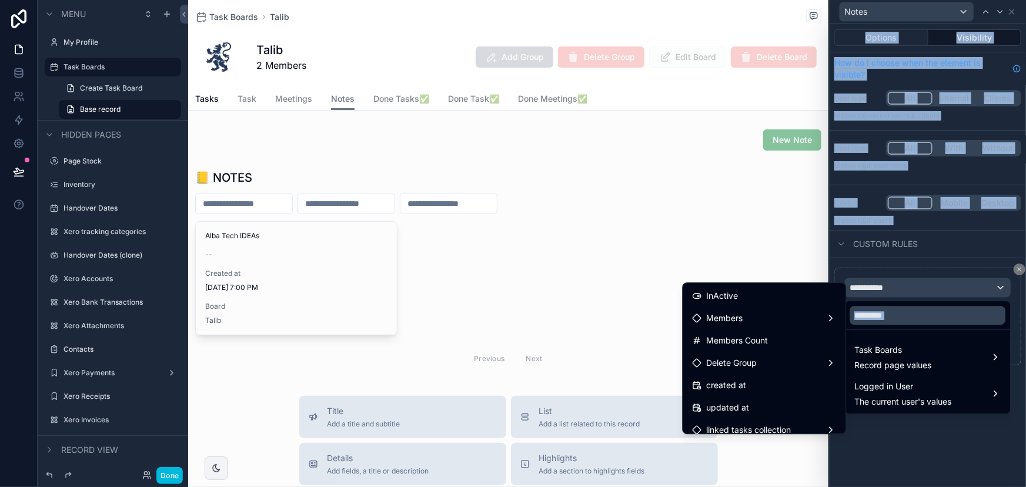
click at [798, 318] on div "Members" at bounding box center [765, 318] width 144 height 14
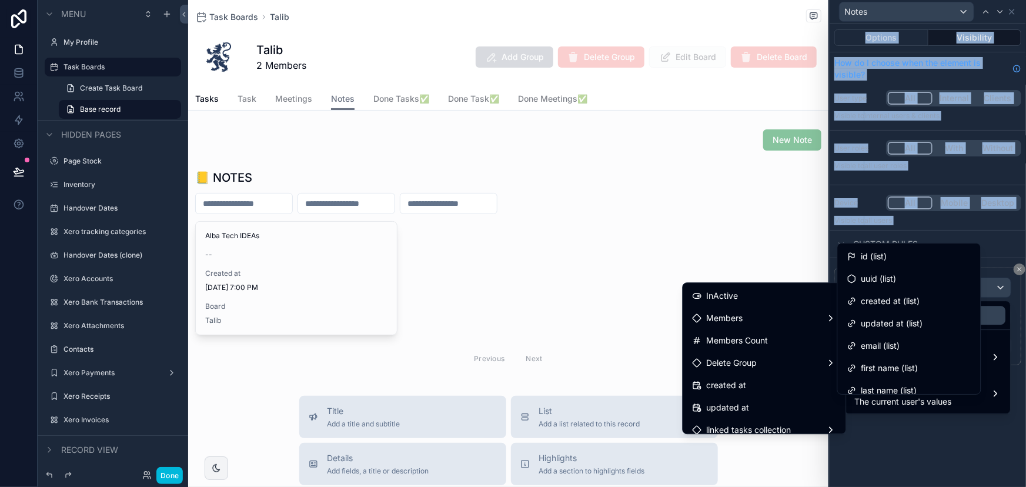
click at [900, 262] on div "id (list)" at bounding box center [909, 256] width 124 height 14
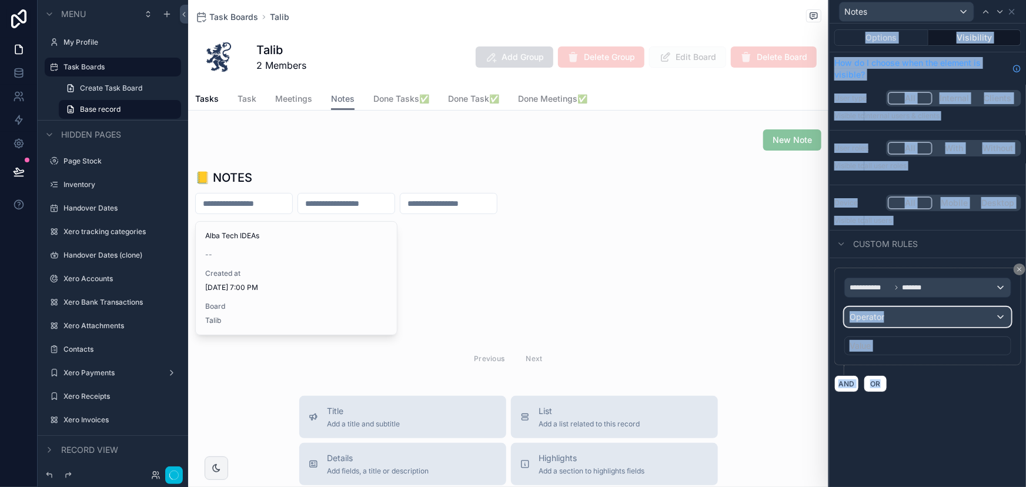
click at [911, 316] on div "Operator" at bounding box center [928, 317] width 166 height 19
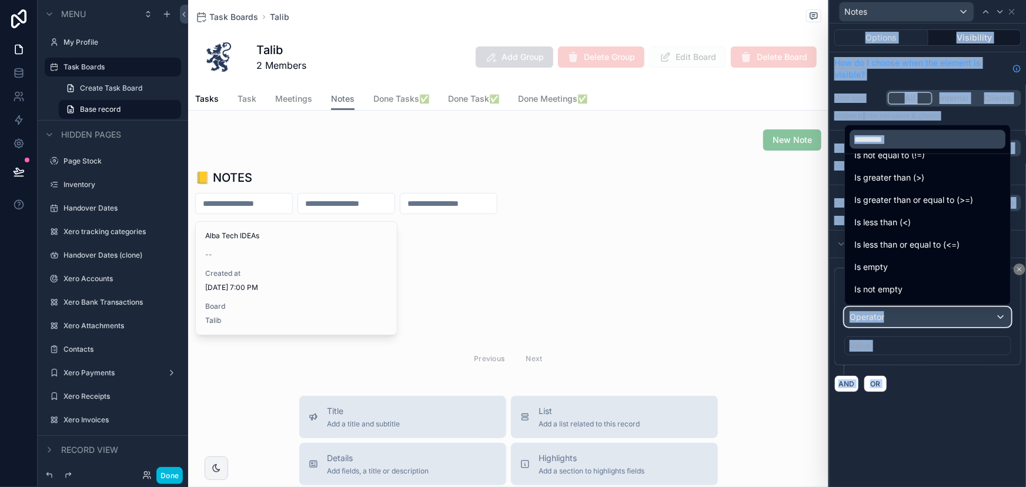
scroll to position [83, 0]
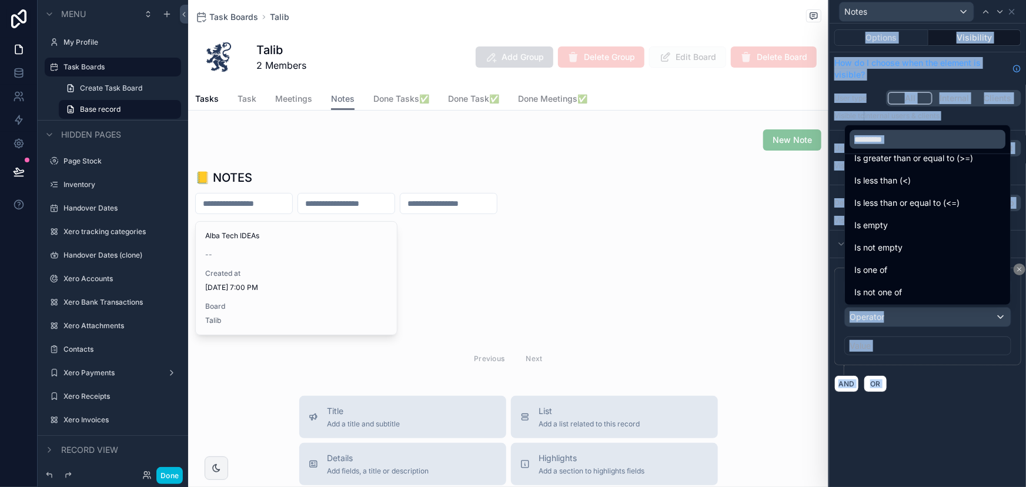
click at [890, 276] on div "Is one of" at bounding box center [927, 270] width 146 height 14
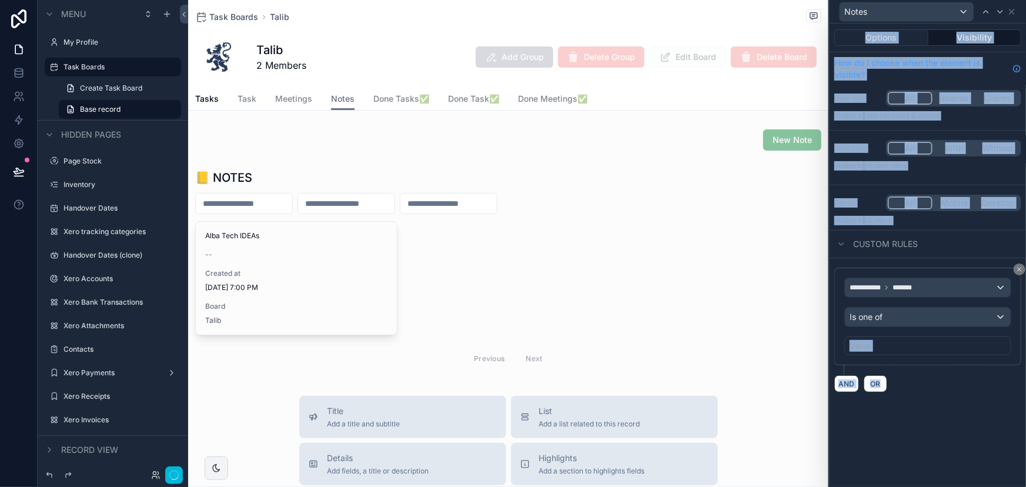
click at [889, 355] on div "**********" at bounding box center [927, 317] width 187 height 98
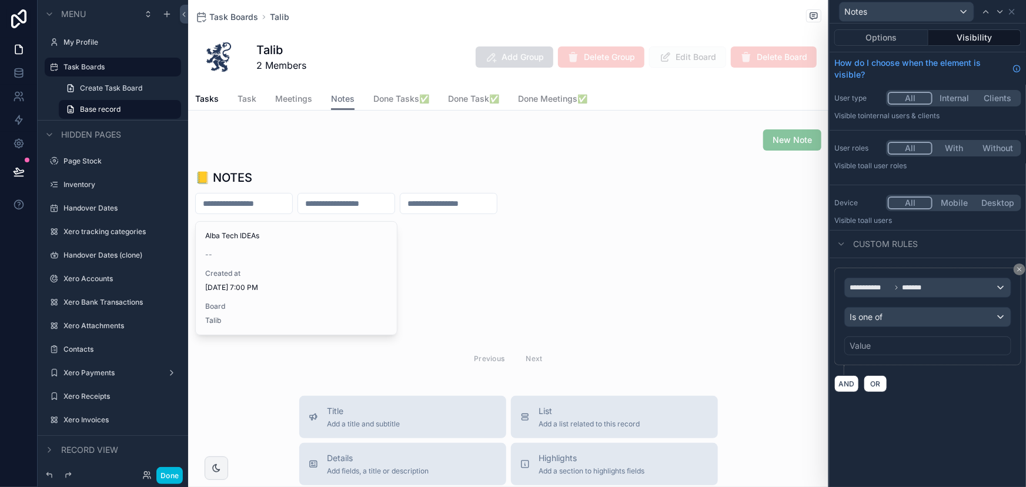
click at [889, 350] on div "Value" at bounding box center [927, 345] width 167 height 19
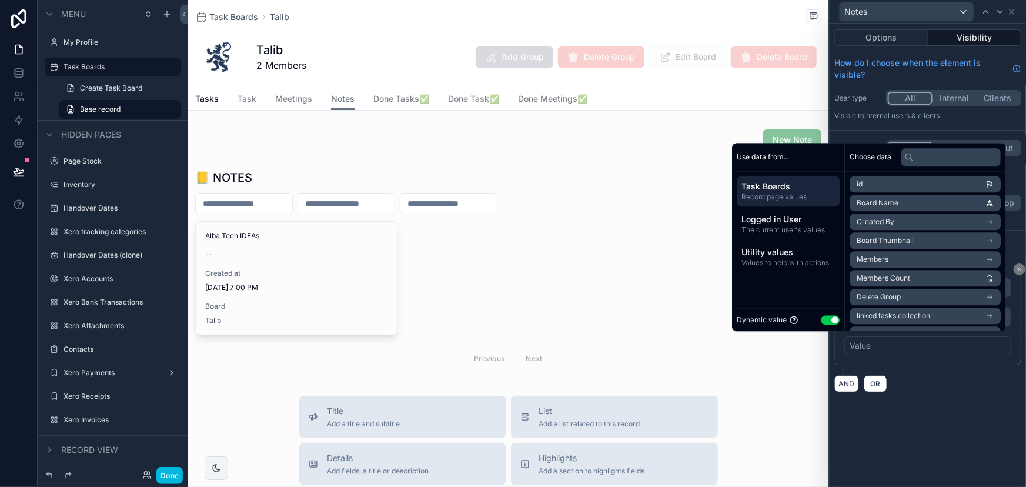
click at [784, 228] on span "The current user's values" at bounding box center [787, 229] width 93 height 9
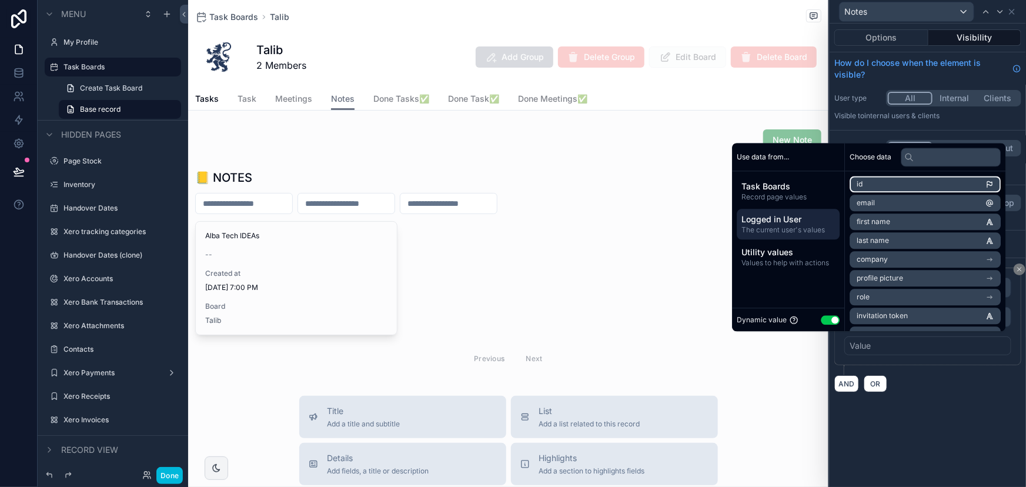
click at [900, 183] on li "id" at bounding box center [925, 184] width 151 height 16
click at [976, 427] on div "**********" at bounding box center [928, 255] width 196 height 463
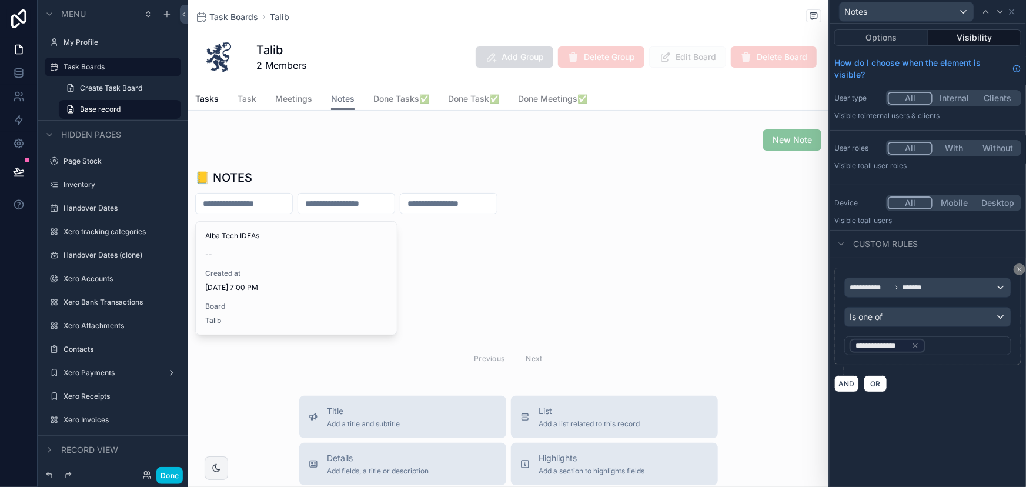
click at [217, 99] on span "Tasks" at bounding box center [207, 99] width 24 height 12
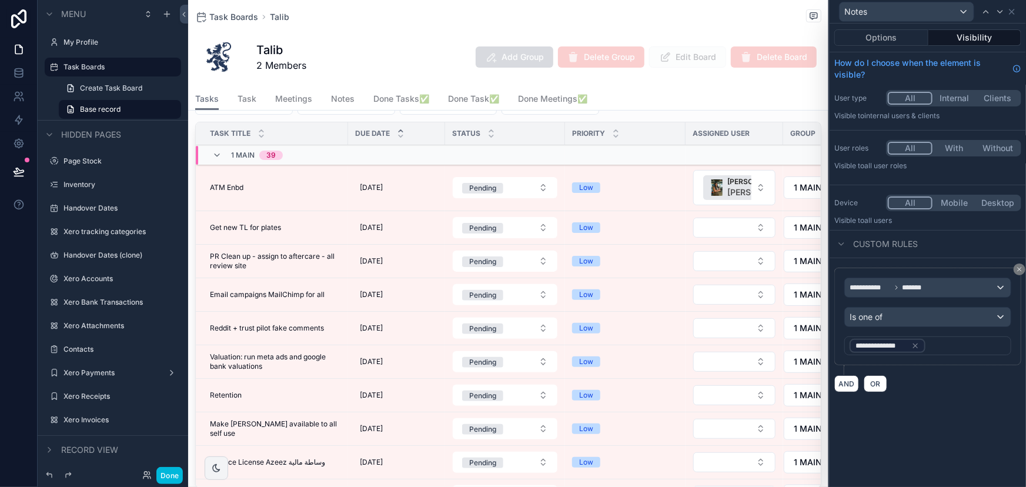
scroll to position [53, 0]
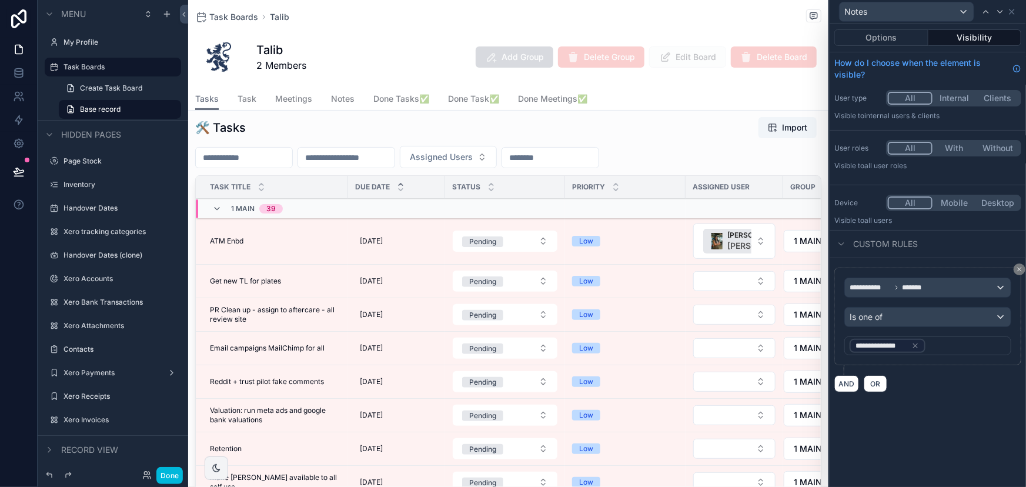
click at [482, 184] on div "Status" at bounding box center [505, 187] width 120 height 22
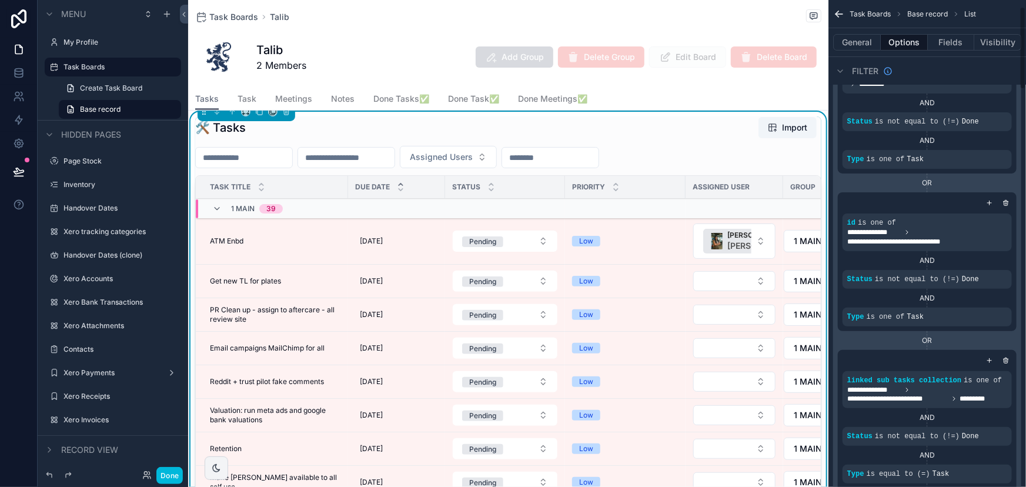
scroll to position [106, 0]
click at [616, 236] on div "Low" at bounding box center [625, 241] width 106 height 11
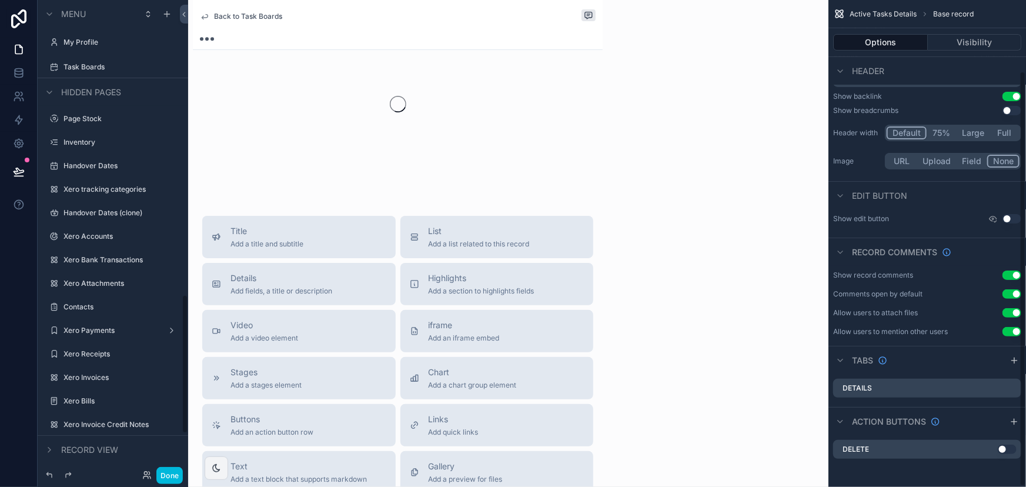
scroll to position [83, 0]
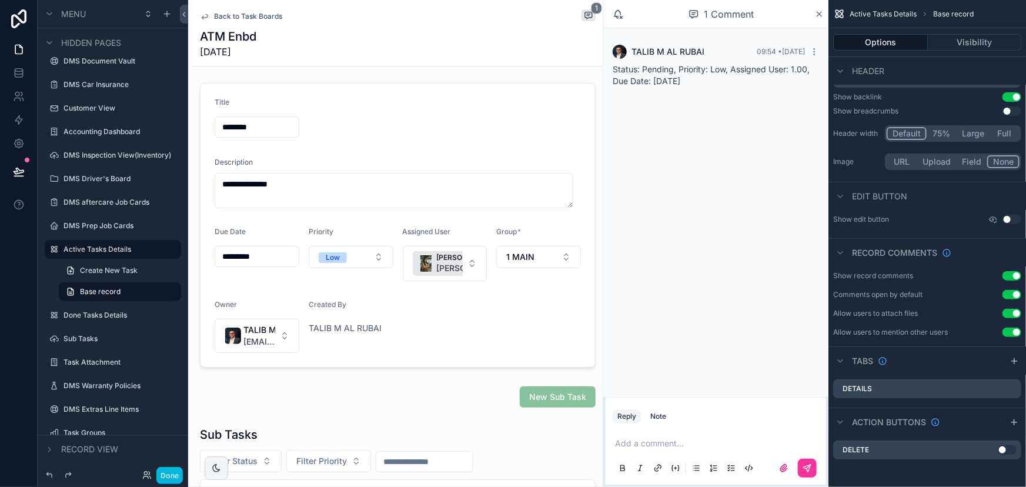
click at [245, 15] on span "Back to Task Boards" at bounding box center [248, 16] width 68 height 9
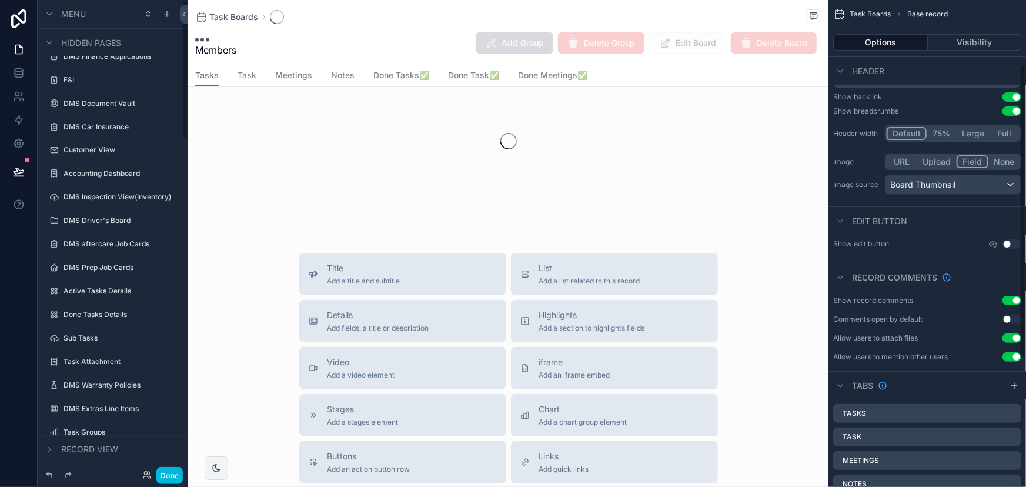
scroll to position [106, 0]
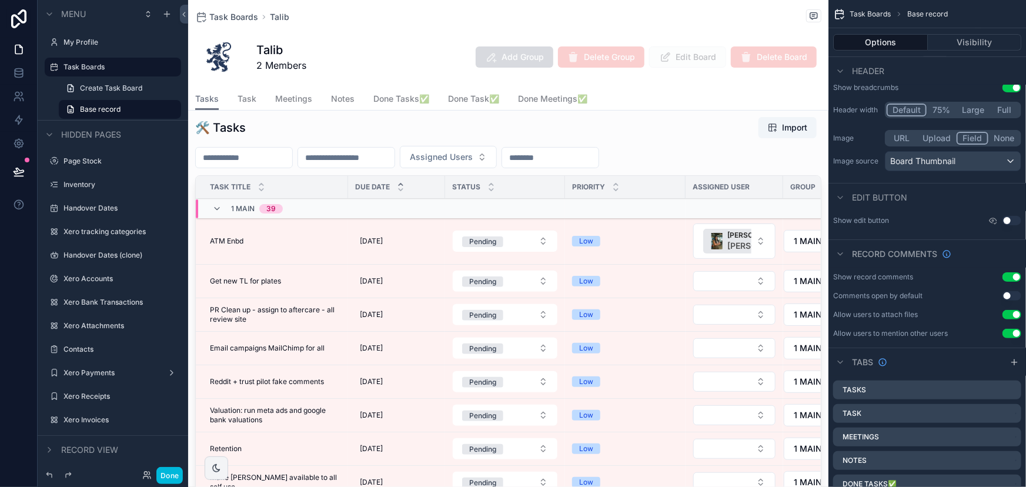
click at [583, 135] on div "scrollable content" at bounding box center [508, 331] width 640 height 439
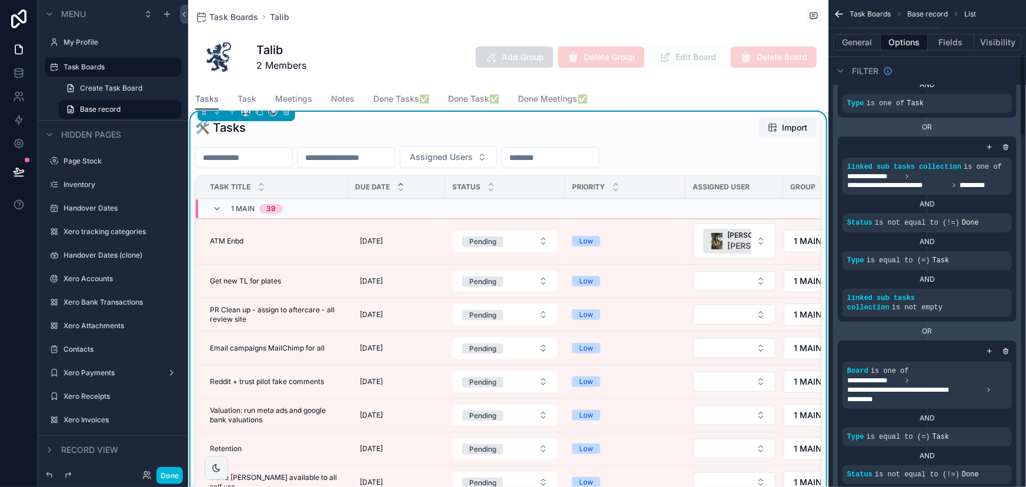
scroll to position [320, 0]
click at [280, 286] on td "Get new TL for plates Get new TL for plates" at bounding box center [272, 282] width 152 height 34
click at [282, 276] on div "Get new TL for plates Get new TL for plates" at bounding box center [275, 280] width 131 height 9
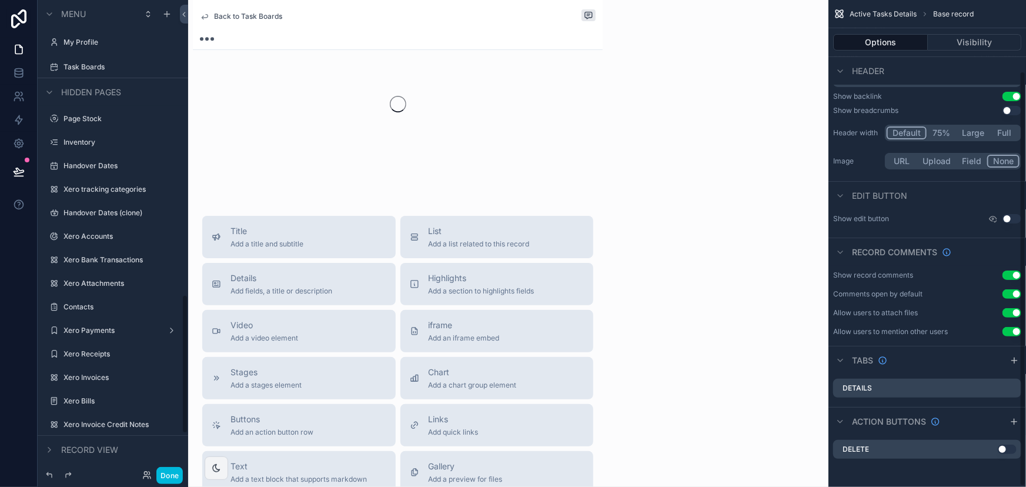
scroll to position [83, 0]
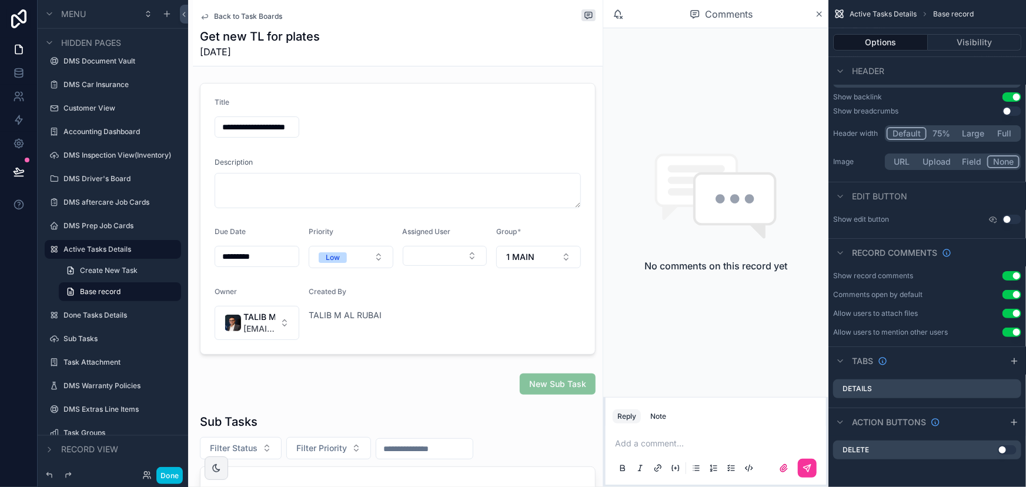
click at [266, 12] on span "Back to Task Boards" at bounding box center [248, 16] width 68 height 9
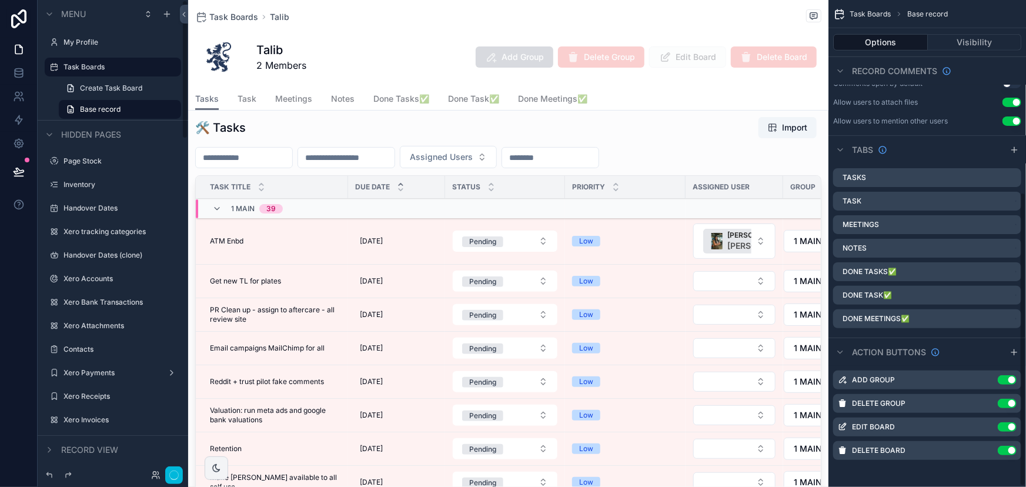
scroll to position [319, 0]
click at [435, 190] on div "Due Date" at bounding box center [396, 187] width 97 height 22
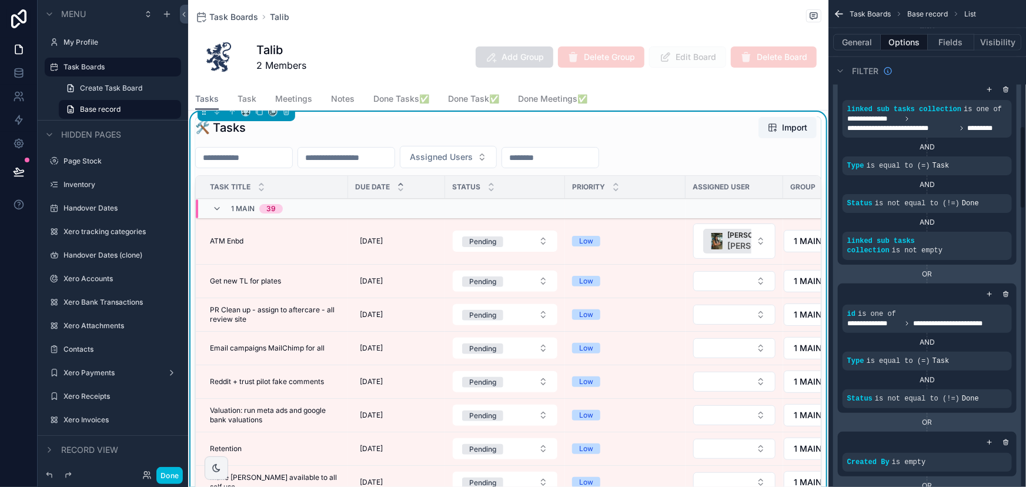
scroll to position [694, 0]
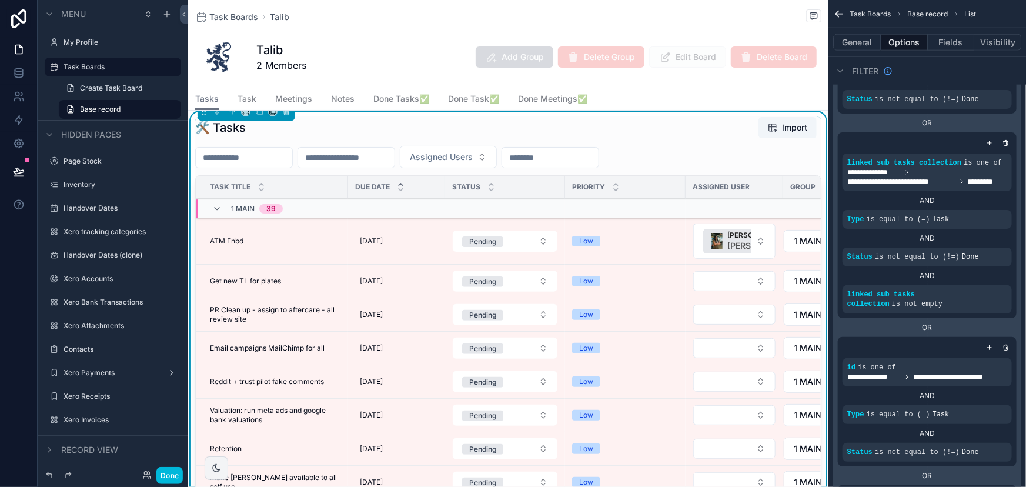
click at [1004, 142] on icon "scrollable content" at bounding box center [1006, 144] width 4 height 4
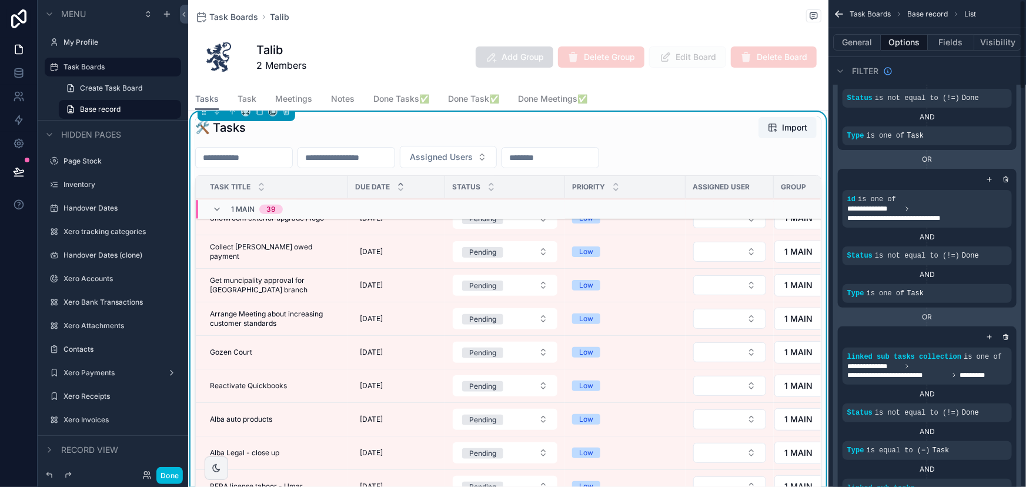
scroll to position [0, 0]
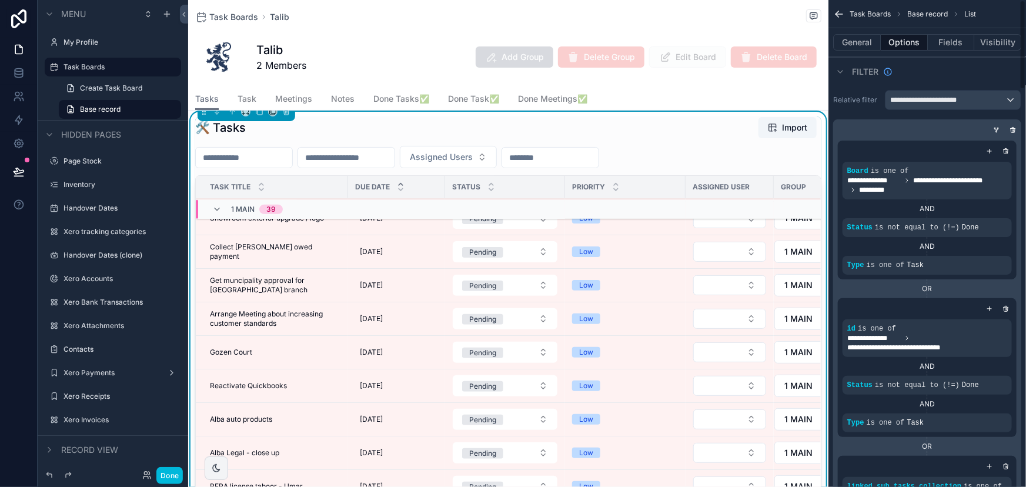
click at [994, 129] on icon "scrollable content" at bounding box center [996, 129] width 7 height 7
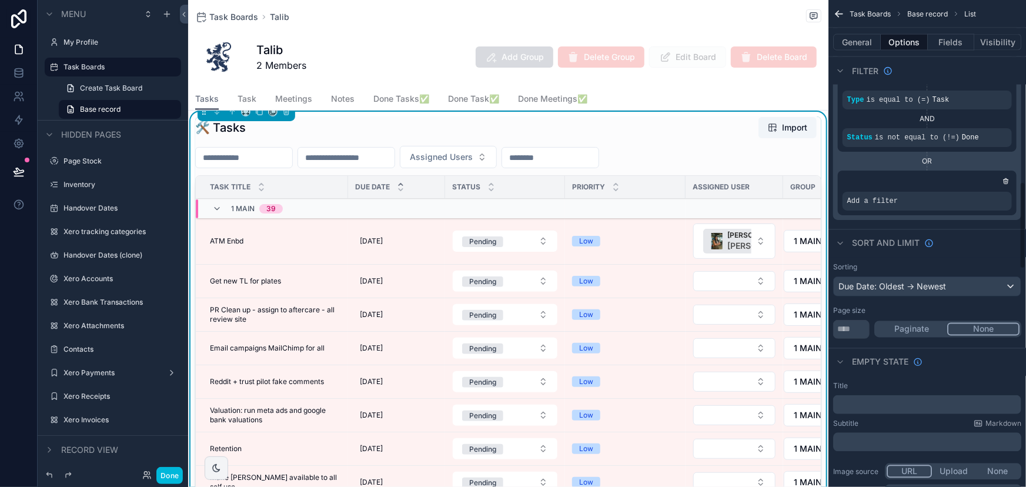
scroll to position [1015, 0]
click at [0, 0] on icon "scrollable content" at bounding box center [0, 0] width 0 height 0
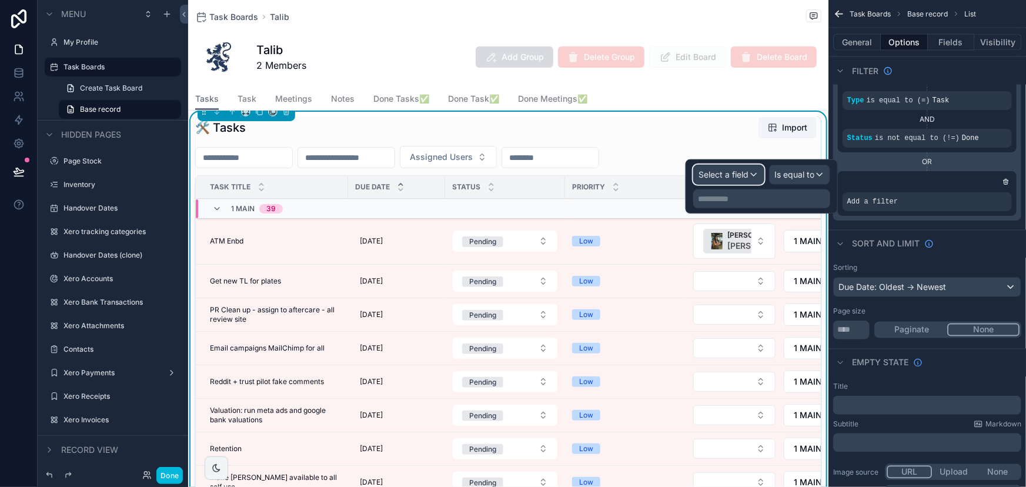
click at [701, 178] on span "Select a field" at bounding box center [724, 174] width 50 height 10
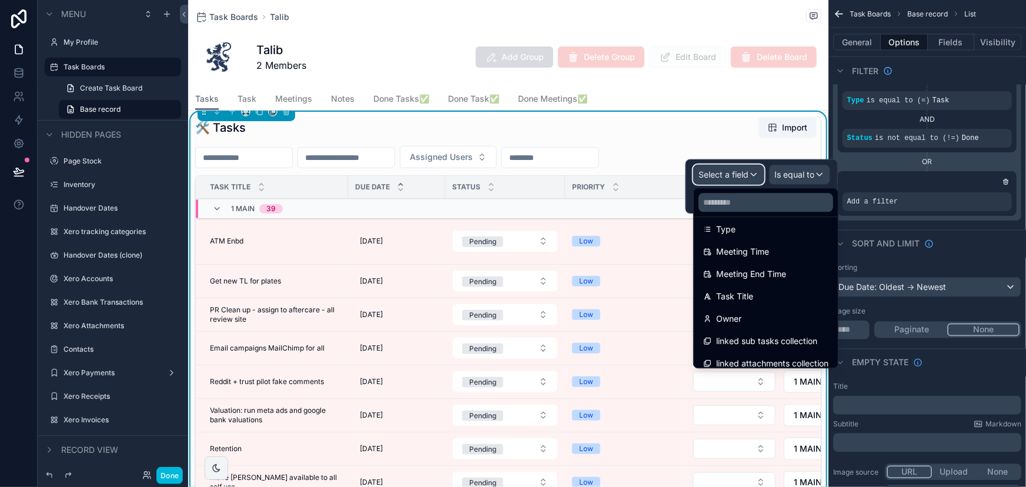
scroll to position [306, 0]
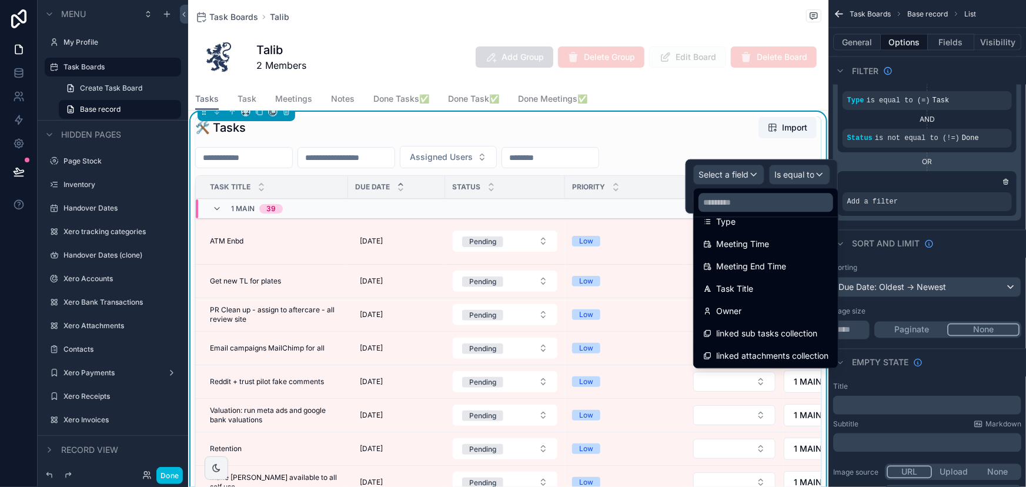
click at [761, 331] on span "linked sub tasks collection" at bounding box center [766, 333] width 101 height 14
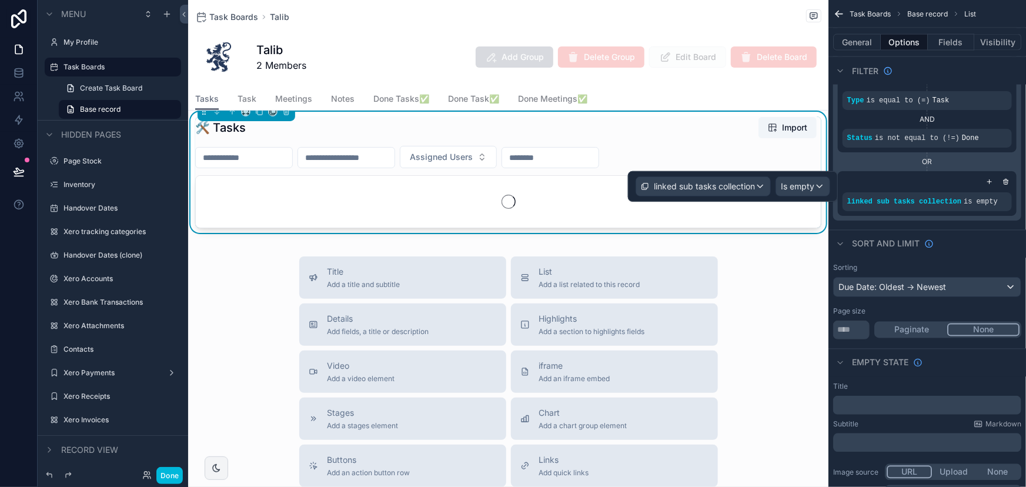
click at [788, 197] on div "linked sub tasks collection Is empty" at bounding box center [733, 186] width 210 height 31
click at [792, 189] on span "Is empty" at bounding box center [798, 187] width 34 height 12
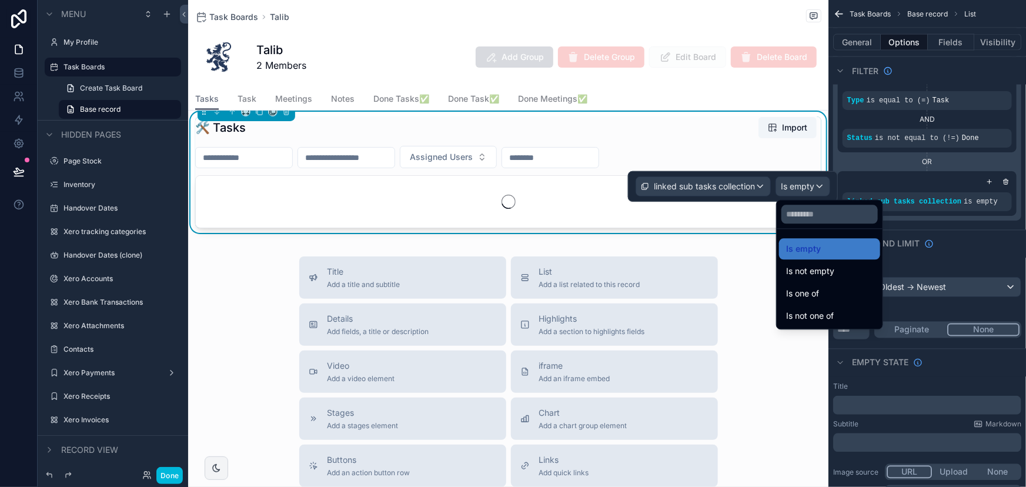
click at [817, 284] on div "Is one of" at bounding box center [829, 293] width 101 height 21
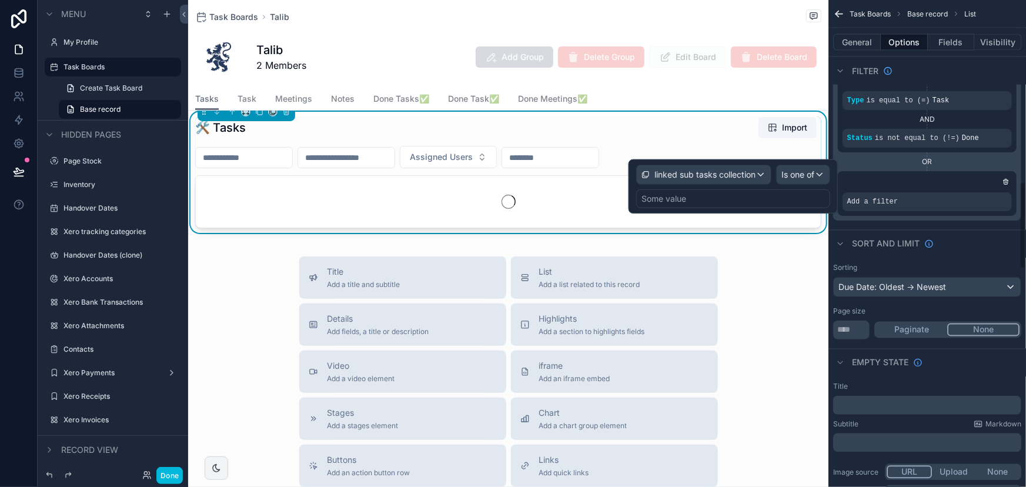
click at [774, 200] on div "Some value" at bounding box center [733, 198] width 194 height 19
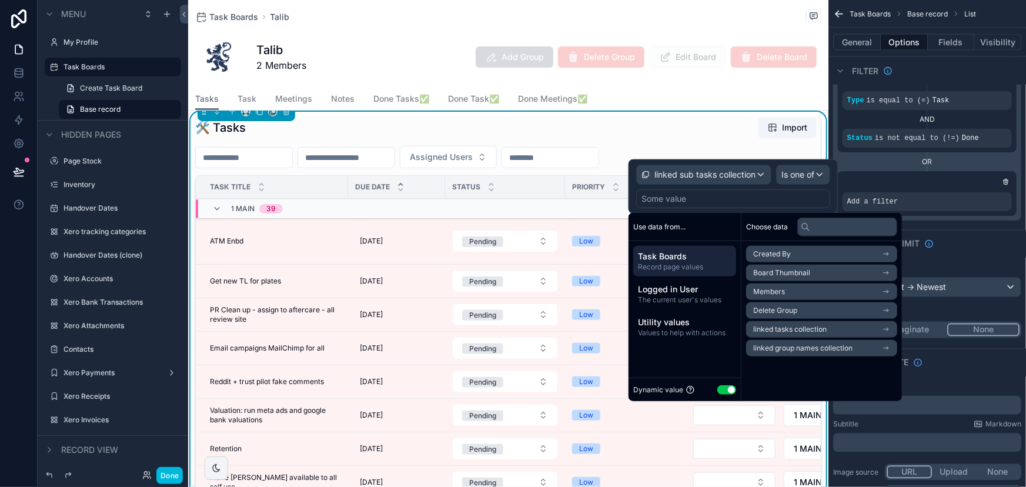
click at [702, 283] on span "Logged in User" at bounding box center [684, 289] width 93 height 12
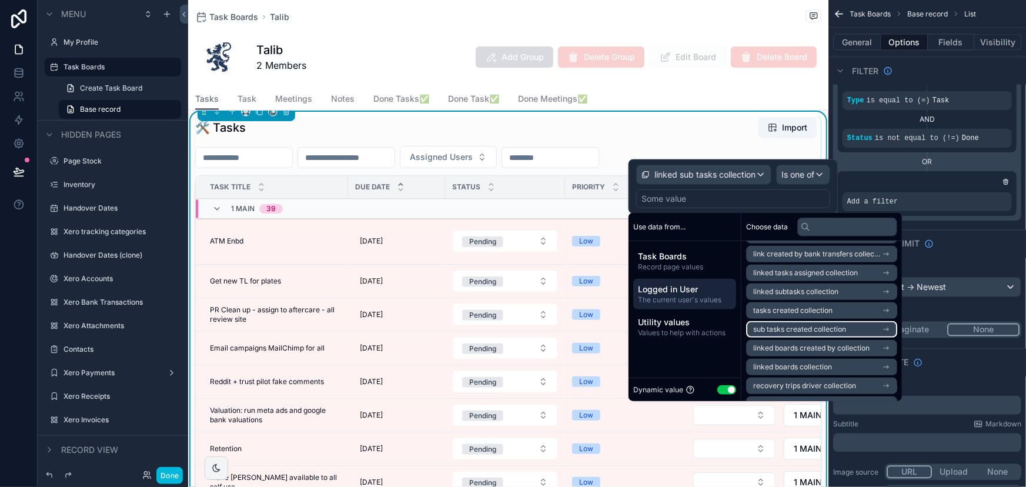
scroll to position [320, 0]
click at [803, 313] on span "linked subtasks collection" at bounding box center [795, 310] width 85 height 9
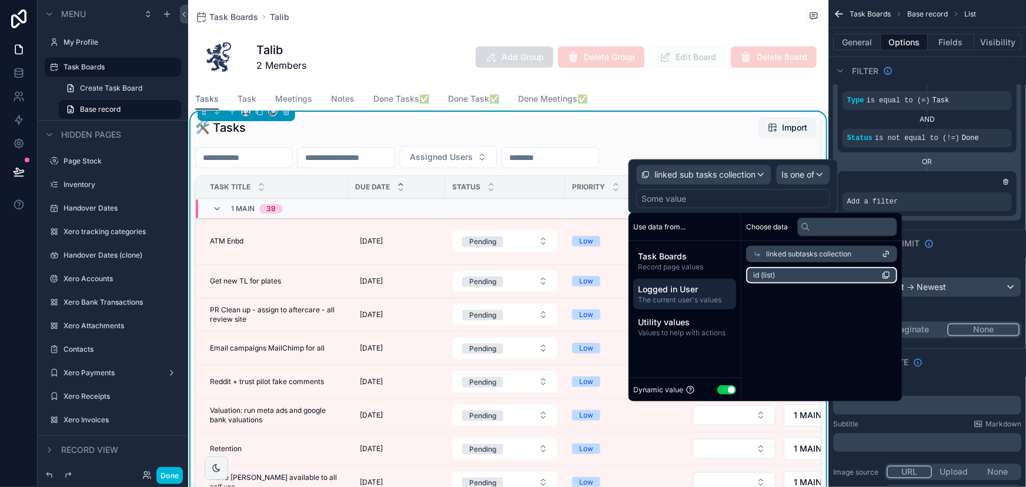
click at [806, 271] on li "id (list)" at bounding box center [821, 275] width 151 height 16
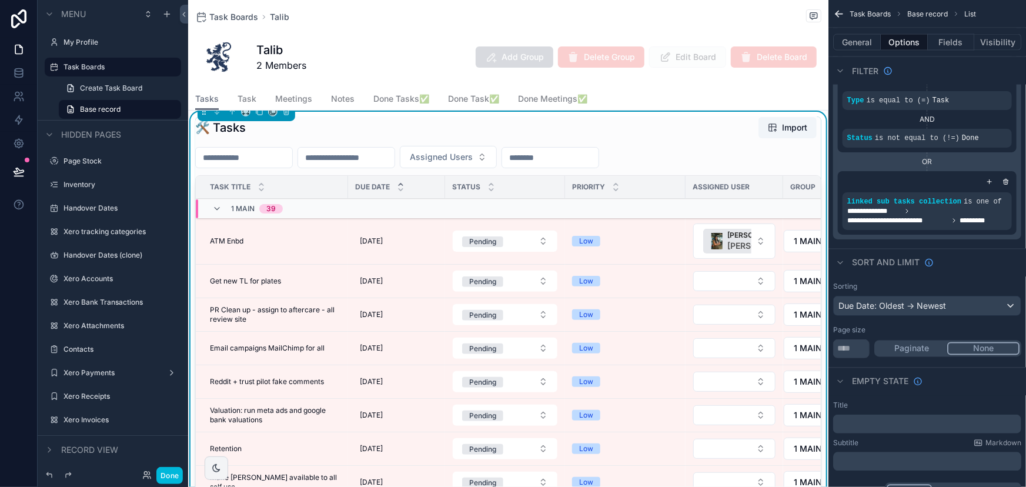
click at [988, 176] on div "scrollable content" at bounding box center [990, 182] width 12 height 12
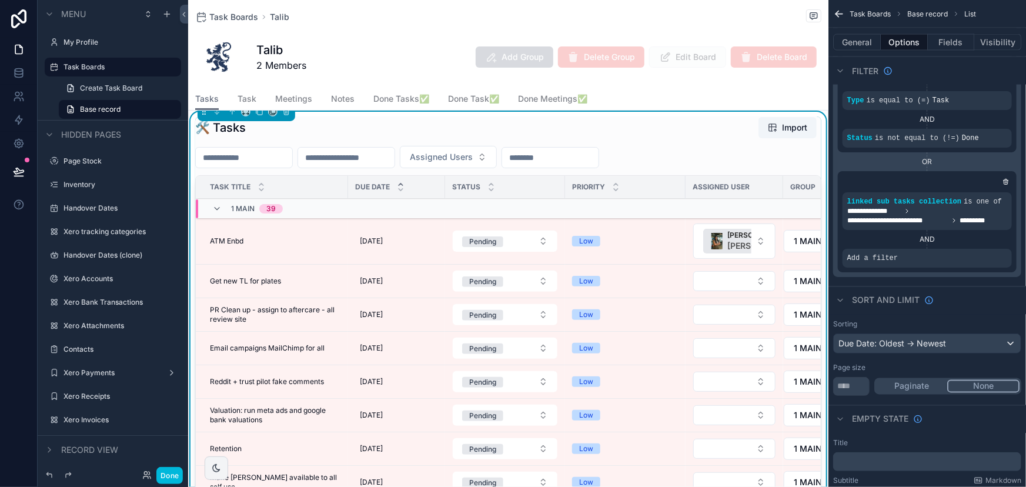
click at [0, 0] on icon "scrollable content" at bounding box center [0, 0] width 0 height 0
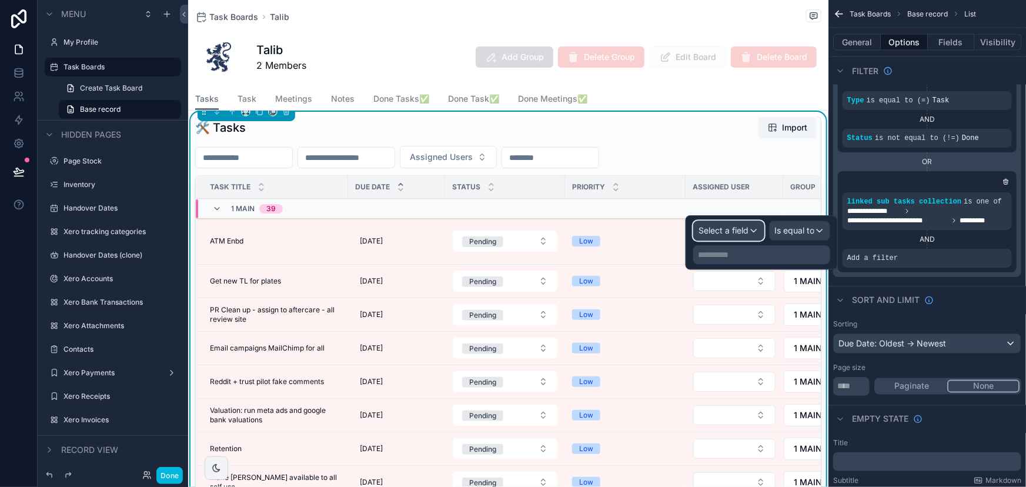
click at [737, 229] on span "Select a field" at bounding box center [724, 230] width 50 height 10
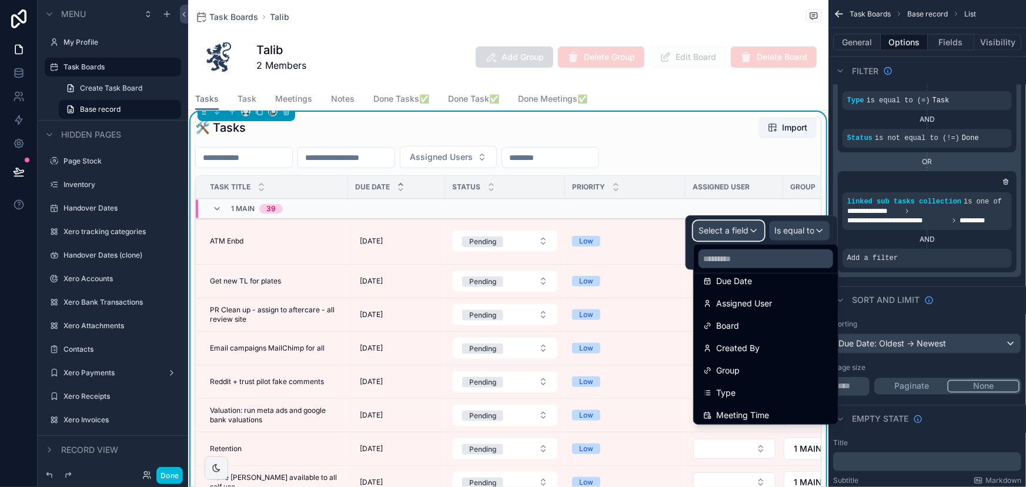
scroll to position [213, 0]
click at [737, 367] on div "Type" at bounding box center [765, 370] width 125 height 14
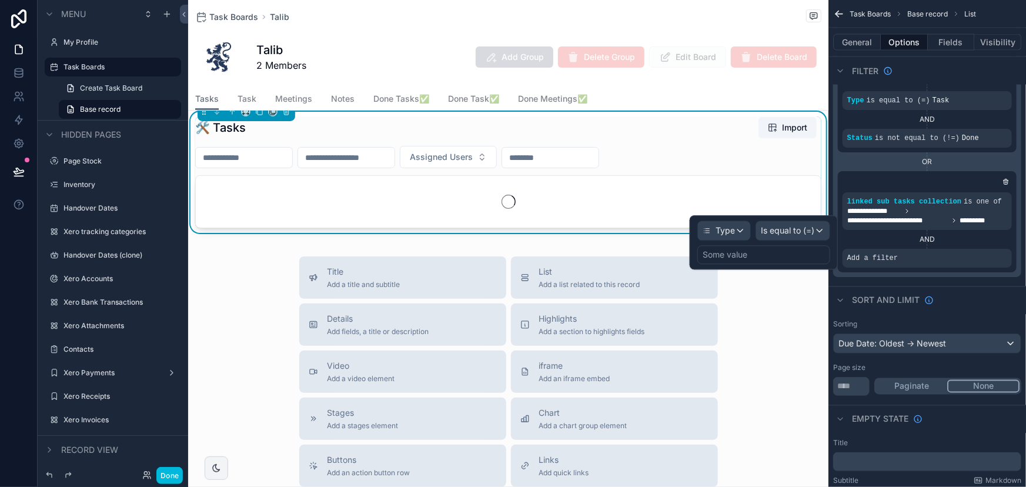
click at [800, 253] on div "Some value" at bounding box center [763, 254] width 133 height 19
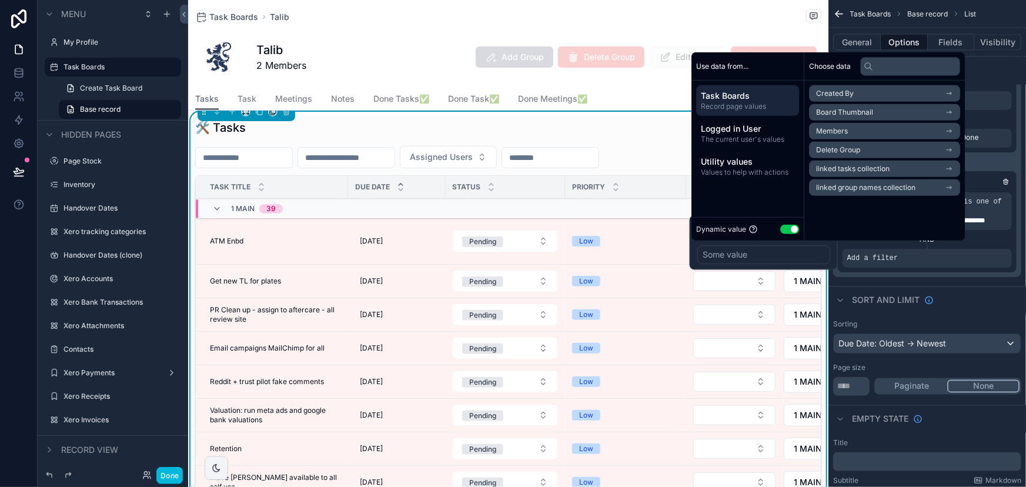
click at [791, 228] on button "Use setting" at bounding box center [789, 228] width 19 height 9
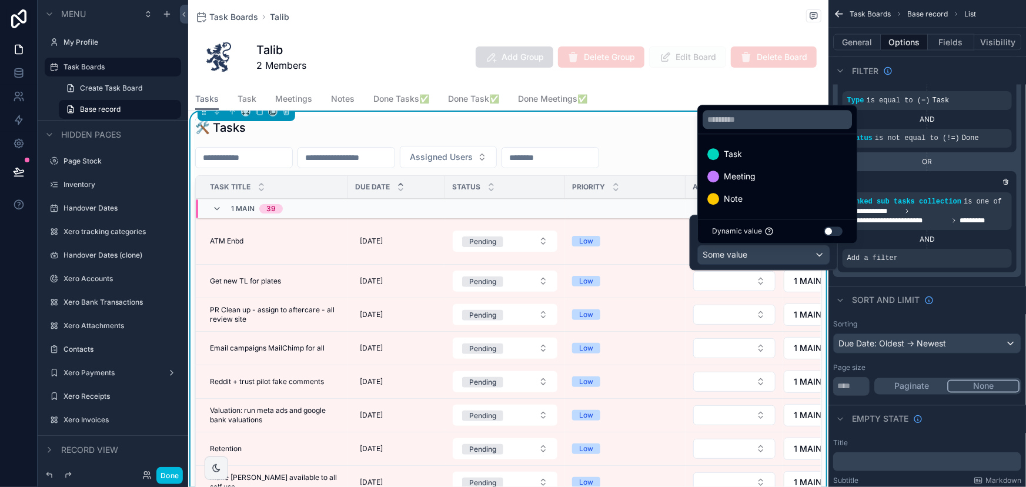
drag, startPoint x: 756, startPoint y: 157, endPoint x: 806, endPoint y: 208, distance: 70.7
click at [756, 156] on div "Task" at bounding box center [777, 154] width 140 height 14
click at [988, 273] on div "**********" at bounding box center [927, 366] width 198 height 2763
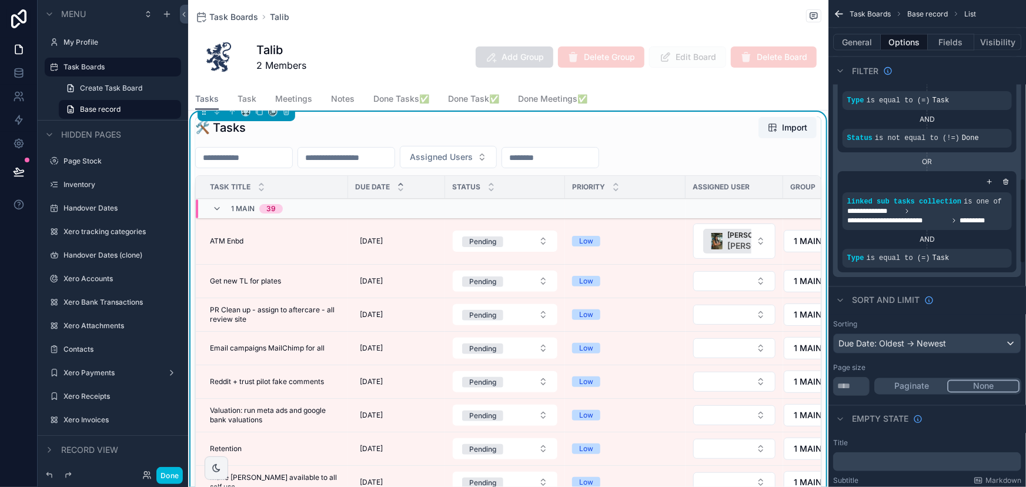
drag, startPoint x: 992, startPoint y: 173, endPoint x: 934, endPoint y: 256, distance: 101.3
click at [992, 178] on icon "scrollable content" at bounding box center [989, 181] width 7 height 7
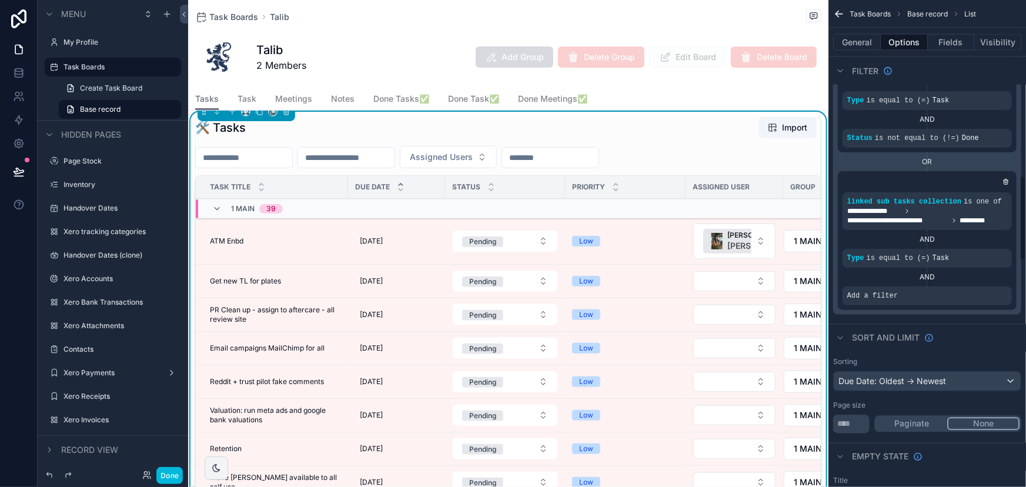
click at [927, 286] on div "Add a filter" at bounding box center [927, 295] width 169 height 19
click at [896, 293] on div "Add a filter" at bounding box center [927, 295] width 169 height 19
click at [0, 0] on div "scrollable content" at bounding box center [0, 0] width 0 height 0
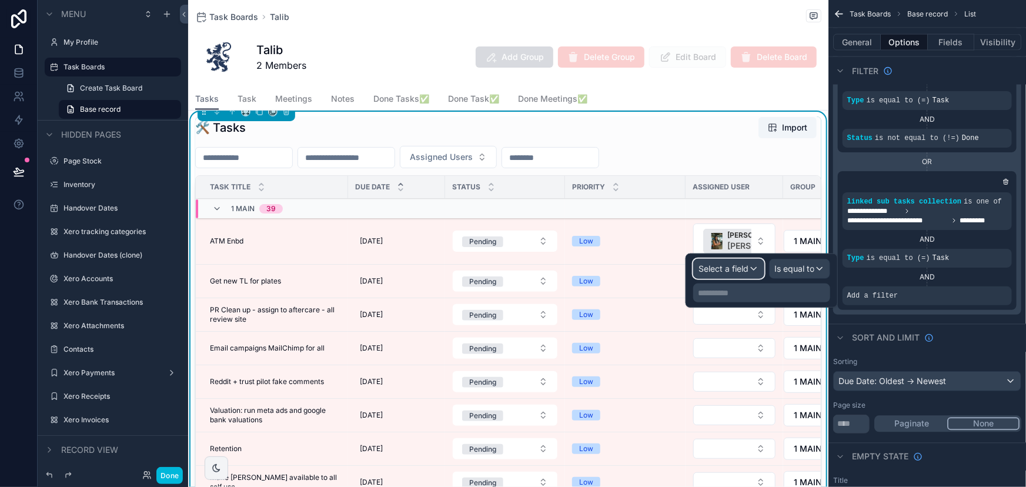
click at [732, 275] on div "Select a field" at bounding box center [729, 268] width 70 height 19
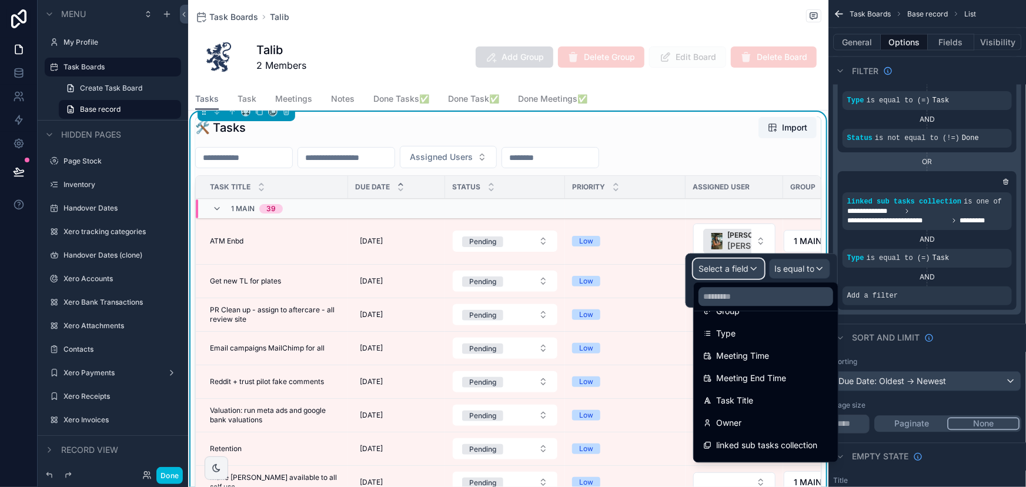
scroll to position [306, 0]
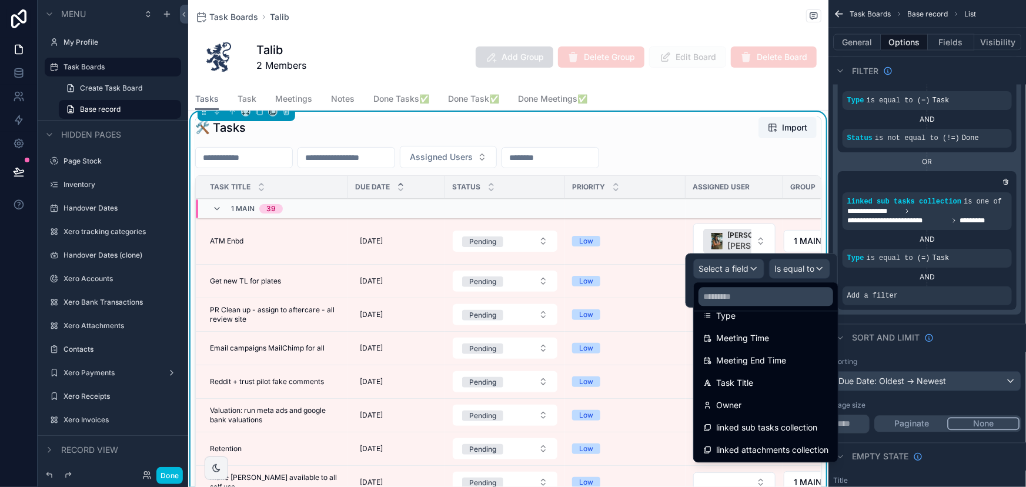
click at [764, 423] on span "linked sub tasks collection" at bounding box center [766, 427] width 101 height 14
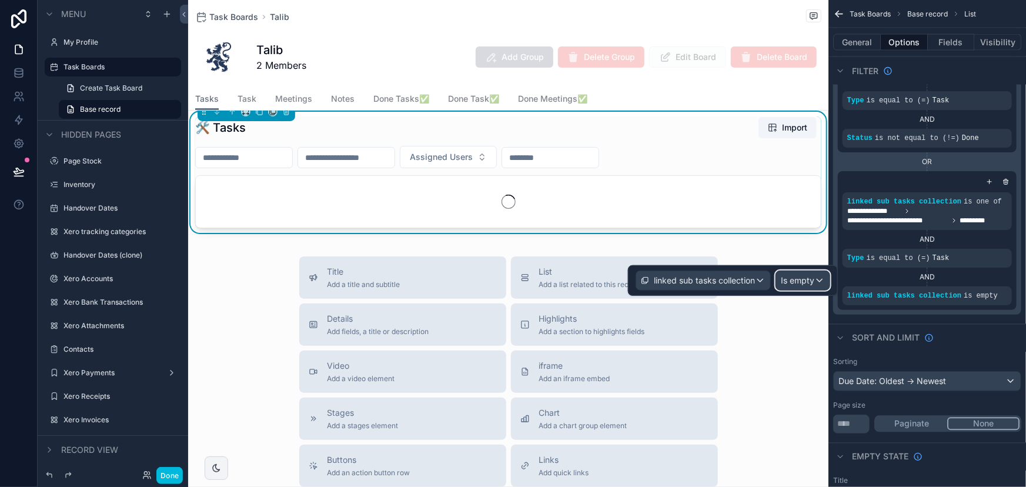
click at [790, 277] on span "Is empty" at bounding box center [798, 281] width 34 height 12
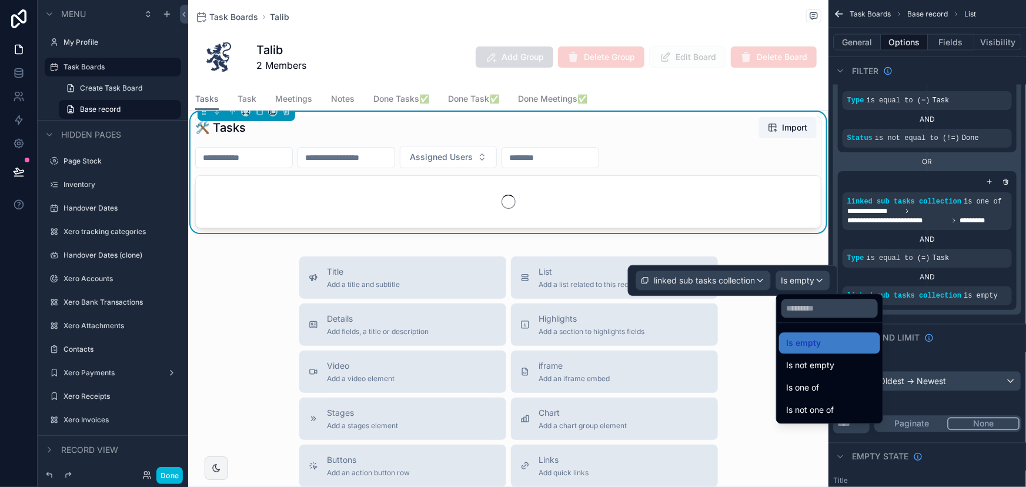
click at [818, 368] on span "Is not empty" at bounding box center [810, 365] width 48 height 14
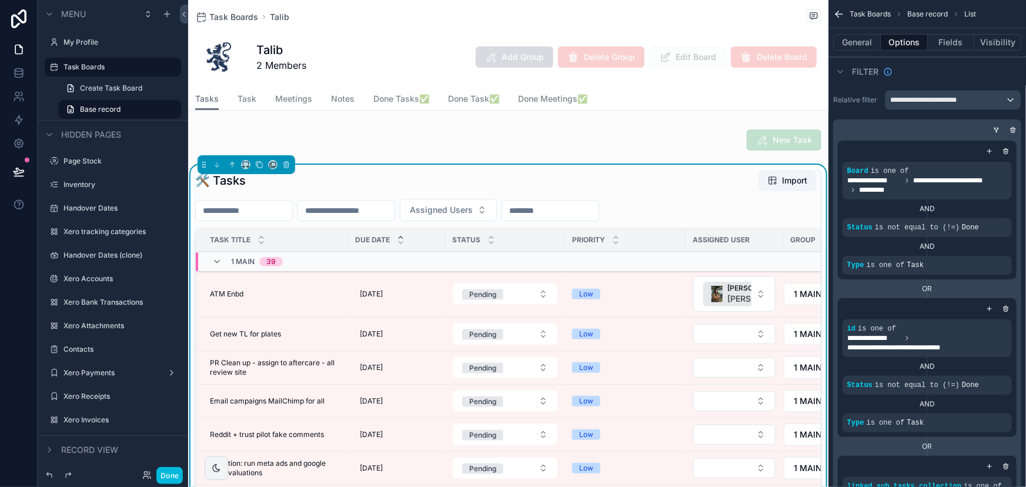
scroll to position [1015, 0]
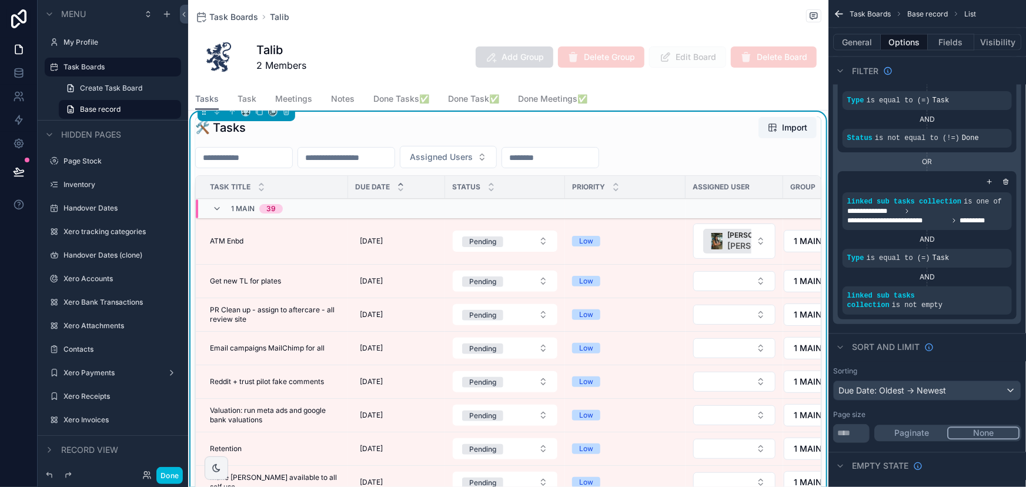
click at [0, 0] on div "scrollable content" at bounding box center [0, 0] width 0 height 0
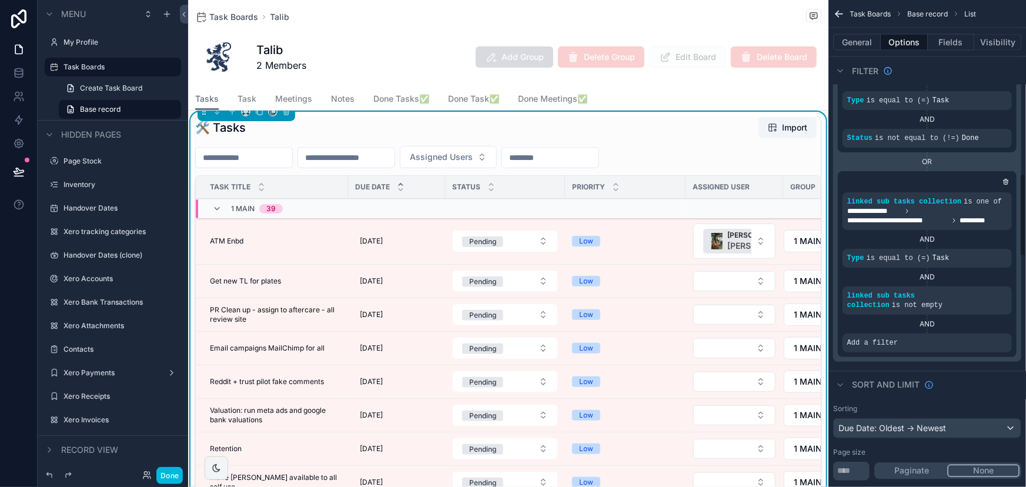
click at [922, 333] on div "Add a filter" at bounding box center [927, 342] width 169 height 19
click at [0, 0] on icon "scrollable content" at bounding box center [0, 0] width 0 height 0
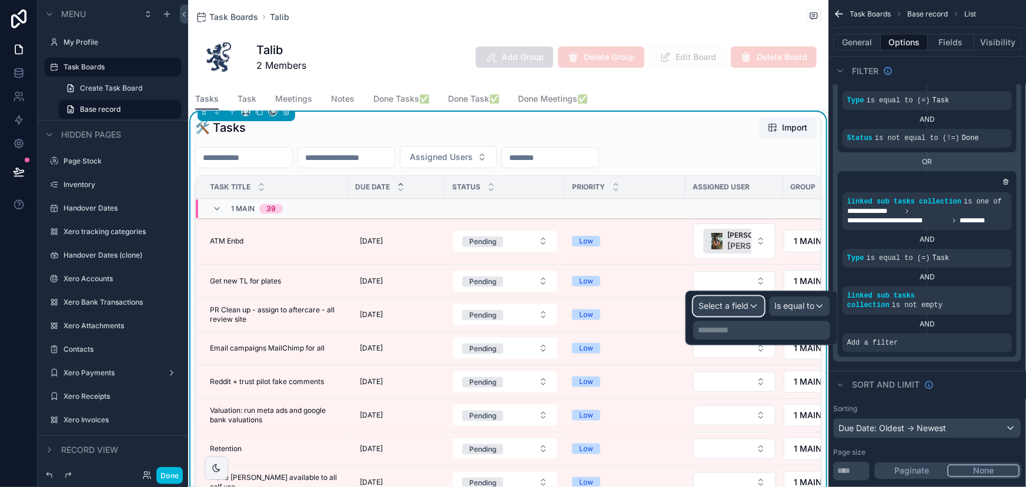
click at [761, 304] on div "Select a field" at bounding box center [729, 306] width 70 height 19
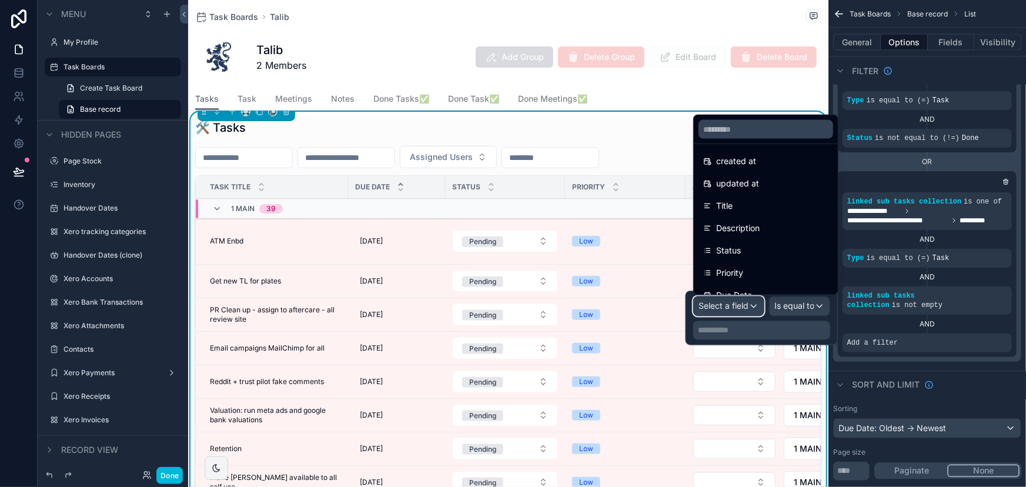
scroll to position [106, 0]
click at [750, 189] on div "Status" at bounding box center [765, 192] width 125 height 14
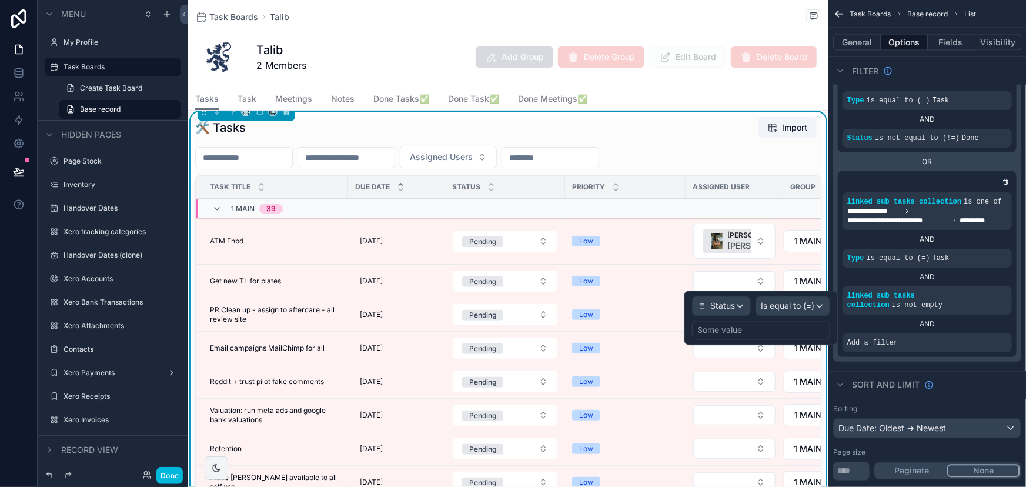
click at [788, 332] on div "Some value" at bounding box center [761, 330] width 138 height 19
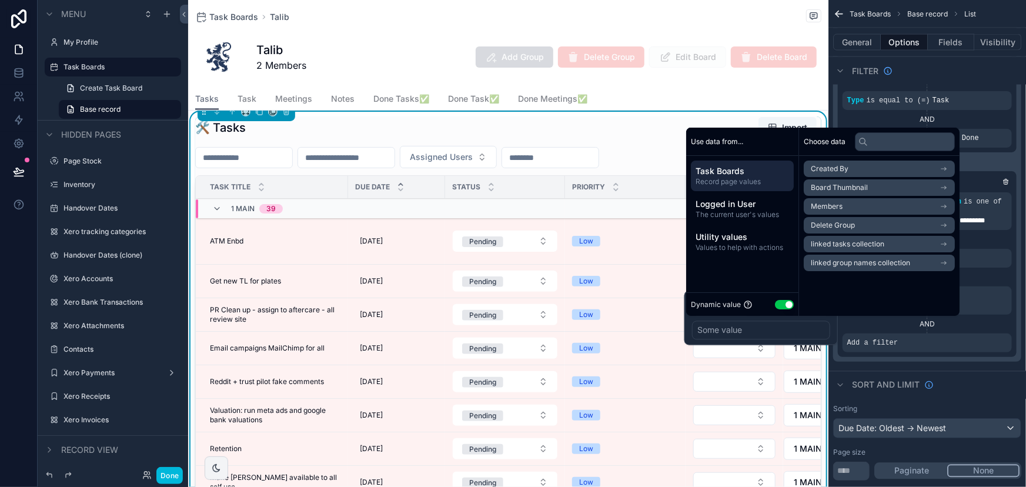
click at [785, 300] on button "Use setting" at bounding box center [784, 304] width 19 height 9
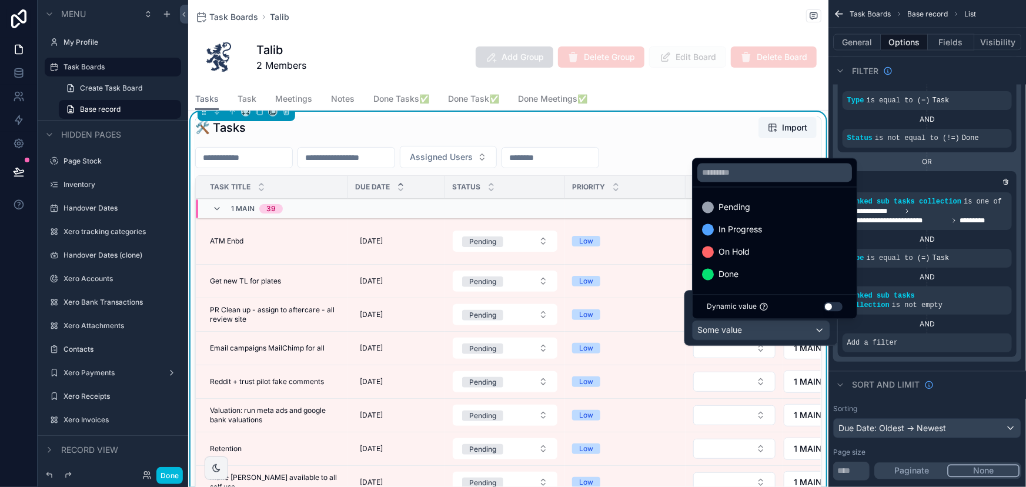
click at [766, 266] on div "Done" at bounding box center [774, 274] width 159 height 21
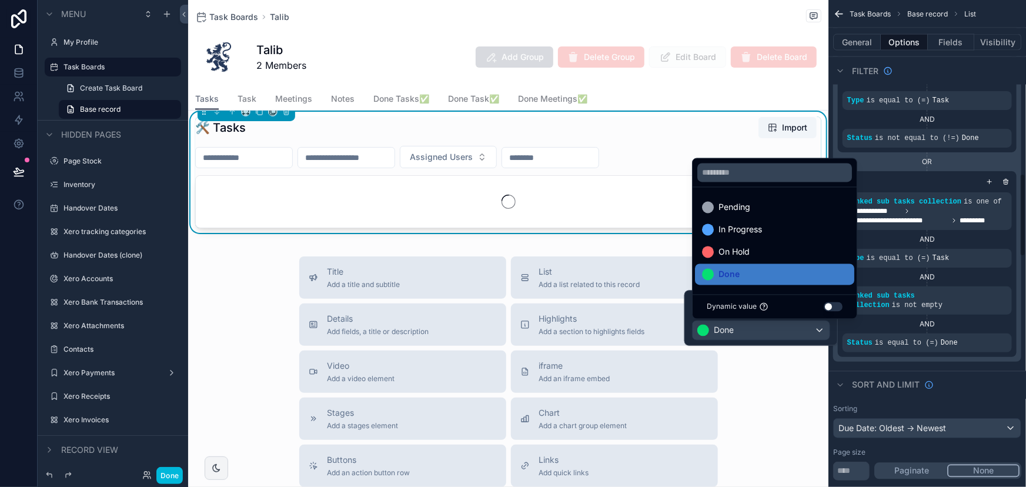
click at [940, 371] on div "Sort And Limit" at bounding box center [927, 385] width 198 height 28
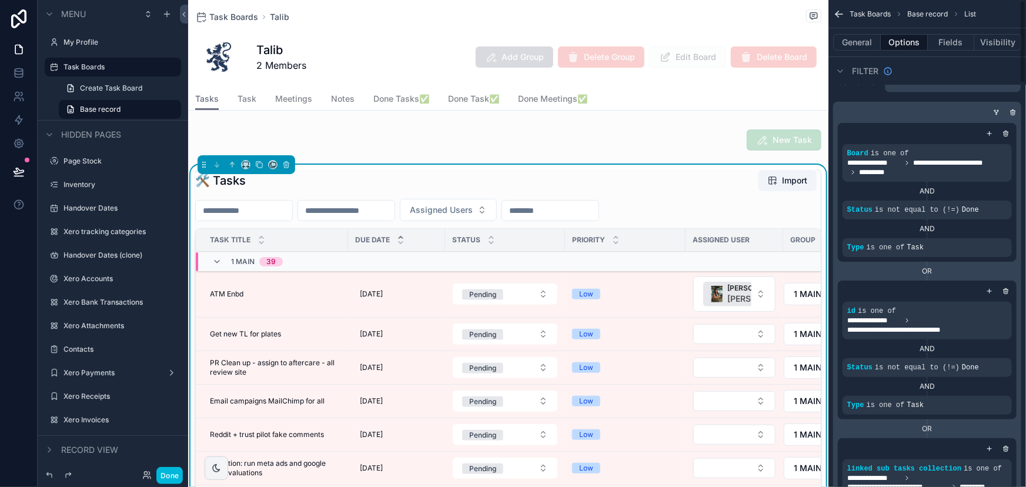
scroll to position [0, 0]
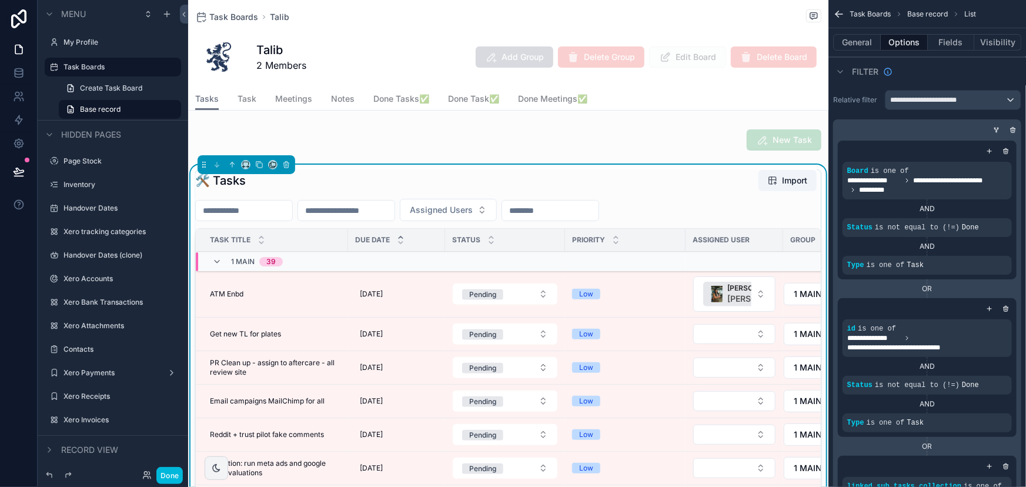
click at [852, 44] on button "General" at bounding box center [857, 42] width 48 height 16
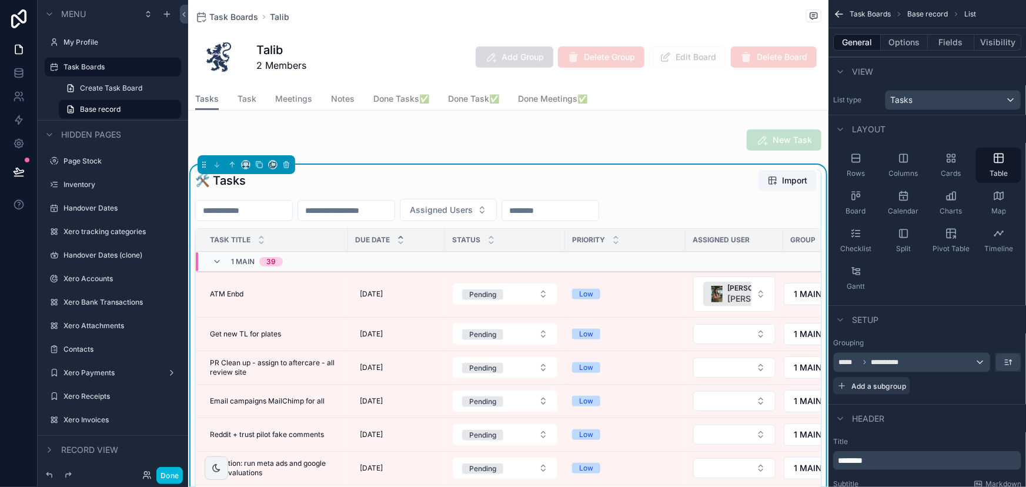
click at [943, 10] on span "Base record" at bounding box center [927, 13] width 41 height 9
click at [877, 10] on span "Task Boards" at bounding box center [870, 13] width 41 height 9
click at [877, 16] on span "Task Boards" at bounding box center [870, 13] width 41 height 9
click at [839, 10] on icon "scrollable content" at bounding box center [839, 14] width 12 height 12
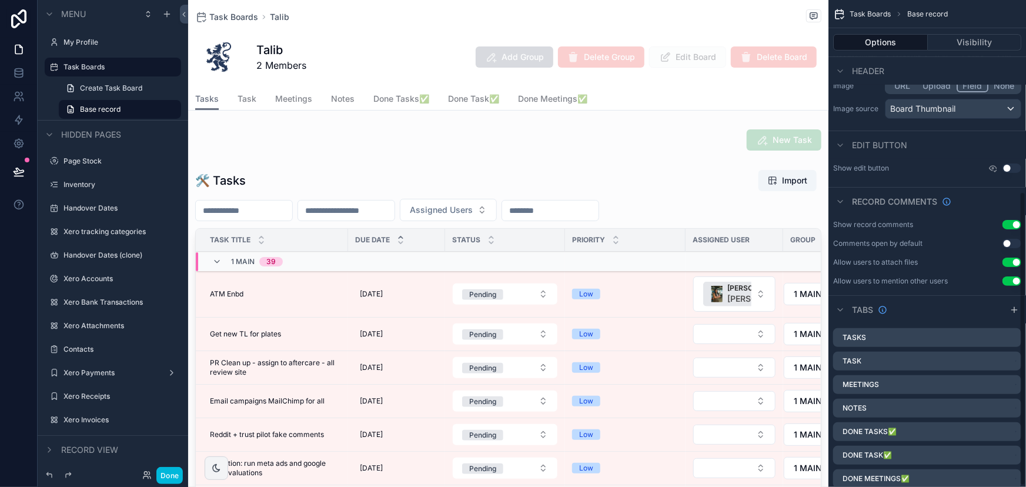
scroll to position [319, 0]
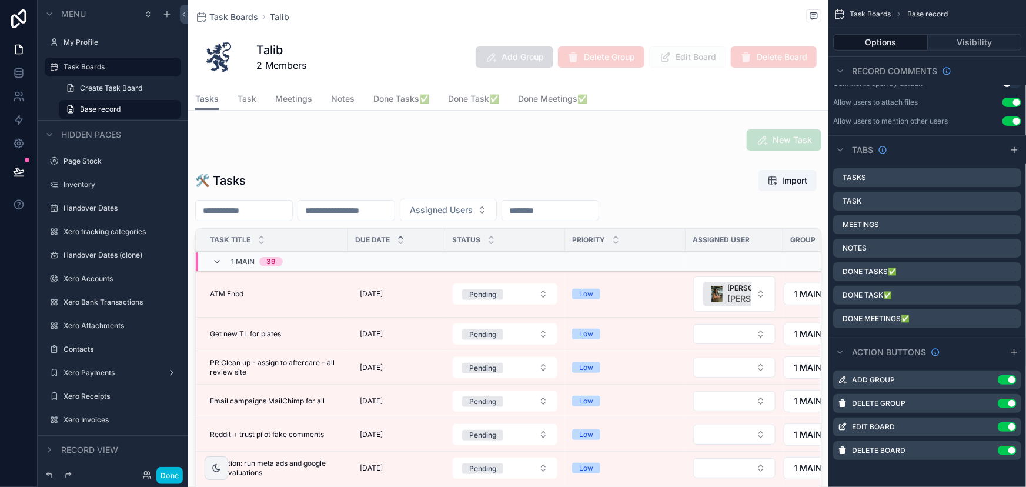
click at [415, 183] on div "scrollable content" at bounding box center [508, 384] width 640 height 439
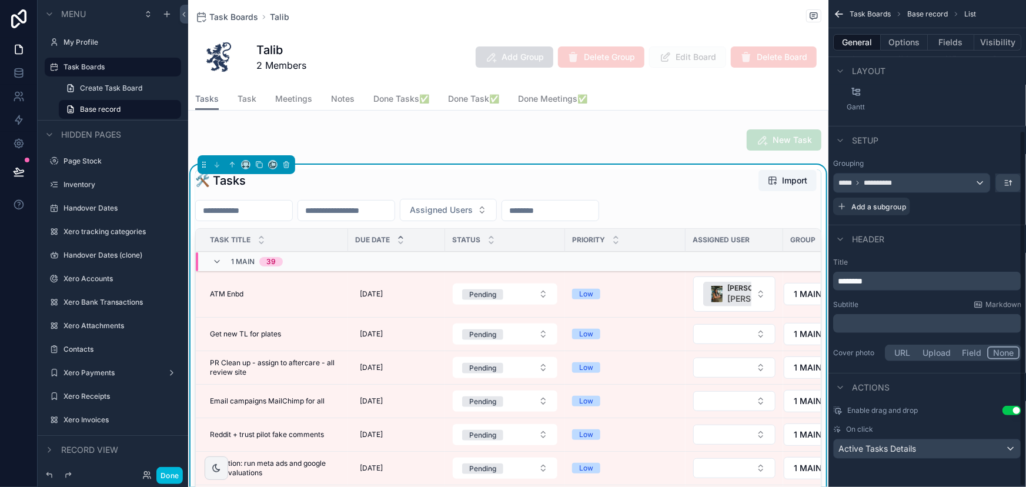
scroll to position [178, 0]
click at [415, 183] on div "🛠 Tasks Import" at bounding box center [508, 180] width 626 height 22
click at [897, 48] on button "Options" at bounding box center [904, 42] width 47 height 16
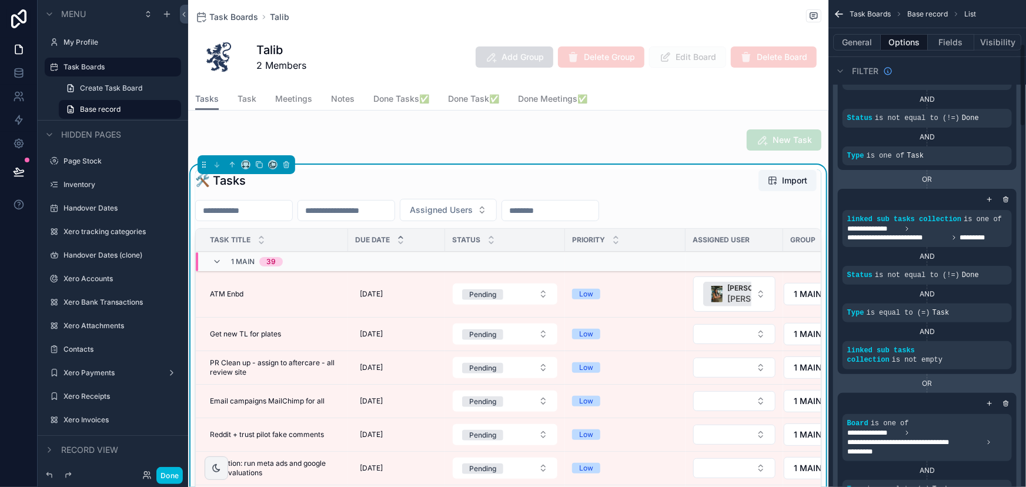
scroll to position [213, 0]
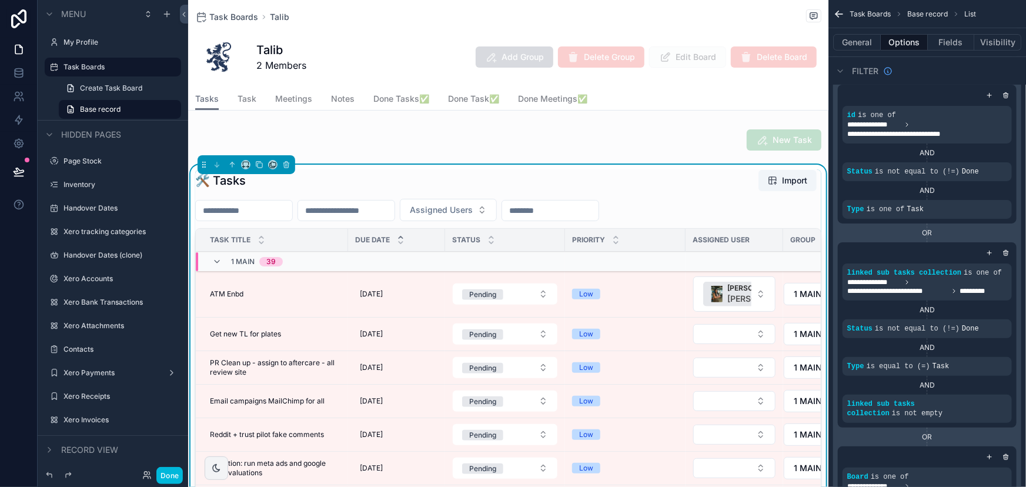
click at [0, 0] on icon "scrollable content" at bounding box center [0, 0] width 0 height 0
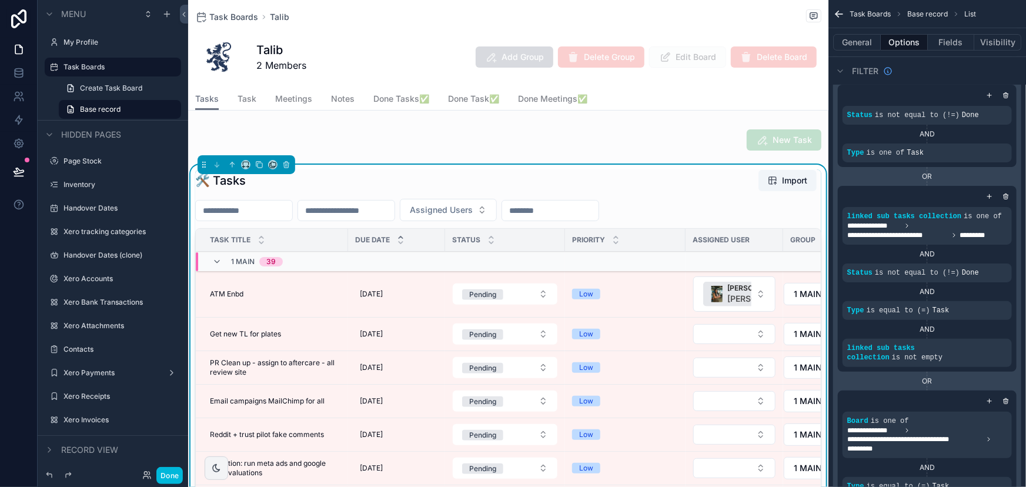
click at [989, 95] on icon "scrollable content" at bounding box center [989, 95] width 7 height 7
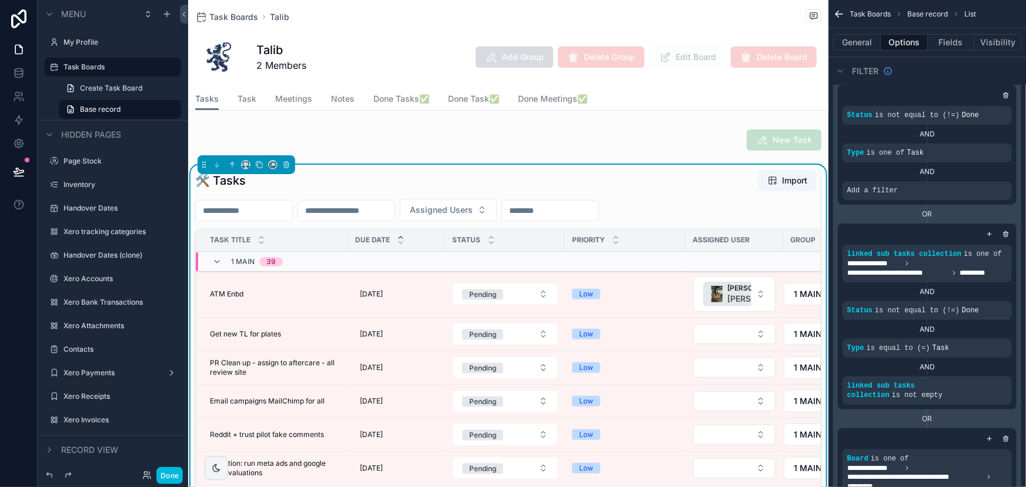
click at [0, 0] on icon "scrollable content" at bounding box center [0, 0] width 0 height 0
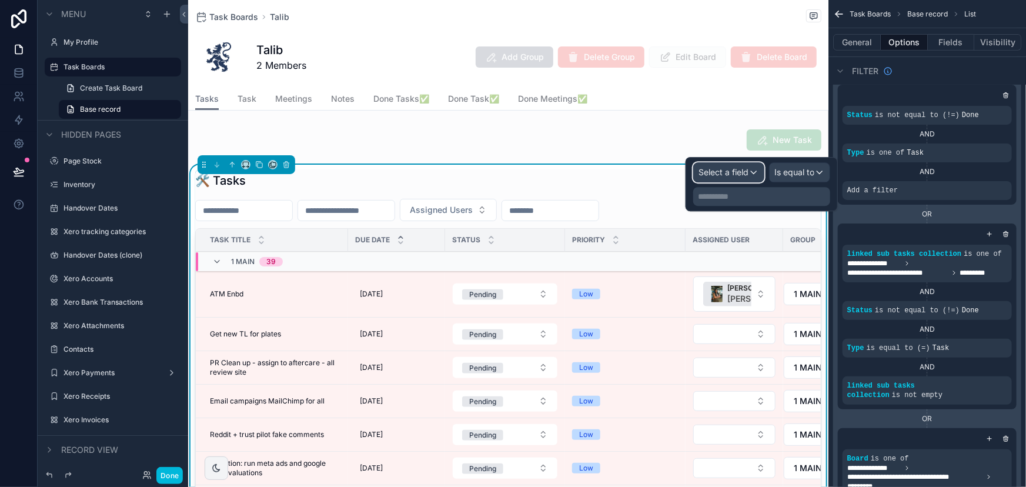
click at [704, 173] on span "Select a field" at bounding box center [724, 172] width 50 height 10
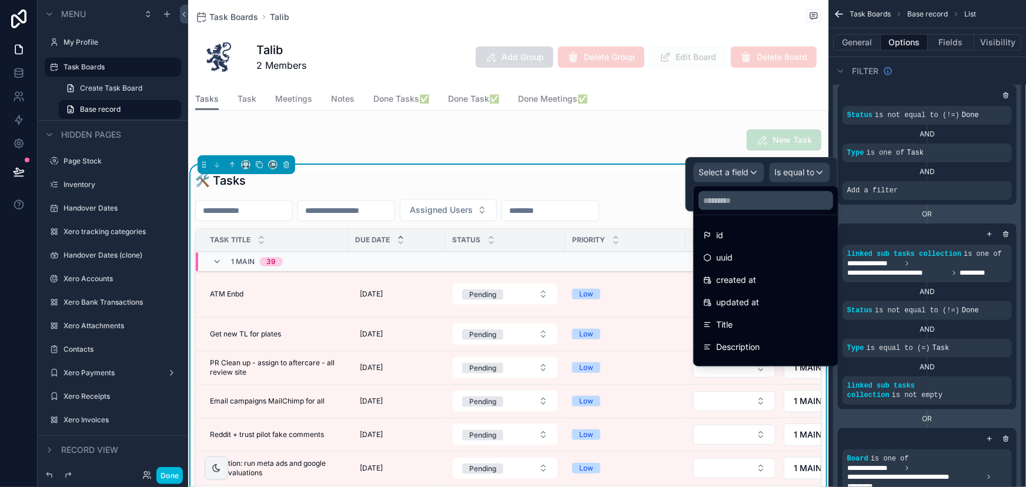
click at [723, 241] on div "id" at bounding box center [765, 235] width 125 height 14
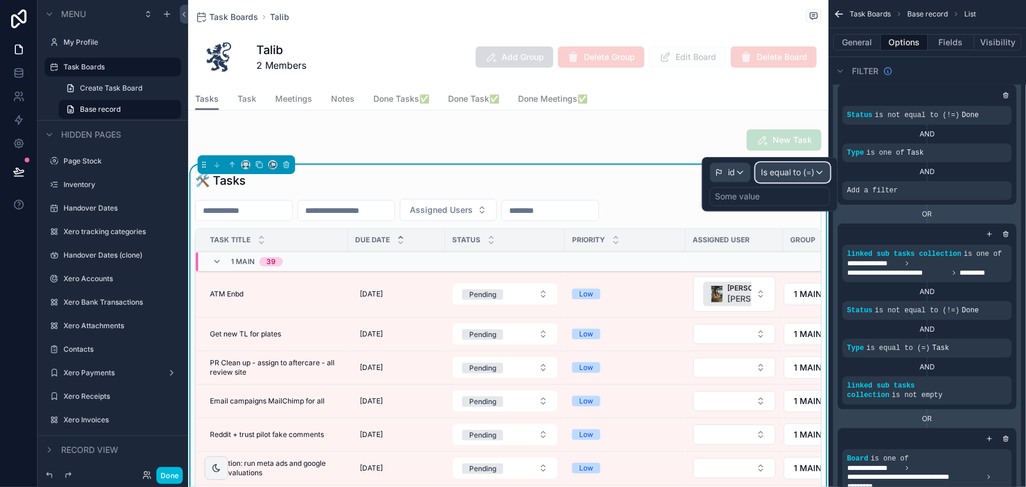
click at [784, 174] on span "Is equal to (=)" at bounding box center [788, 172] width 54 height 12
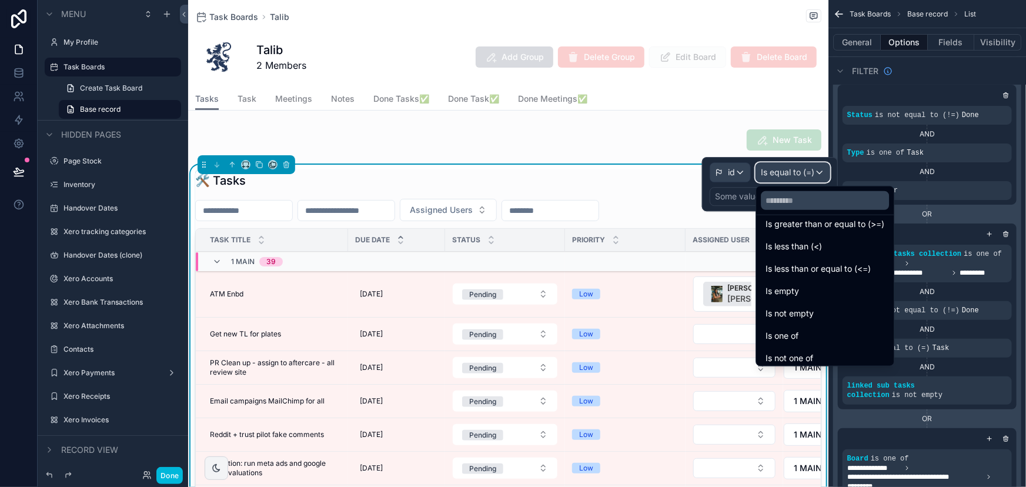
scroll to position [83, 0]
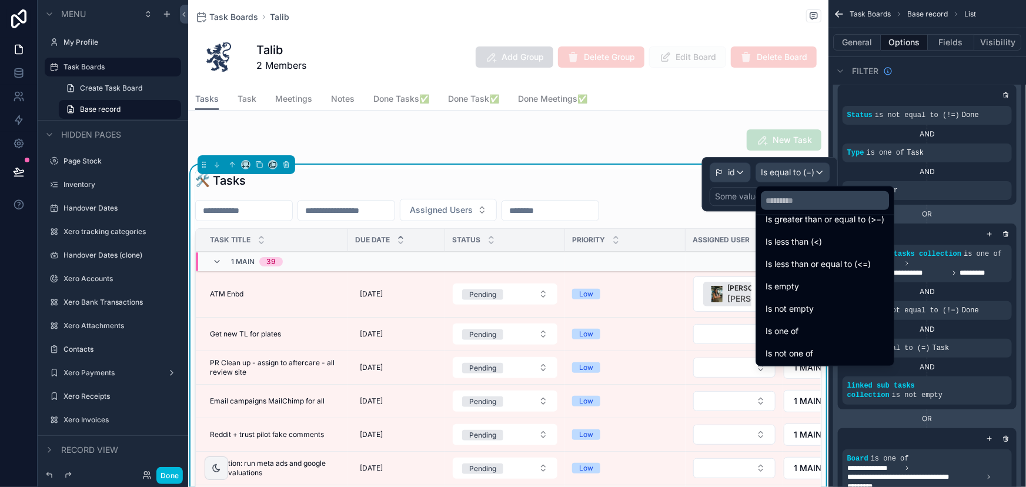
click at [803, 333] on div "Is one of" at bounding box center [825, 331] width 119 height 14
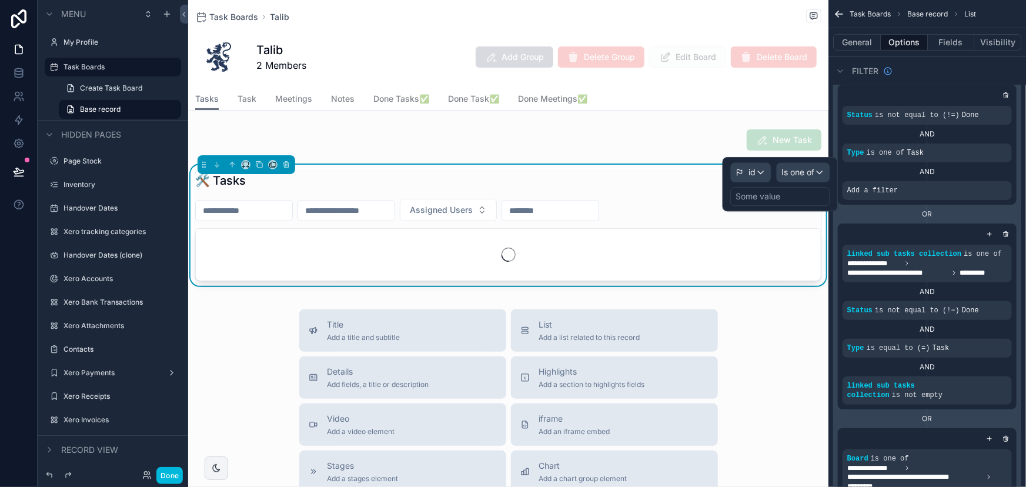
click at [752, 192] on div "Some value" at bounding box center [758, 197] width 45 height 12
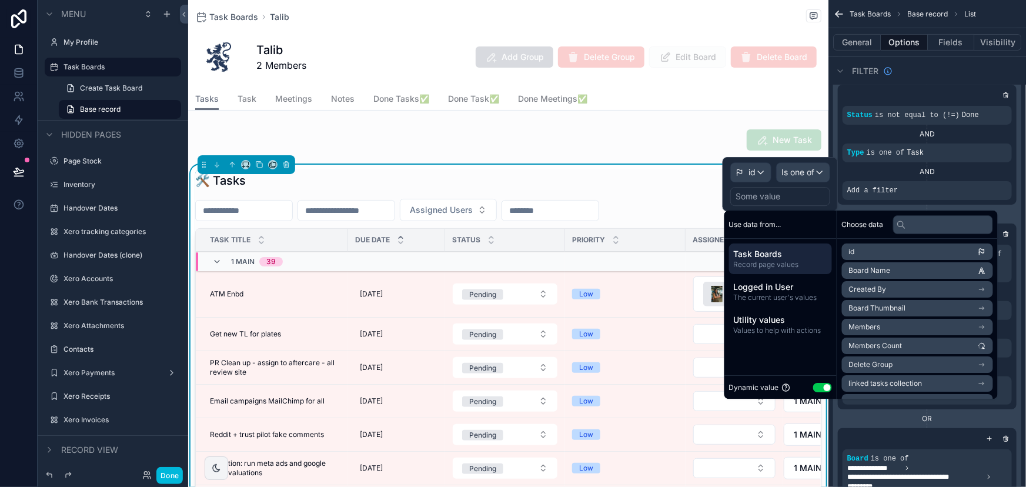
click at [787, 294] on span "The current user's values" at bounding box center [780, 297] width 93 height 9
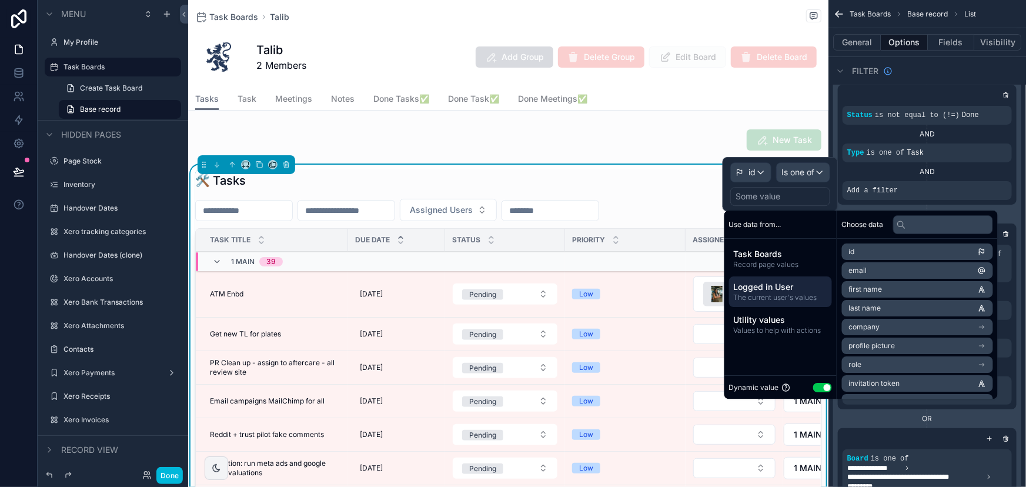
click at [787, 294] on span "The current user's values" at bounding box center [780, 297] width 93 height 9
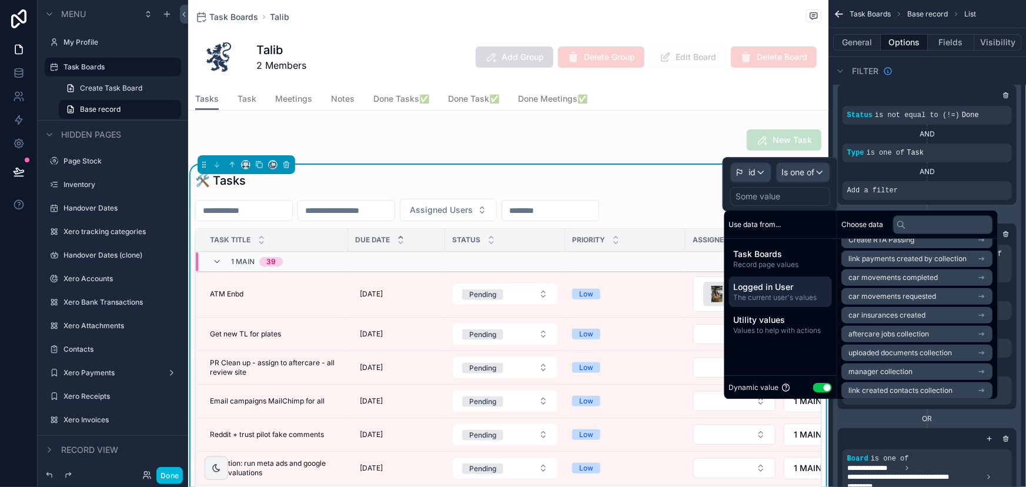
scroll to position [267, 0]
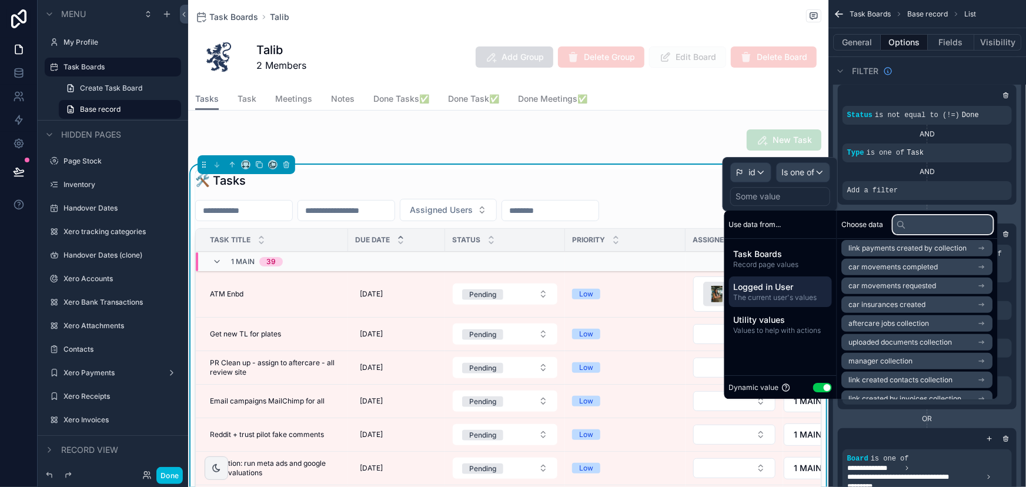
click at [932, 229] on input "text" at bounding box center [943, 224] width 100 height 19
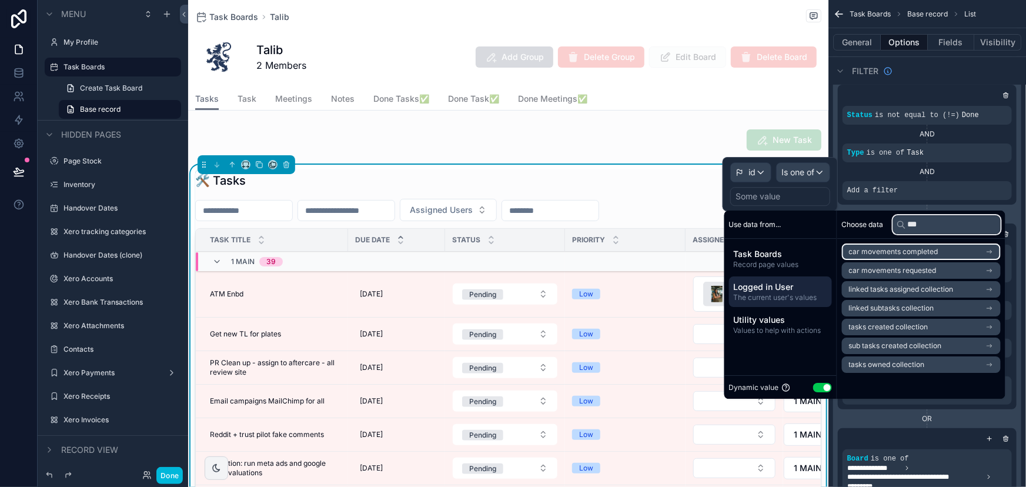
scroll to position [0, 0]
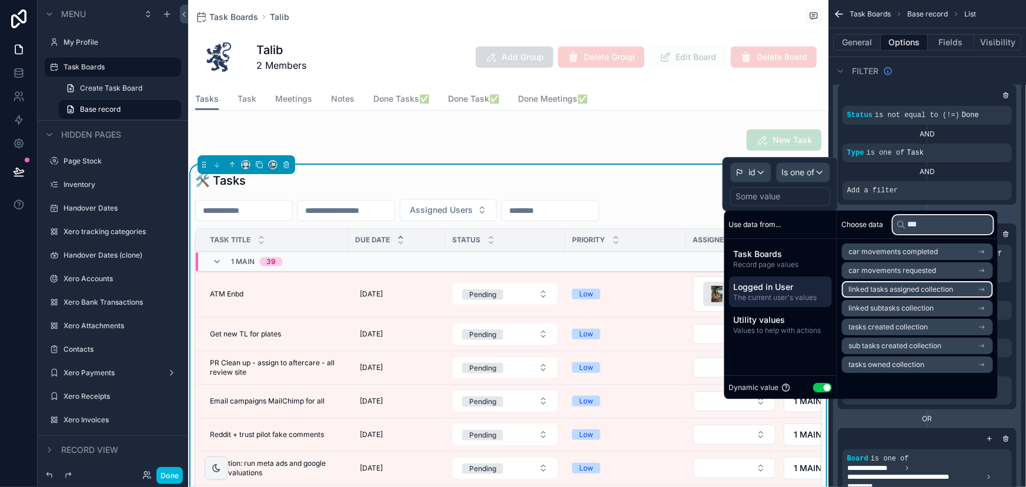
type input "***"
click at [880, 288] on span "linked tasks assigned collection" at bounding box center [901, 289] width 105 height 9
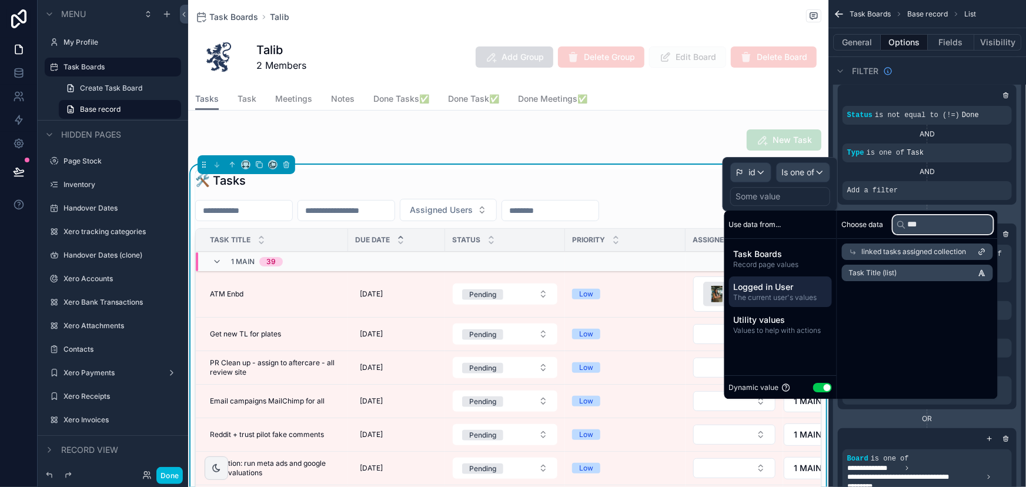
drag, startPoint x: 927, startPoint y: 223, endPoint x: 901, endPoint y: 220, distance: 26.0
click at [901, 220] on div "***" at bounding box center [943, 224] width 100 height 19
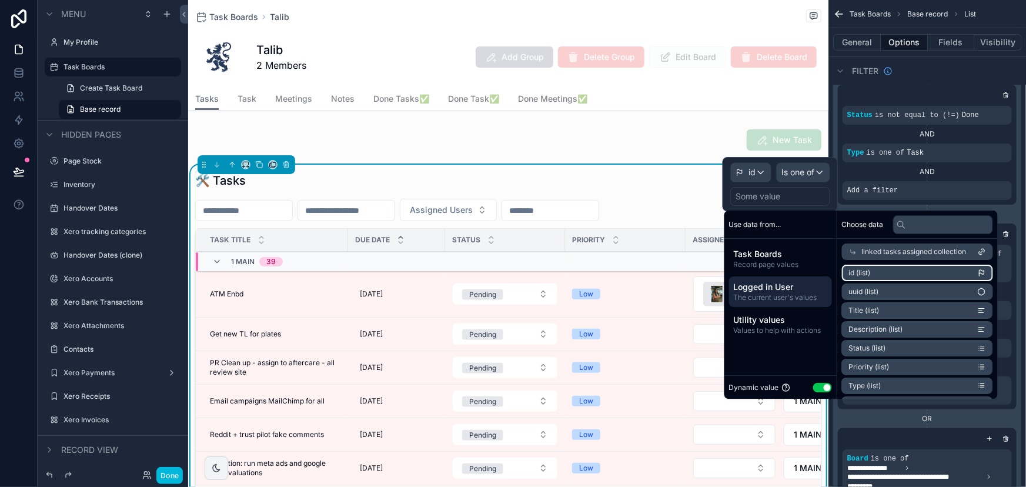
click at [900, 274] on li "id (list)" at bounding box center [917, 273] width 151 height 16
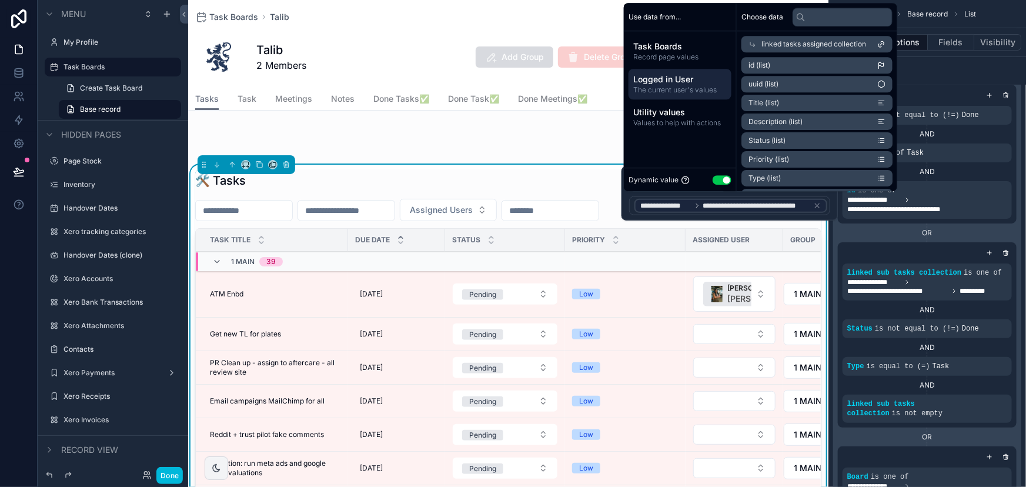
click at [957, 238] on div "OR" at bounding box center [927, 232] width 179 height 19
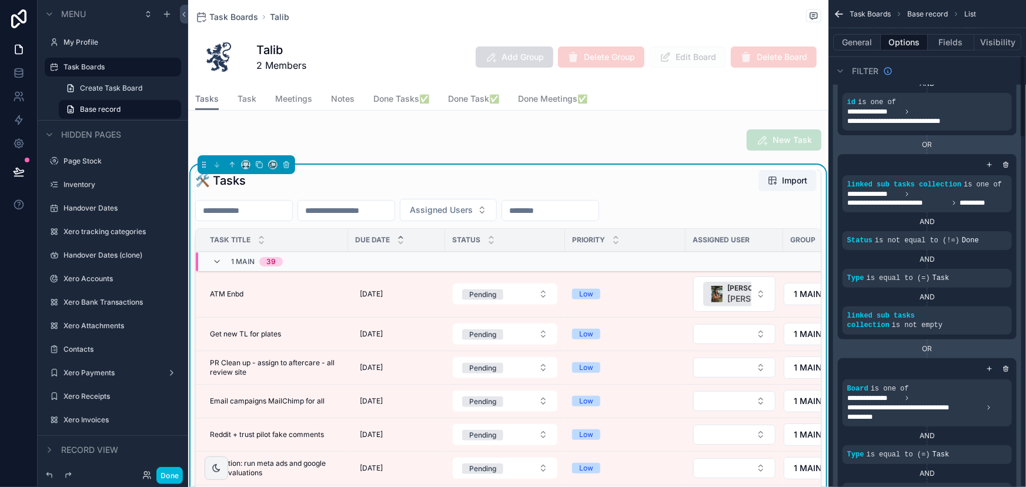
scroll to position [320, 0]
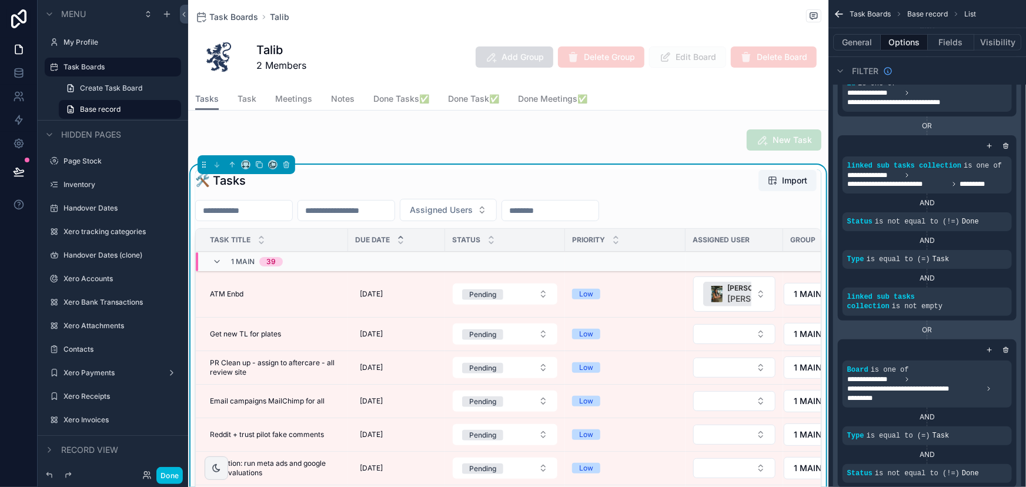
click at [0, 0] on icon "scrollable content" at bounding box center [0, 0] width 0 height 0
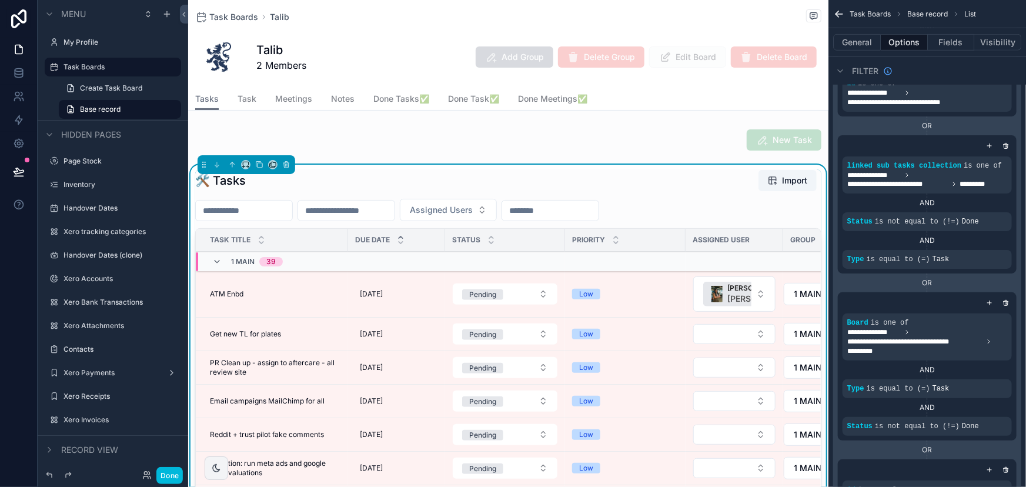
click at [991, 143] on icon "scrollable content" at bounding box center [989, 145] width 7 height 7
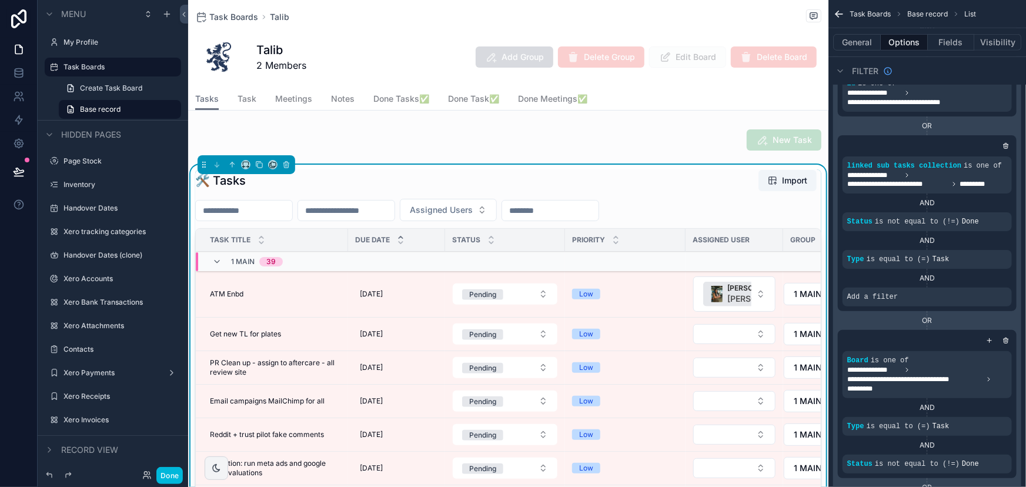
click at [0, 0] on icon "scrollable content" at bounding box center [0, 0] width 0 height 0
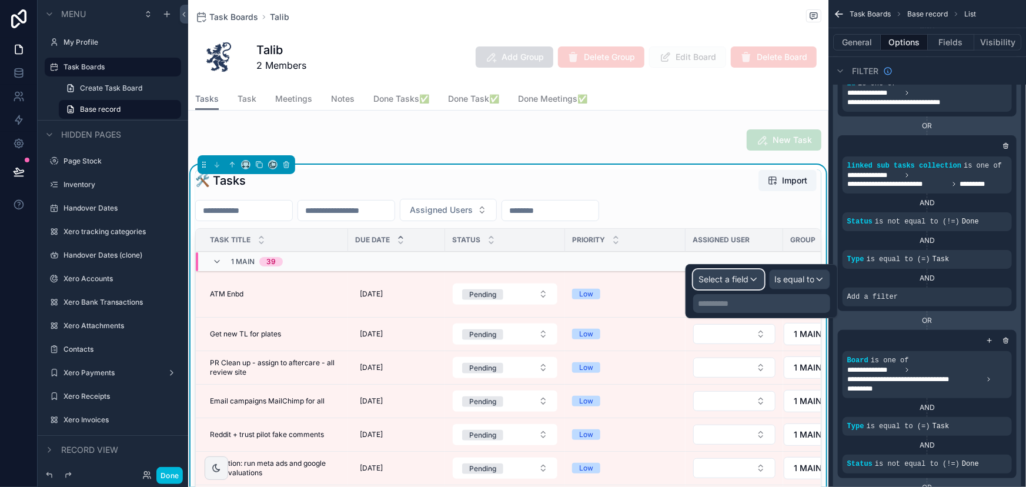
click at [713, 276] on span "Select a field" at bounding box center [724, 279] width 50 height 10
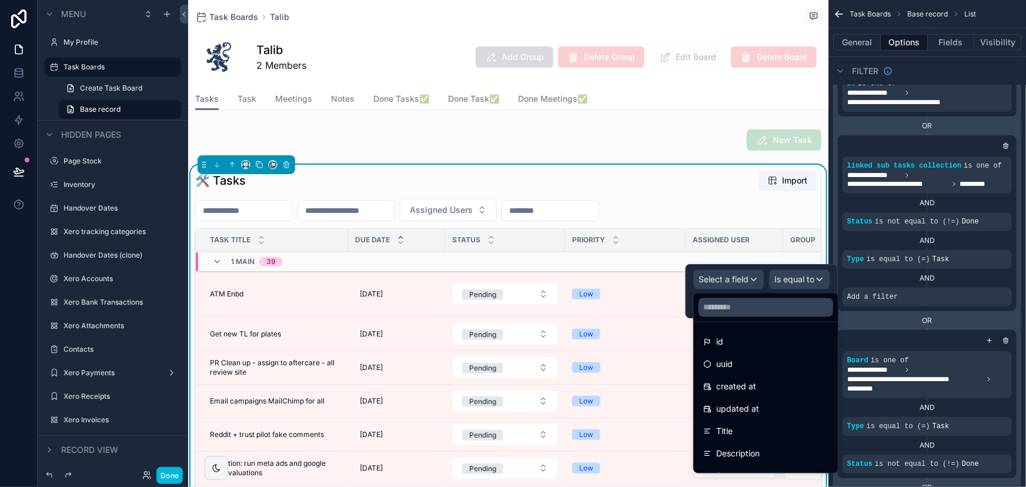
click at [713, 276] on div at bounding box center [762, 291] width 152 height 54
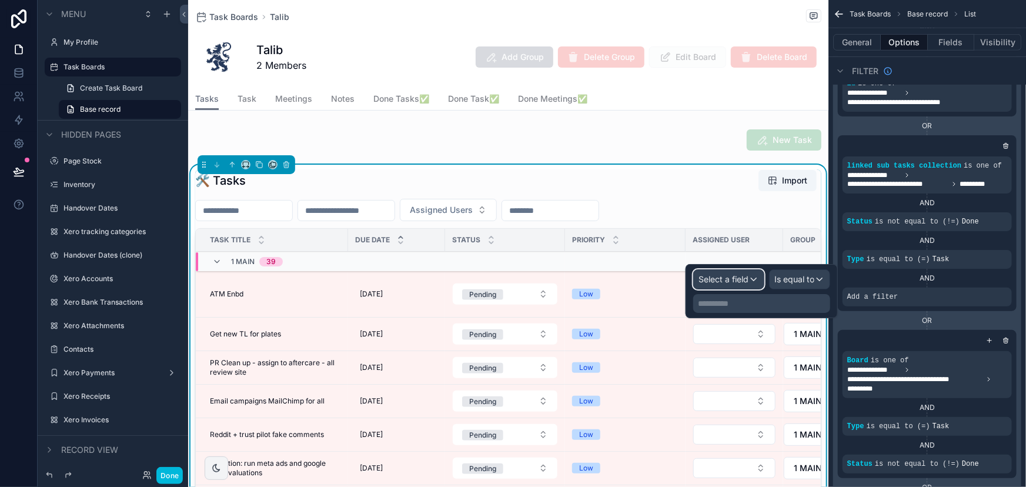
click at [713, 276] on span "Select a field" at bounding box center [724, 279] width 50 height 10
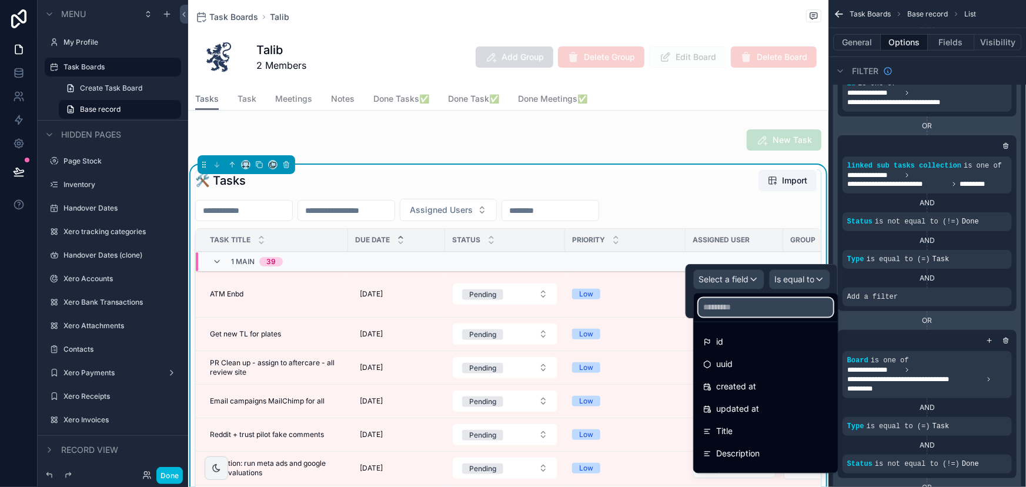
click at [717, 306] on input "text" at bounding box center [766, 307] width 135 height 19
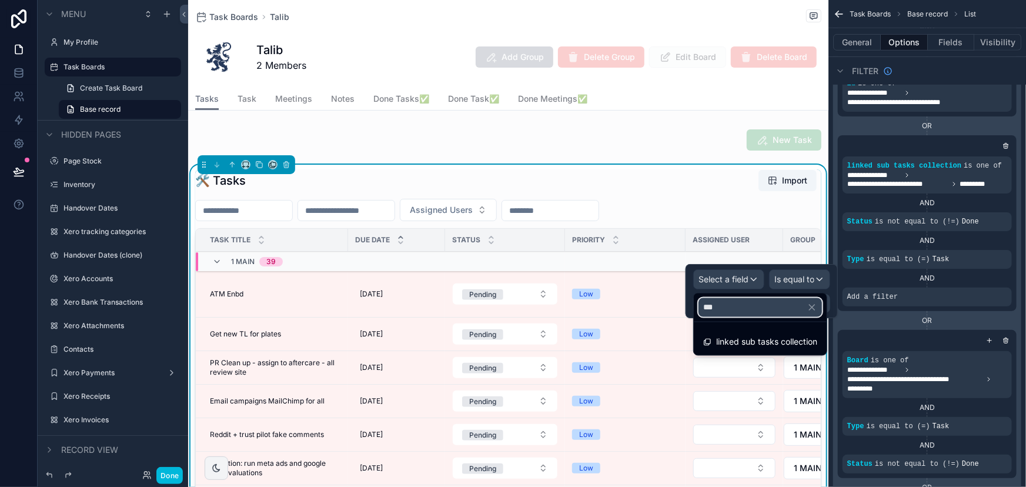
type input "***"
click at [753, 344] on span "linked sub tasks collection" at bounding box center [766, 342] width 101 height 14
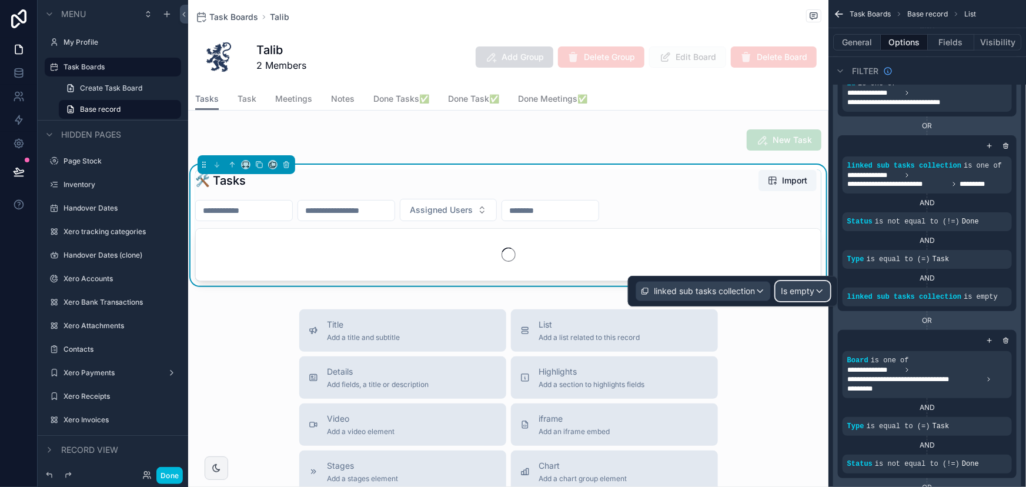
click at [790, 289] on span "Is empty" at bounding box center [798, 291] width 34 height 12
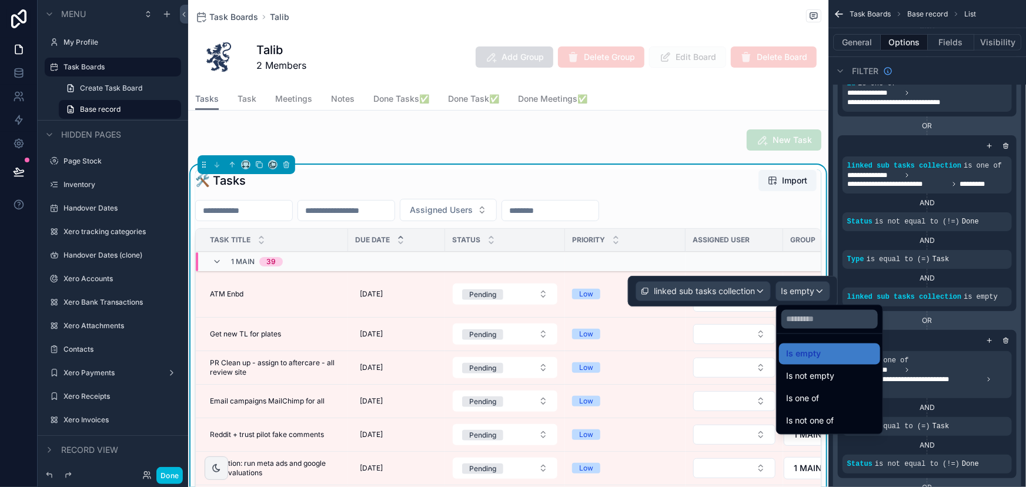
click at [811, 371] on span "Is not empty" at bounding box center [810, 376] width 48 height 14
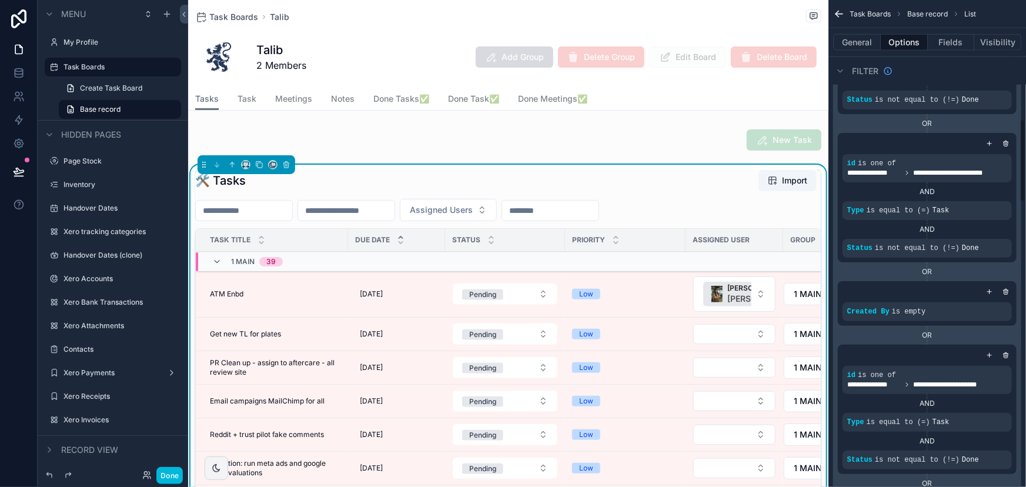
scroll to position [694, 0]
click at [0, 0] on icon "scrollable content" at bounding box center [0, 0] width 0 height 0
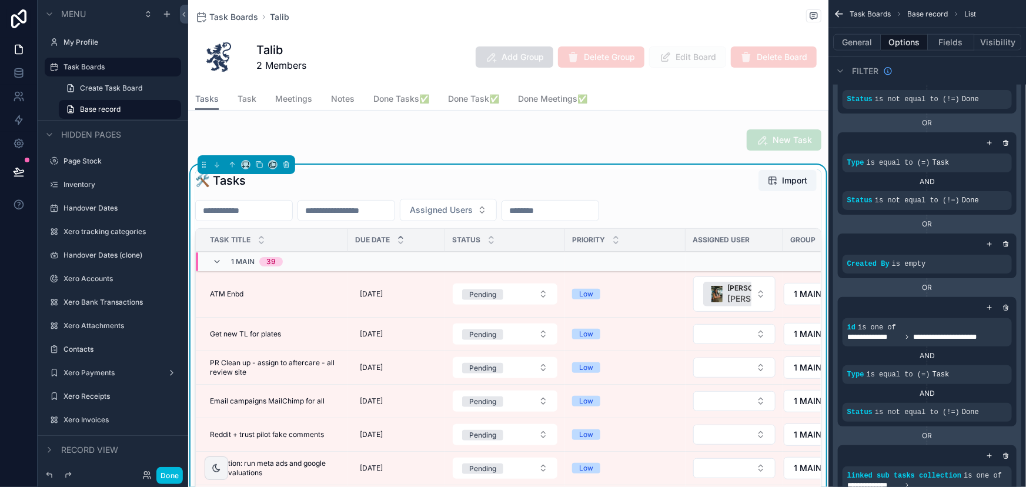
click at [988, 139] on icon "scrollable content" at bounding box center [989, 142] width 7 height 7
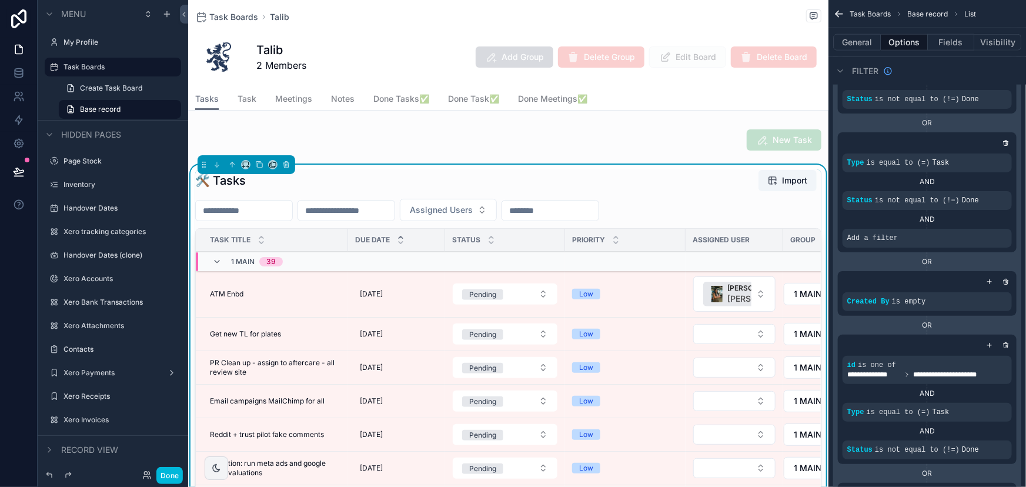
click at [0, 0] on icon "scrollable content" at bounding box center [0, 0] width 0 height 0
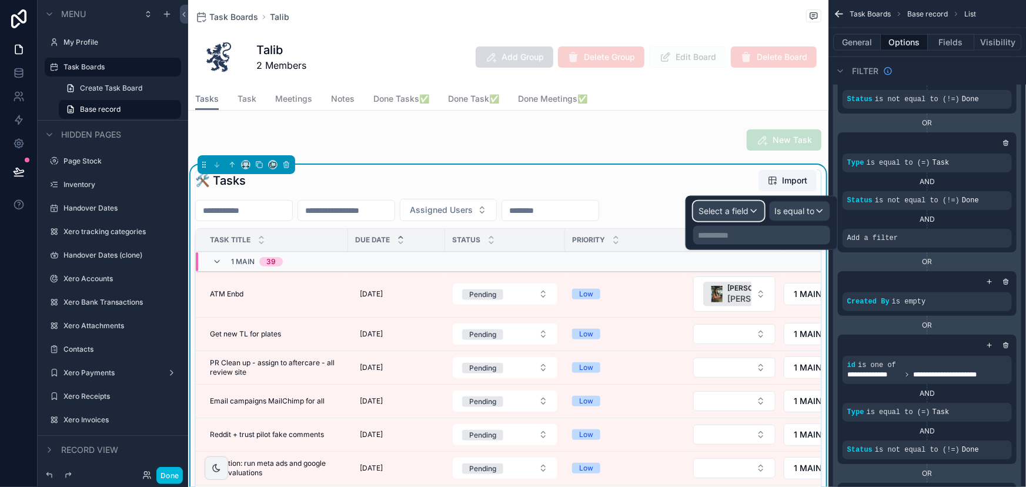
click at [723, 206] on span "Select a field" at bounding box center [724, 211] width 50 height 10
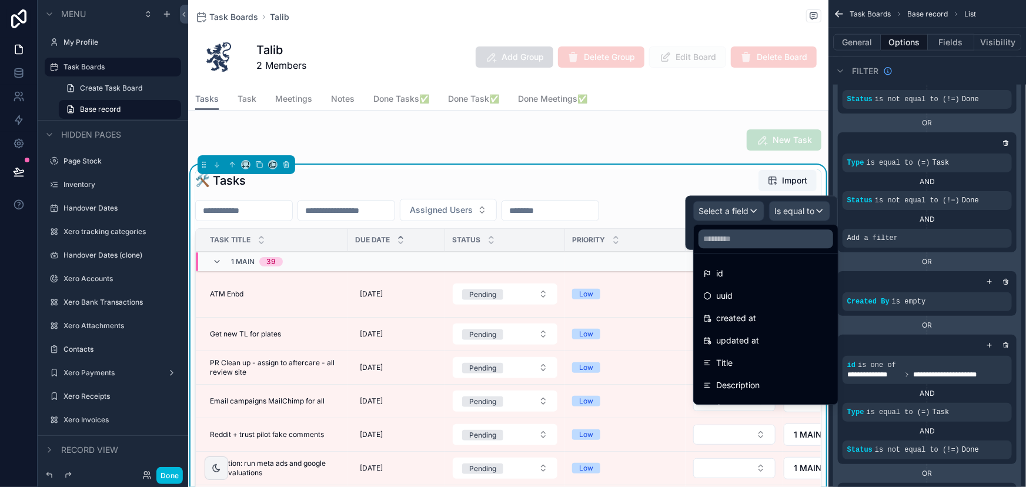
click at [724, 271] on div "id" at bounding box center [765, 273] width 125 height 14
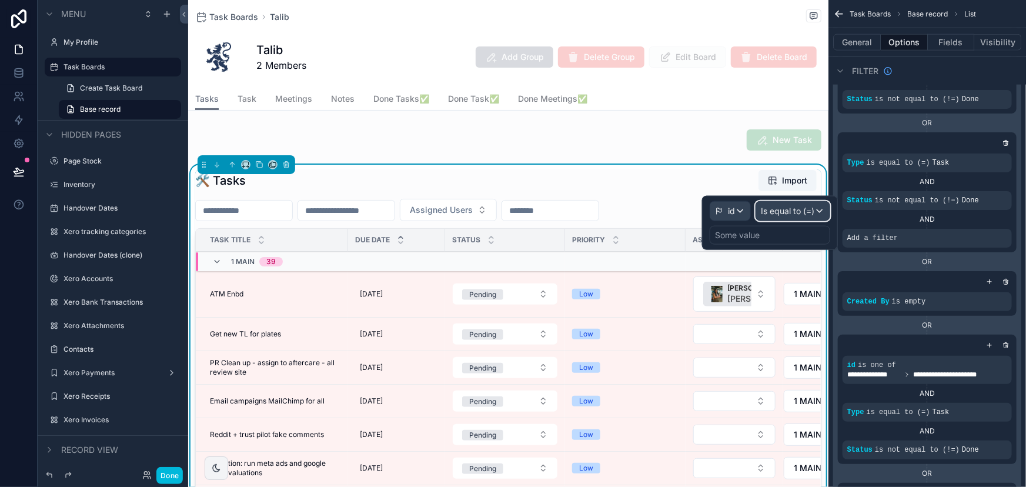
click at [768, 209] on span "Is equal to (=)" at bounding box center [788, 211] width 54 height 12
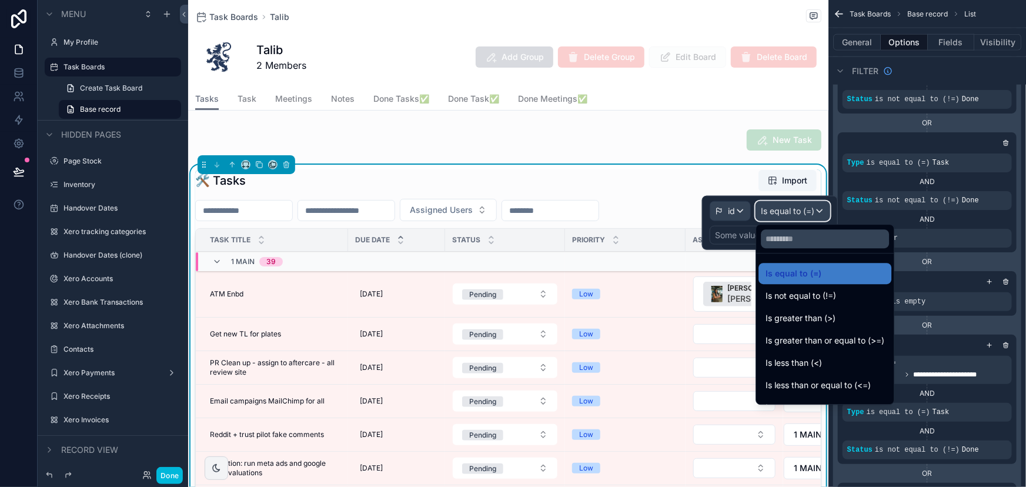
scroll to position [83, 0]
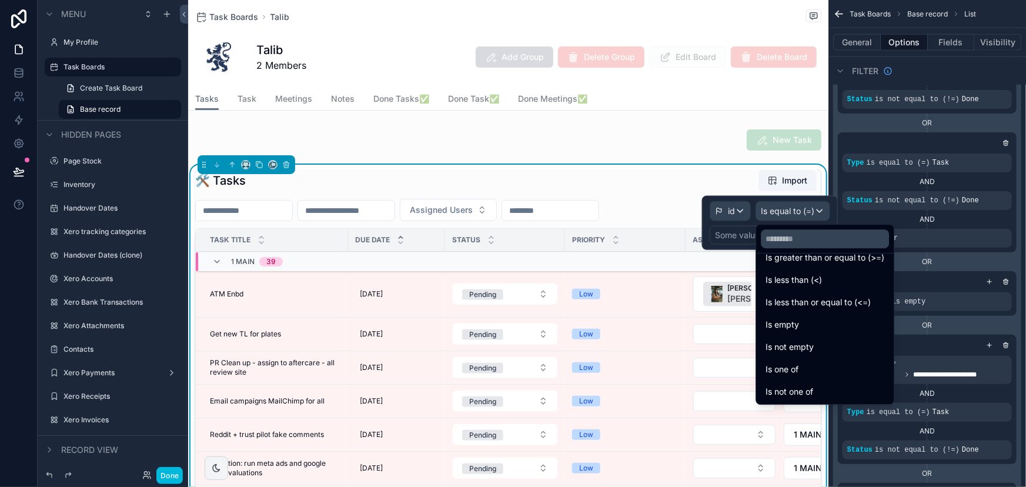
click at [798, 373] on span "Is one of" at bounding box center [782, 369] width 33 height 14
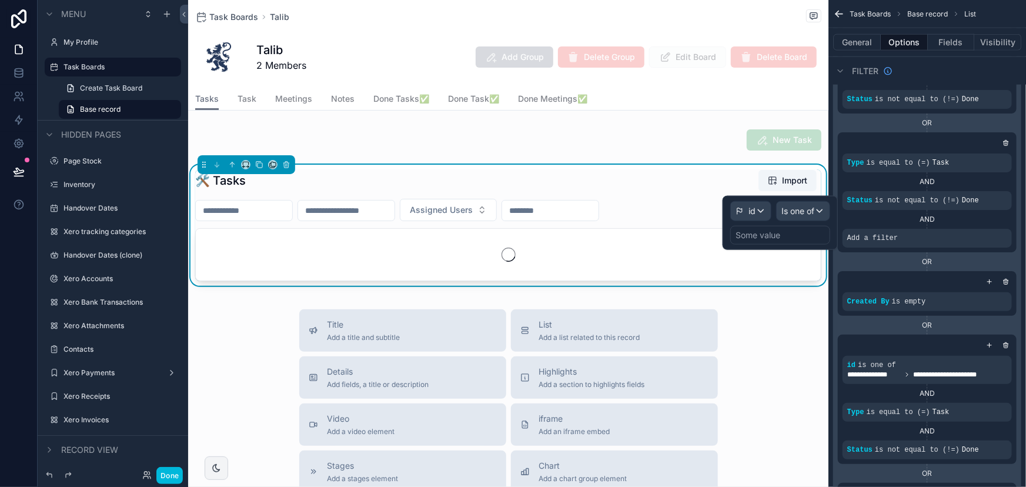
click at [765, 233] on div "Some value" at bounding box center [758, 235] width 45 height 12
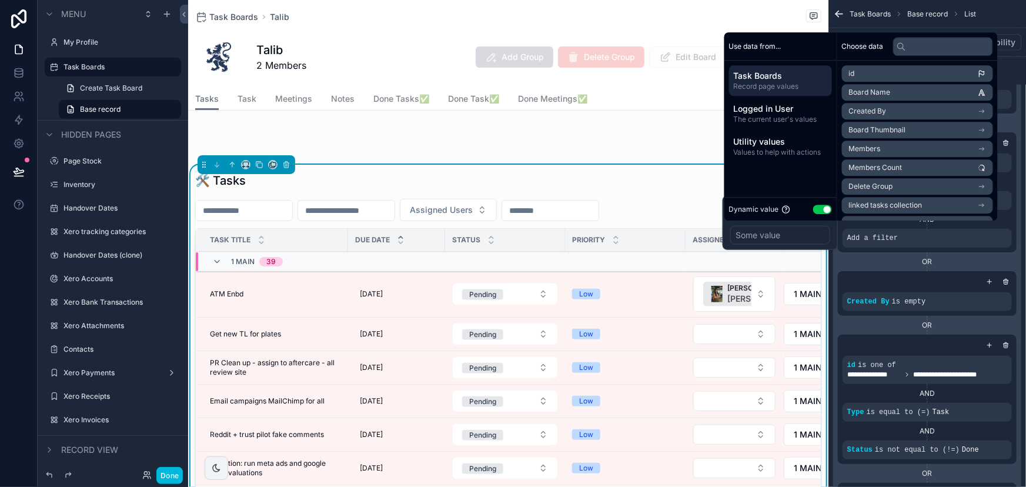
click at [806, 103] on span "Logged in User" at bounding box center [780, 109] width 93 height 12
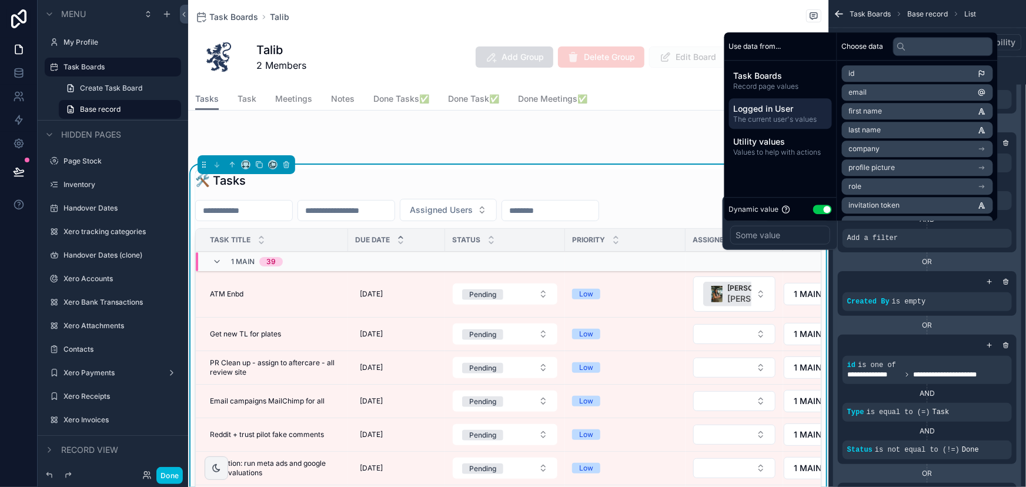
click at [806, 103] on span "Logged in User" at bounding box center [780, 109] width 93 height 12
click at [921, 48] on input "text" at bounding box center [943, 46] width 100 height 19
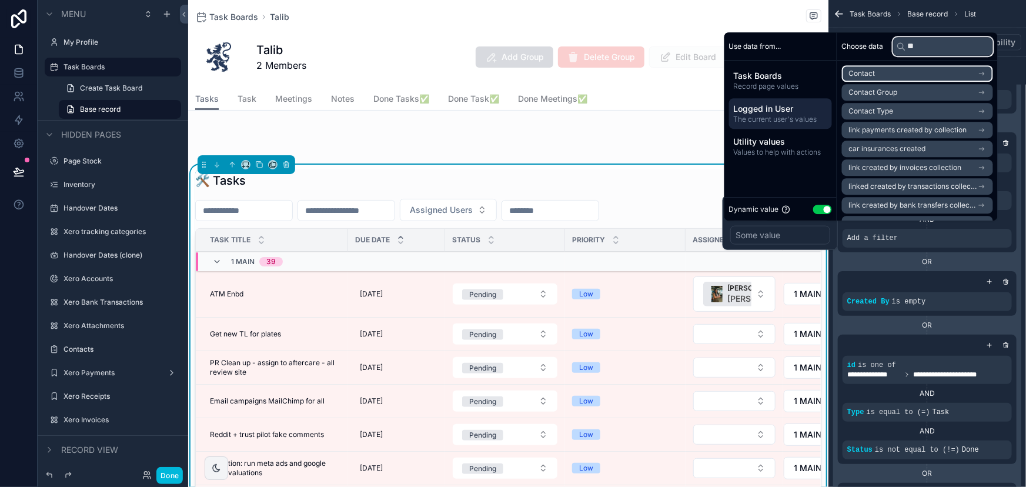
type input "*"
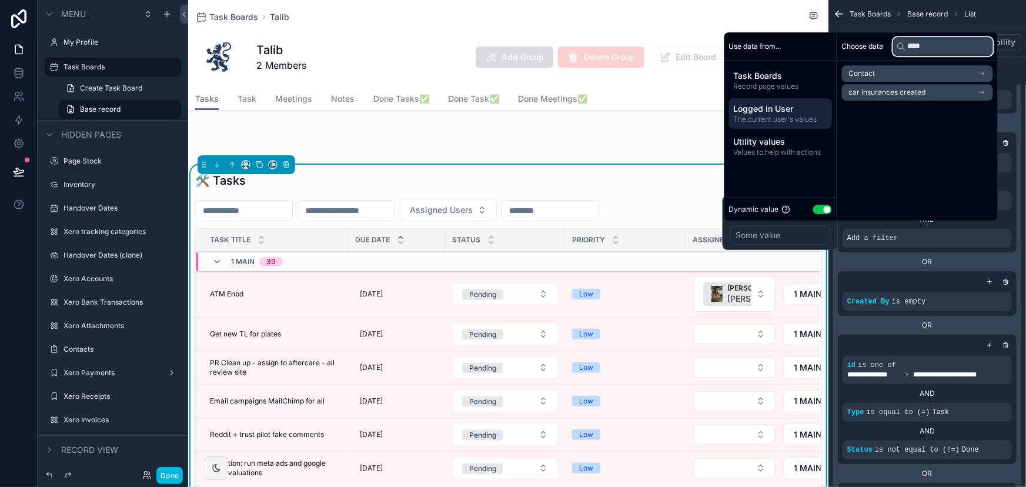
drag, startPoint x: 945, startPoint y: 47, endPoint x: 892, endPoint y: 42, distance: 53.7
click at [892, 42] on div "Choose data ****" at bounding box center [917, 46] width 161 height 28
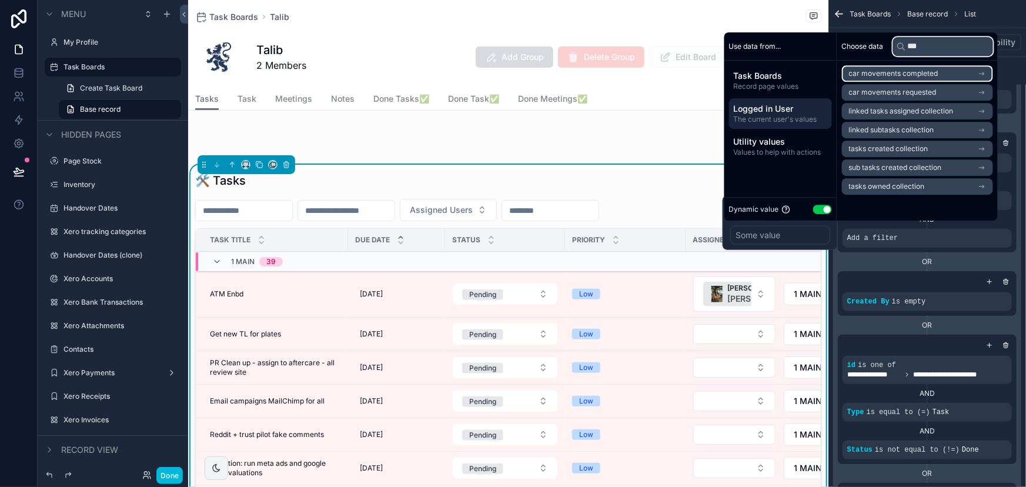
type input "****"
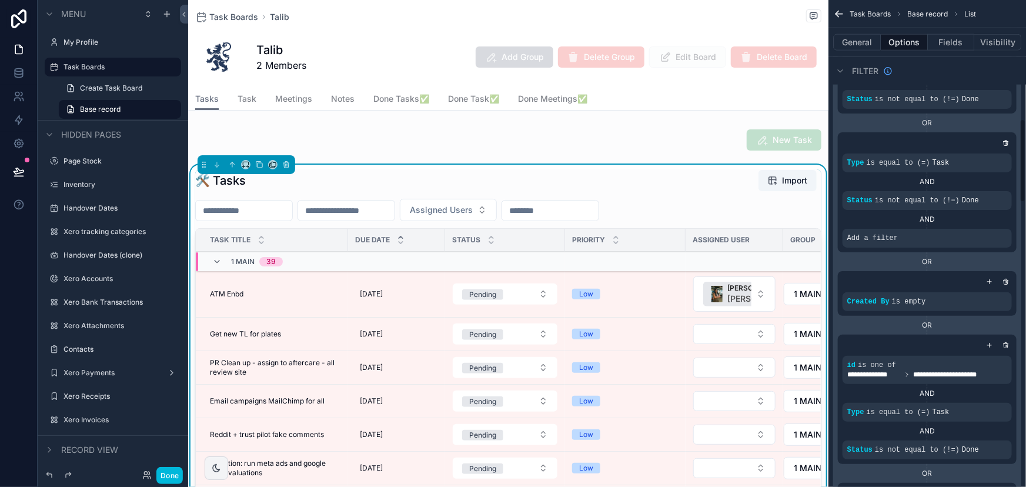
click at [900, 257] on div "OR" at bounding box center [927, 261] width 179 height 9
click at [1002, 139] on icon "scrollable content" at bounding box center [1005, 142] width 7 height 7
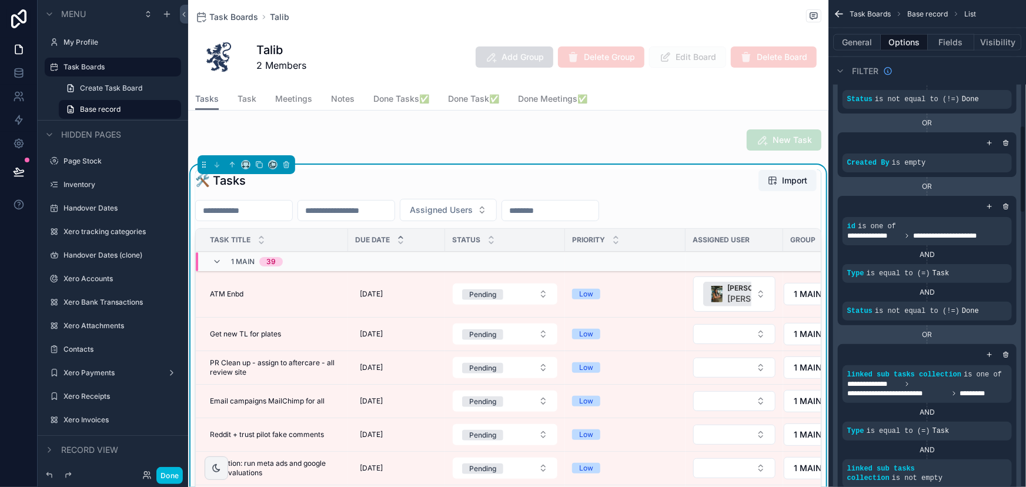
click at [1005, 139] on icon "scrollable content" at bounding box center [1005, 142] width 7 height 7
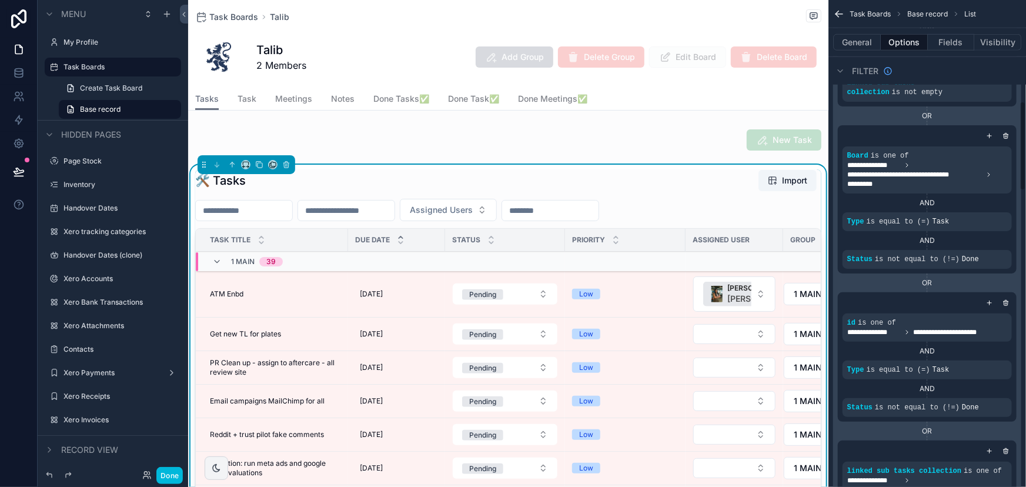
scroll to position [588, 0]
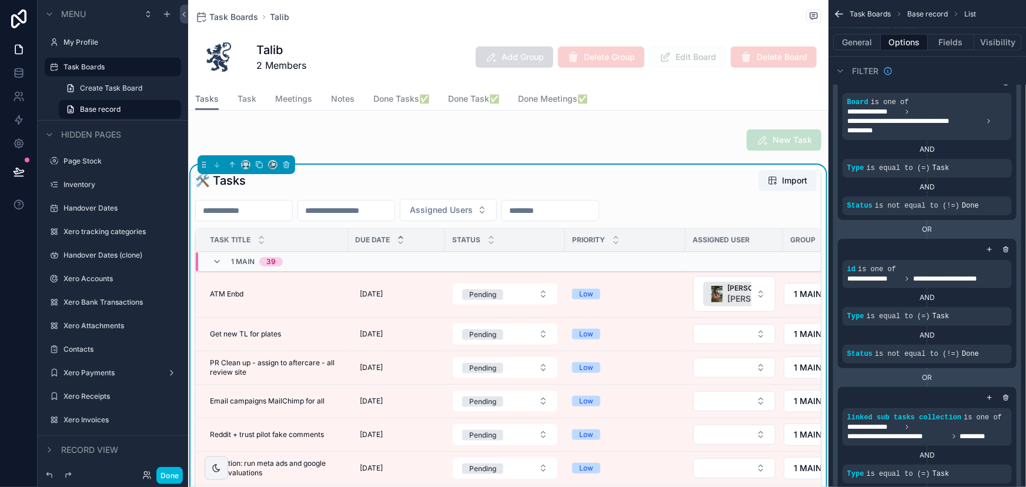
click at [1005, 249] on icon "scrollable content" at bounding box center [1005, 250] width 0 height 2
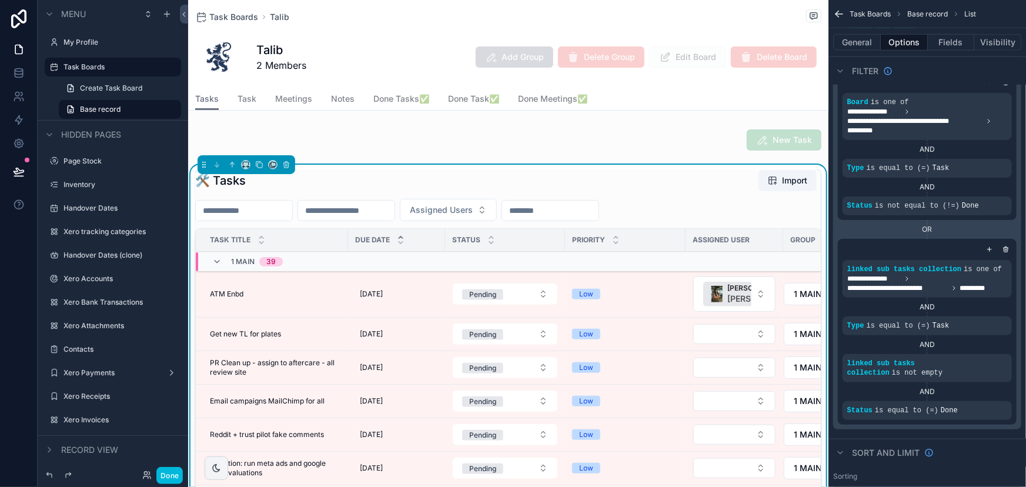
click at [1006, 247] on icon "scrollable content" at bounding box center [1006, 247] width 2 height 1
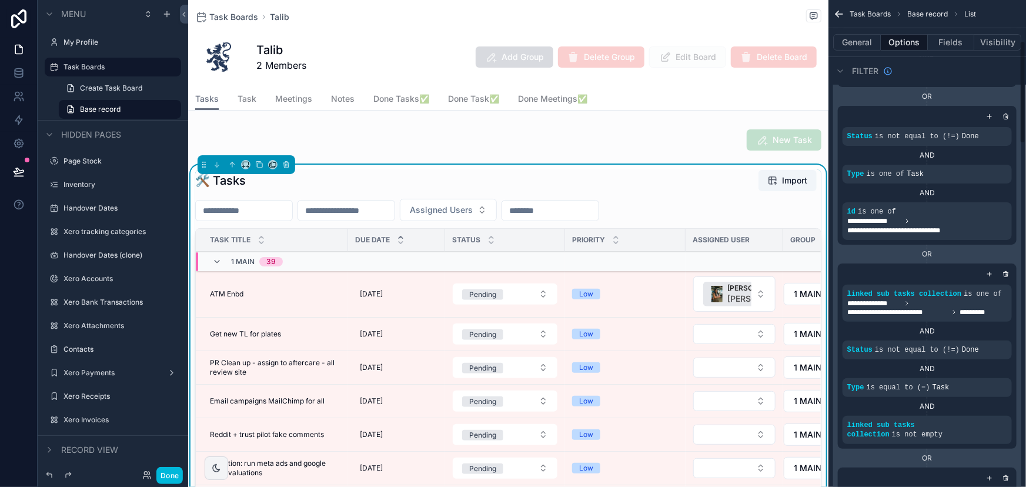
scroll to position [106, 0]
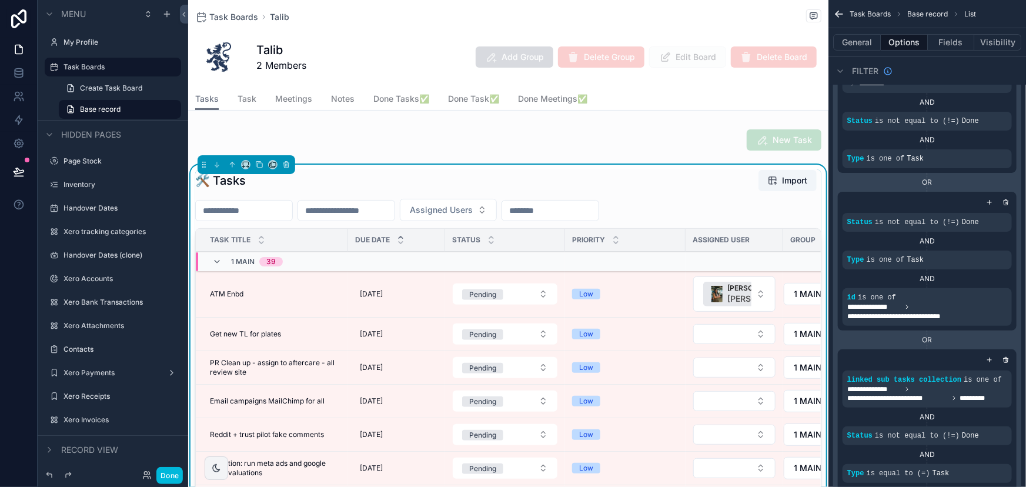
click at [165, 474] on button "Done" at bounding box center [169, 475] width 26 height 17
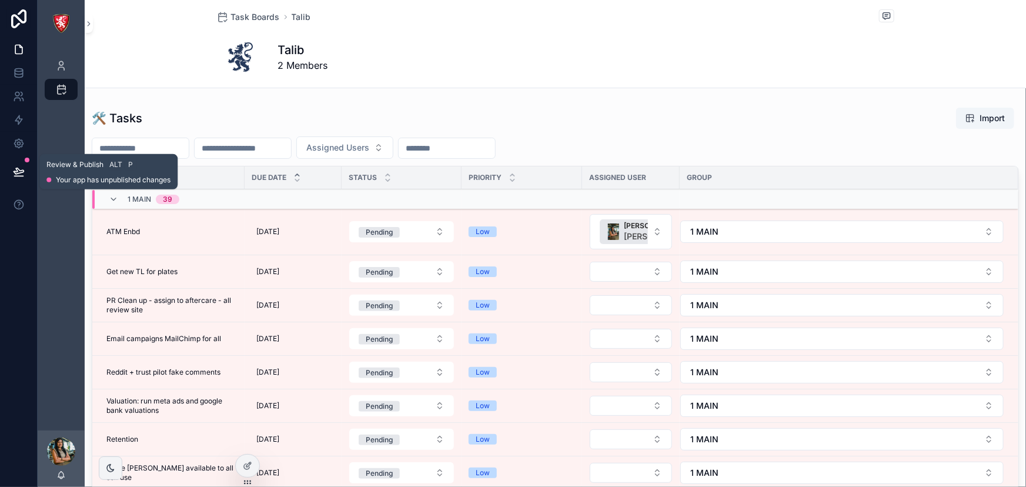
click at [16, 170] on icon at bounding box center [19, 171] width 10 height 6
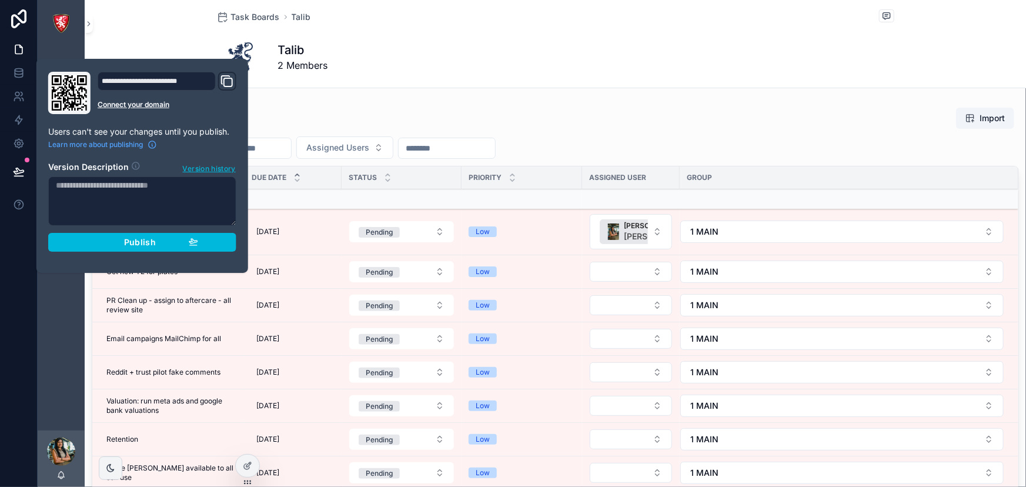
click at [140, 240] on span "Publish" at bounding box center [140, 242] width 32 height 11
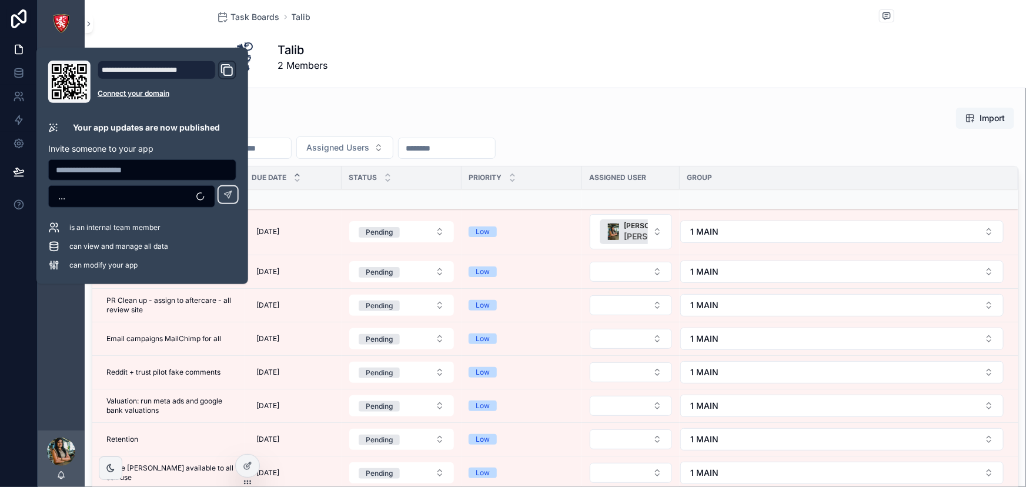
click at [352, 56] on div "Talib 2 Members" at bounding box center [555, 57] width 677 height 47
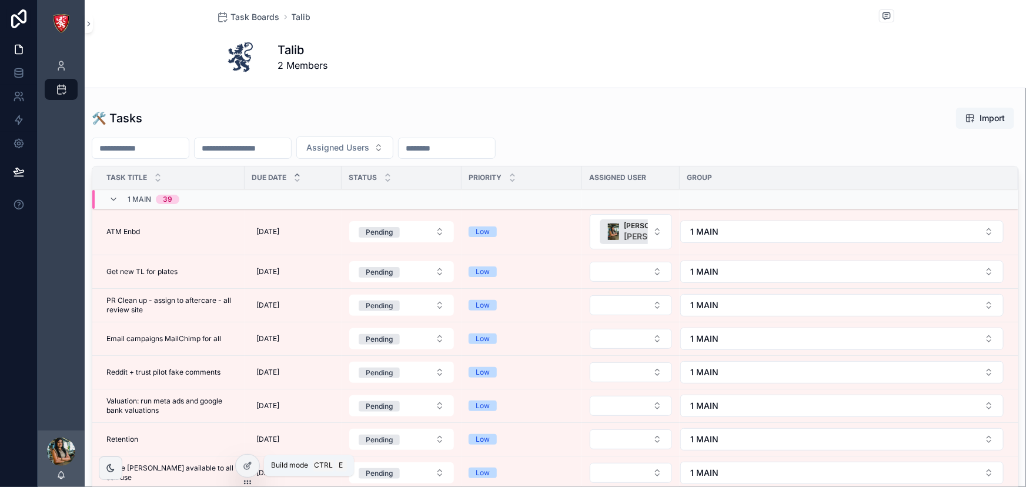
click at [245, 461] on icon at bounding box center [247, 465] width 9 height 9
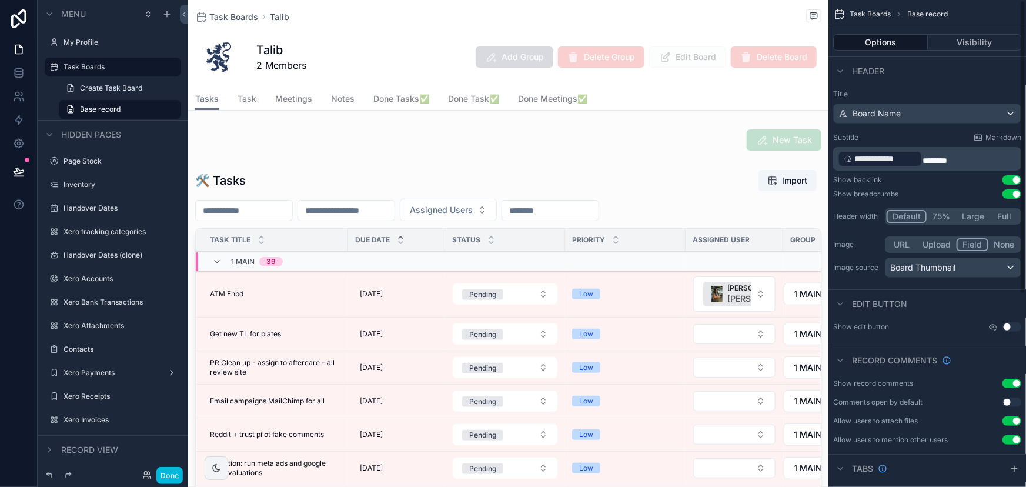
click at [663, 176] on div "scrollable content" at bounding box center [508, 384] width 640 height 439
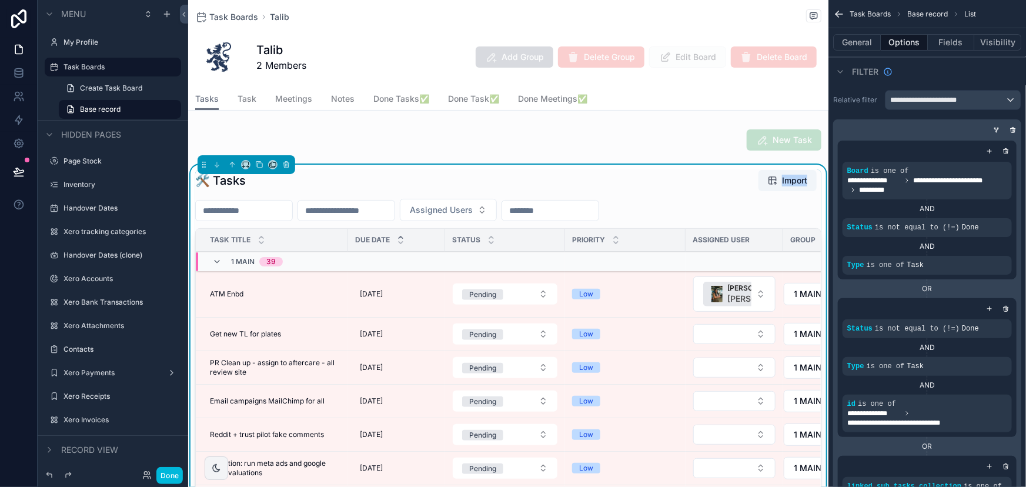
click at [663, 176] on div "🛠 Tasks Import" at bounding box center [508, 180] width 626 height 22
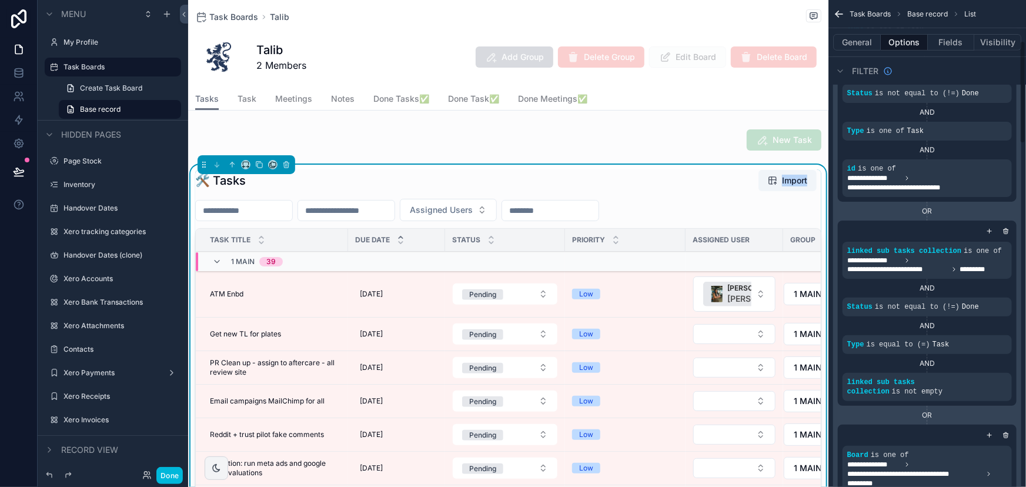
scroll to position [160, 0]
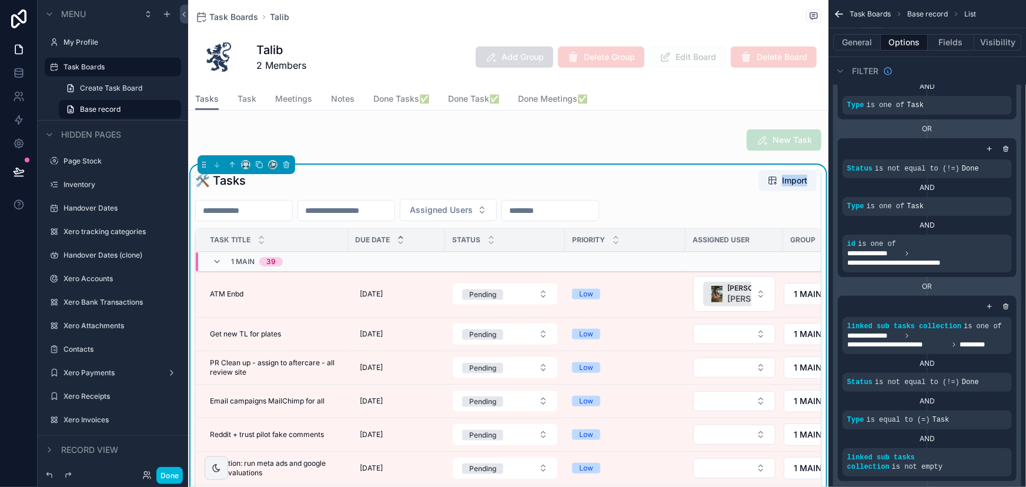
click at [0, 0] on icon "scrollable content" at bounding box center [0, 0] width 0 height 0
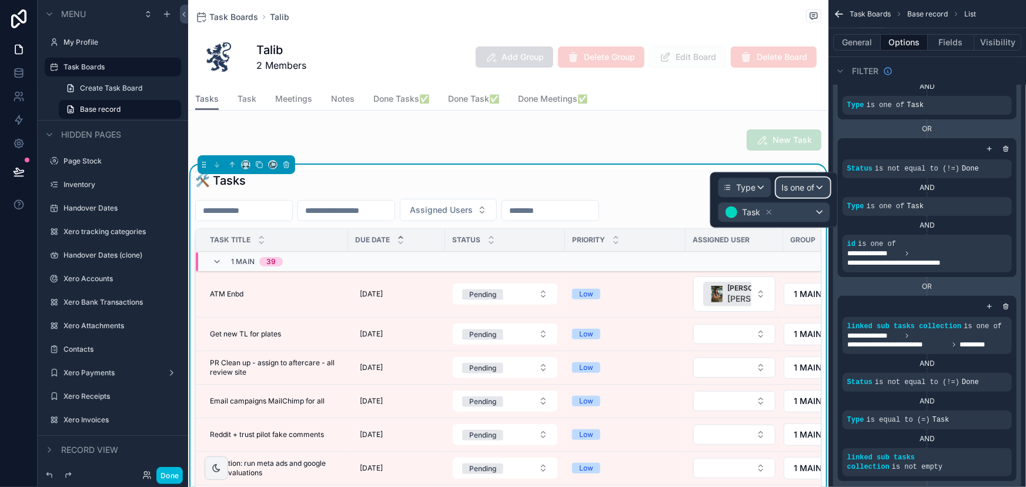
click at [791, 188] on span "Is one of" at bounding box center [797, 188] width 33 height 12
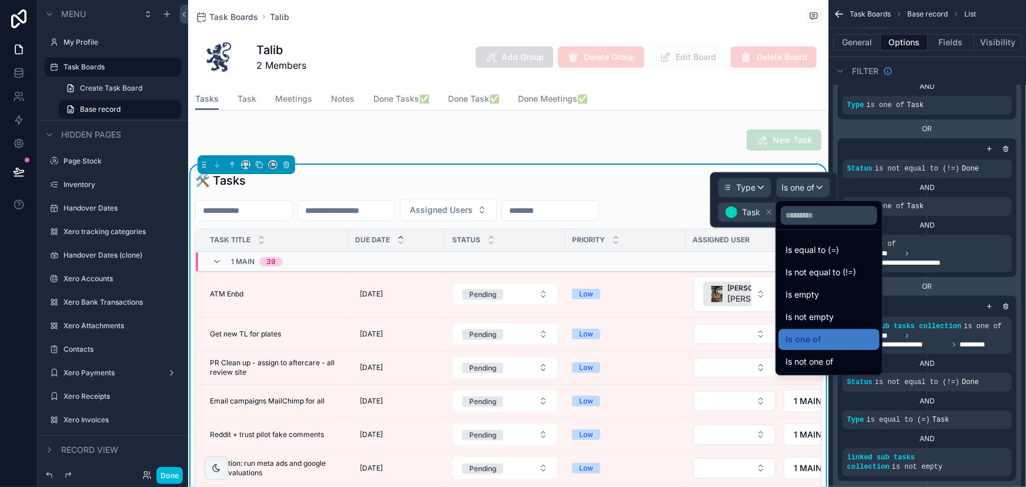
click at [806, 254] on span "Is equal to (=)" at bounding box center [813, 250] width 54 height 14
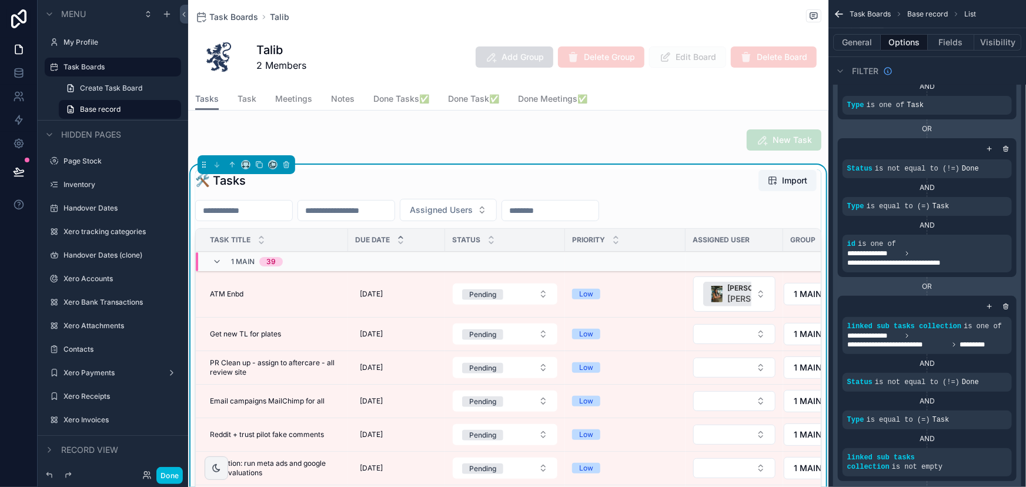
click at [1015, 205] on div "**********" at bounding box center [927, 207] width 179 height 139
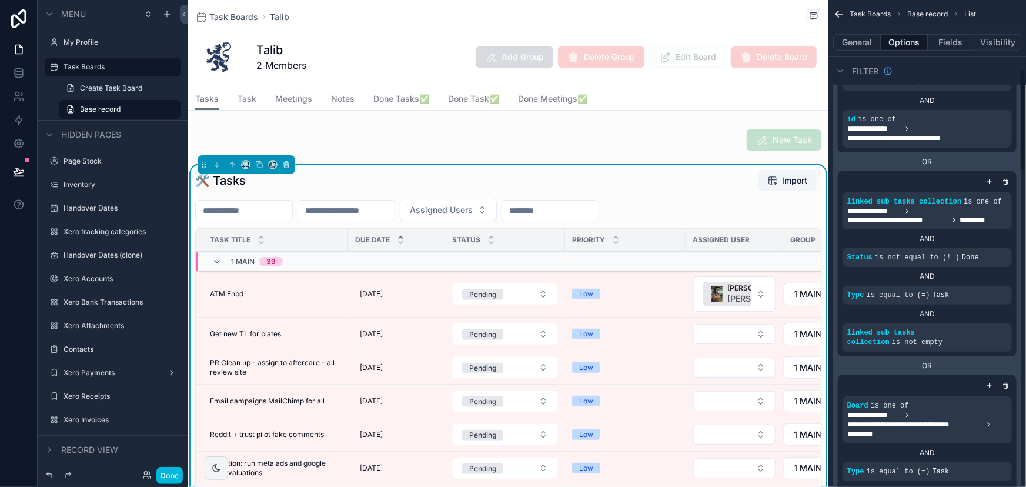
scroll to position [267, 0]
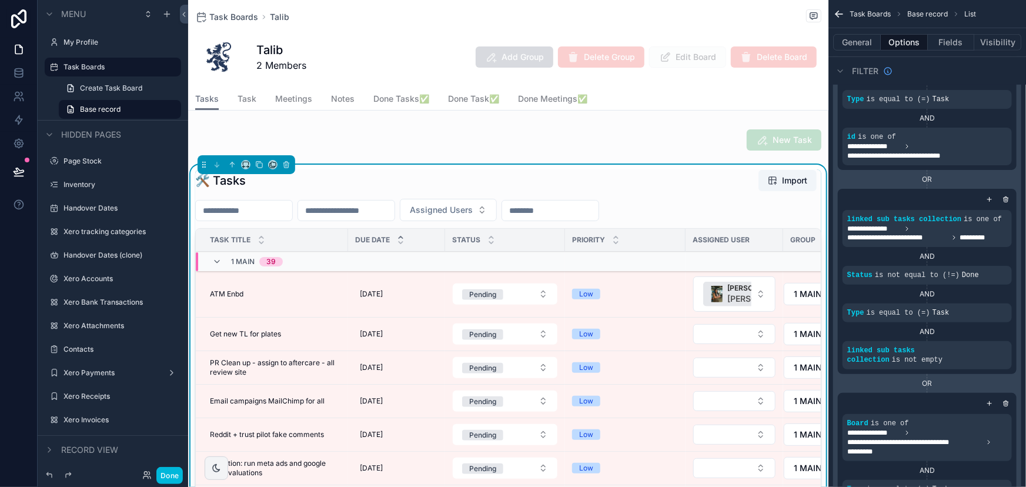
click at [0, 0] on icon "scrollable content" at bounding box center [0, 0] width 0 height 0
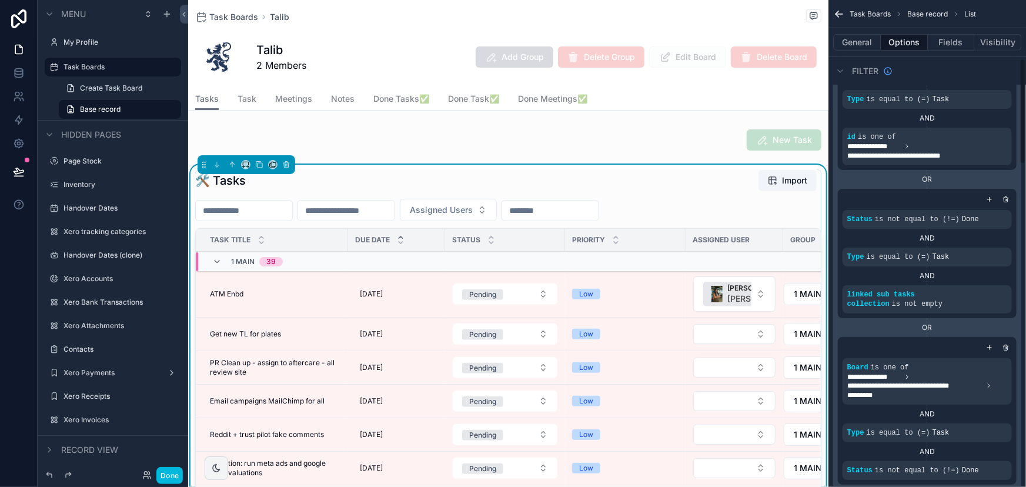
click at [984, 198] on div "scrollable content" at bounding box center [990, 199] width 12 height 12
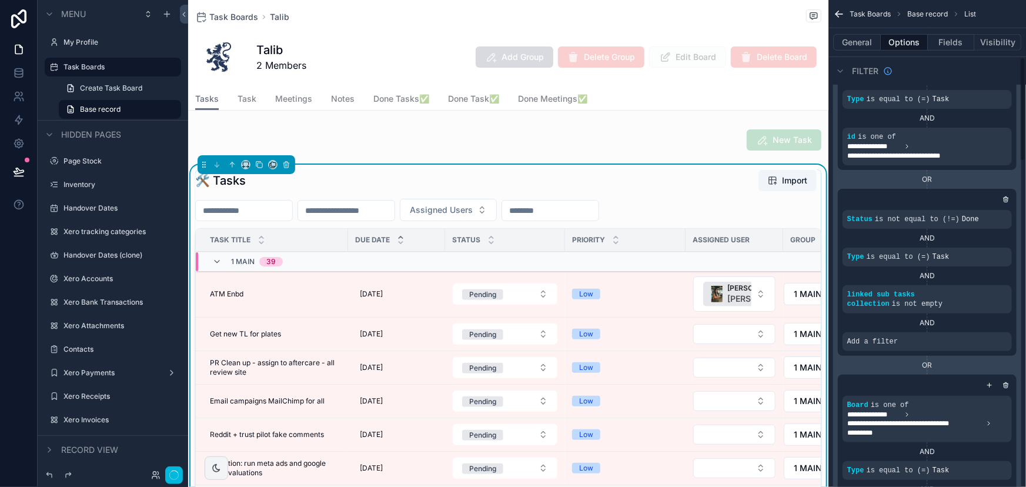
click at [870, 337] on span "Add a filter" at bounding box center [872, 341] width 51 height 9
click at [0, 0] on icon "scrollable content" at bounding box center [0, 0] width 0 height 0
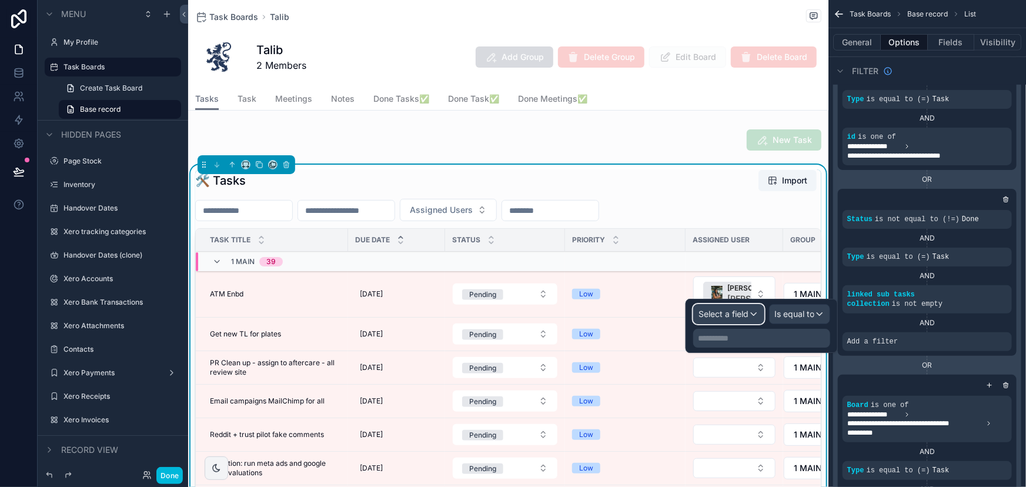
click at [713, 315] on span "Select a field" at bounding box center [724, 314] width 50 height 10
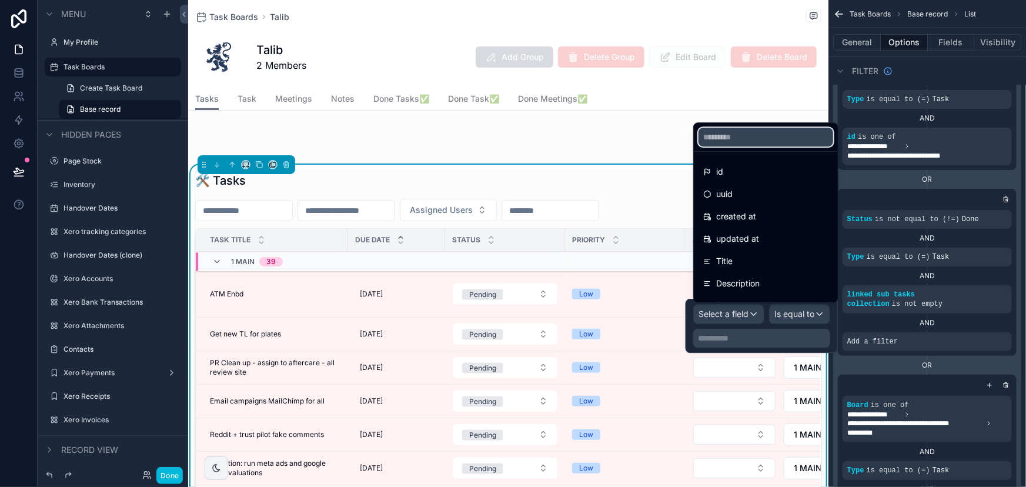
click at [714, 138] on input "text" at bounding box center [766, 137] width 135 height 19
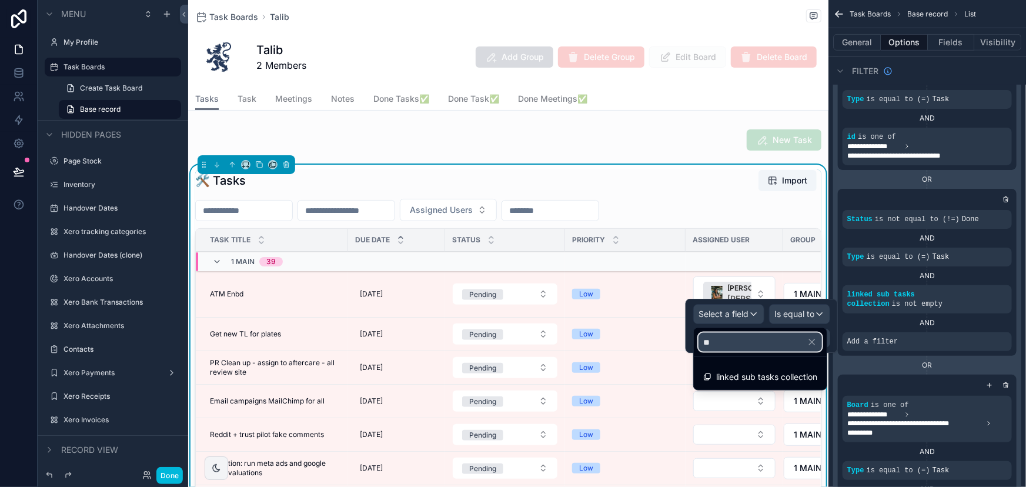
type input "**"
click at [729, 377] on span "linked sub tasks collection" at bounding box center [766, 377] width 101 height 14
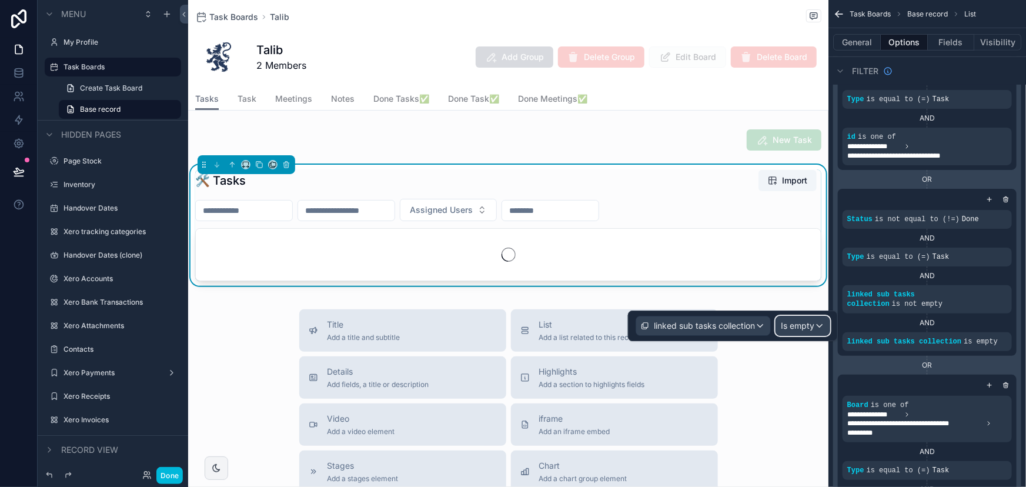
click at [790, 325] on span "Is empty" at bounding box center [798, 326] width 34 height 12
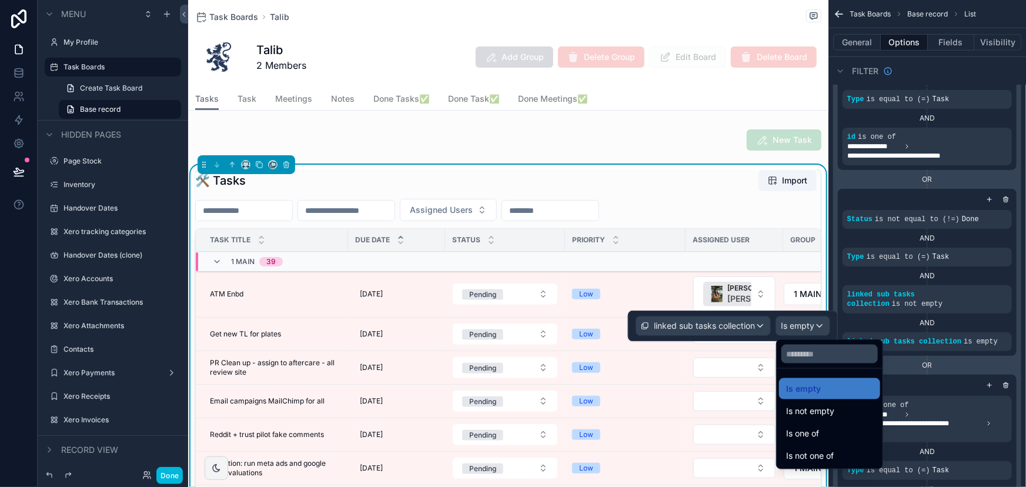
click at [816, 439] on span "Is one of" at bounding box center [802, 433] width 33 height 14
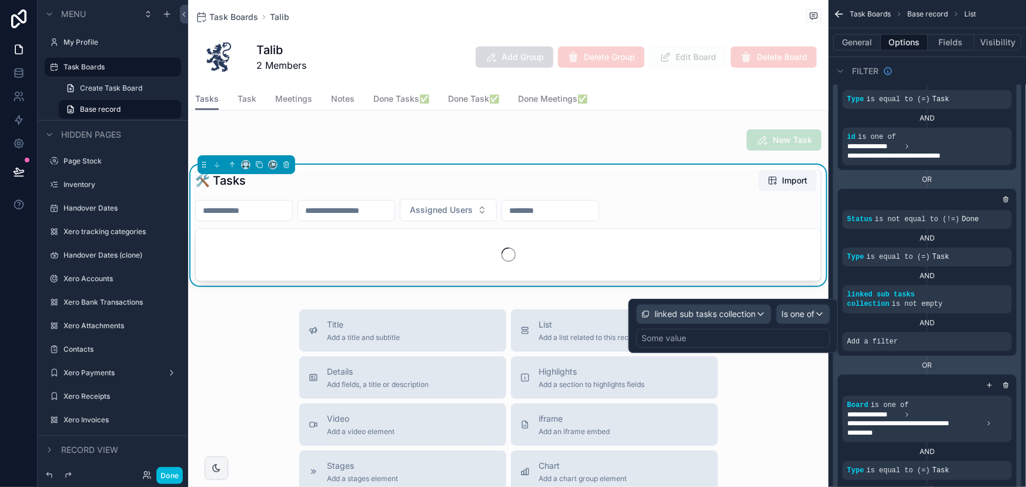
click at [703, 336] on div "Some value" at bounding box center [733, 338] width 194 height 19
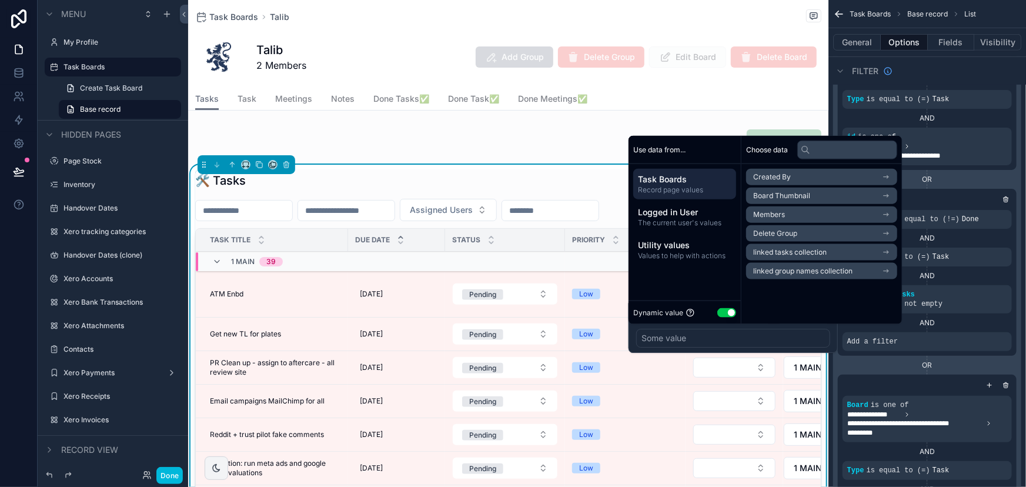
click at [706, 218] on span "The current user's values" at bounding box center [684, 222] width 93 height 9
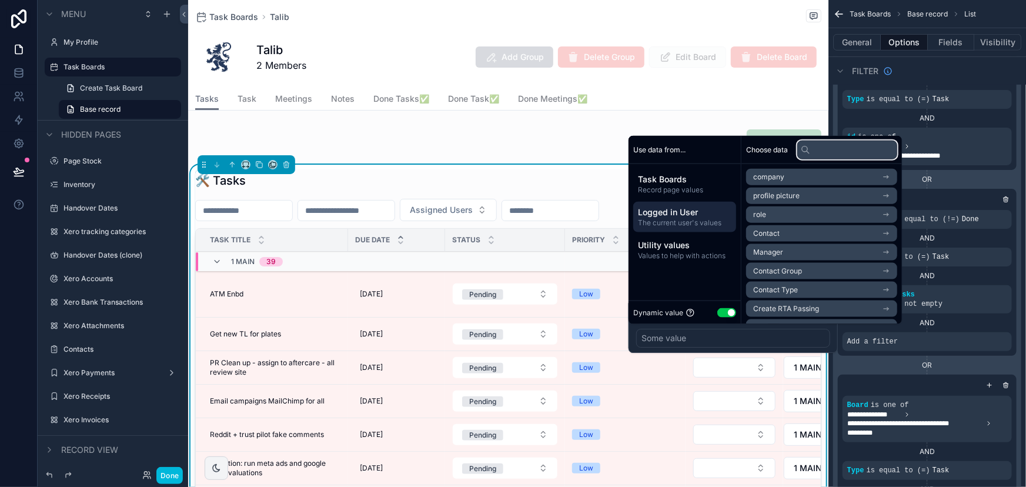
click at [818, 149] on input "text" at bounding box center [847, 149] width 100 height 19
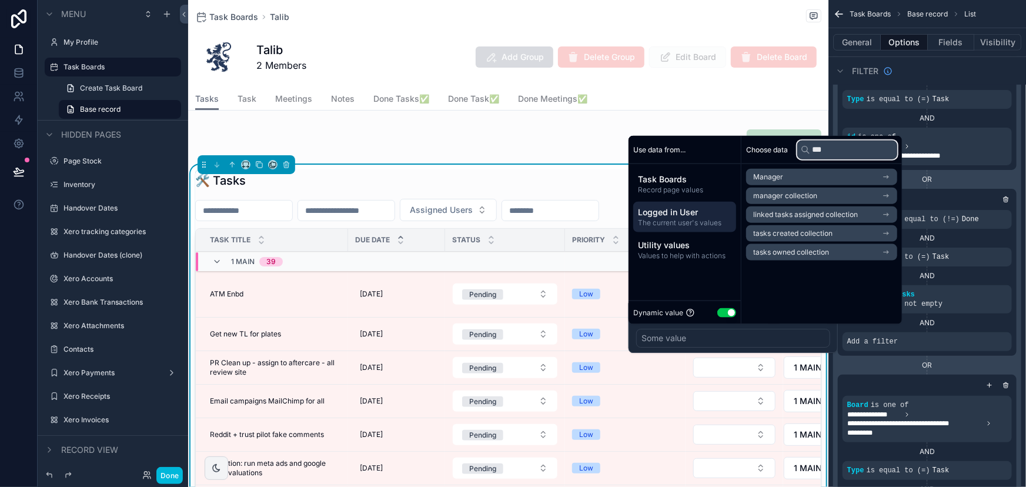
drag, startPoint x: 837, startPoint y: 149, endPoint x: 807, endPoint y: 146, distance: 30.1
click at [807, 146] on div "***" at bounding box center [847, 149] width 100 height 19
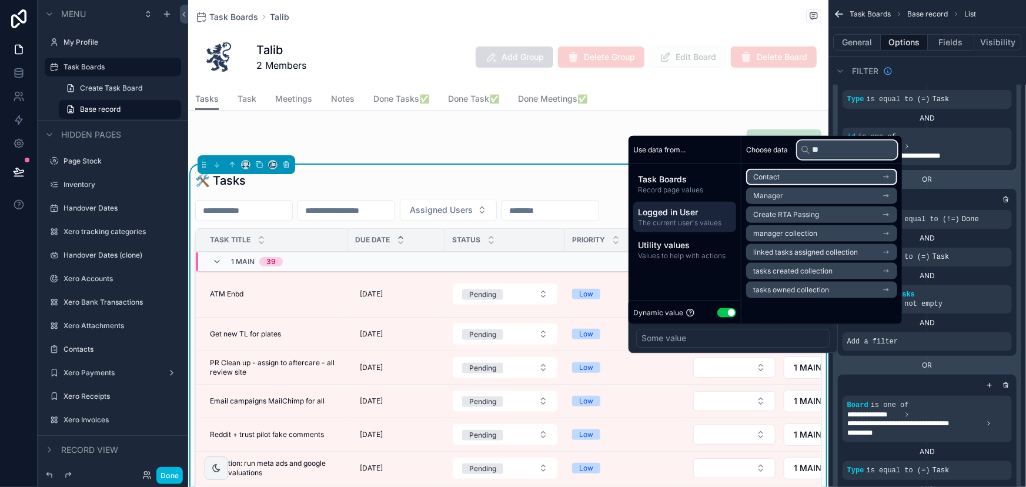
type input "*"
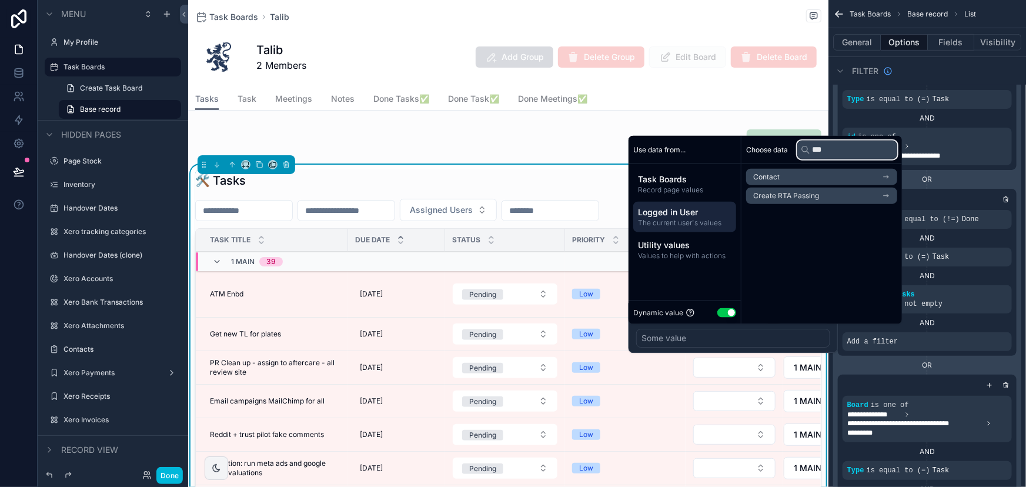
click at [821, 146] on input "***" at bounding box center [847, 149] width 100 height 19
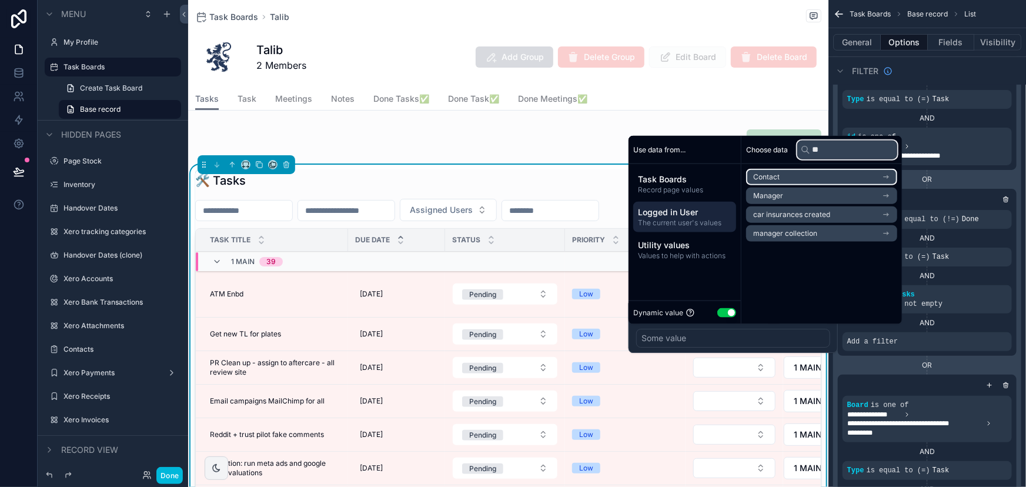
type input "*"
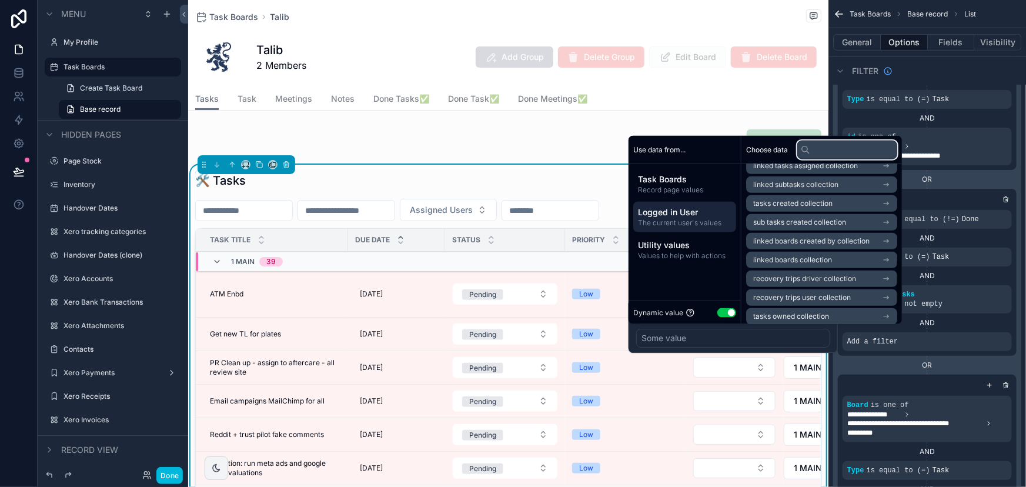
scroll to position [373, 0]
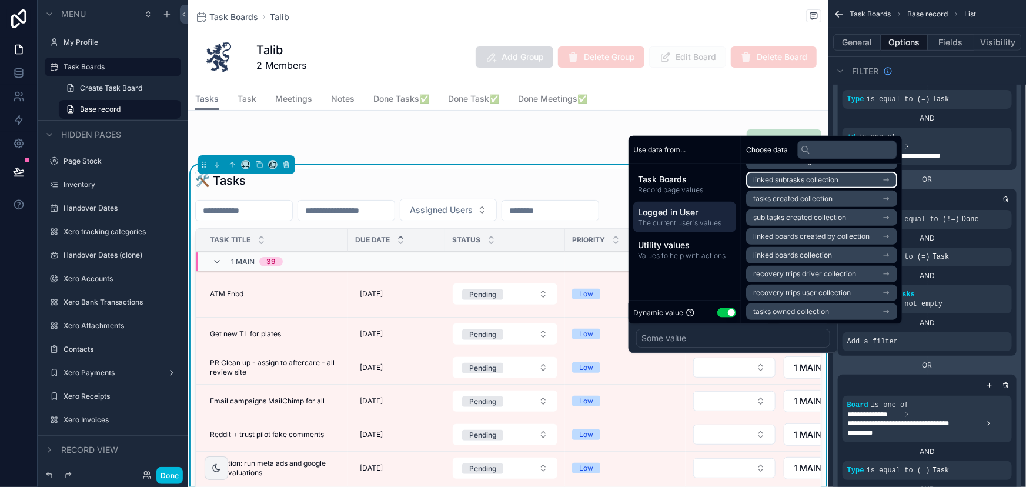
click at [803, 172] on li "linked subtasks collection" at bounding box center [821, 180] width 151 height 16
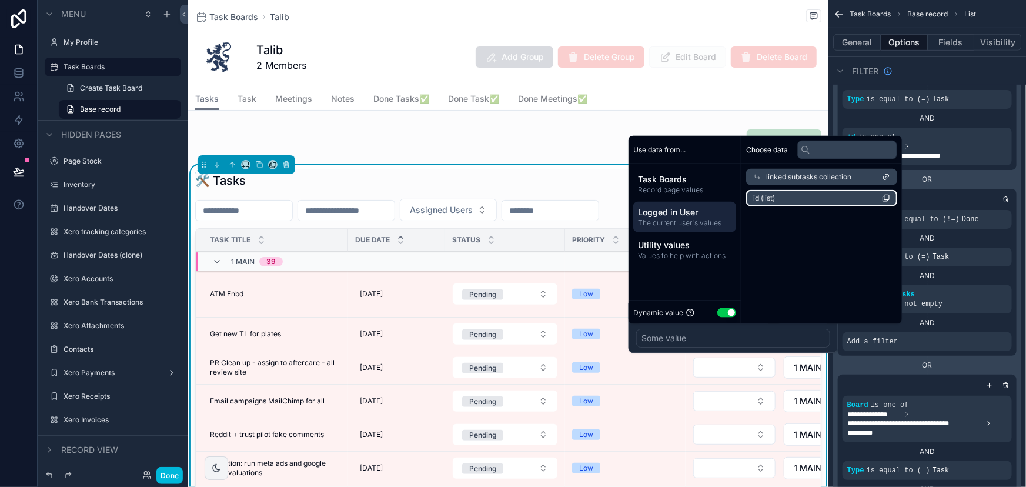
click at [795, 199] on li "id (list)" at bounding box center [821, 198] width 151 height 16
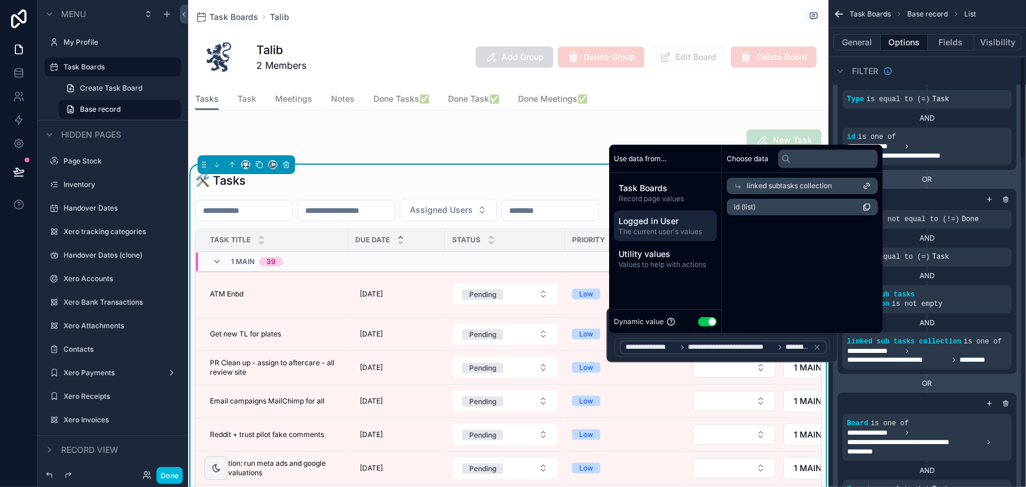
click at [966, 379] on div "OR" at bounding box center [927, 383] width 179 height 9
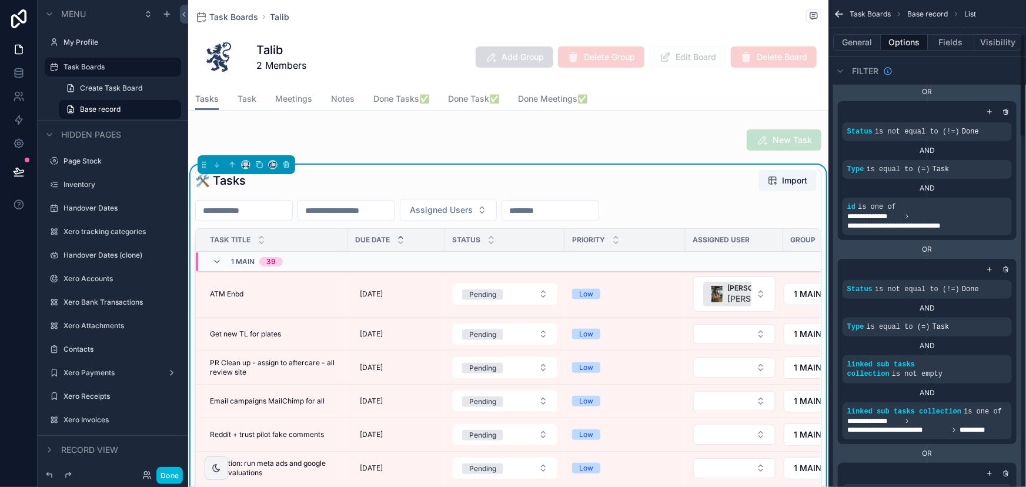
scroll to position [160, 0]
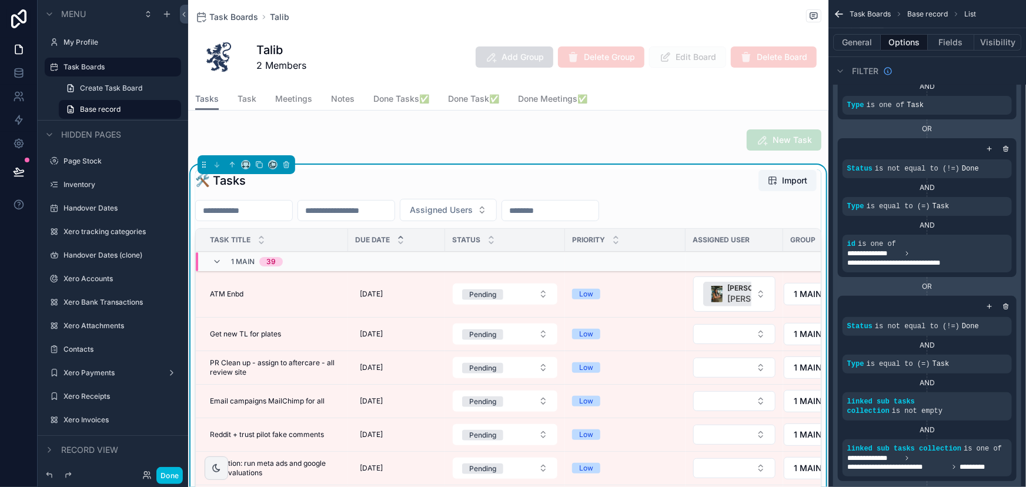
click at [0, 0] on icon "scrollable content" at bounding box center [0, 0] width 0 height 0
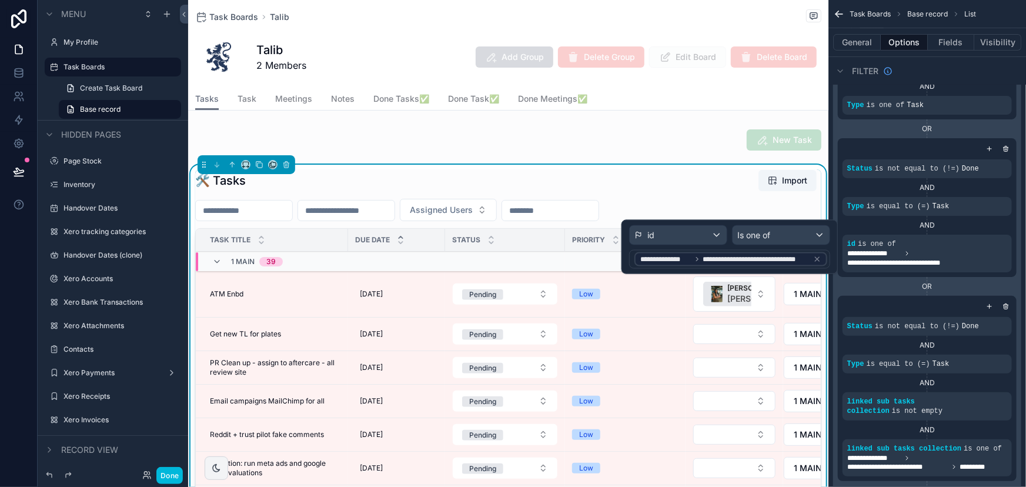
click at [728, 258] on span "**********" at bounding box center [756, 259] width 106 height 9
click at [816, 258] on icon at bounding box center [817, 259] width 8 height 8
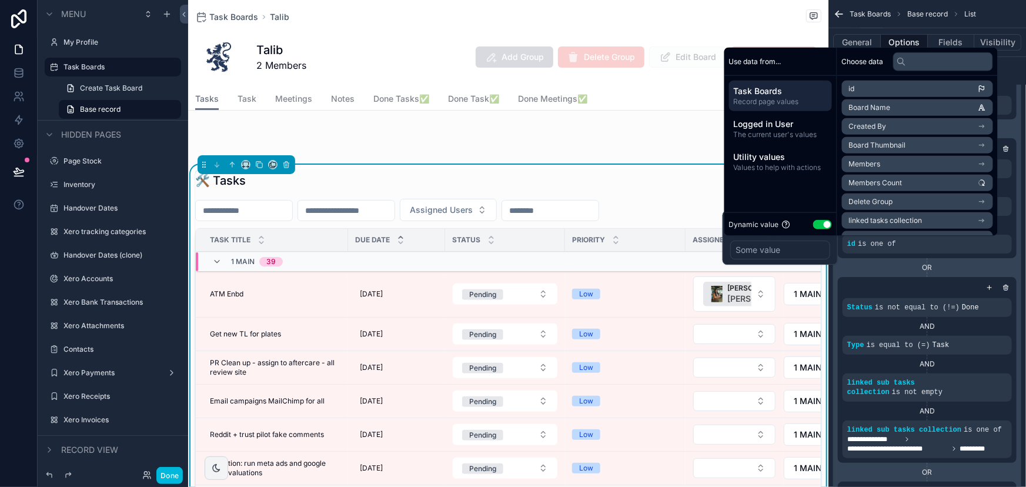
click at [807, 135] on span "The current user's values" at bounding box center [780, 134] width 93 height 9
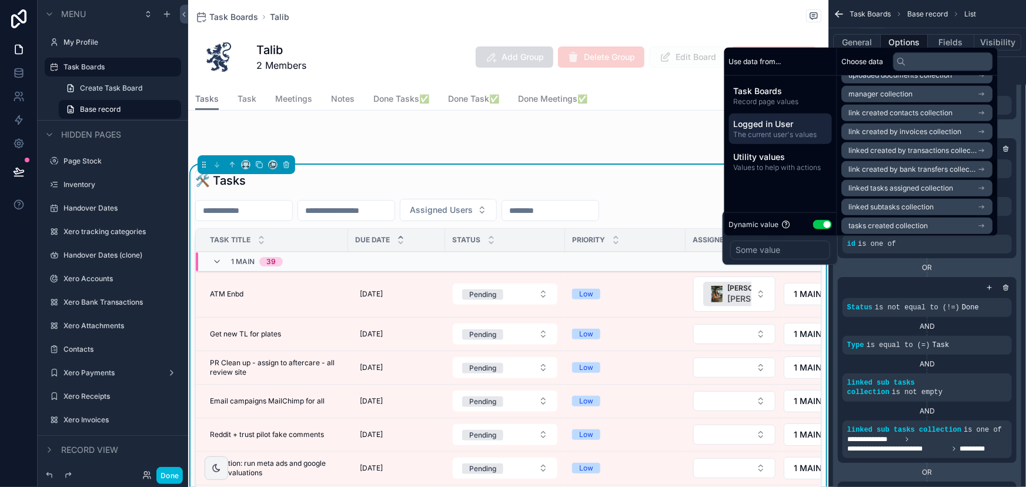
scroll to position [345, 0]
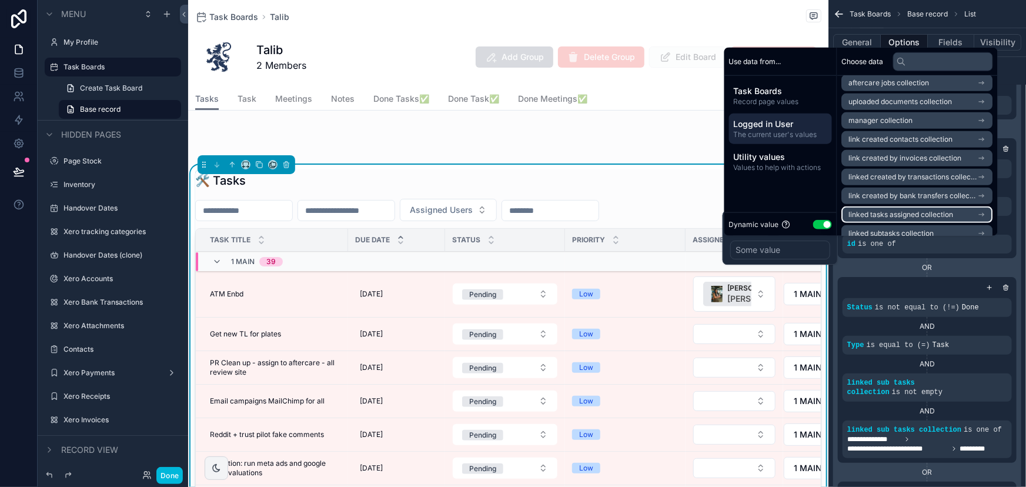
click at [898, 213] on span "linked tasks assigned collection" at bounding box center [901, 214] width 105 height 9
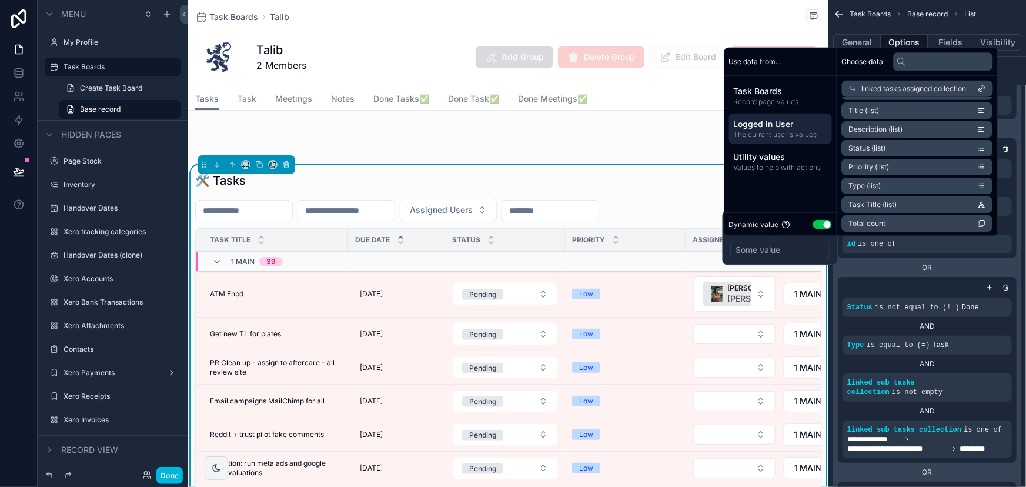
scroll to position [0, 0]
click at [907, 113] on li "id (list)" at bounding box center [917, 110] width 151 height 16
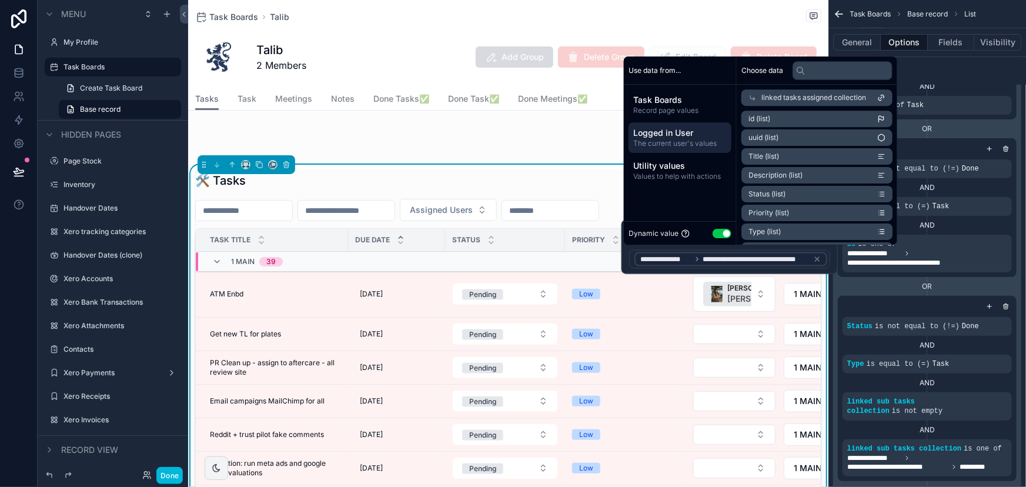
click at [977, 279] on div "OR" at bounding box center [927, 286] width 179 height 19
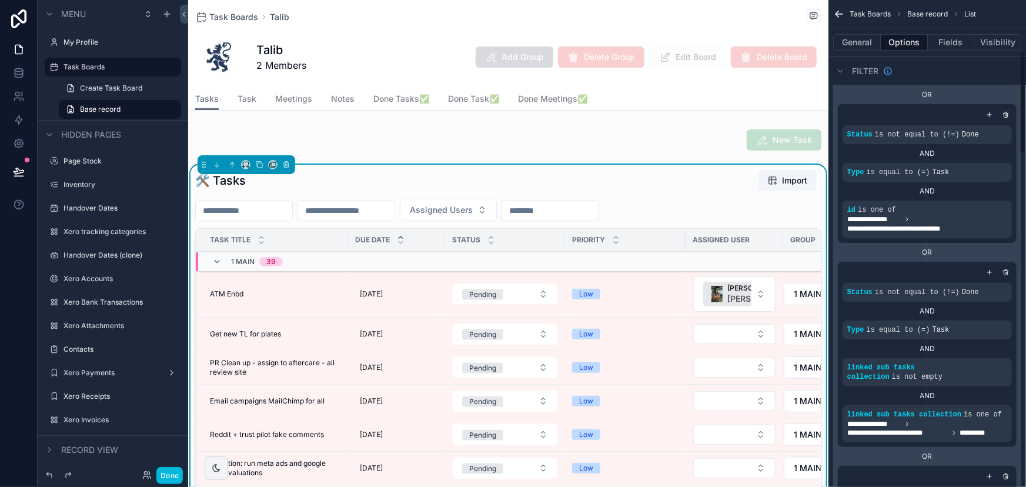
scroll to position [160, 0]
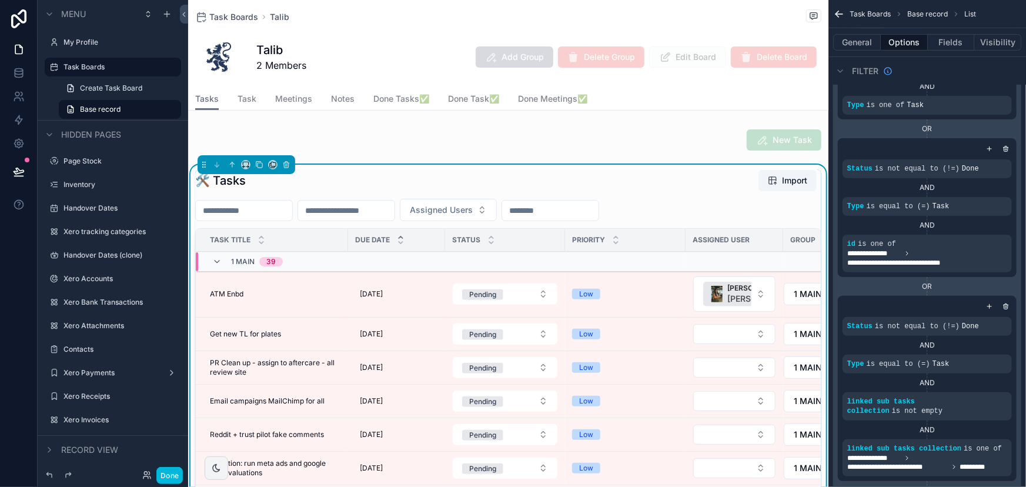
click at [1007, 149] on icon "scrollable content" at bounding box center [1007, 149] width 0 height 2
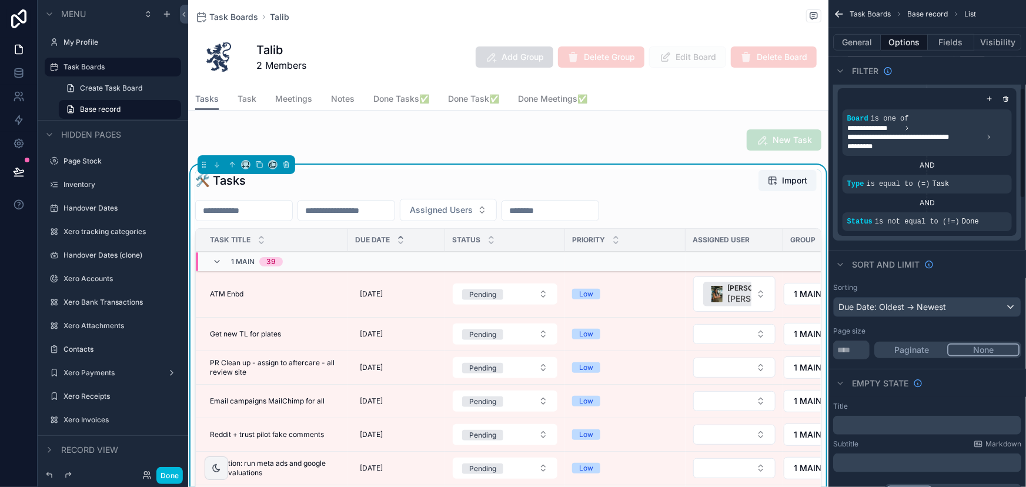
scroll to position [427, 0]
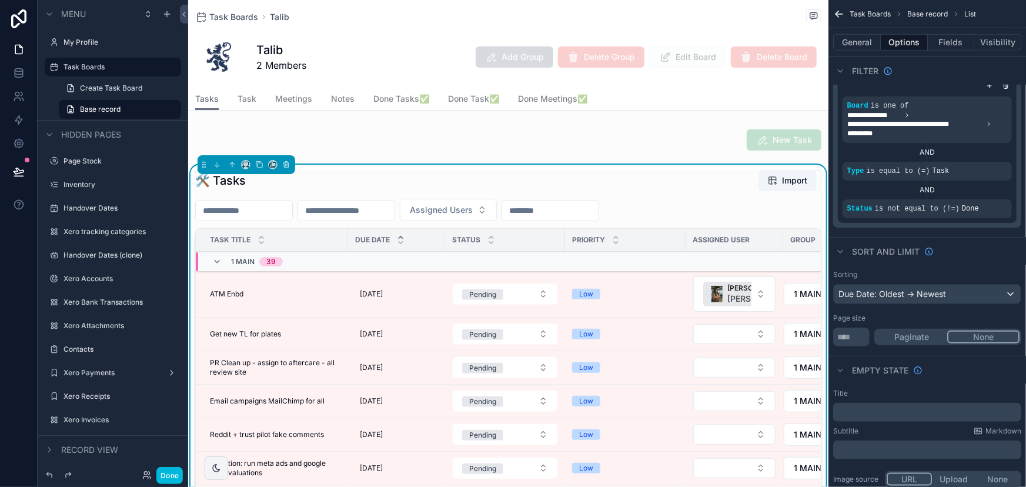
click at [165, 479] on button "Done" at bounding box center [169, 475] width 26 height 17
